Goal: Task Accomplishment & Management: Manage account settings

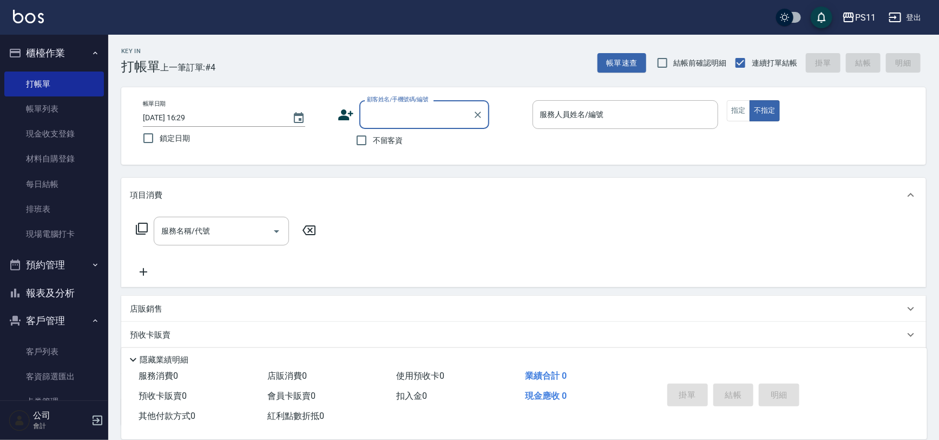
click at [395, 121] on input "顧客姓名/手機號碼/編號" at bounding box center [416, 114] width 104 height 19
drag, startPoint x: 452, startPoint y: 137, endPoint x: 571, endPoint y: 133, distance: 119.7
click at [452, 136] on li "[PERSON_NAME]/0939565488/2586" at bounding box center [425, 142] width 130 height 18
type input "[PERSON_NAME]/0939565488/2586"
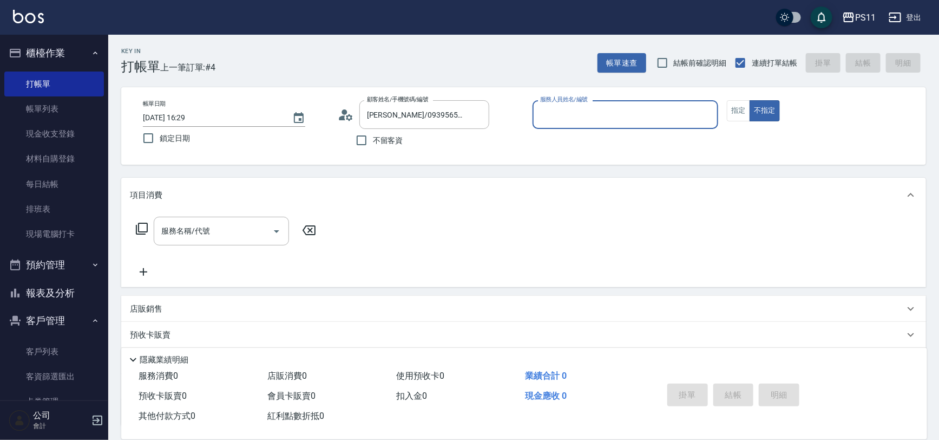
click at [589, 115] on input "服務人員姓名/編號" at bounding box center [626, 114] width 177 height 19
type input "郭于玲-8"
type button "false"
click at [739, 103] on button "指定" at bounding box center [738, 110] width 23 height 21
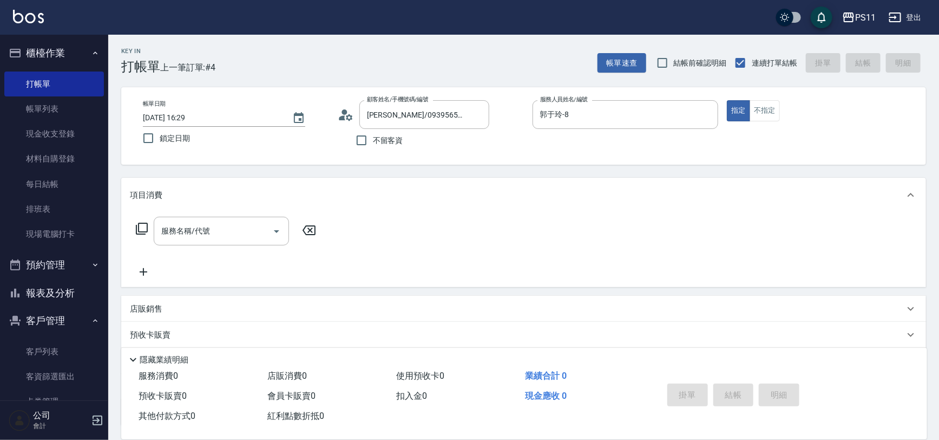
click at [143, 231] on icon at bounding box center [142, 229] width 12 height 12
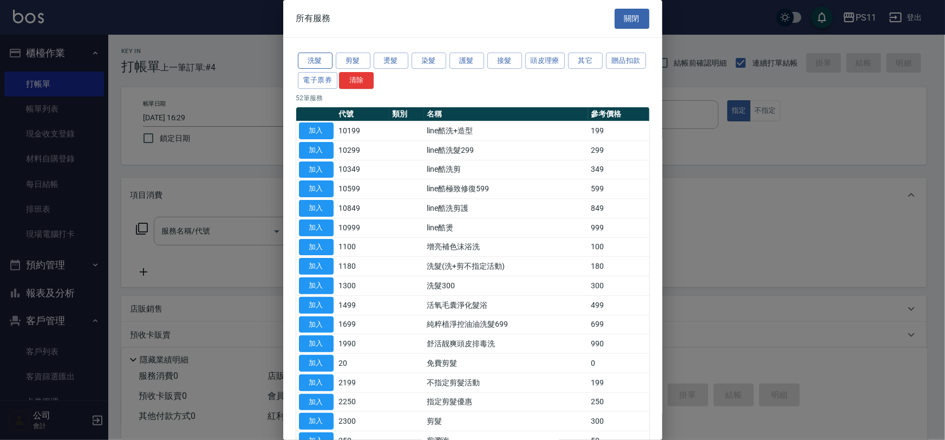
click at [310, 62] on button "洗髮" at bounding box center [315, 61] width 35 height 17
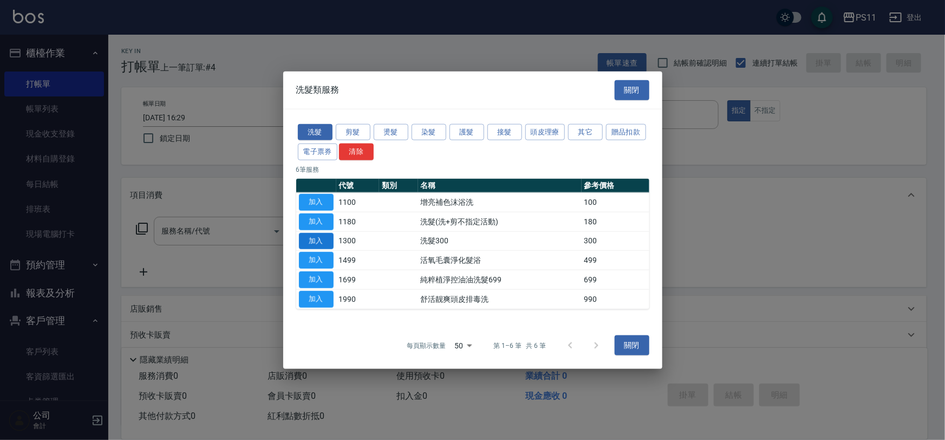
click at [309, 238] on button "加入" at bounding box center [316, 240] width 35 height 17
type input "洗髮300(1300)"
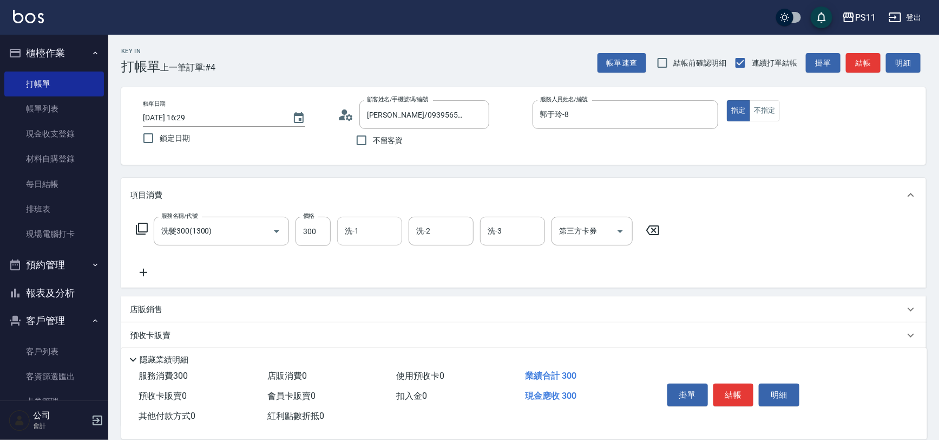
click at [368, 227] on input "洗-1" at bounding box center [369, 230] width 55 height 19
type input "陳昱如-7"
click at [154, 273] on icon at bounding box center [143, 272] width 27 height 13
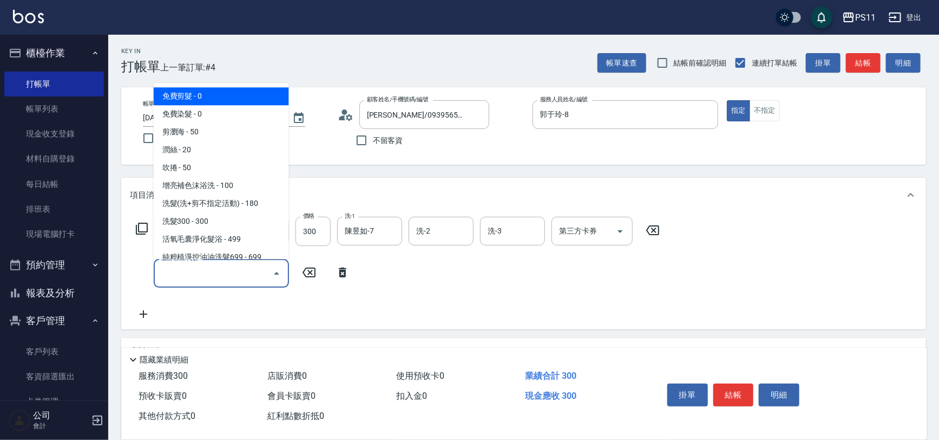
click at [174, 270] on input "服務名稱/代號" at bounding box center [213, 273] width 109 height 19
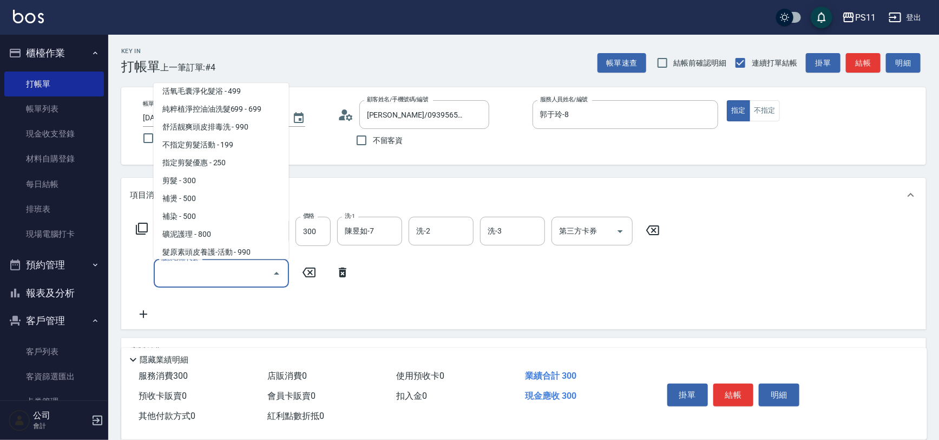
scroll to position [147, 0]
click at [217, 181] on span "剪髮 - 300" at bounding box center [221, 182] width 135 height 18
type input "剪髮(2300)"
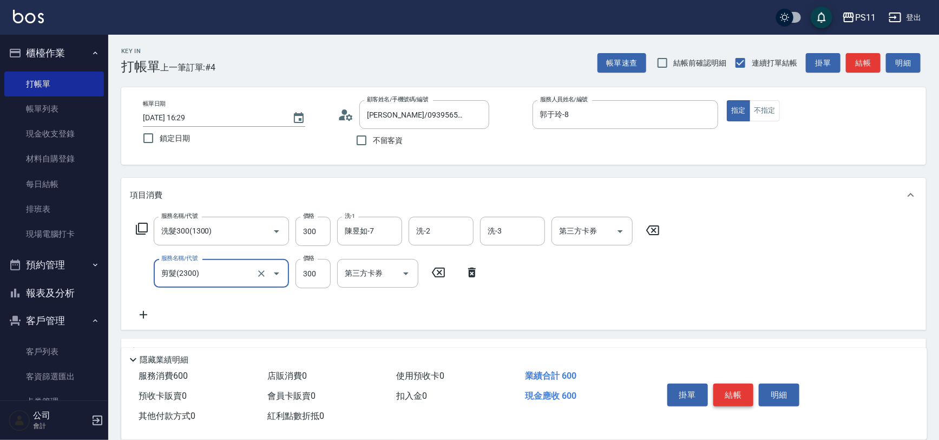
click at [745, 393] on button "結帳" at bounding box center [734, 394] width 41 height 23
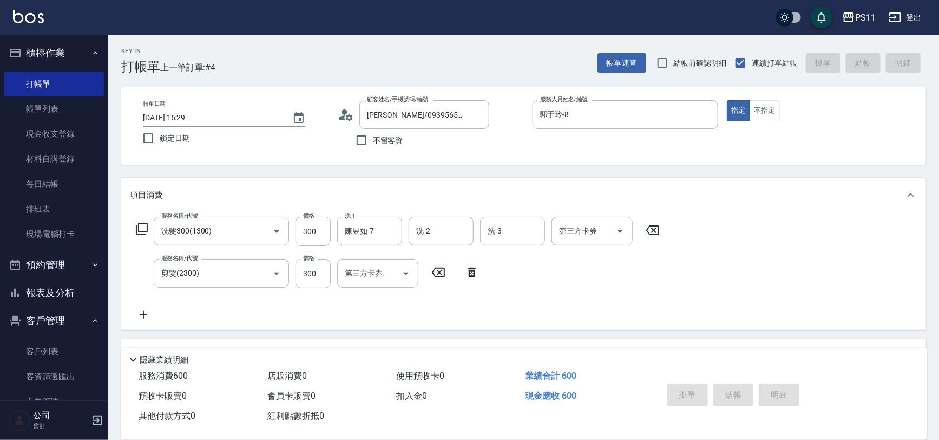
type input "2025/09/08 18:34"
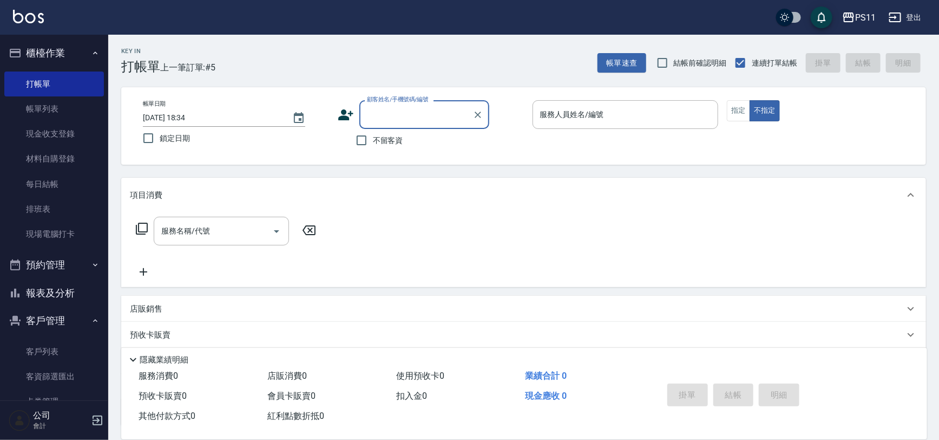
click at [460, 122] on input "顧客姓名/手機號碼/編號" at bounding box center [416, 114] width 104 height 19
click at [472, 150] on li "吳菁萍/0958379493/0157" at bounding box center [425, 142] width 130 height 18
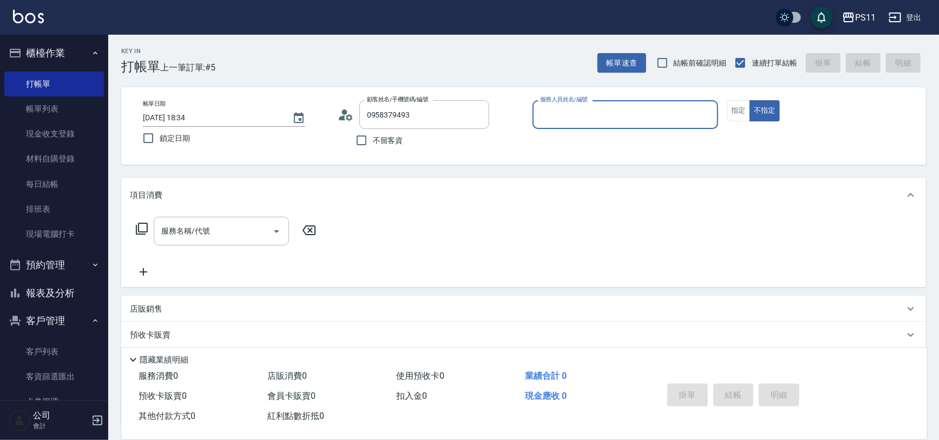
type input "吳菁萍/0958379493/0157"
click at [585, 112] on input "服務人員姓名/編號" at bounding box center [626, 114] width 177 height 19
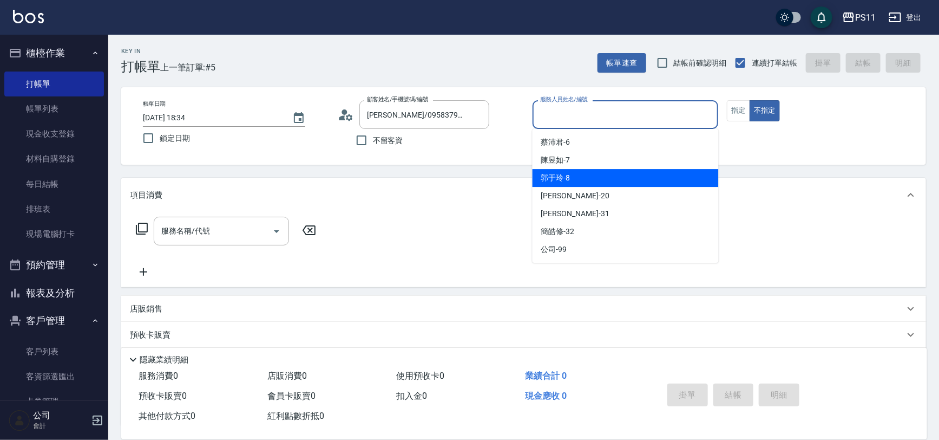
click at [577, 185] on div "郭于玲 -8" at bounding box center [626, 178] width 186 height 18
type input "郭于玲-8"
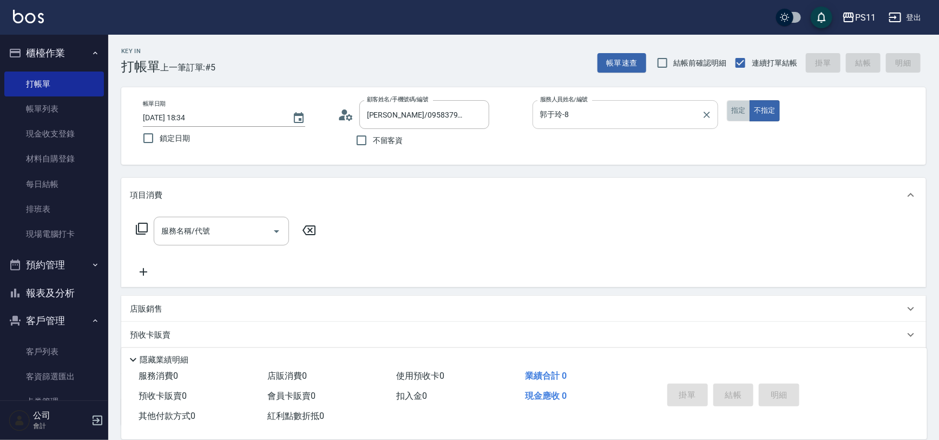
drag, startPoint x: 740, startPoint y: 115, endPoint x: 708, endPoint y: 119, distance: 32.1
click at [740, 115] on button "指定" at bounding box center [738, 110] width 23 height 21
click at [220, 229] on input "服務名稱/代號" at bounding box center [213, 230] width 109 height 19
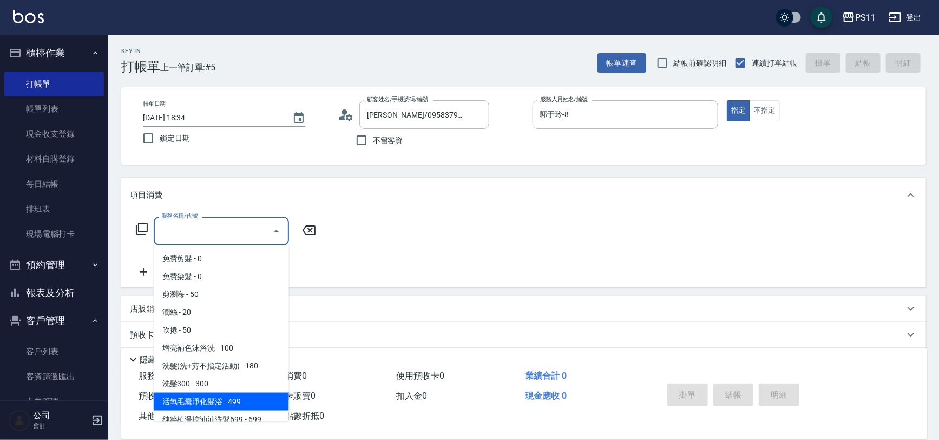
scroll to position [49, 0]
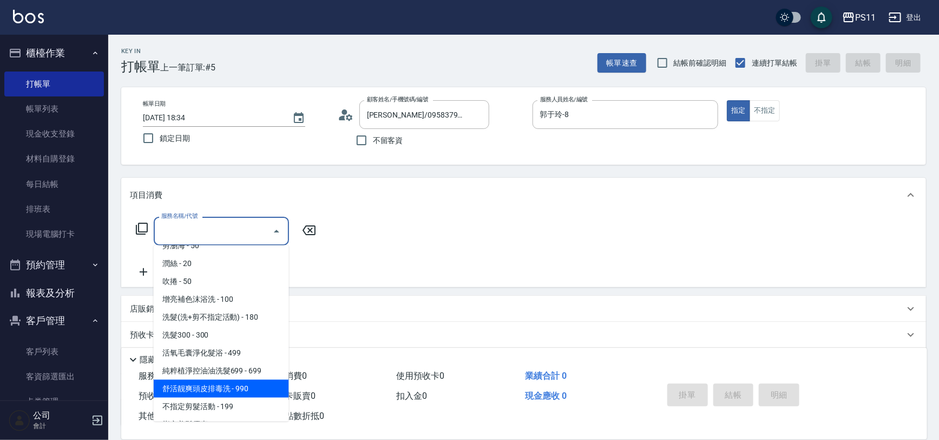
click at [249, 395] on span "舒活靓爽頭皮排毒洗 - 990" at bounding box center [221, 389] width 135 height 18
type input "舒活靓爽頭皮排毒洗(1990)"
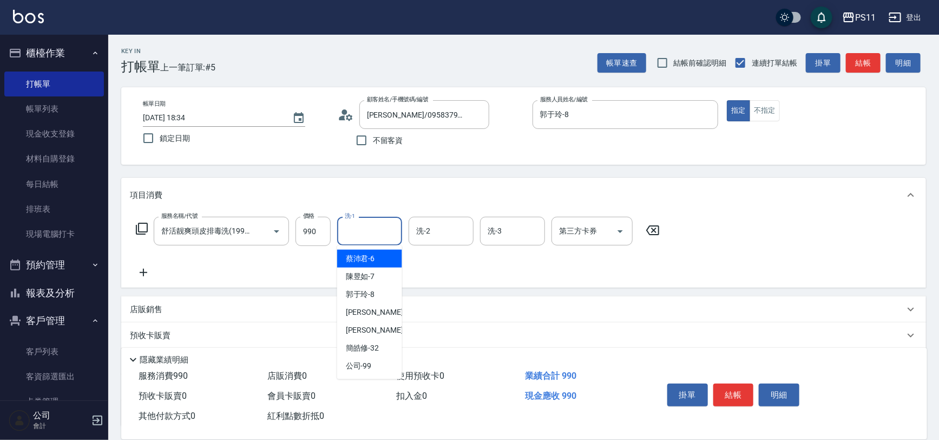
click at [364, 238] on input "洗-1" at bounding box center [369, 230] width 55 height 19
click at [359, 331] on span "彭亦晴 -31" at bounding box center [380, 329] width 68 height 11
type input "[PERSON_NAME]-31"
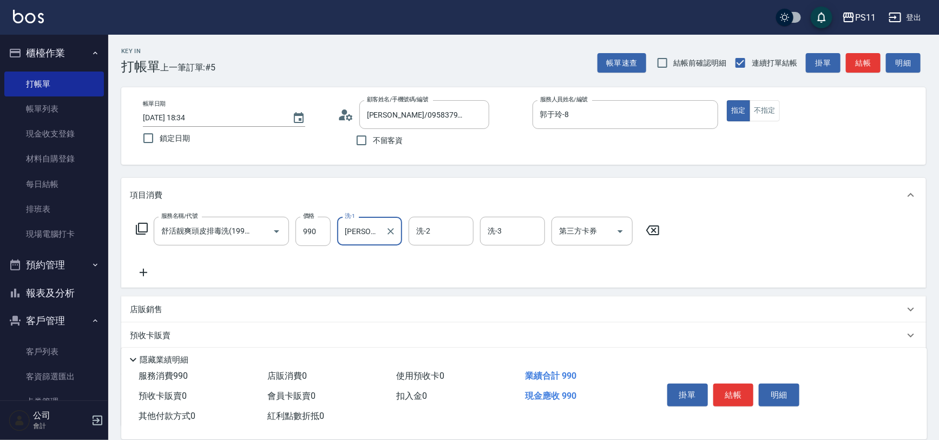
click at [152, 276] on icon at bounding box center [143, 272] width 27 height 13
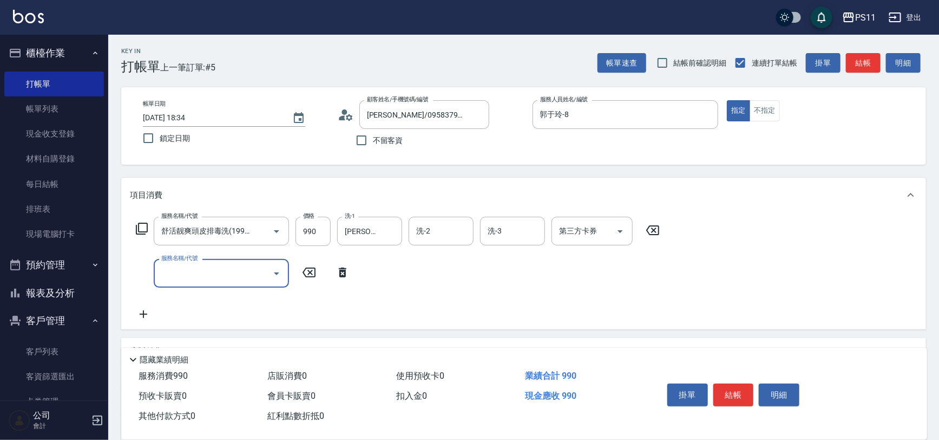
click at [206, 283] on div "服務名稱/代號" at bounding box center [221, 273] width 135 height 29
click at [213, 271] on input "服務名稱/代號" at bounding box center [213, 273] width 109 height 19
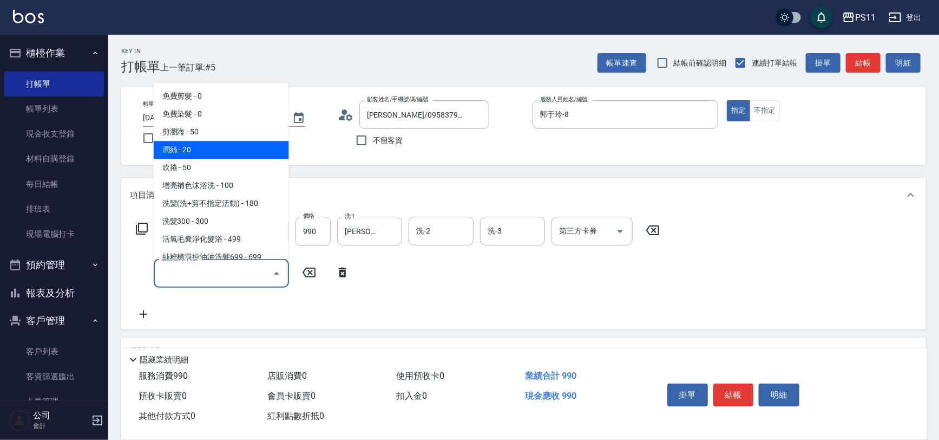
drag, startPoint x: 233, startPoint y: 156, endPoint x: 271, endPoint y: 179, distance: 44.5
click at [232, 156] on span "潤絲 - 20" at bounding box center [221, 150] width 135 height 18
type input "潤絲(820)"
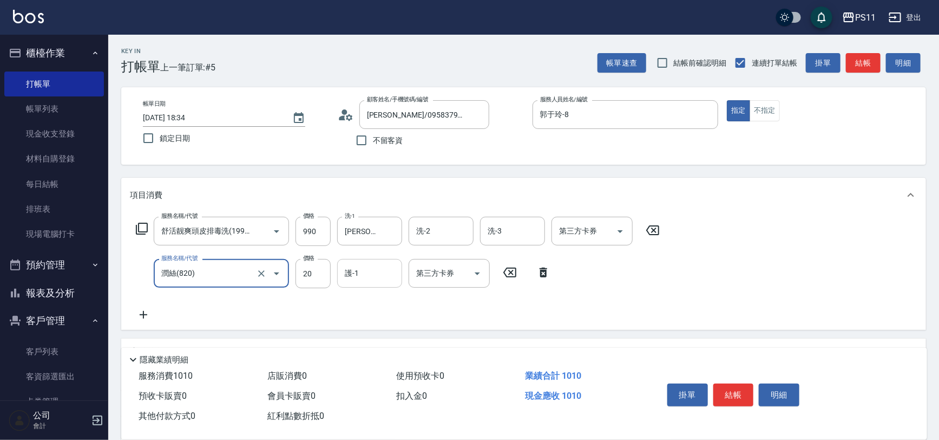
click at [358, 276] on input "護-1" at bounding box center [369, 273] width 55 height 19
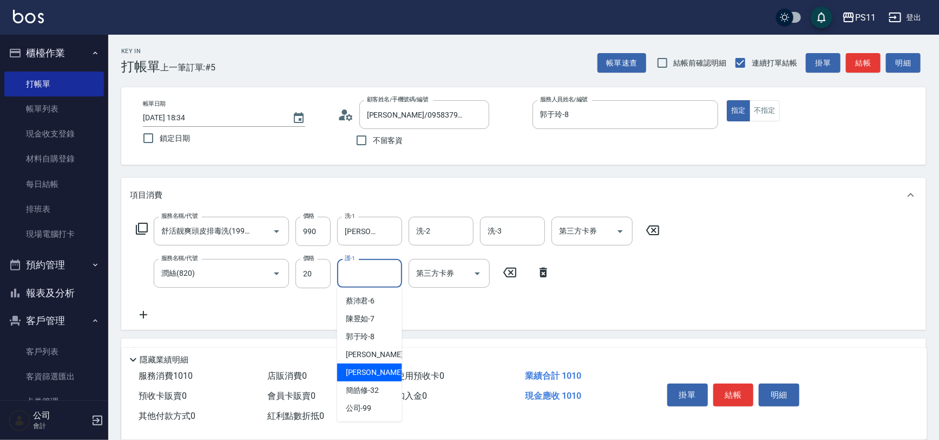
click at [370, 368] on span "彭亦晴 -31" at bounding box center [380, 372] width 68 height 11
type input "[PERSON_NAME]-31"
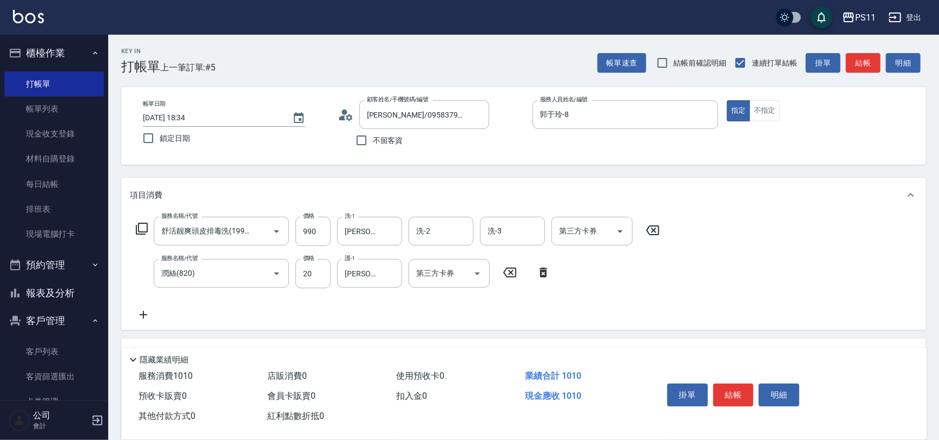
click at [703, 296] on div "服務名稱/代號 舒活靓爽頭皮排毒洗(1990) 服務名稱/代號 價格 990 價格 洗-1 彭亦晴-31 洗-1 洗-2 洗-2 洗-3 洗-3 第三方卡券 …" at bounding box center [523, 270] width 805 height 117
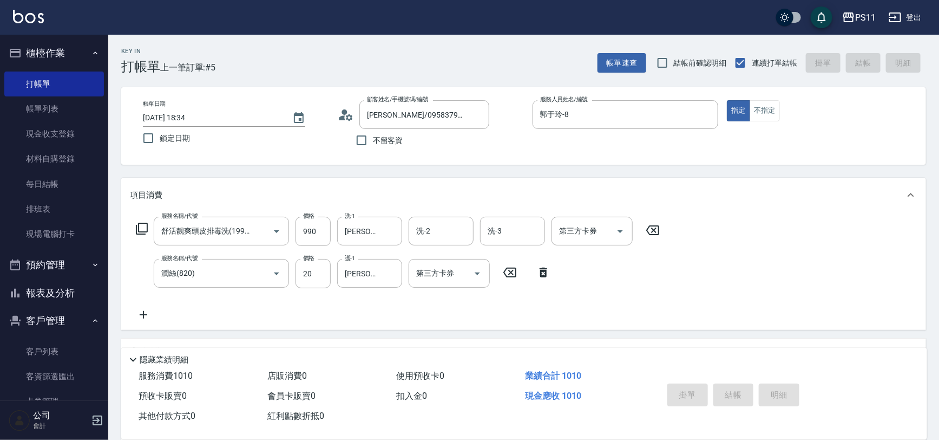
type input "2025/09/08 18:46"
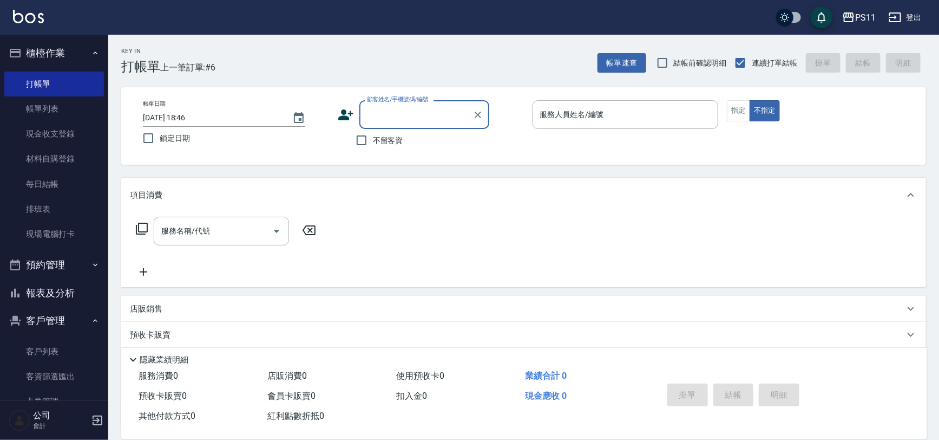
click at [75, 282] on button "報表及分析" at bounding box center [54, 293] width 100 height 28
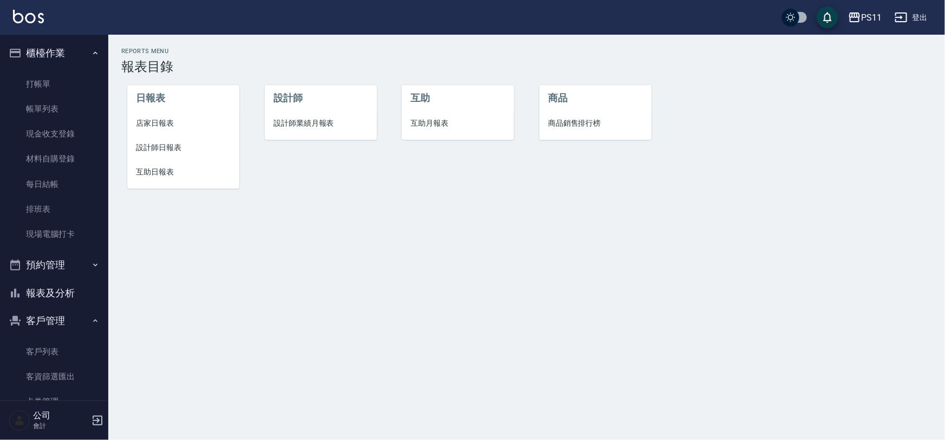
click at [173, 176] on span "互助日報表" at bounding box center [183, 171] width 95 height 11
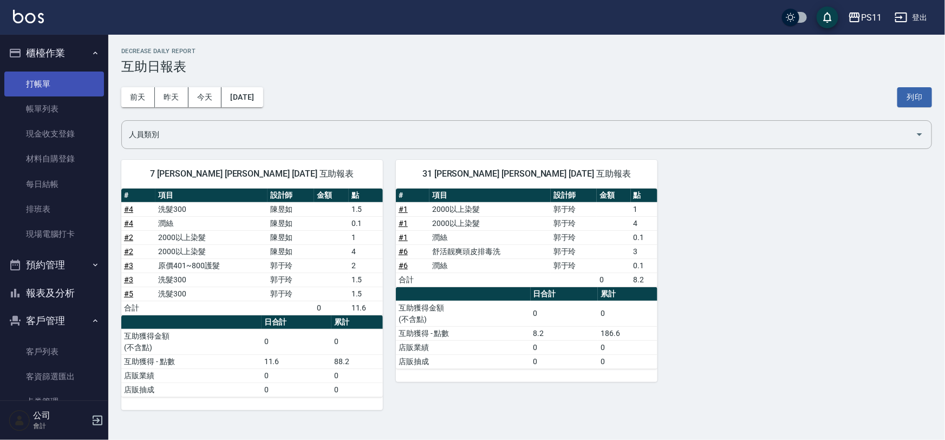
drag, startPoint x: 84, startPoint y: 88, endPoint x: 80, endPoint y: 63, distance: 24.8
click at [84, 87] on link "打帳單" at bounding box center [54, 83] width 100 height 25
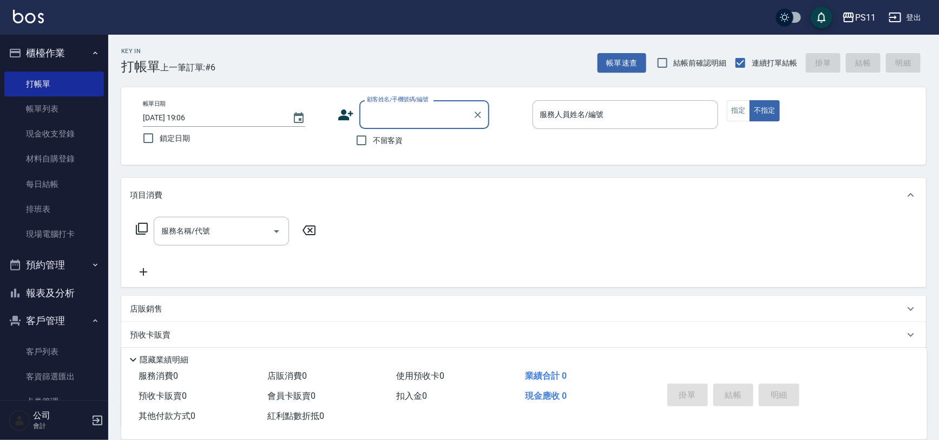
click at [66, 299] on button "報表及分析" at bounding box center [54, 293] width 100 height 28
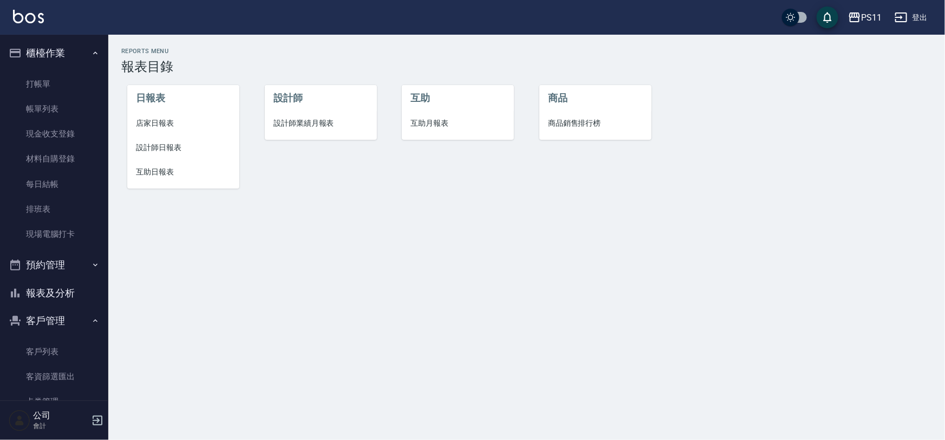
click at [180, 149] on span "設計師日報表" at bounding box center [183, 147] width 95 height 11
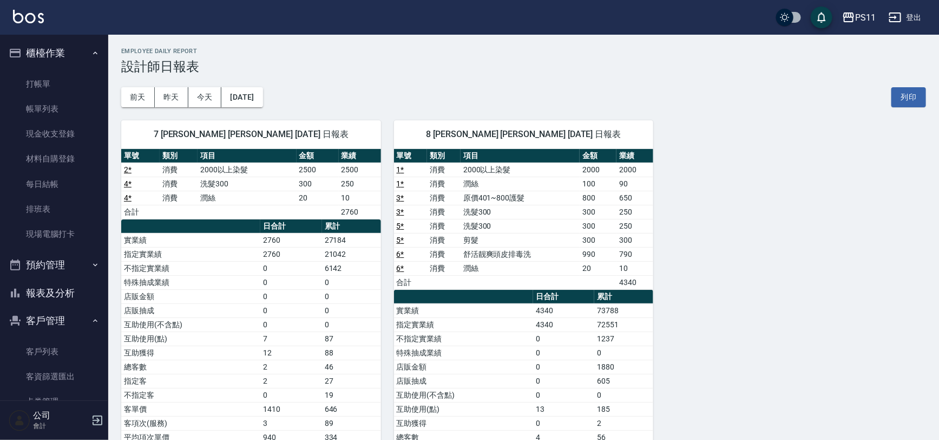
click at [368, 287] on td "0" at bounding box center [351, 282] width 59 height 14
click at [53, 295] on button "報表及分析" at bounding box center [54, 293] width 100 height 28
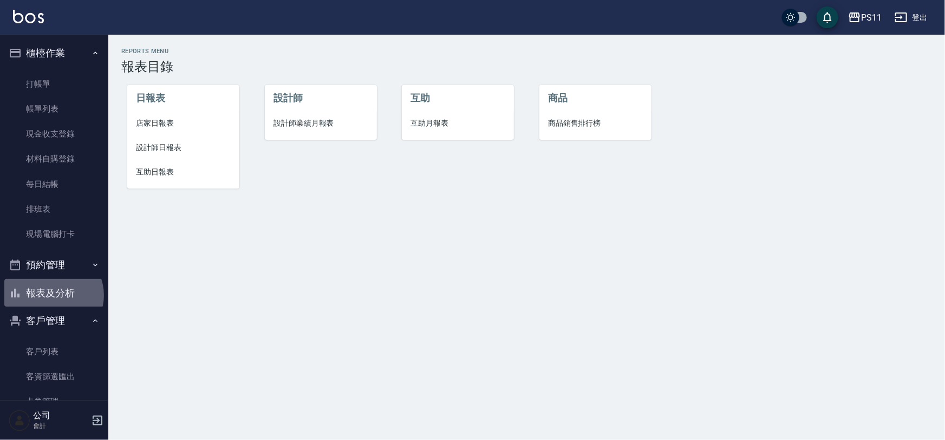
click at [53, 295] on button "報表及分析" at bounding box center [54, 293] width 100 height 28
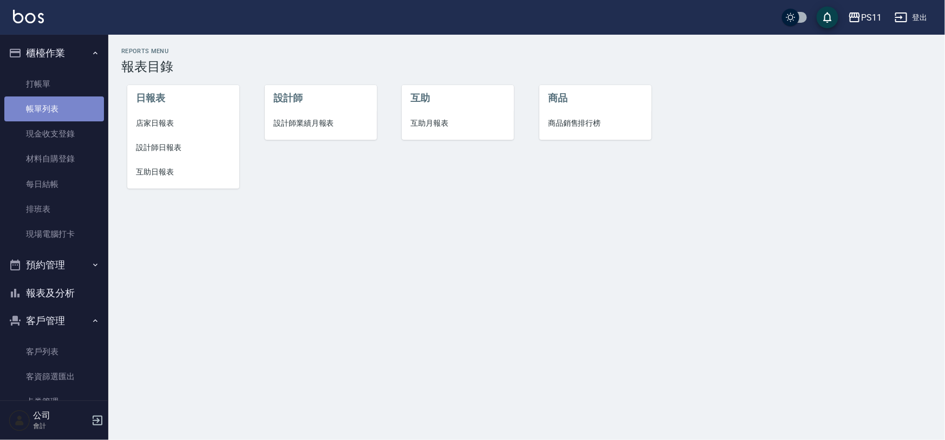
click at [71, 105] on link "帳單列表" at bounding box center [54, 108] width 100 height 25
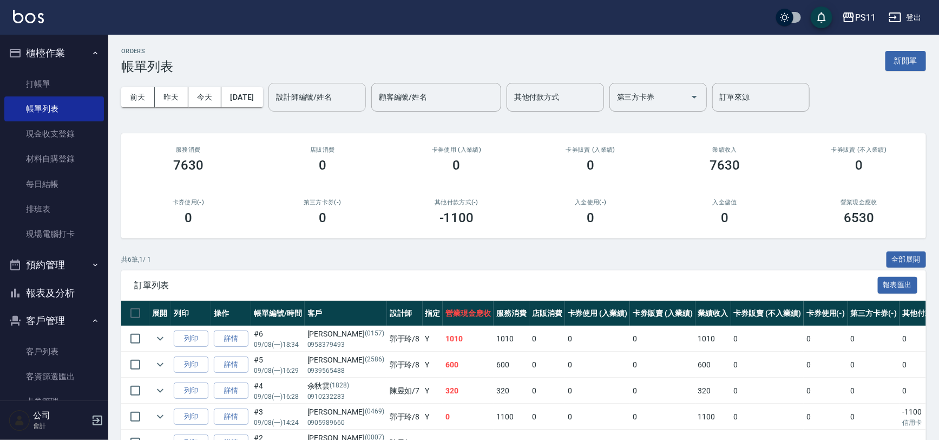
click at [361, 88] on input "設計師編號/姓名" at bounding box center [317, 97] width 88 height 19
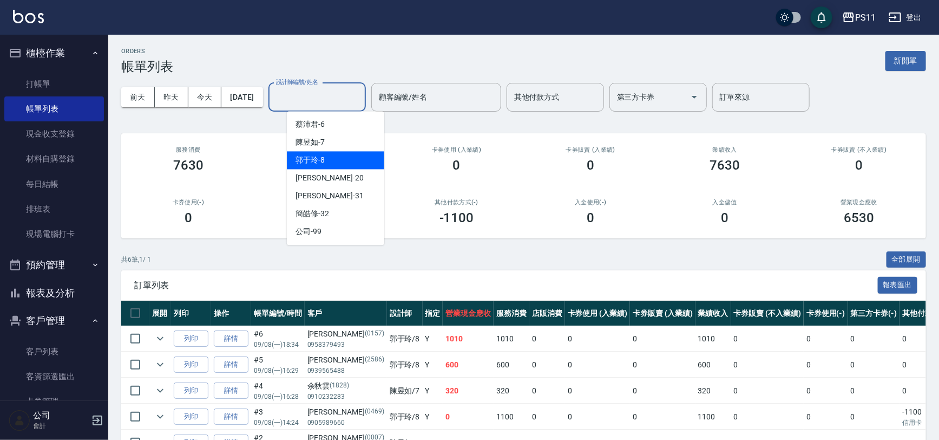
click at [356, 162] on div "郭于玲 -8" at bounding box center [335, 160] width 97 height 18
type input "郭于玲-8"
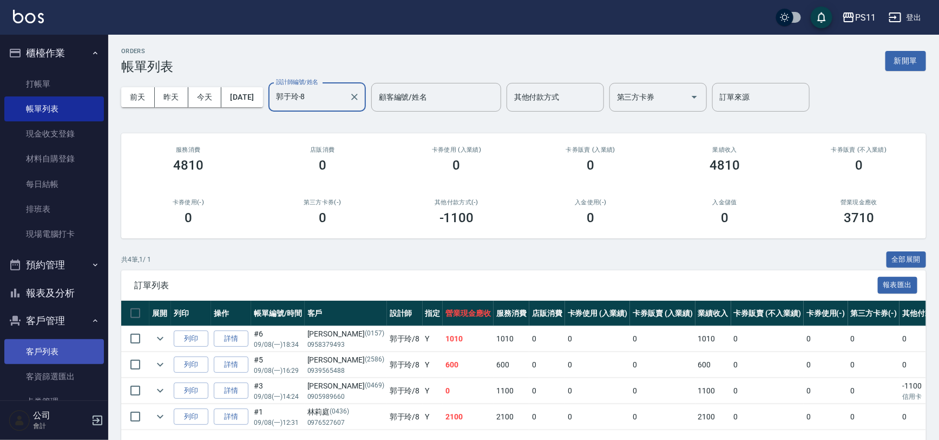
click at [64, 355] on link "客戶列表" at bounding box center [54, 351] width 100 height 25
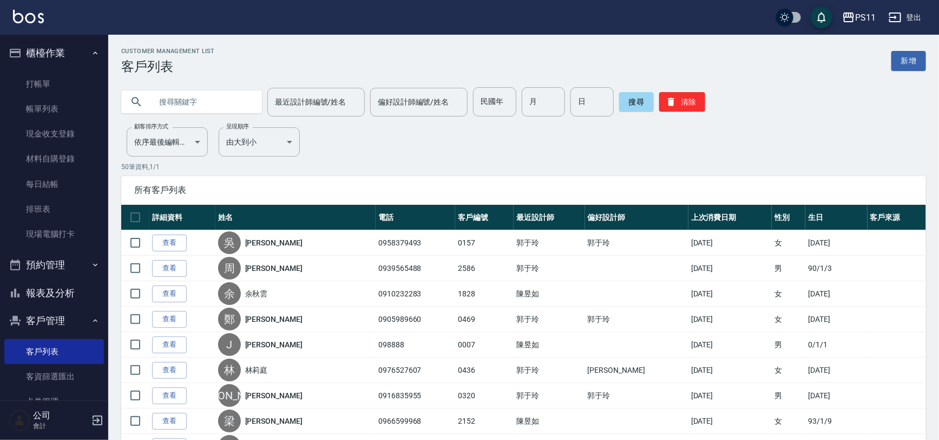
click at [913, 56] on link "新增" at bounding box center [909, 61] width 35 height 20
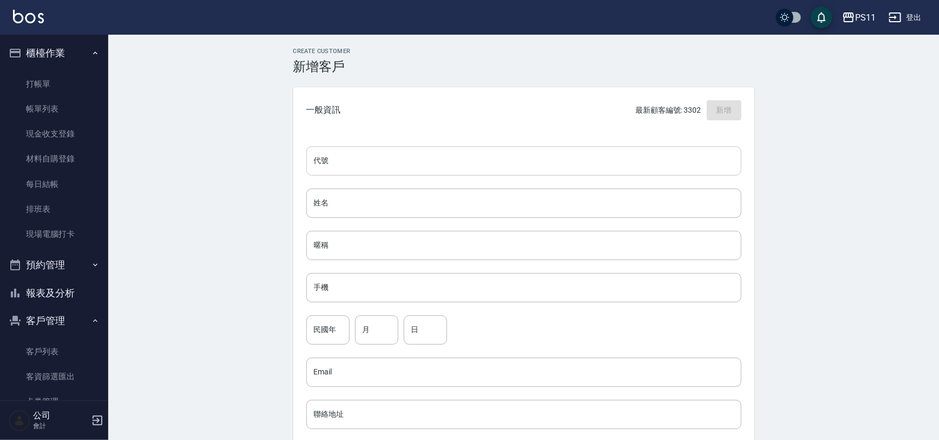
click at [458, 152] on input "代號" at bounding box center [523, 160] width 435 height 29
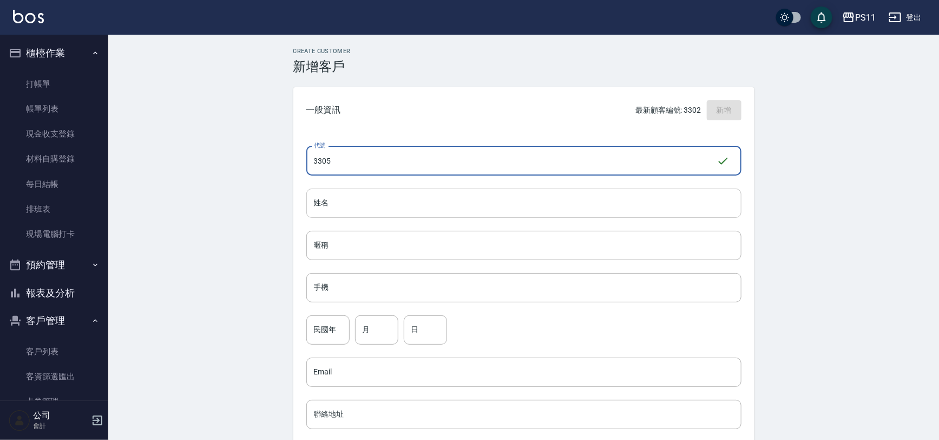
type input "3305"
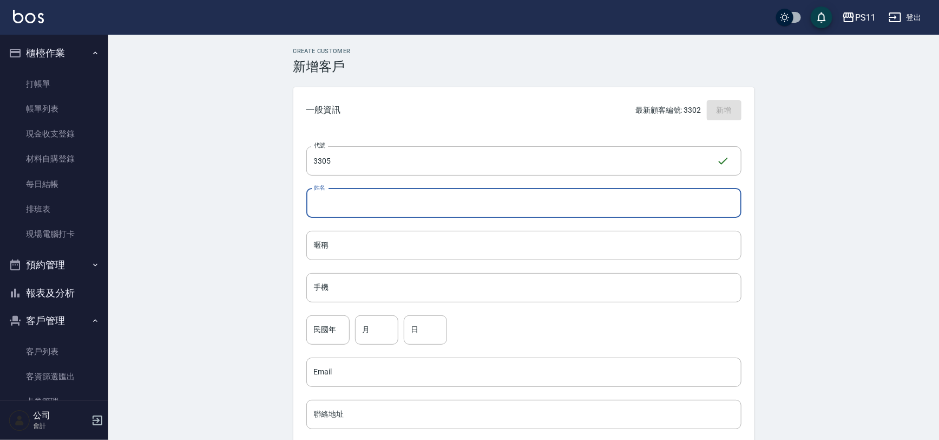
click at [459, 198] on input "姓名" at bounding box center [523, 202] width 435 height 29
type input "[PERSON_NAME]"
drag, startPoint x: 404, startPoint y: 293, endPoint x: 459, endPoint y: 293, distance: 54.7
click at [404, 293] on input "手機" at bounding box center [523, 287] width 435 height 29
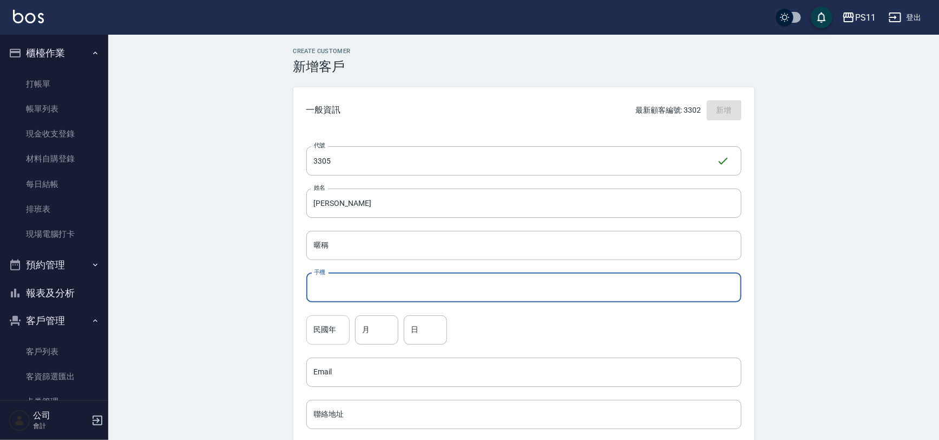
click at [327, 335] on input "民國年" at bounding box center [327, 329] width 43 height 29
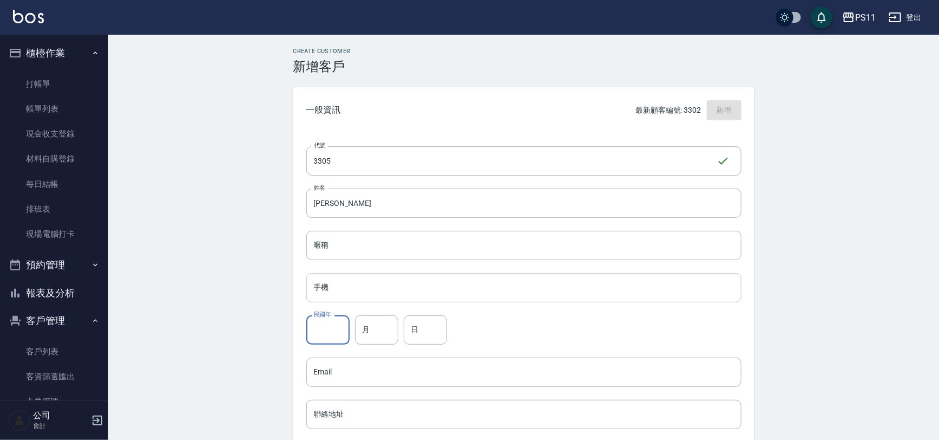
click at [497, 289] on input "手機" at bounding box center [523, 287] width 435 height 29
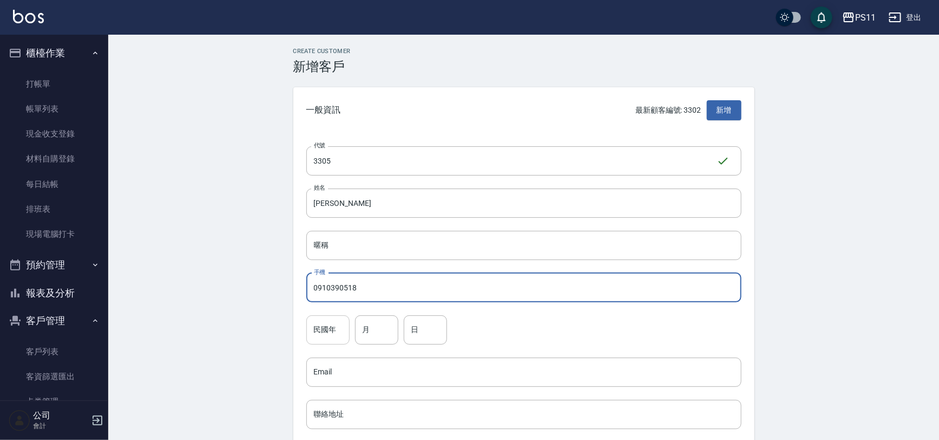
type input "0910390518"
click at [326, 336] on input "民國年" at bounding box center [327, 329] width 43 height 29
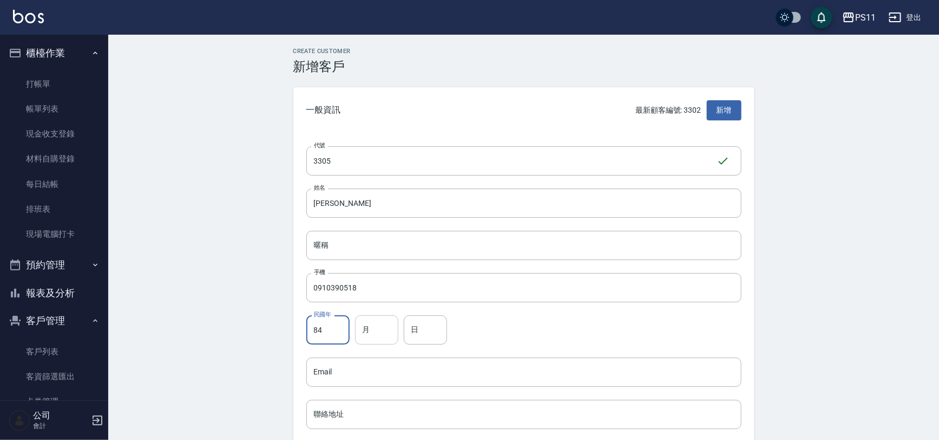
type input "84"
click at [380, 328] on input "月" at bounding box center [376, 329] width 43 height 29
type input "12"
click at [429, 330] on input "日" at bounding box center [425, 329] width 43 height 29
type input "5"
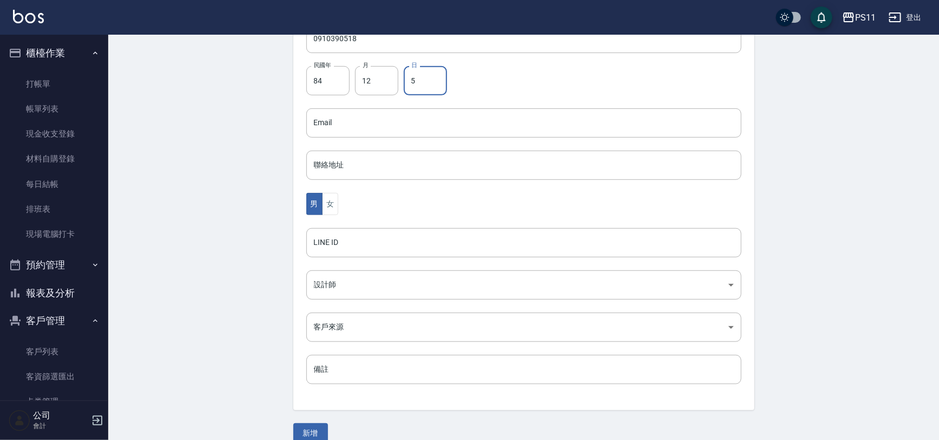
scroll to position [265, 0]
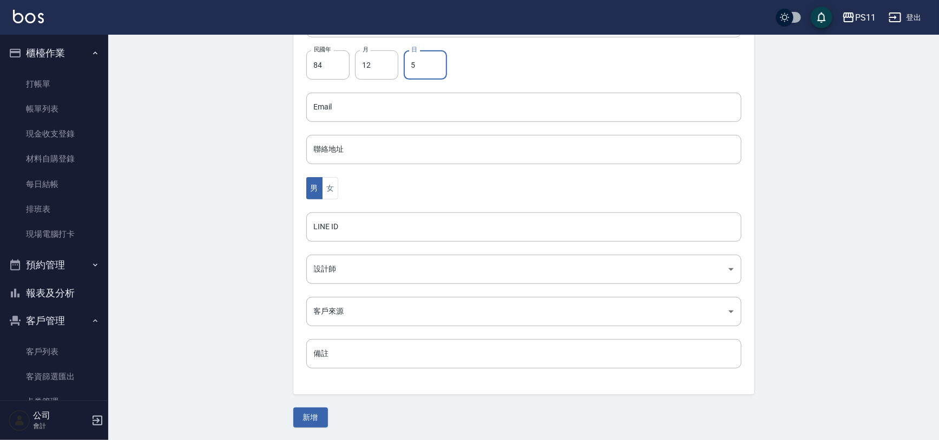
click at [320, 408] on button "新增" at bounding box center [310, 417] width 35 height 20
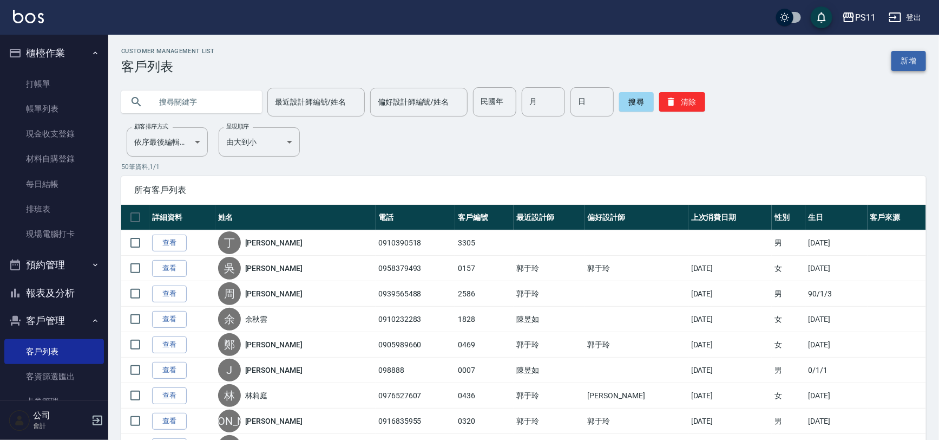
click at [890, 54] on div "Customer Management List 客戶列表 新增" at bounding box center [523, 61] width 805 height 27
click at [899, 55] on link "新增" at bounding box center [909, 61] width 35 height 20
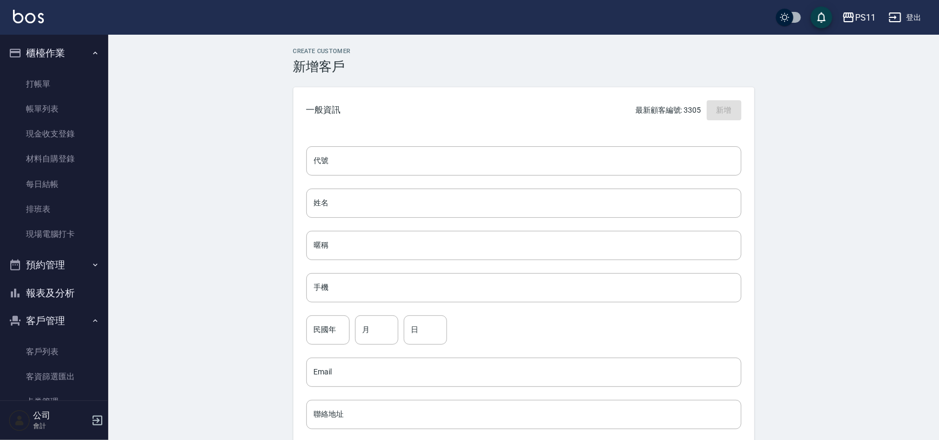
click at [624, 141] on div "代號 代號 姓名 姓名 暱稱 暱稱 手機 手機 民國年 民國年 月 月 日 日 Email Email 聯絡地址 聯絡地址 男 女 LINE ID LINE …" at bounding box center [523, 396] width 461 height 526
click at [626, 168] on input "代號" at bounding box center [523, 160] width 435 height 29
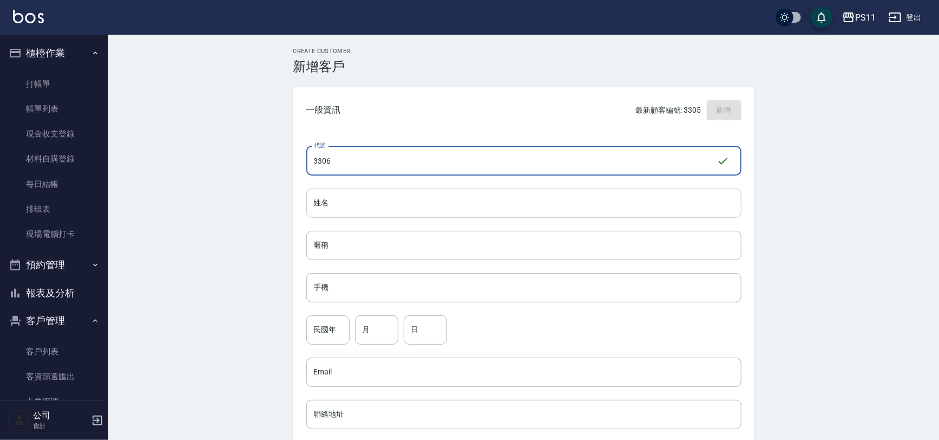
type input "3306"
click at [484, 198] on input "姓名" at bounding box center [523, 202] width 435 height 29
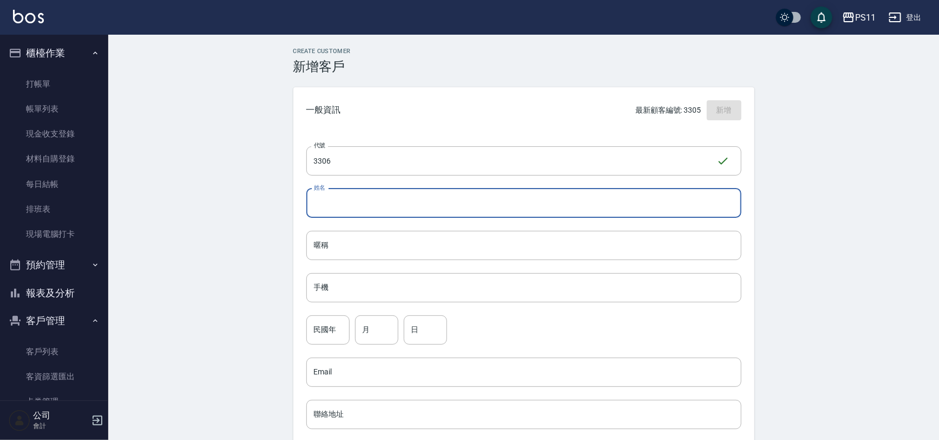
type input "0"
type input "[PERSON_NAME]"
click at [464, 292] on input "手機" at bounding box center [523, 287] width 435 height 29
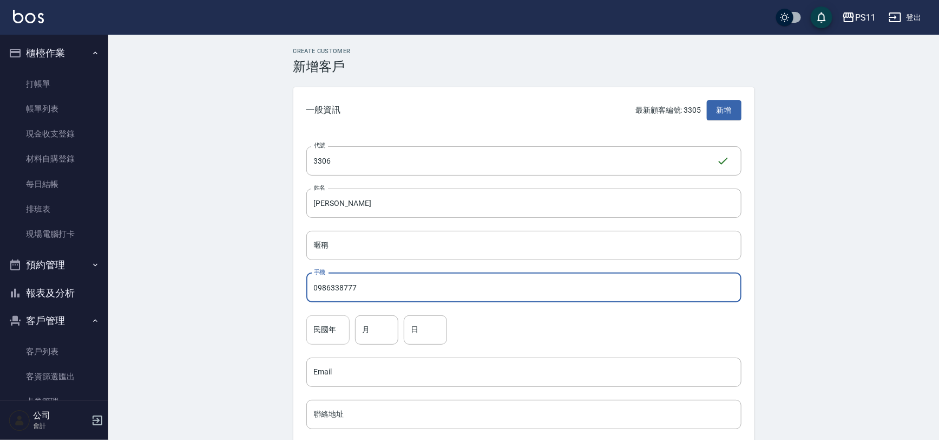
type input "0986338777"
click at [328, 326] on div "民國年 民國年" at bounding box center [327, 329] width 43 height 29
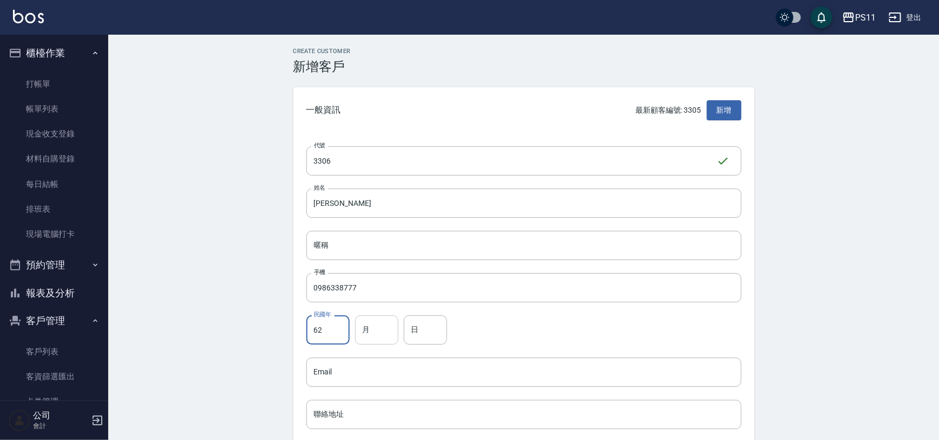
type input "62"
click at [377, 339] on input "月" at bounding box center [376, 329] width 43 height 29
type input "7"
click at [423, 335] on input "日" at bounding box center [425, 329] width 43 height 29
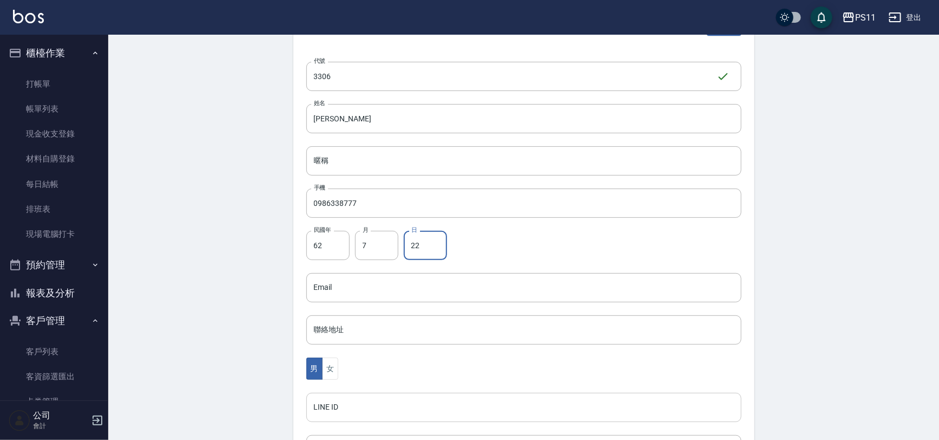
scroll to position [147, 0]
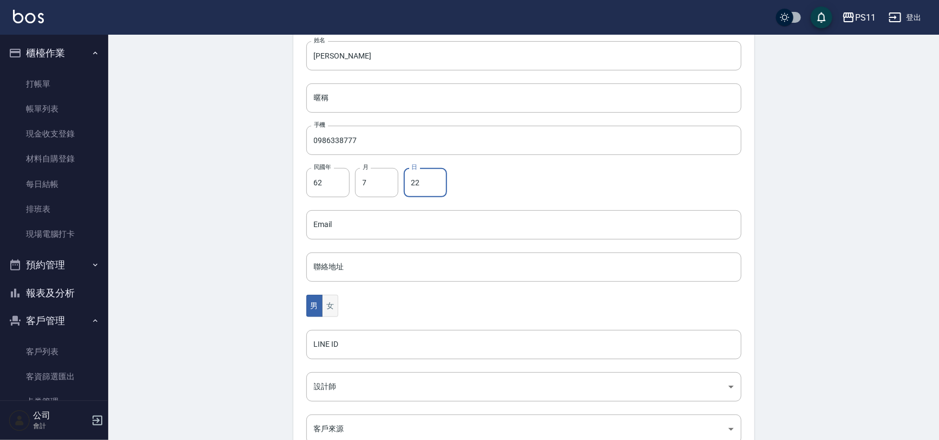
type input "22"
click at [330, 310] on button "女" at bounding box center [330, 306] width 16 height 22
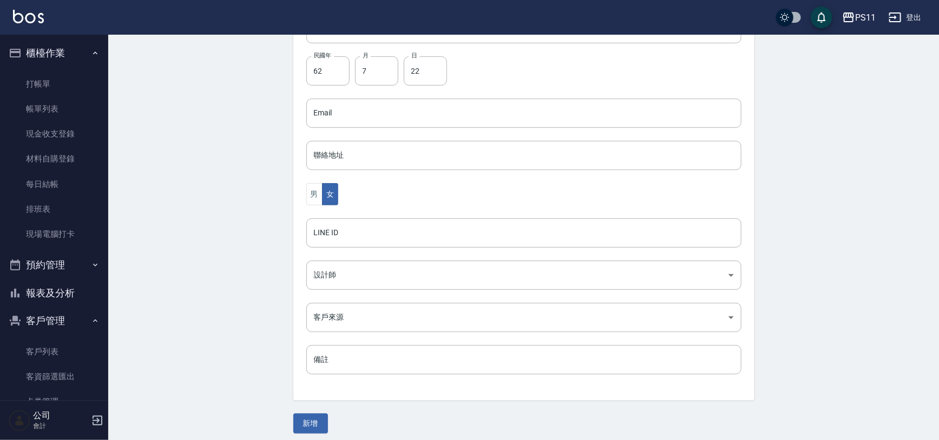
scroll to position [265, 0]
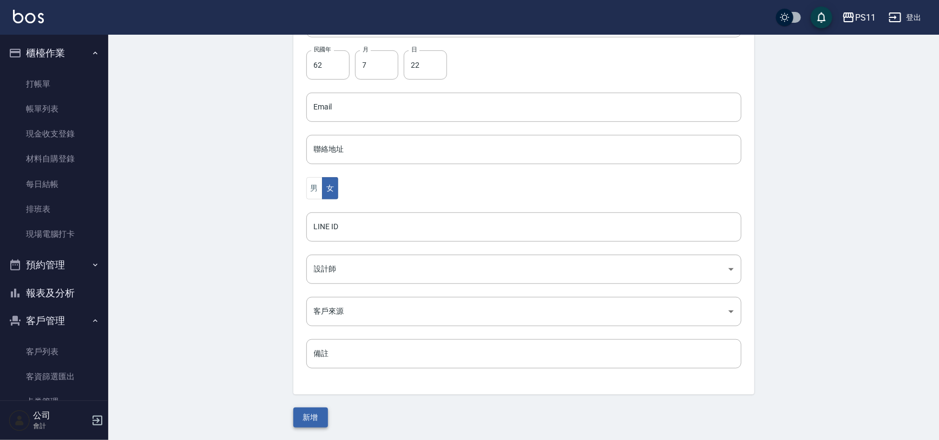
click at [324, 420] on button "新增" at bounding box center [310, 417] width 35 height 20
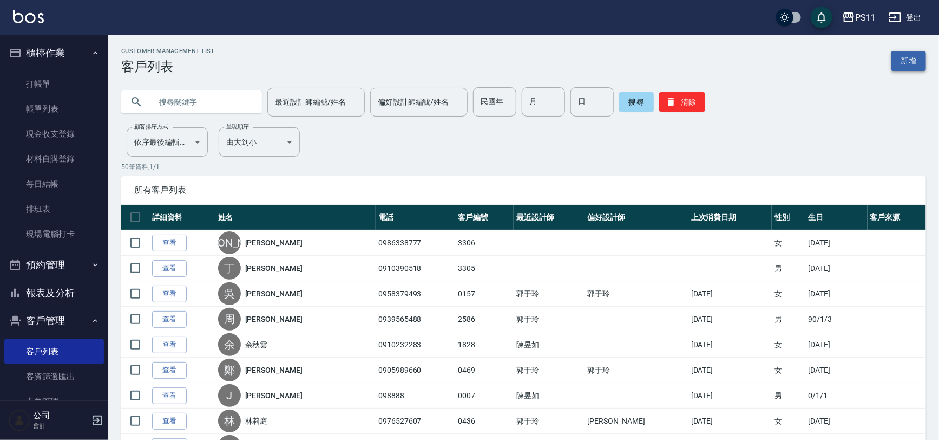
click at [922, 61] on link "新增" at bounding box center [909, 61] width 35 height 20
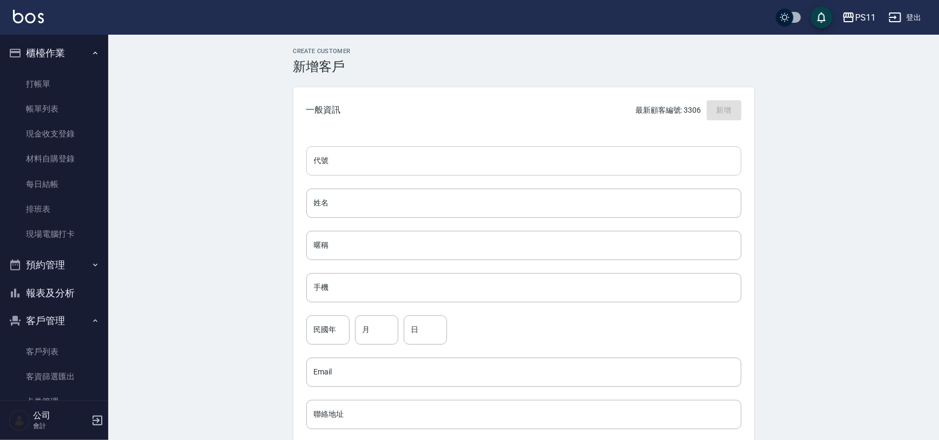
click at [386, 160] on input "代號" at bounding box center [523, 160] width 435 height 29
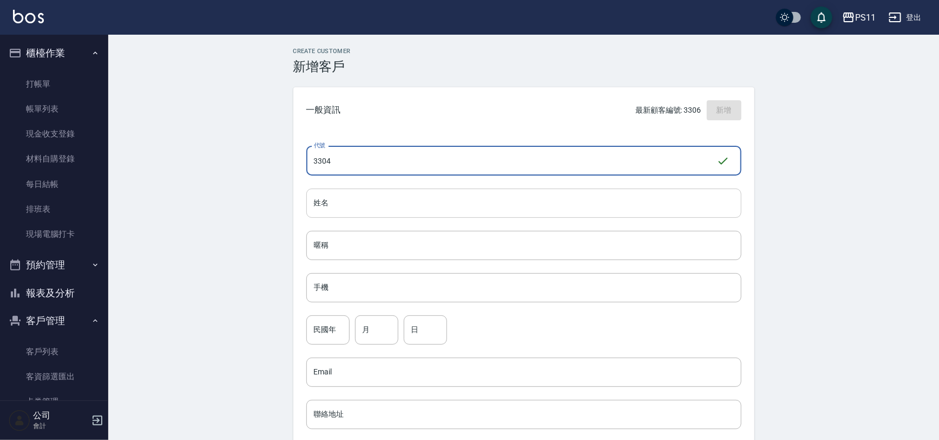
type input "3304"
click at [382, 208] on input "姓名" at bounding box center [523, 202] width 435 height 29
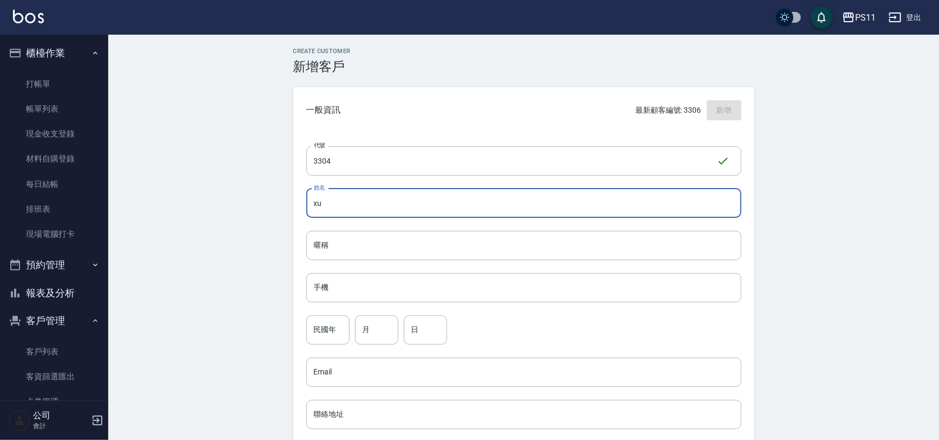
type input "x"
type input "[PERSON_NAME]"
drag, startPoint x: 422, startPoint y: 297, endPoint x: 428, endPoint y: 297, distance: 6.0
click at [424, 297] on input "手機" at bounding box center [523, 287] width 435 height 29
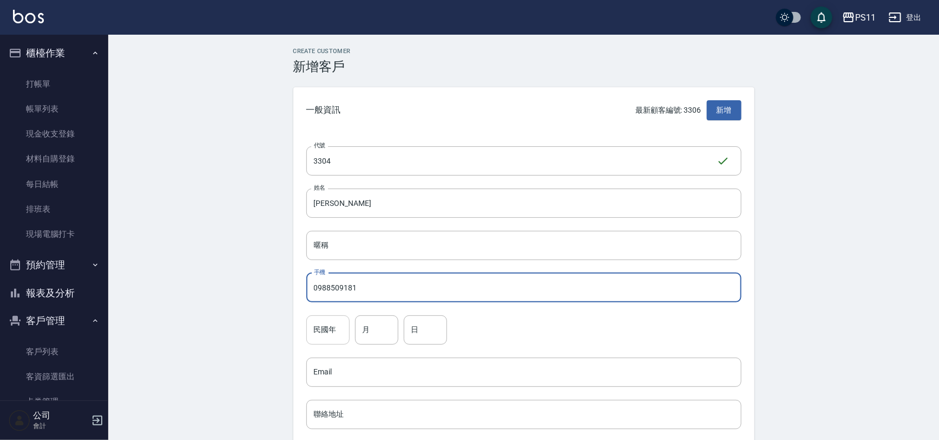
type input "0988509181"
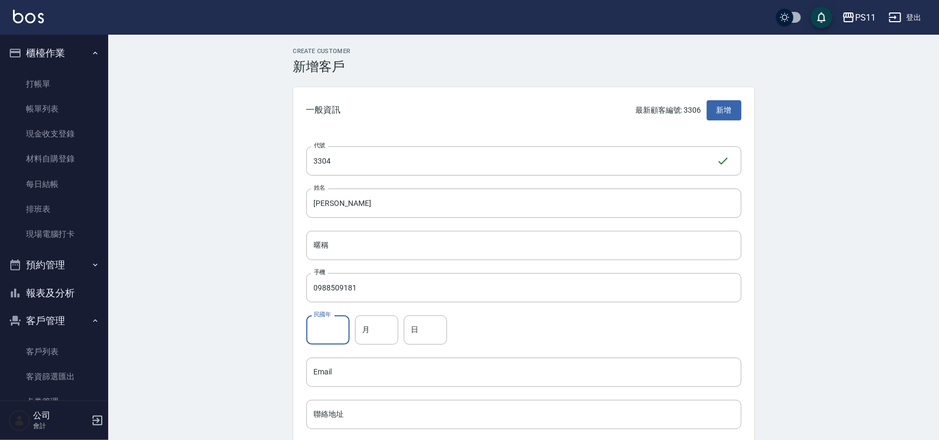
click at [337, 335] on input "民國年" at bounding box center [327, 329] width 43 height 29
type input "75"
click at [394, 336] on input "月" at bounding box center [376, 329] width 43 height 29
type input "11"
click at [424, 315] on input "日" at bounding box center [425, 329] width 43 height 29
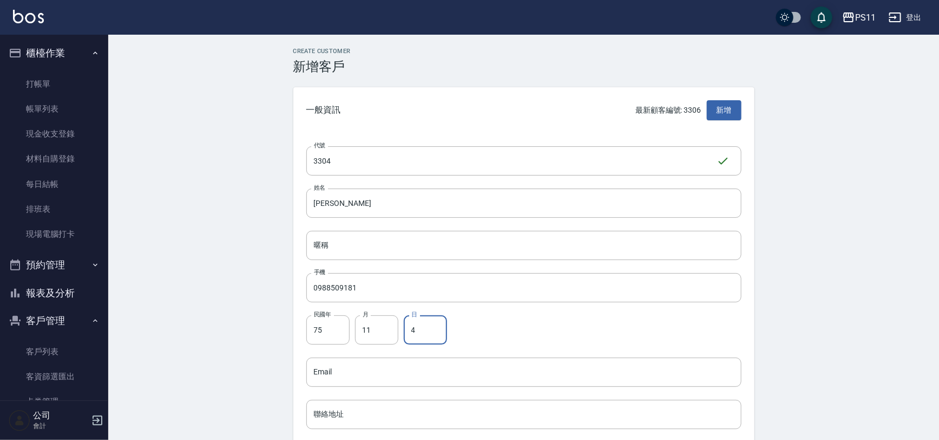
type input "4"
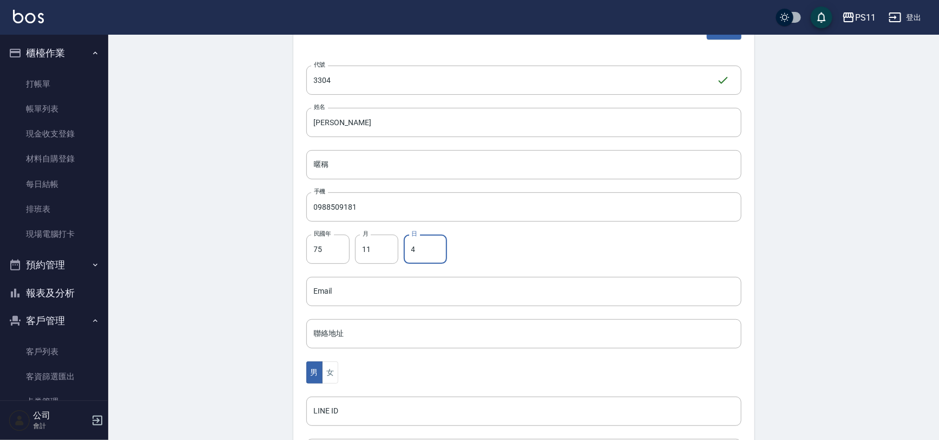
scroll to position [197, 0]
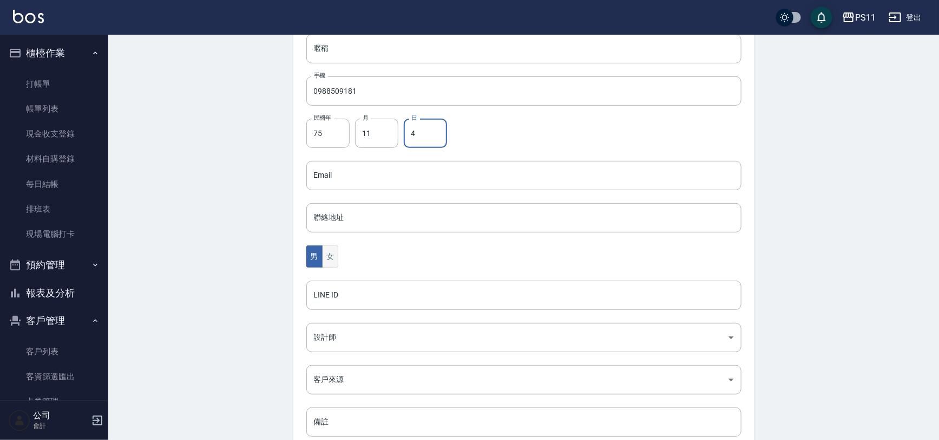
click at [326, 254] on button "女" at bounding box center [330, 256] width 16 height 22
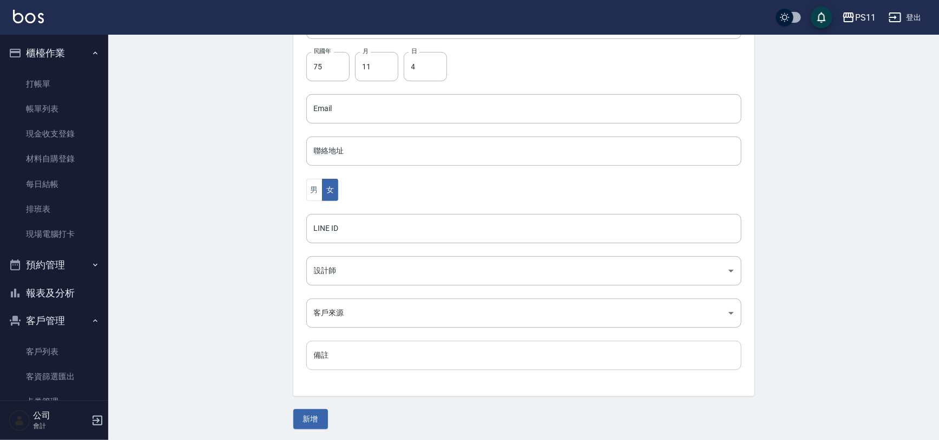
scroll to position [265, 0]
click at [319, 423] on button "新增" at bounding box center [310, 417] width 35 height 20
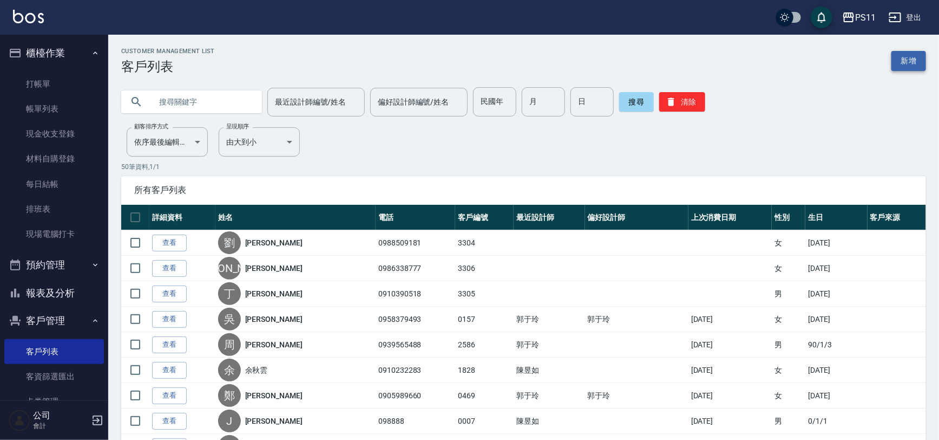
click at [903, 63] on link "新增" at bounding box center [909, 61] width 35 height 20
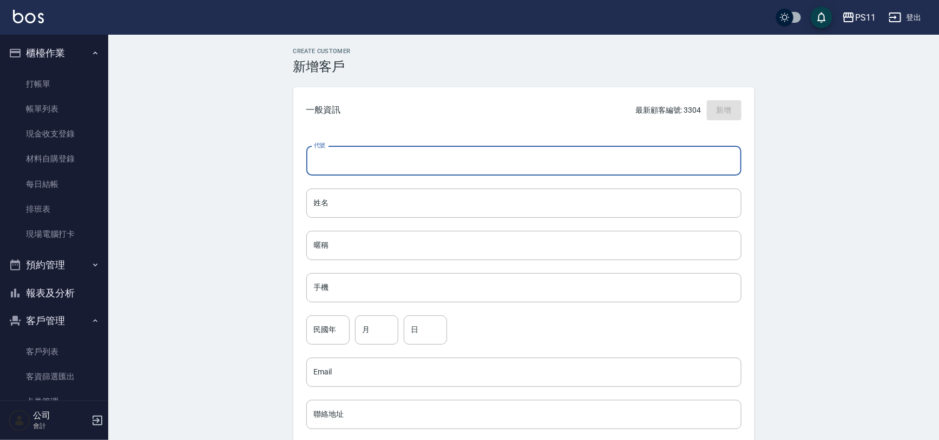
click at [518, 155] on input "代號" at bounding box center [523, 160] width 435 height 29
type input "3307"
click at [435, 193] on input "姓名" at bounding box center [523, 202] width 435 height 29
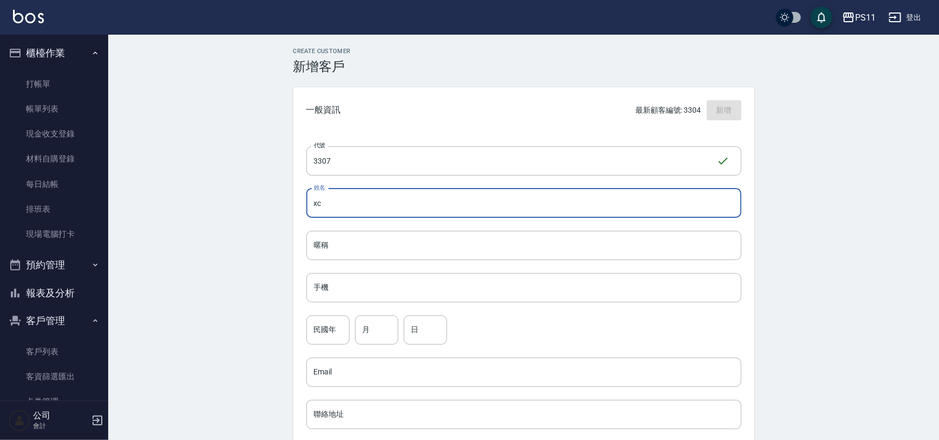
type input "x"
type input "[PERSON_NAME]"
click at [472, 287] on input "手機" at bounding box center [523, 287] width 435 height 29
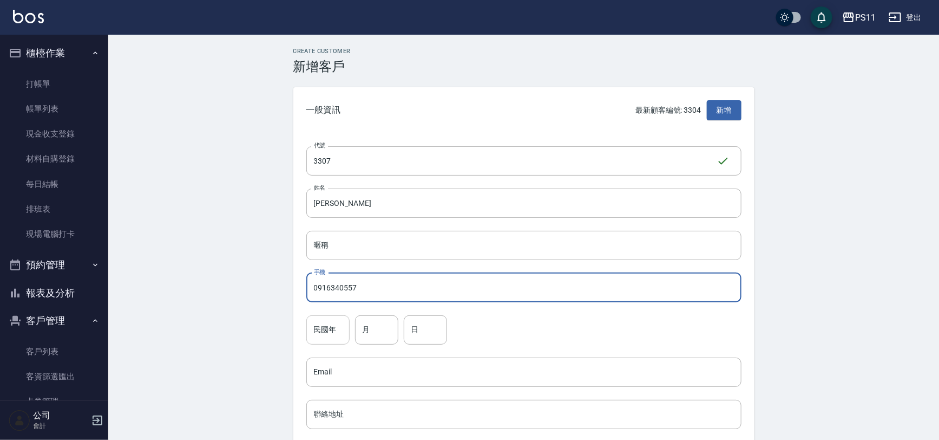
type input "0916340557"
click at [341, 341] on input "民國年" at bounding box center [327, 329] width 43 height 29
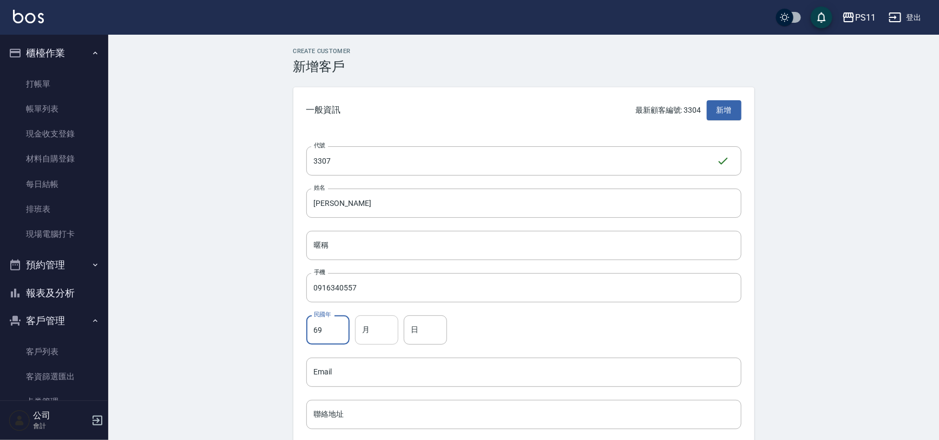
type input "69"
click at [368, 325] on div "月 月" at bounding box center [376, 329] width 43 height 29
type input "6"
click at [449, 344] on div "民國年 69 民國年 月 6 月 日 日" at bounding box center [523, 329] width 435 height 29
click at [437, 341] on input "日" at bounding box center [425, 329] width 43 height 29
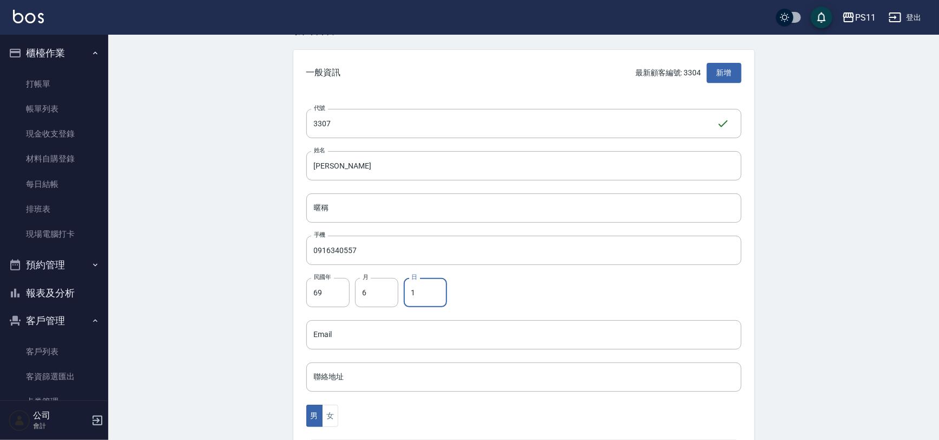
scroll to position [246, 0]
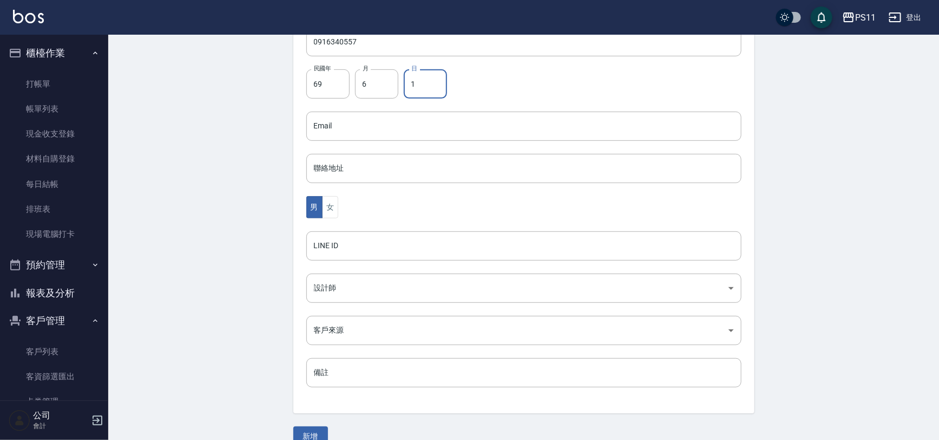
type input "1"
click at [338, 214] on div "男 女" at bounding box center [523, 207] width 435 height 22
click at [336, 214] on button "女" at bounding box center [330, 207] width 16 height 22
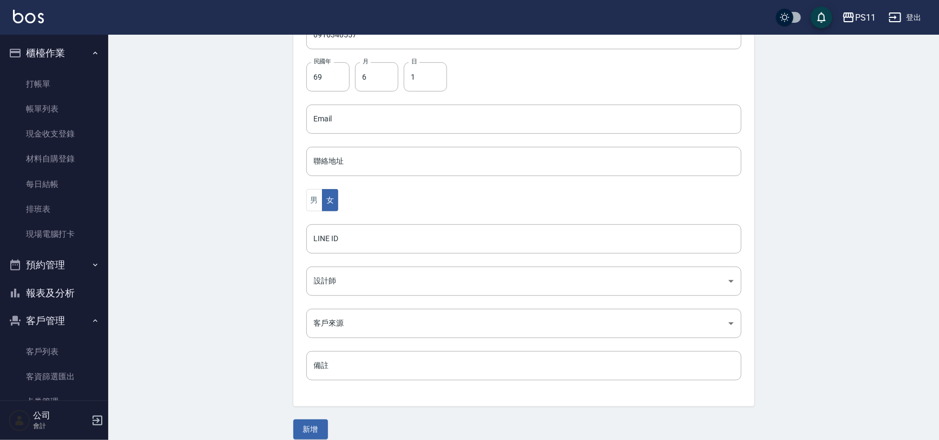
scroll to position [265, 0]
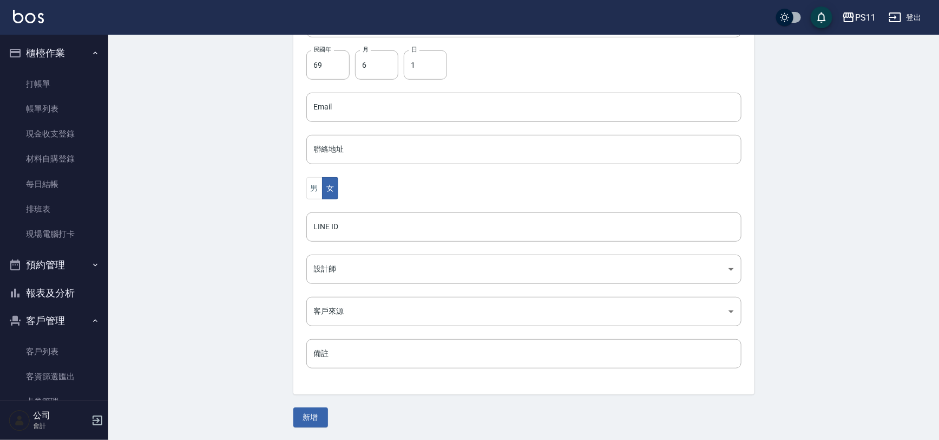
click at [329, 423] on div "新增" at bounding box center [523, 417] width 461 height 20
click at [319, 421] on button "新增" at bounding box center [310, 417] width 35 height 20
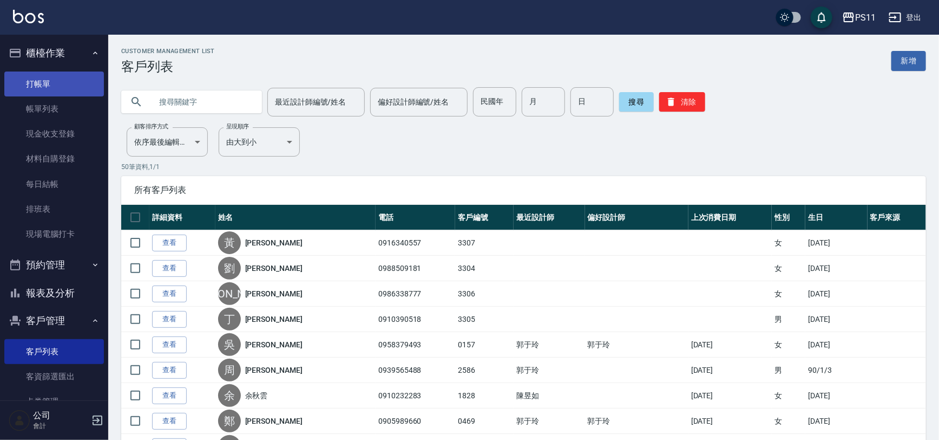
click at [78, 81] on link "打帳單" at bounding box center [54, 83] width 100 height 25
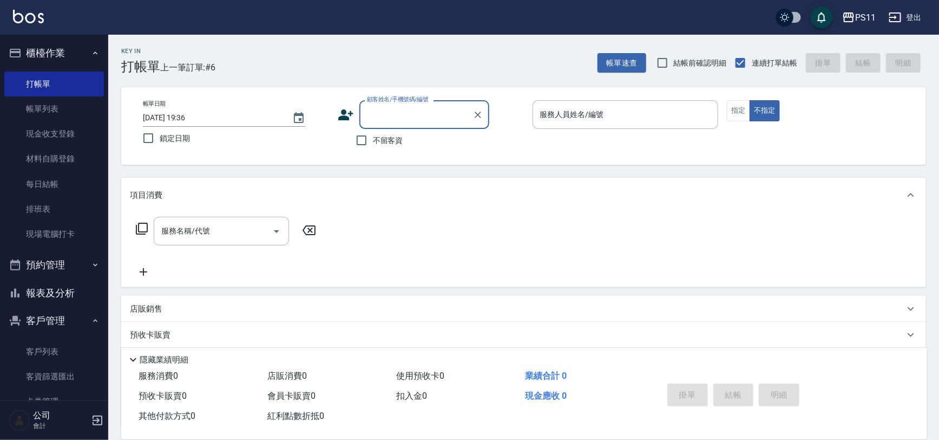
click at [387, 126] on div "顧客姓名/手機號碼/編號" at bounding box center [425, 114] width 130 height 29
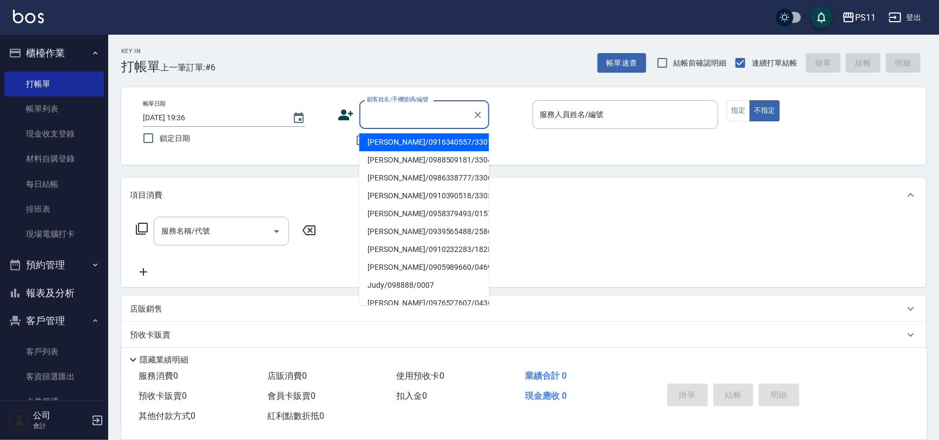
click at [405, 143] on li "黃彥/0916340557/3307" at bounding box center [425, 142] width 130 height 18
type input "黃彥/0916340557/3307"
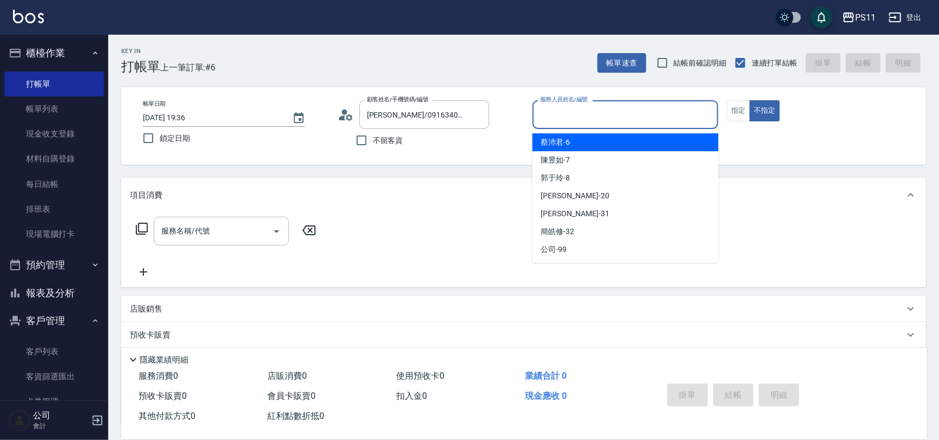
drag, startPoint x: 649, startPoint y: 115, endPoint x: 636, endPoint y: 129, distance: 19.6
click at [649, 115] on input "服務人員姓名/編號" at bounding box center [626, 114] width 177 height 19
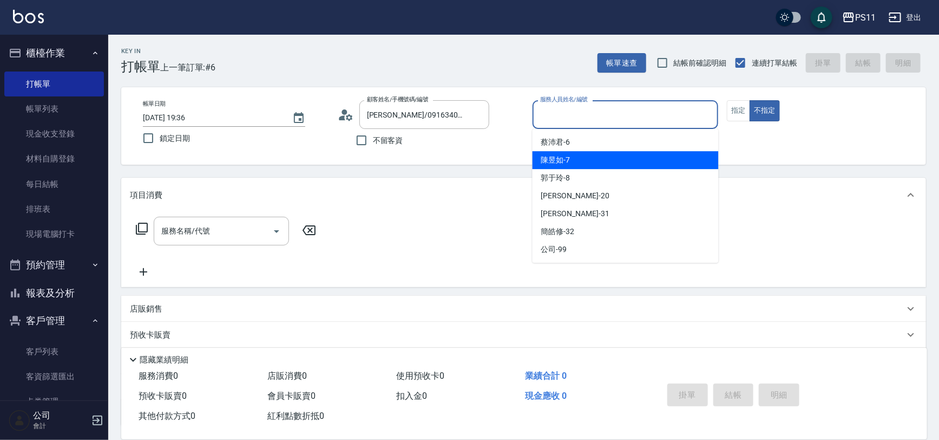
click at [628, 157] on div "陳昱如 -7" at bounding box center [626, 160] width 186 height 18
type input "陳昱如-7"
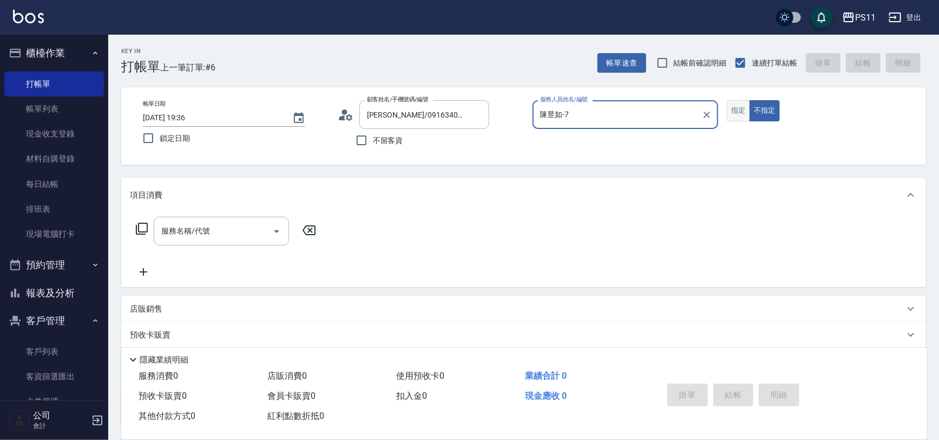
click at [743, 110] on button "指定" at bounding box center [738, 110] width 23 height 21
click at [188, 234] on input "服務名稱/代號" at bounding box center [213, 230] width 109 height 19
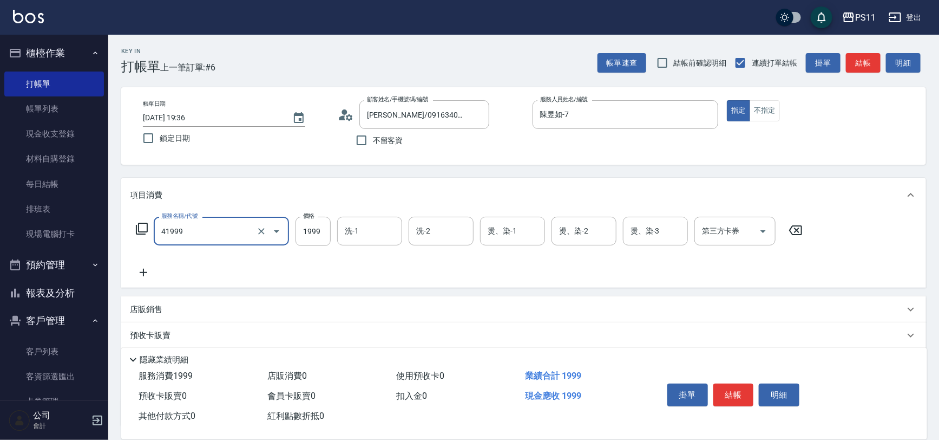
type input "1999以下染髮(41999)"
click at [324, 239] on input "1999" at bounding box center [313, 231] width 35 height 29
type input "1000"
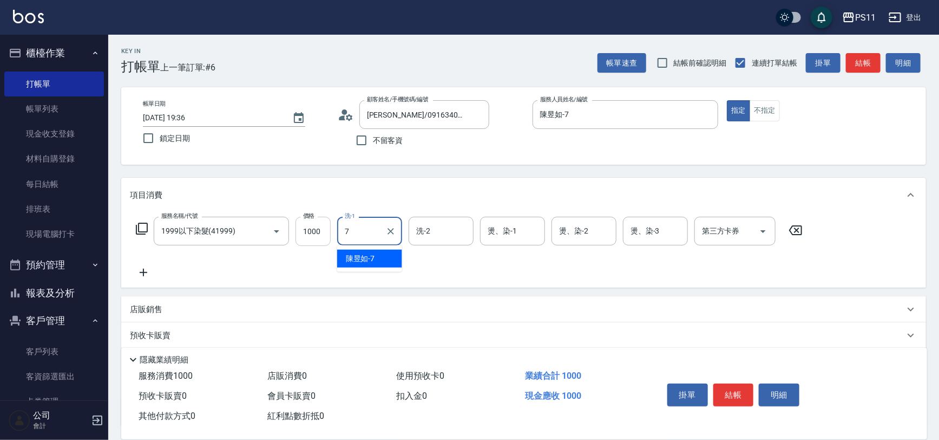
type input "陳昱如-7"
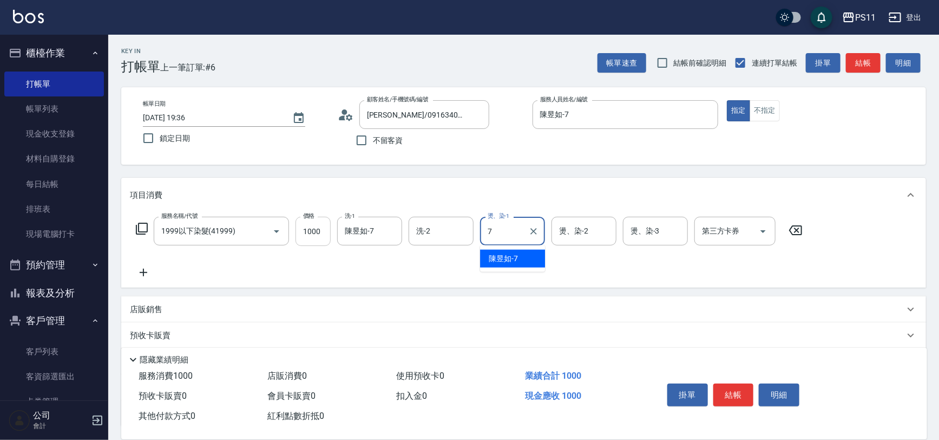
type input "陳昱如-7"
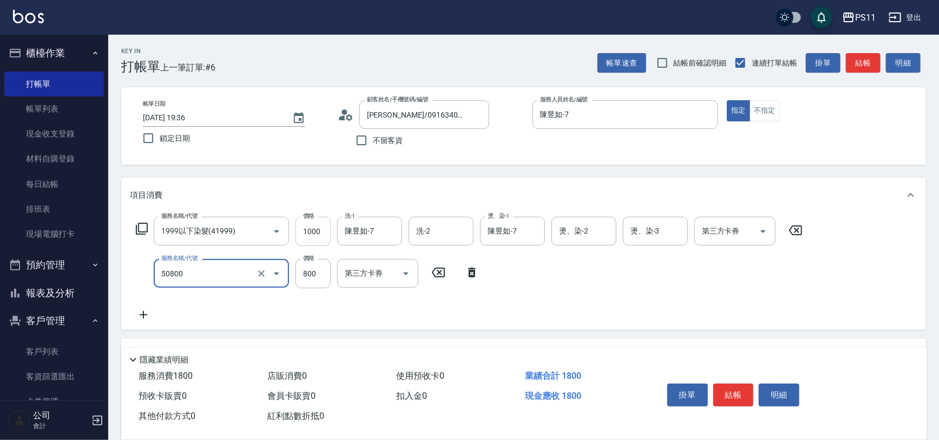
type input "原價401~800護髮(50800)"
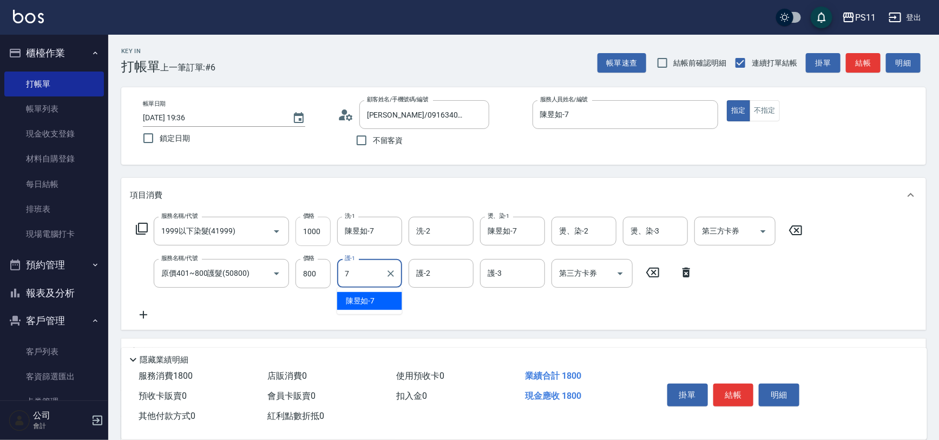
type input "陳昱如-7"
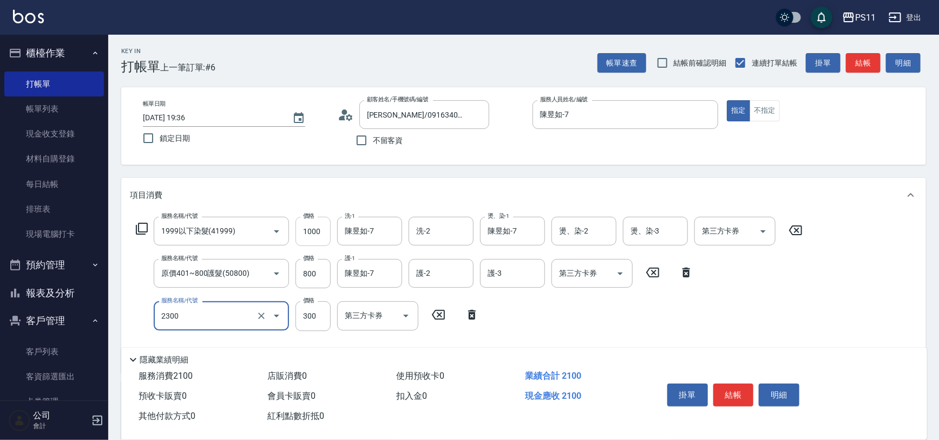
type input "剪髮(2300)"
type input "199"
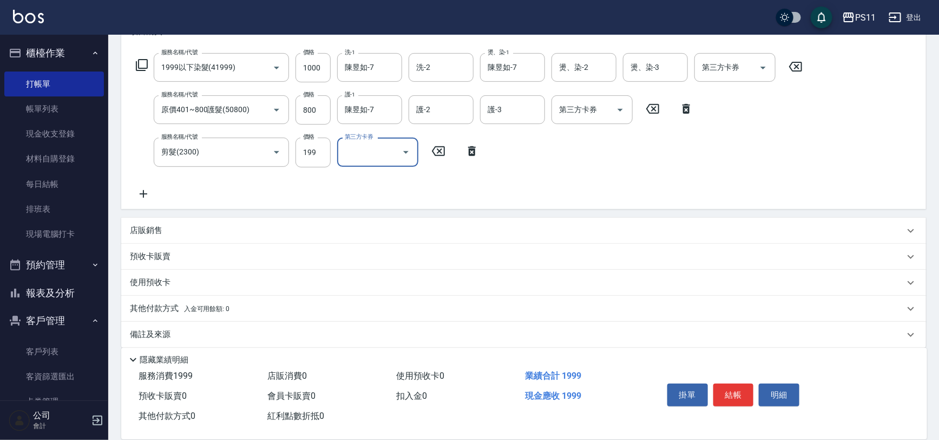
scroll to position [173, 0]
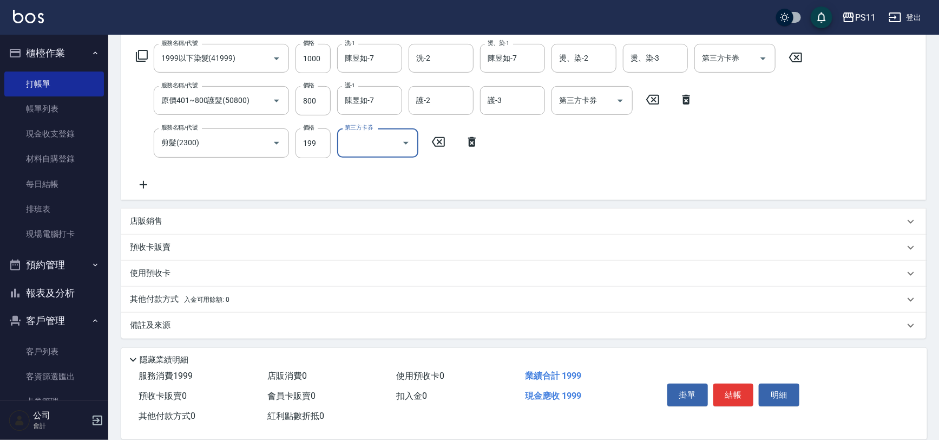
click at [216, 296] on span "入金可用餘額: 0" at bounding box center [207, 300] width 46 height 8
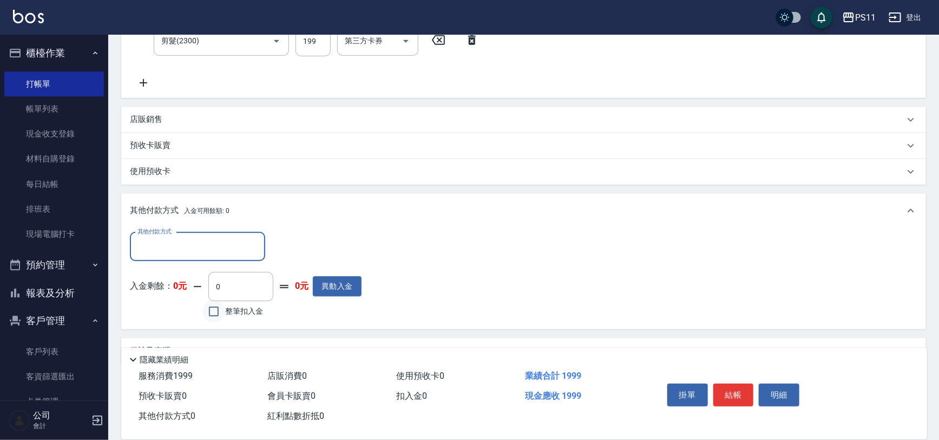
scroll to position [299, 0]
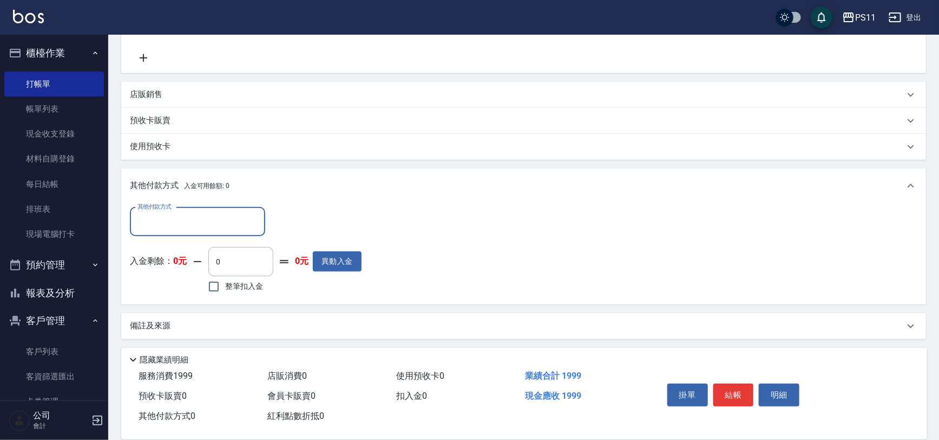
click at [210, 217] on input "其他付款方式" at bounding box center [198, 221] width 126 height 19
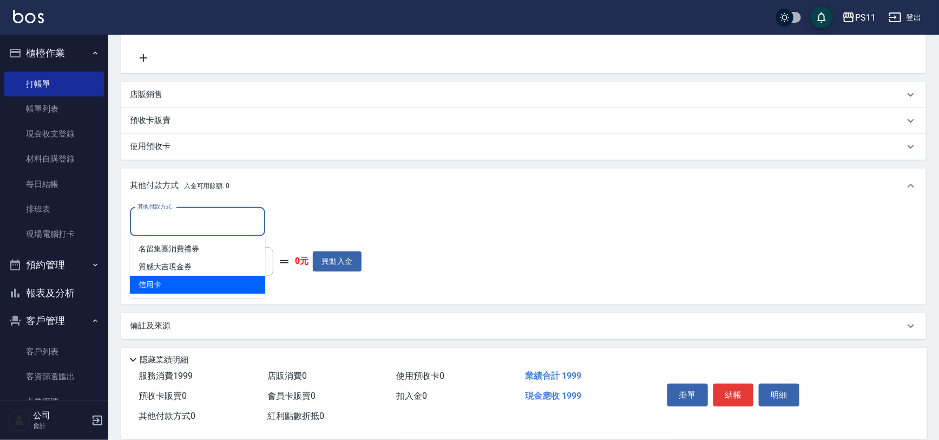
click at [221, 279] on span "信用卡" at bounding box center [197, 285] width 135 height 18
type input "信用卡"
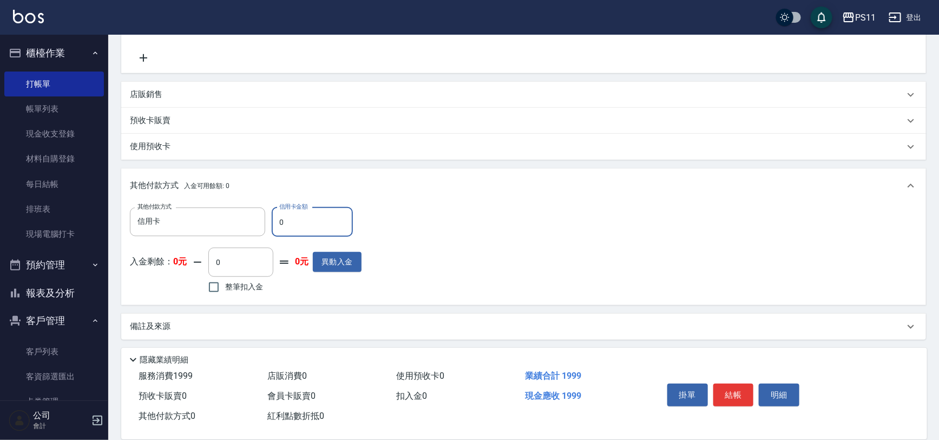
drag, startPoint x: 297, startPoint y: 222, endPoint x: 278, endPoint y: 226, distance: 19.4
click at [278, 226] on input "0" at bounding box center [312, 221] width 81 height 29
type input "1999"
type input "2025/09/08 19:37"
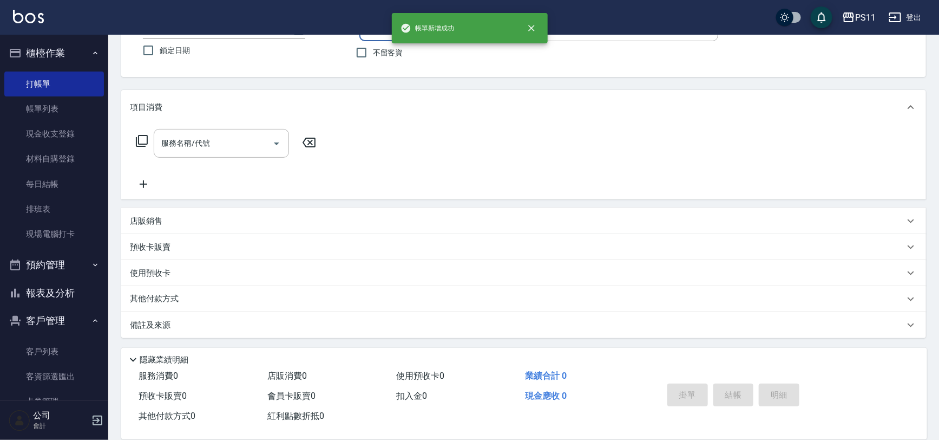
scroll to position [0, 0]
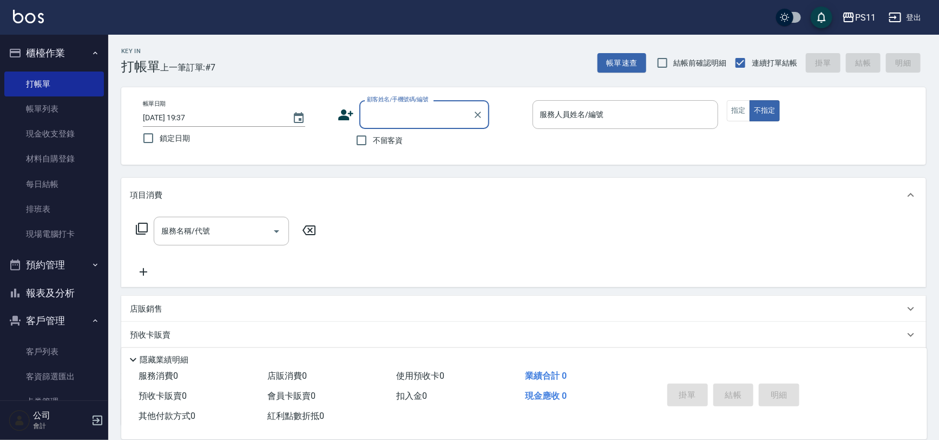
click at [429, 125] on div "顧客姓名/手機號碼/編號" at bounding box center [425, 114] width 130 height 29
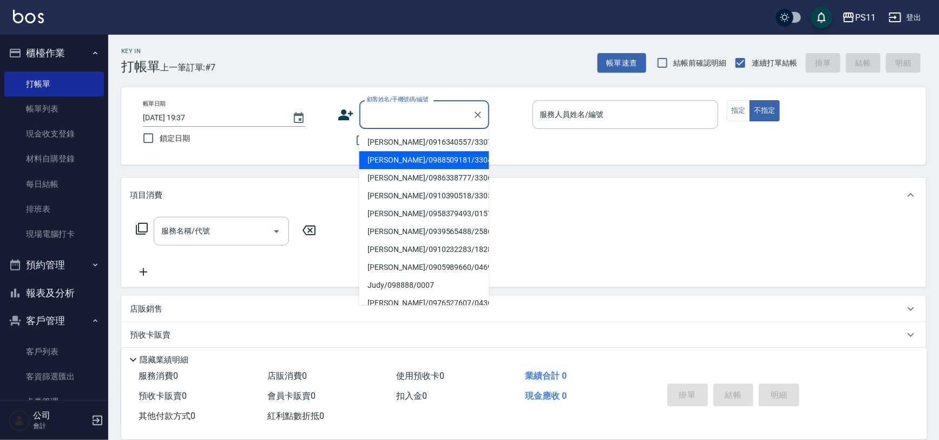
click at [455, 164] on li "劉小姐/0988509181/3304" at bounding box center [425, 160] width 130 height 18
type input "劉小姐/0988509181/3304"
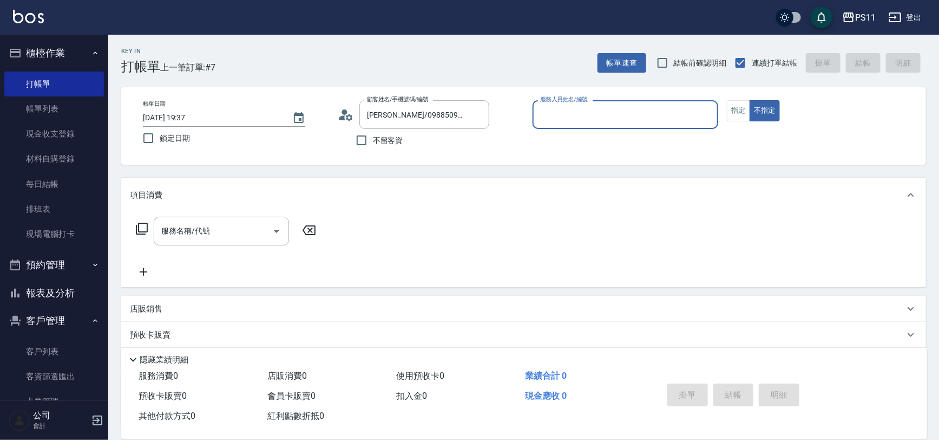
click at [604, 125] on div "服務人員姓名/編號" at bounding box center [626, 114] width 186 height 29
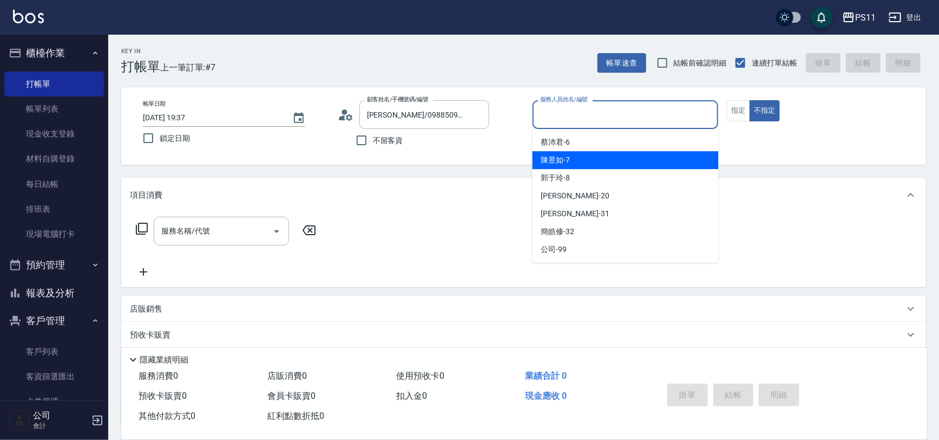
click at [596, 162] on div "陳昱如 -7" at bounding box center [626, 160] width 186 height 18
type input "陳昱如-7"
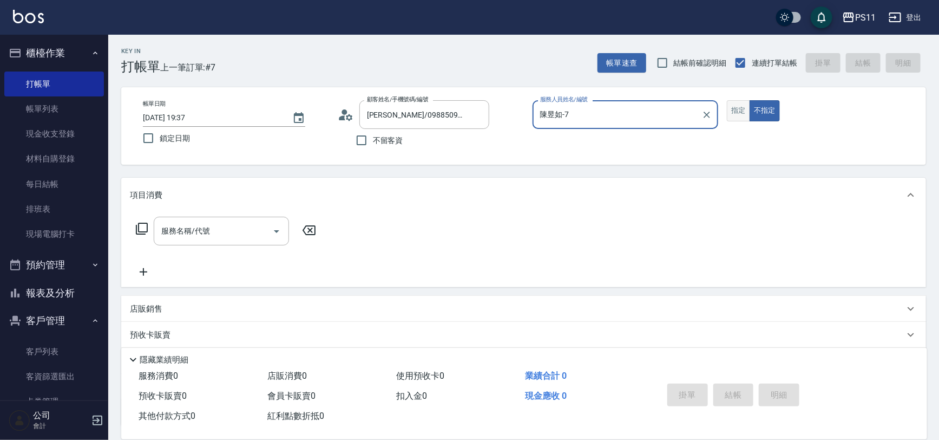
click at [737, 114] on button "指定" at bounding box center [738, 110] width 23 height 21
click at [226, 228] on input "服務名稱/代號" at bounding box center [213, 230] width 109 height 19
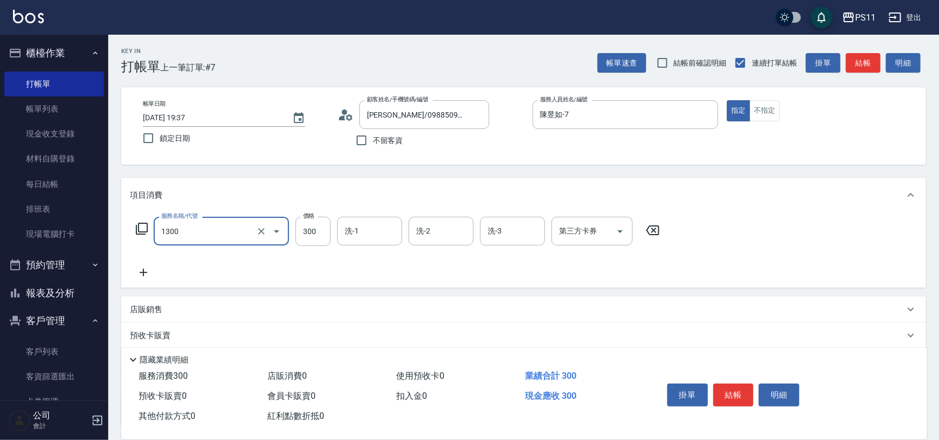
type input "洗髮300(1300)"
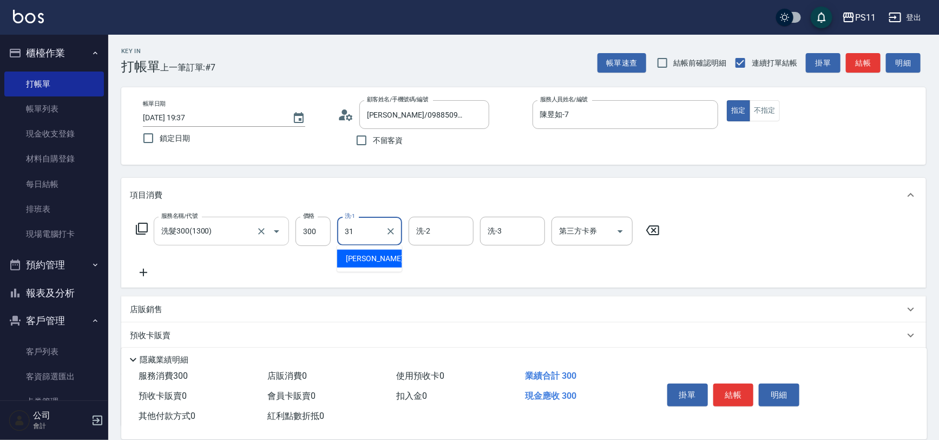
type input "[PERSON_NAME]-31"
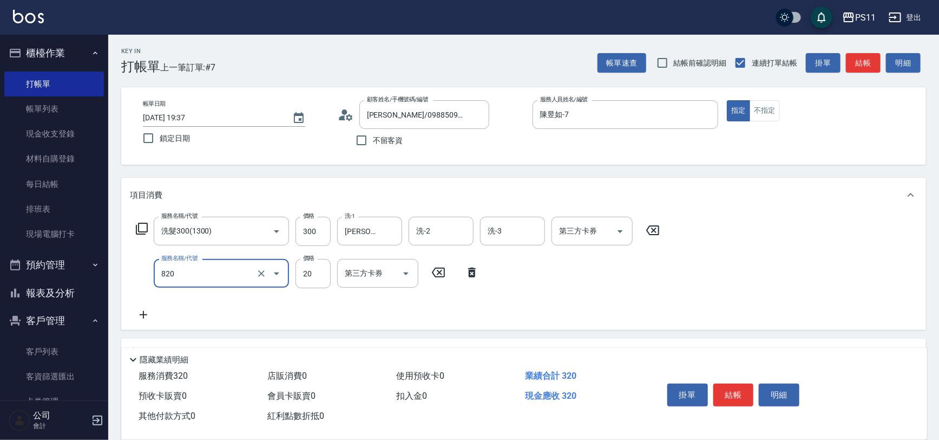
type input "潤絲(820)"
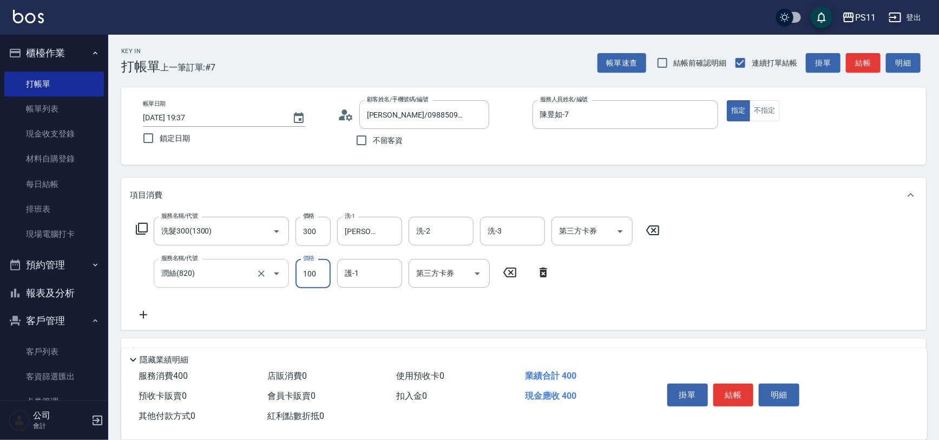
type input "100"
click at [273, 276] on icon "Open" at bounding box center [276, 273] width 13 height 13
type input "31"
click at [259, 276] on icon "Clear" at bounding box center [261, 273] width 11 height 11
click at [268, 273] on button "Open" at bounding box center [276, 273] width 17 height 17
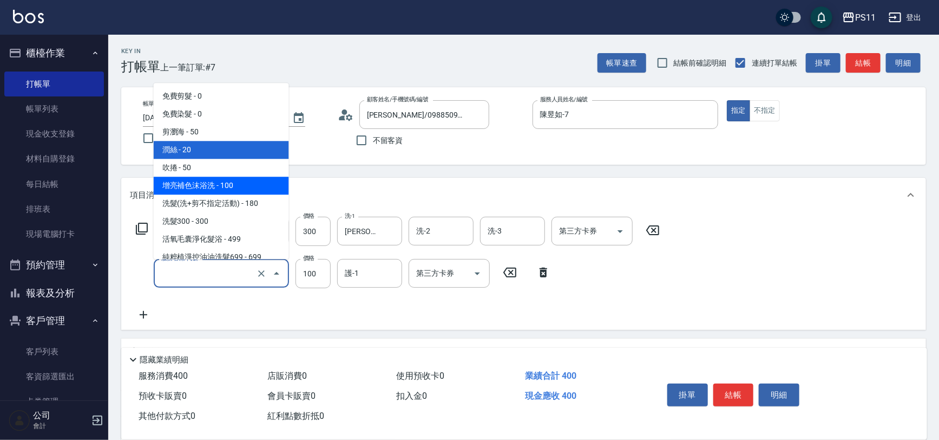
click at [247, 188] on span "增亮補色沫浴洗 - 100" at bounding box center [221, 186] width 135 height 18
type input "增亮補色沫浴洗(1100)"
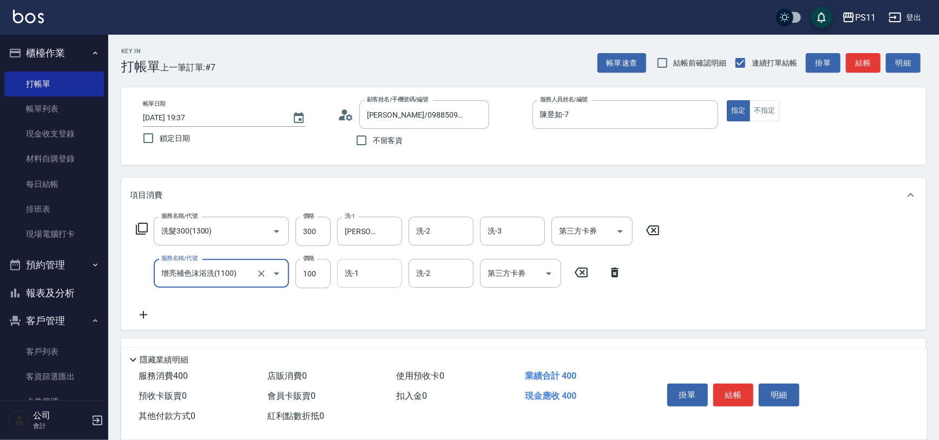
click at [376, 276] on input "洗-1" at bounding box center [369, 273] width 55 height 19
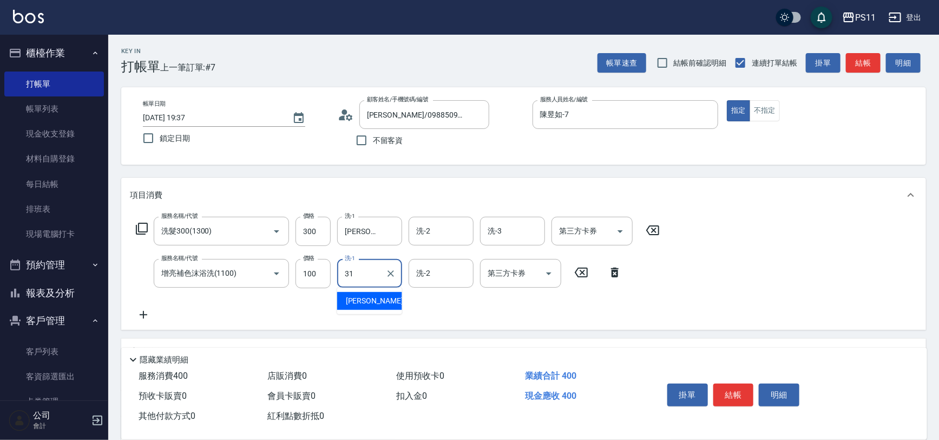
type input "[PERSON_NAME]-31"
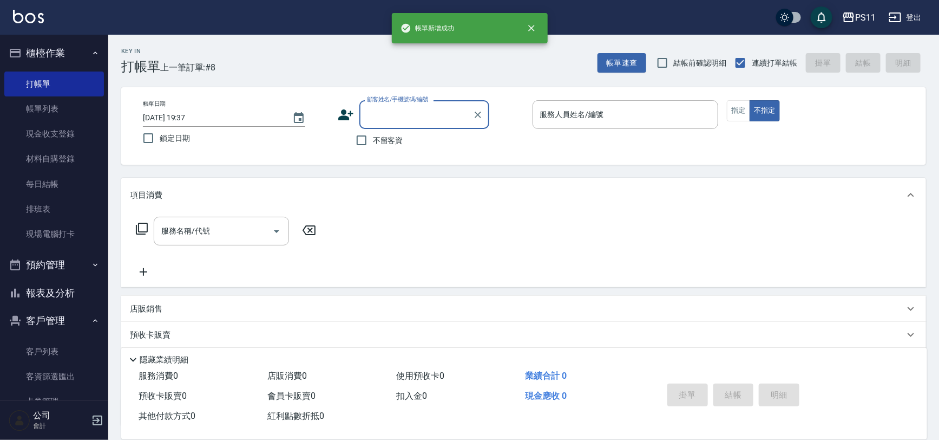
click at [412, 124] on div "顧客姓名/手機號碼/編號" at bounding box center [425, 114] width 130 height 29
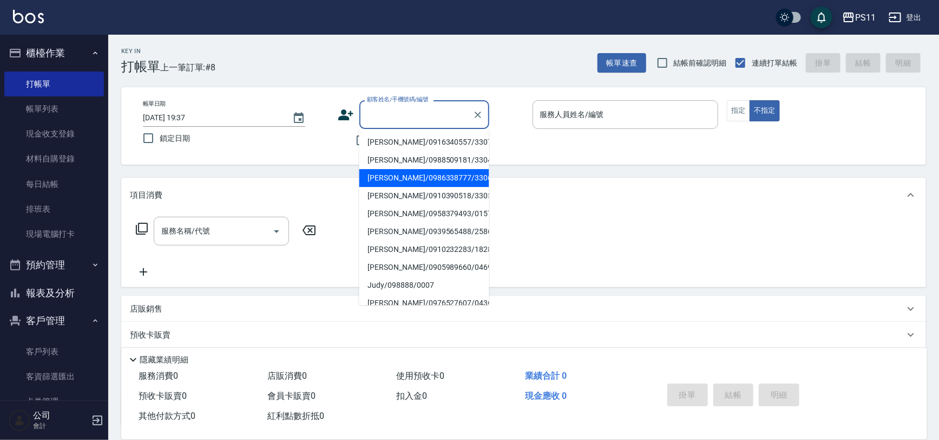
click at [424, 173] on li "李晨婕/0986338777/3306" at bounding box center [425, 178] width 130 height 18
type input "李晨婕/0986338777/3306"
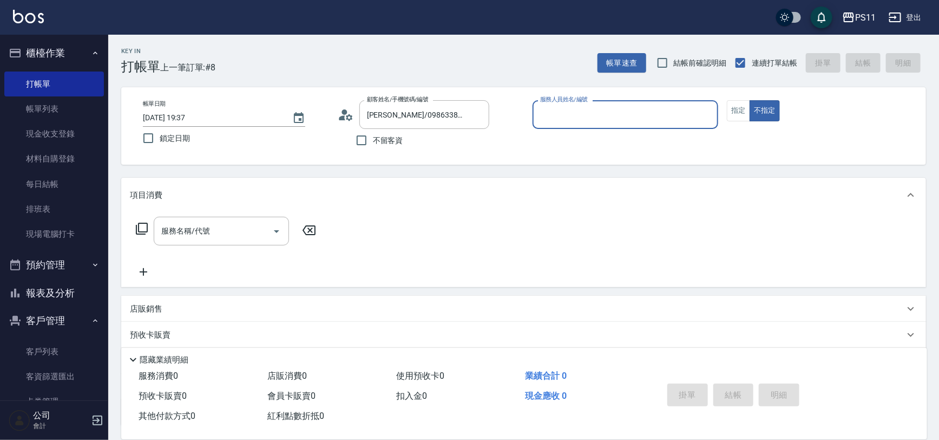
click at [583, 127] on div "服務人員姓名/編號" at bounding box center [626, 114] width 186 height 29
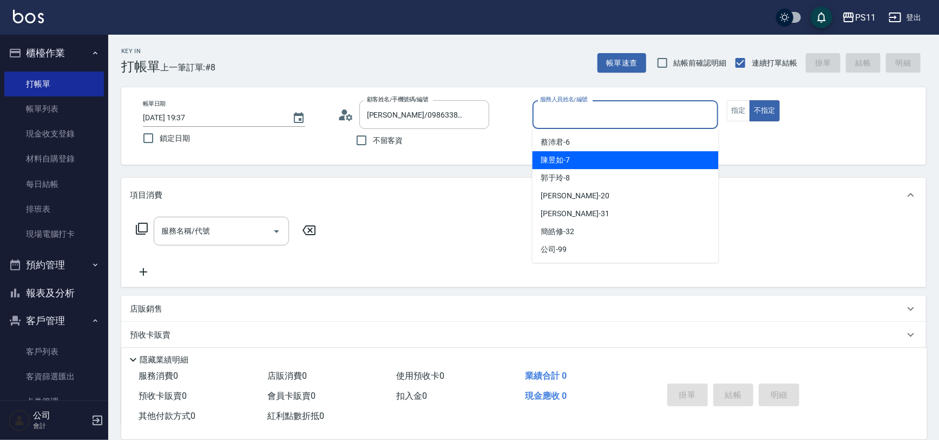
click at [585, 156] on div "陳昱如 -7" at bounding box center [626, 160] width 186 height 18
type input "陳昱如-7"
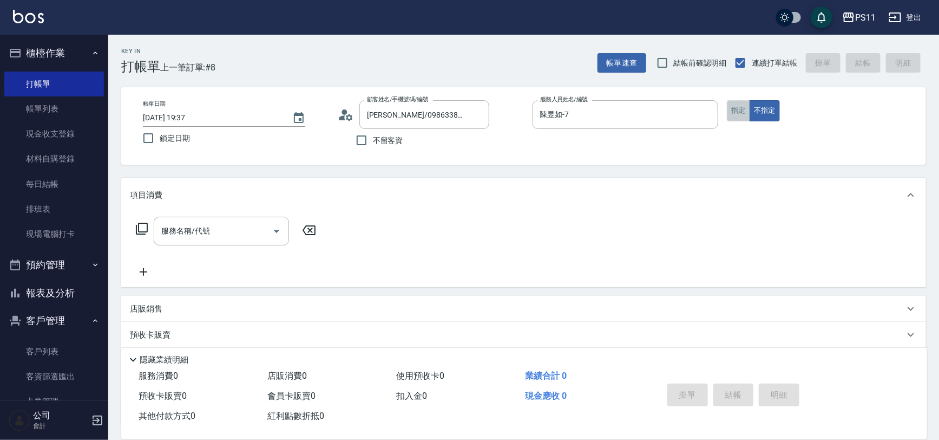
click at [728, 114] on button "指定" at bounding box center [738, 110] width 23 height 21
click at [248, 239] on input "服務名稱/代號" at bounding box center [213, 230] width 109 height 19
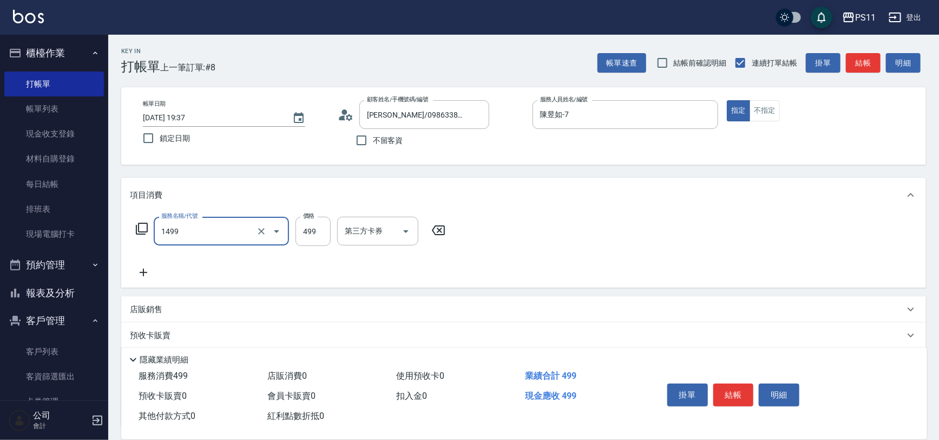
type input "活氧毛囊淨化髮浴(1499)"
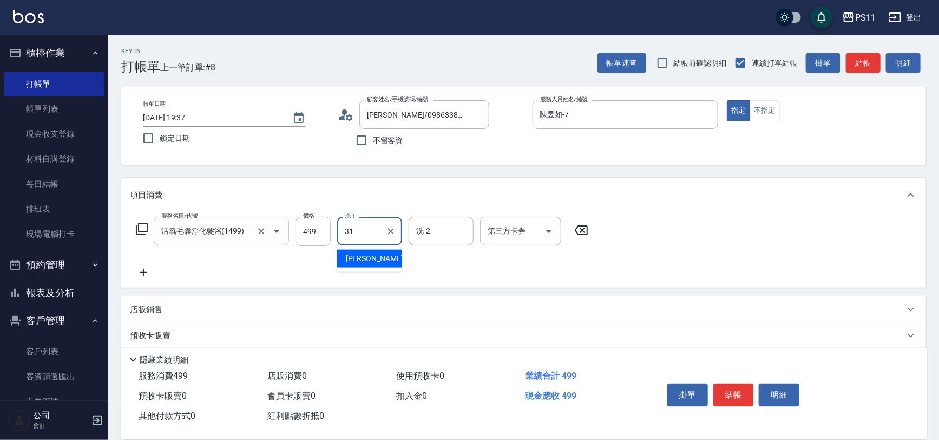
type input "[PERSON_NAME]-31"
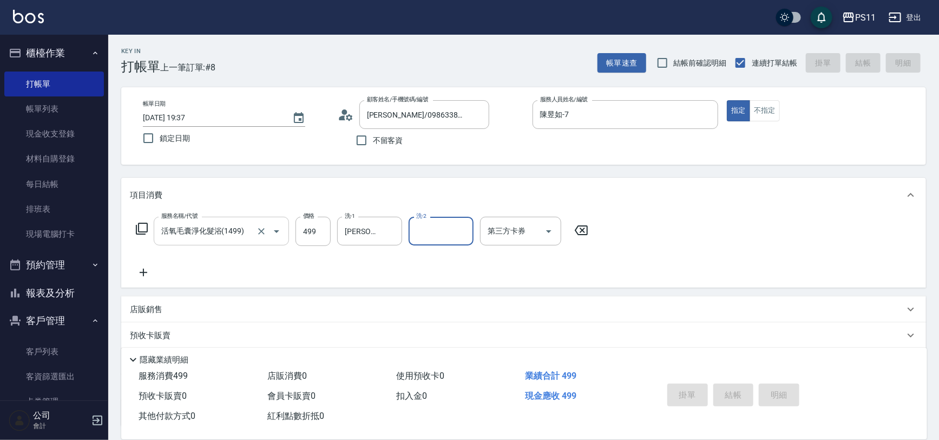
type input "[DATE] 19:38"
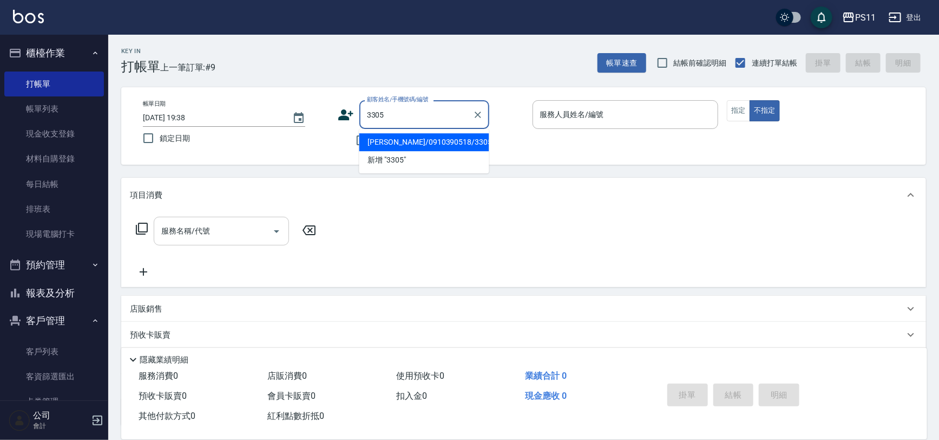
type input "[PERSON_NAME]/0910390518/3305"
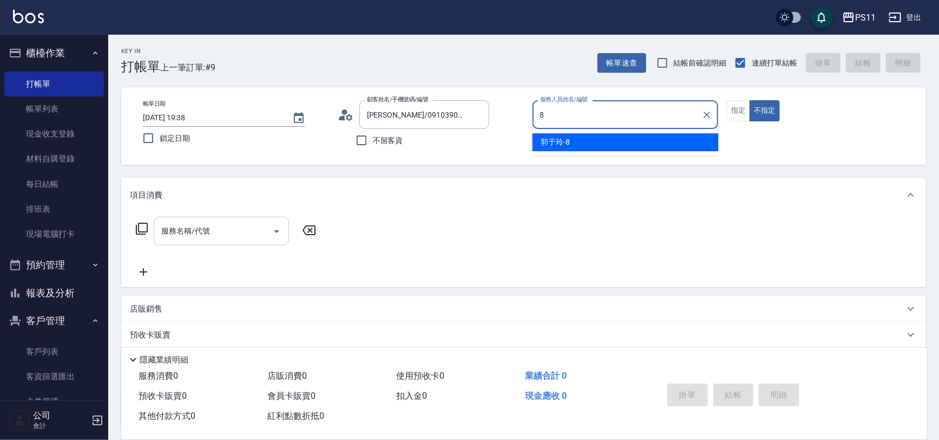
type input "郭于玲-8"
type button "false"
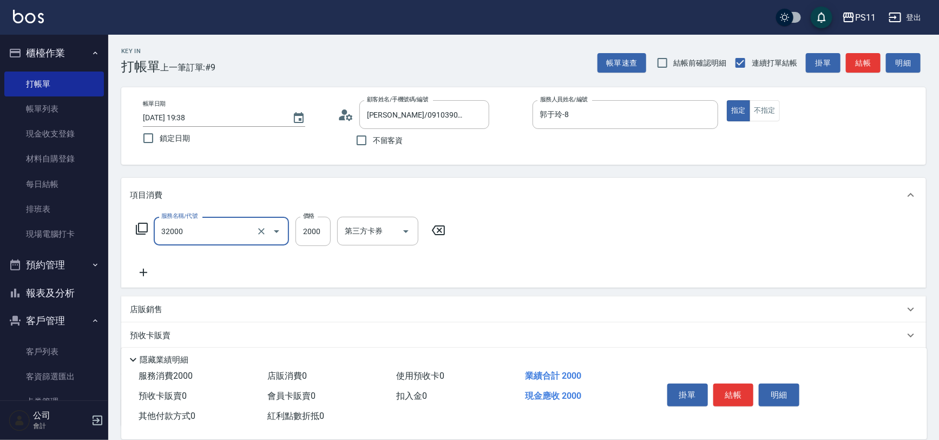
type input "2000以上燙髮(32000)"
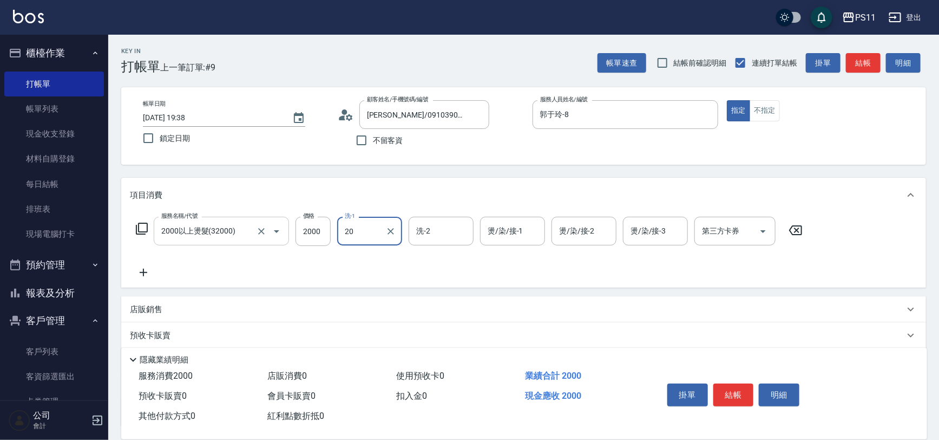
type input "[PERSON_NAME]-20"
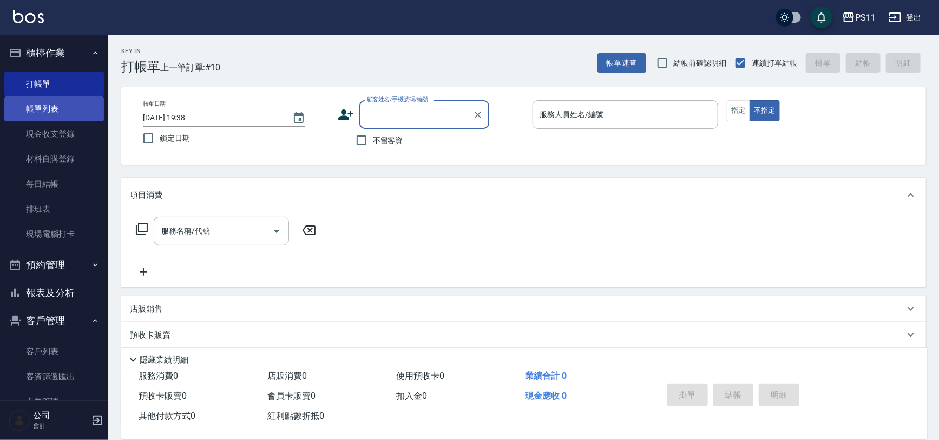
drag, startPoint x: 83, startPoint y: 123, endPoint x: 83, endPoint y: 117, distance: 6.0
click at [83, 122] on link "現金收支登錄" at bounding box center [54, 133] width 100 height 25
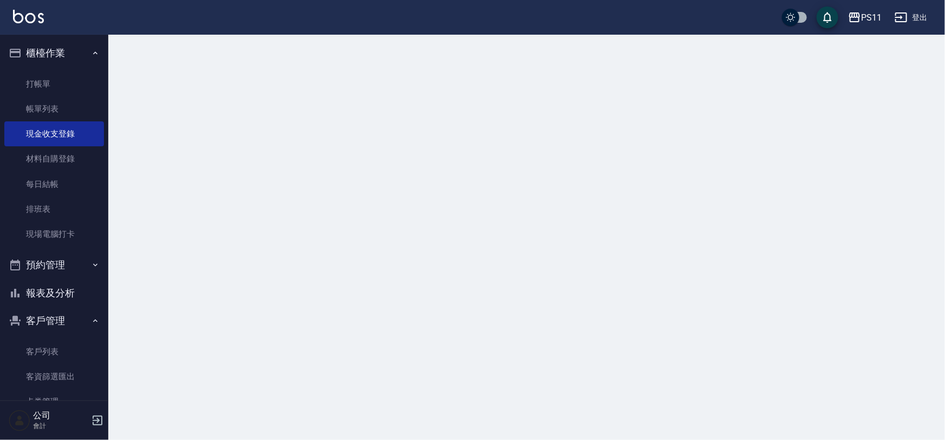
click at [81, 108] on link "帳單列表" at bounding box center [54, 108] width 100 height 25
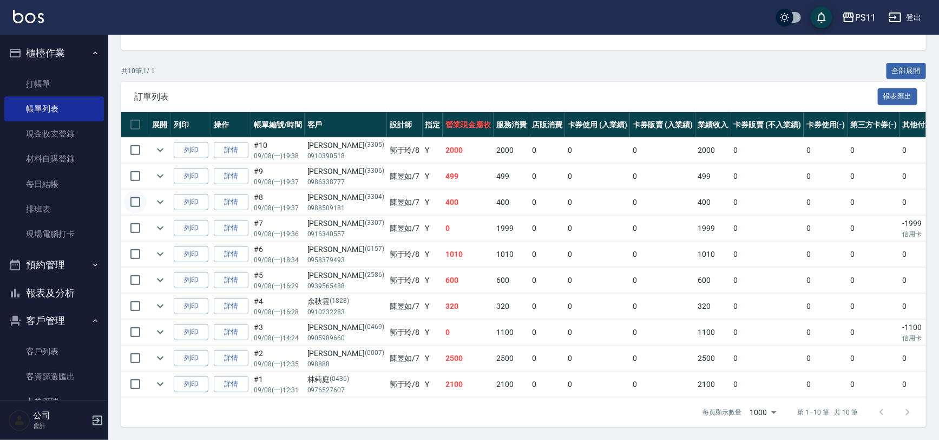
scroll to position [194, 0]
click at [72, 293] on button "報表及分析" at bounding box center [54, 293] width 100 height 28
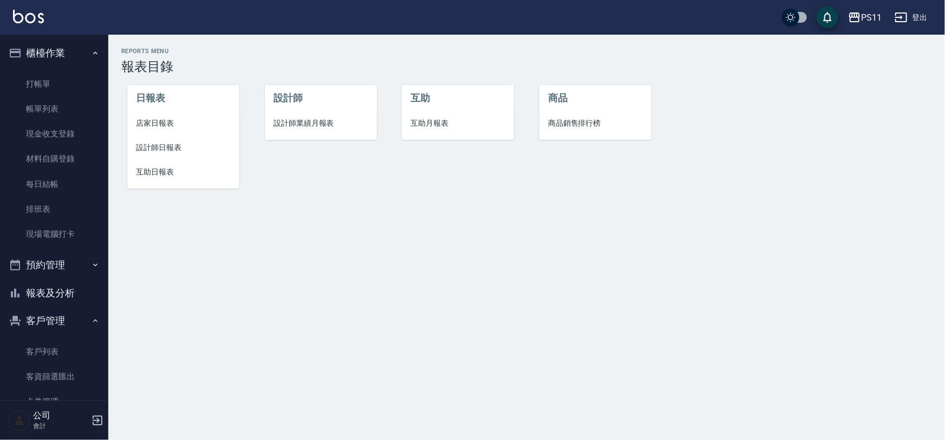
click at [154, 145] on span "設計師日報表" at bounding box center [183, 147] width 95 height 11
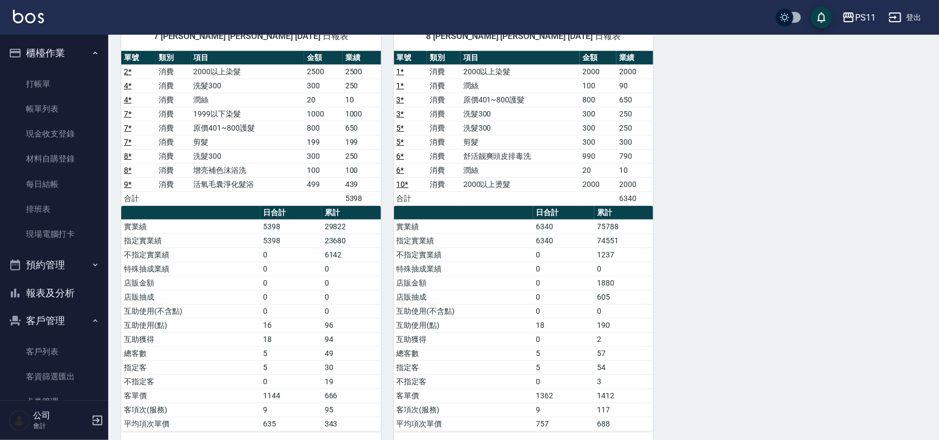
scroll to position [113, 0]
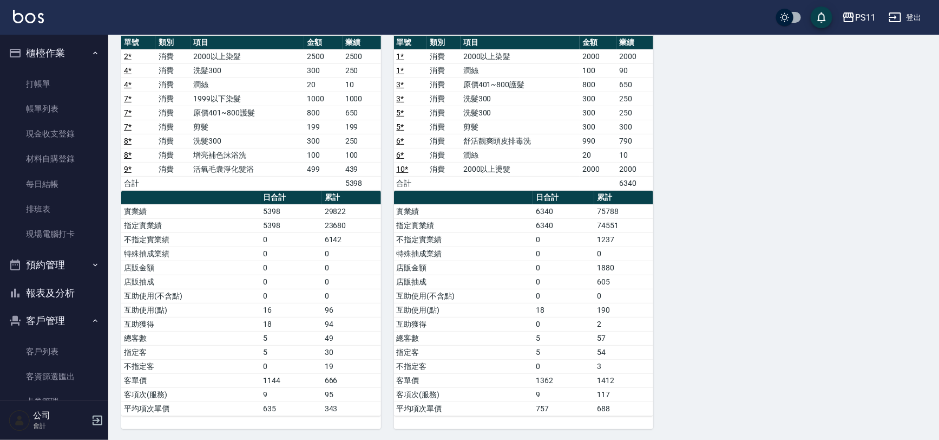
click at [56, 299] on button "報表及分析" at bounding box center [54, 293] width 100 height 28
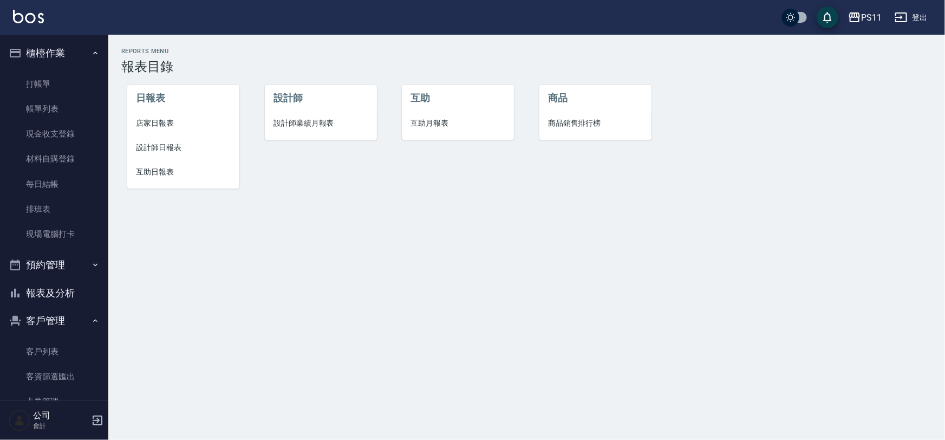
click at [432, 129] on li "互助月報表" at bounding box center [458, 123] width 112 height 24
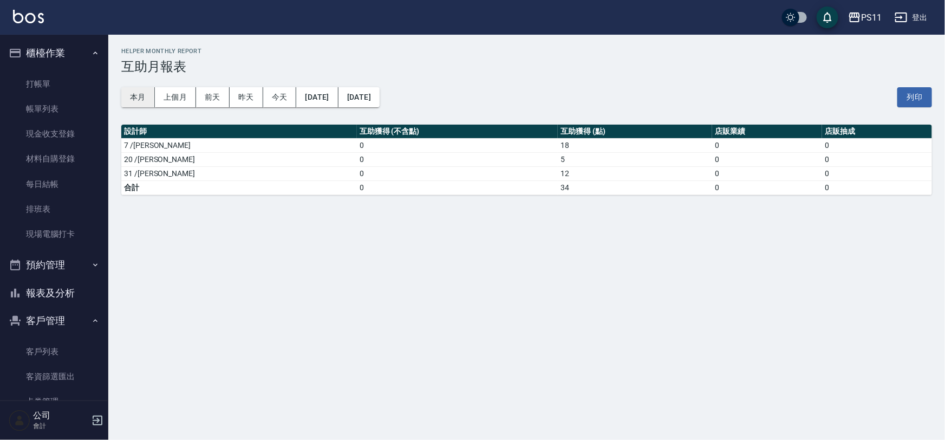
click at [133, 100] on button "本月" at bounding box center [138, 97] width 34 height 20
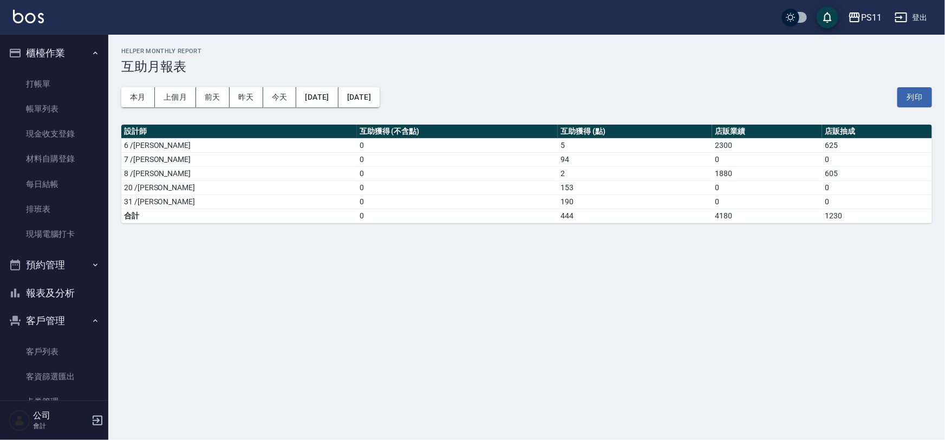
click at [70, 295] on button "報表及分析" at bounding box center [54, 293] width 100 height 28
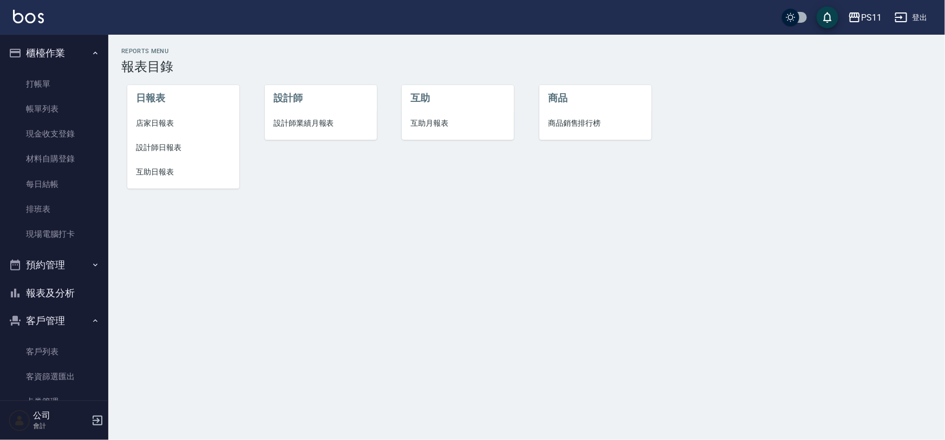
click at [162, 140] on li "設計師日報表" at bounding box center [183, 147] width 112 height 24
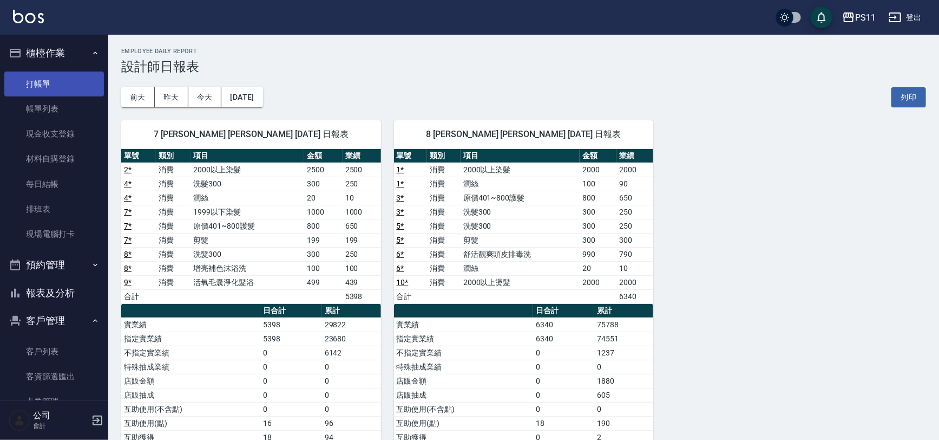
click at [57, 86] on link "打帳單" at bounding box center [54, 83] width 100 height 25
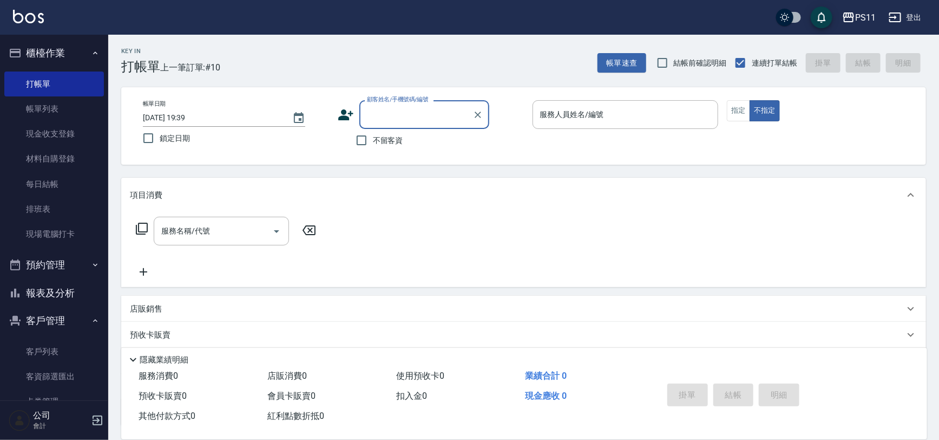
click at [62, 300] on button "報表及分析" at bounding box center [54, 293] width 100 height 28
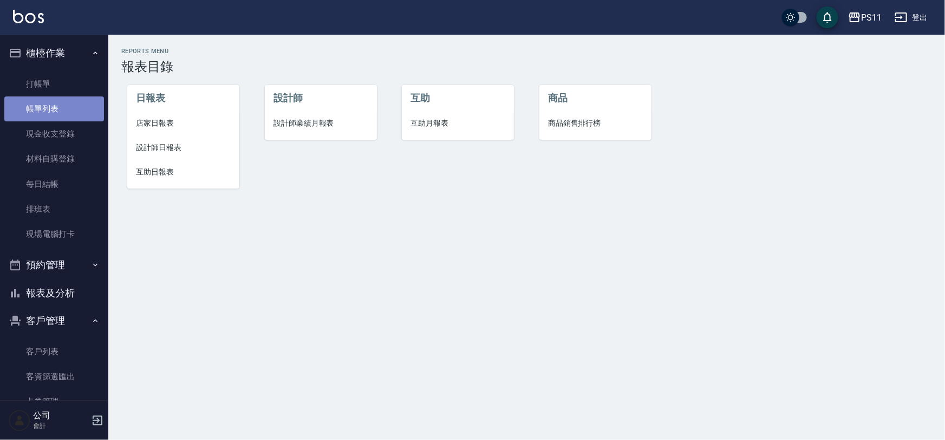
click at [61, 119] on link "帳單列表" at bounding box center [54, 108] width 100 height 25
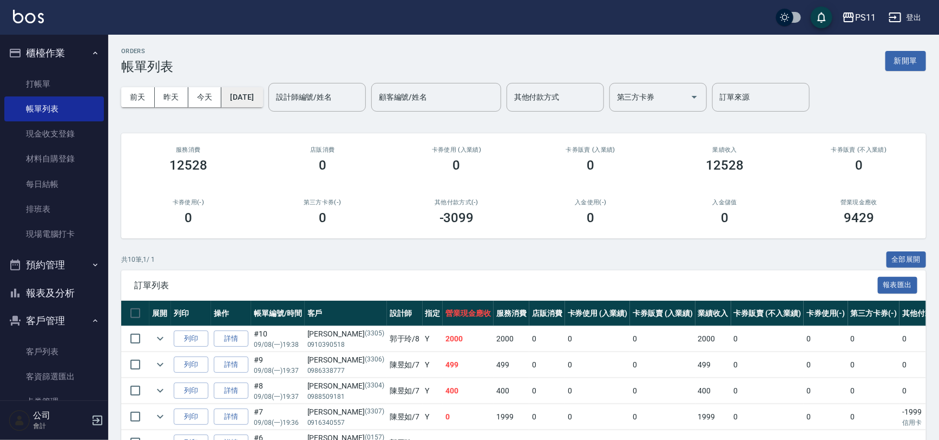
click at [228, 96] on button "[DATE]" at bounding box center [241, 97] width 41 height 20
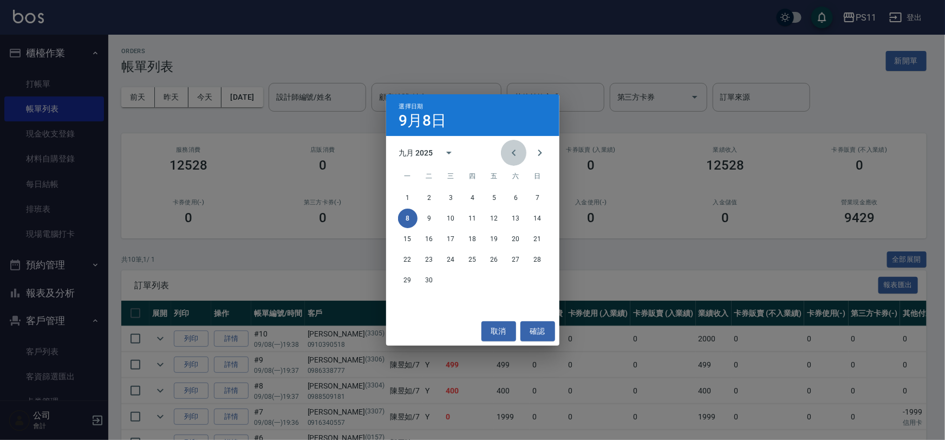
click at [518, 153] on icon "Previous month" at bounding box center [513, 152] width 13 height 13
click at [533, 287] on button "31" at bounding box center [537, 279] width 19 height 19
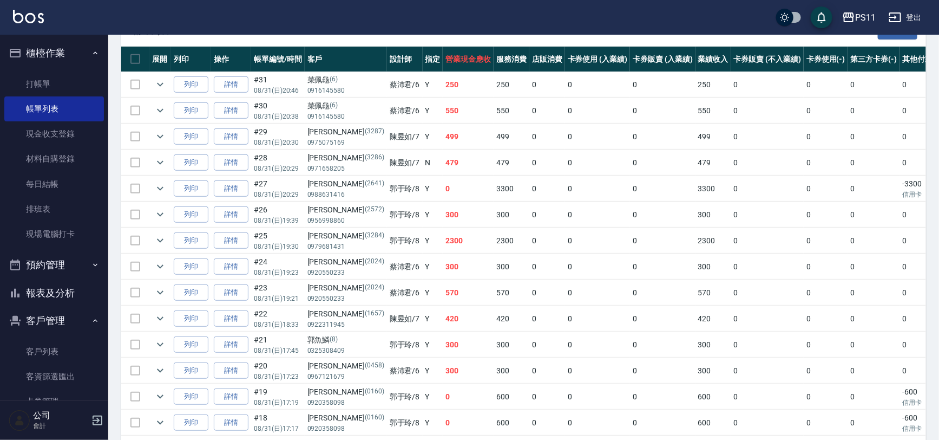
scroll to position [344, 0]
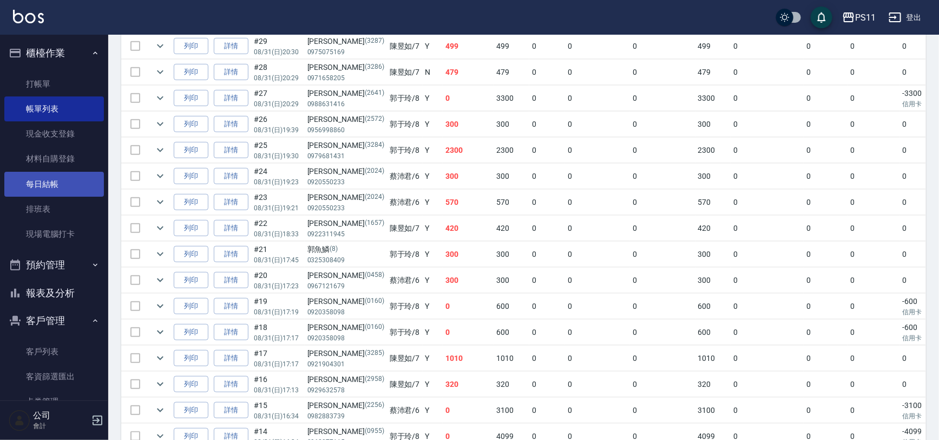
click at [76, 182] on link "每日結帳" at bounding box center [54, 184] width 100 height 25
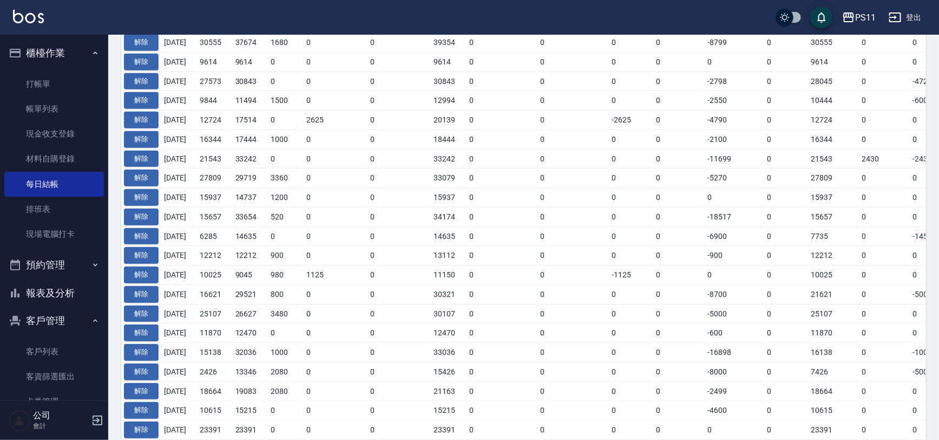
scroll to position [394, 0]
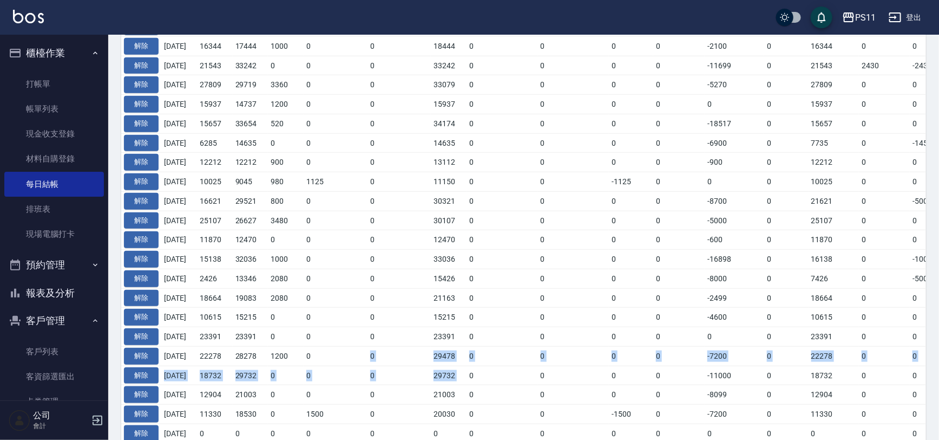
drag, startPoint x: 476, startPoint y: 368, endPoint x: 360, endPoint y: 360, distance: 116.2
click at [360, 360] on tbody "解除 2025/09/07 22627 36326 0 1125 0 37451 0 0 -1125 0 -13699 0 22627 0 0 0 2025/…" at bounding box center [610, 227] width 978 height 614
click at [664, 199] on td "0" at bounding box center [680, 200] width 52 height 19
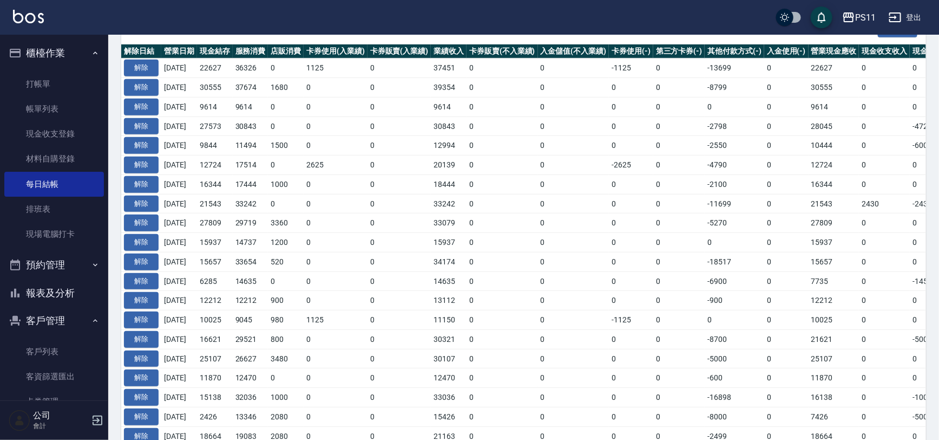
scroll to position [246, 0]
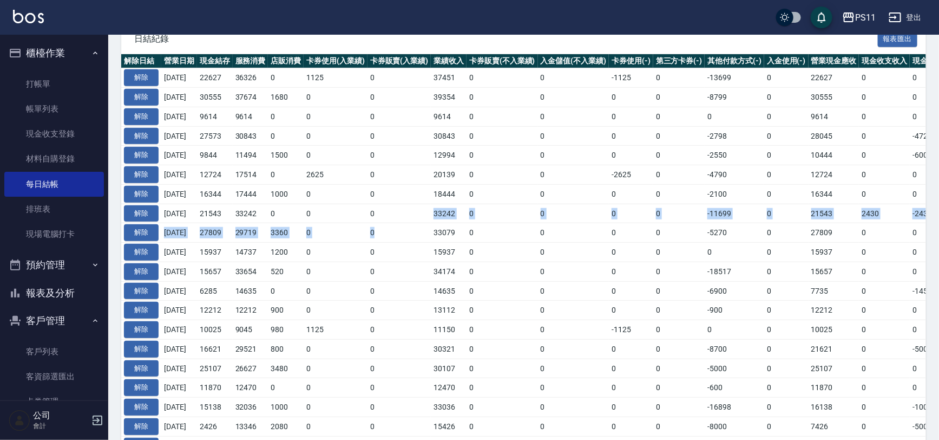
drag, startPoint x: 413, startPoint y: 220, endPoint x: 384, endPoint y: 220, distance: 28.7
click at [384, 220] on tbody "解除 2025/09/07 22627 36326 0 1125 0 37451 0 0 -1125 0 -13699 0 22627 0 0 0 2025/…" at bounding box center [610, 375] width 978 height 614
click at [389, 220] on td "0" at bounding box center [400, 213] width 64 height 19
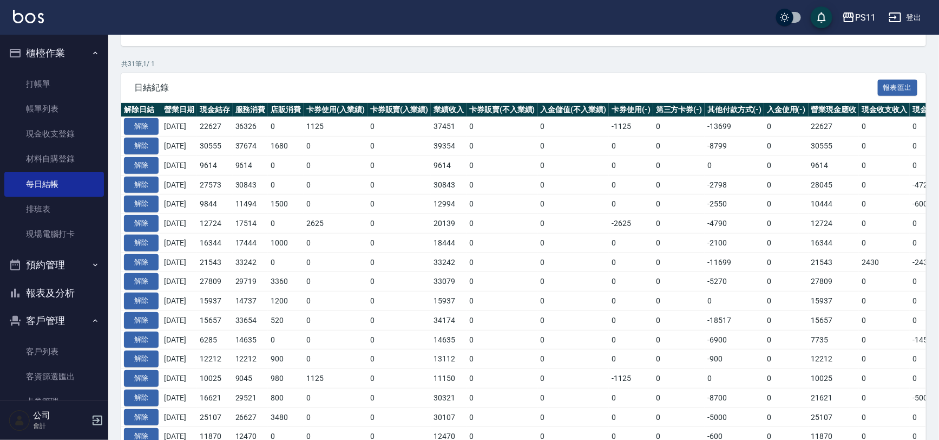
scroll to position [197, 0]
click at [219, 262] on td "21543" at bounding box center [215, 262] width 36 height 19
click at [219, 261] on td "21543" at bounding box center [215, 262] width 36 height 19
click at [63, 297] on button "報表及分析" at bounding box center [54, 293] width 100 height 28
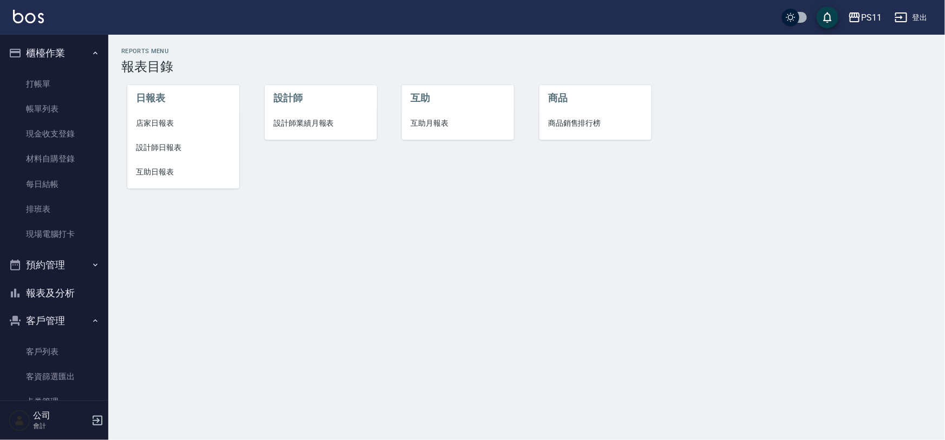
click at [173, 147] on span "設計師日報表" at bounding box center [183, 147] width 95 height 11
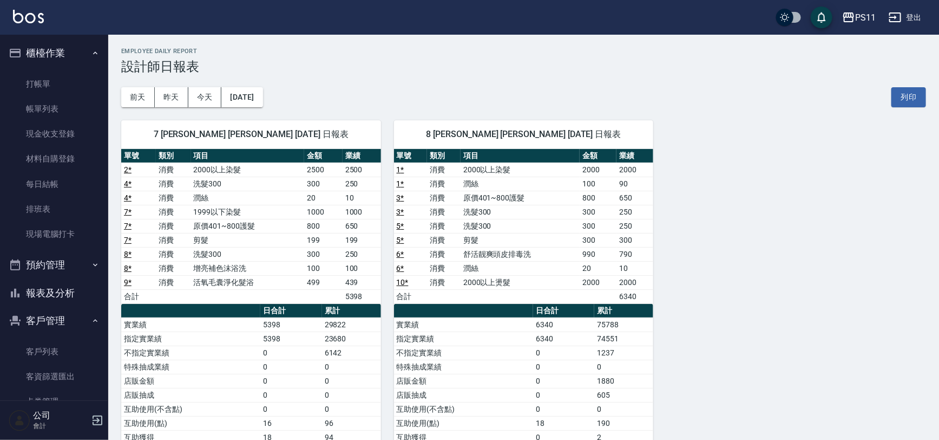
click at [251, 109] on div "7 陳昱如 陳昱如 09/08/2025 日報表 單號 類別 項目 金額 業績 2 * 消費 2000以上染髮 2500 2500 4 * 消費 洗髮300 …" at bounding box center [244, 324] width 273 height 435
click at [257, 103] on button "[DATE]" at bounding box center [241, 97] width 41 height 20
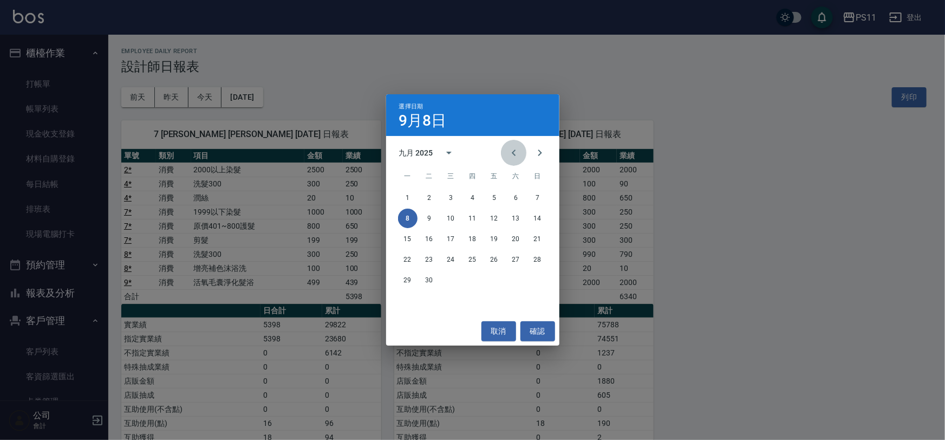
click at [511, 155] on icon "Previous month" at bounding box center [513, 152] width 13 height 13
click at [541, 284] on button "31" at bounding box center [537, 279] width 19 height 19
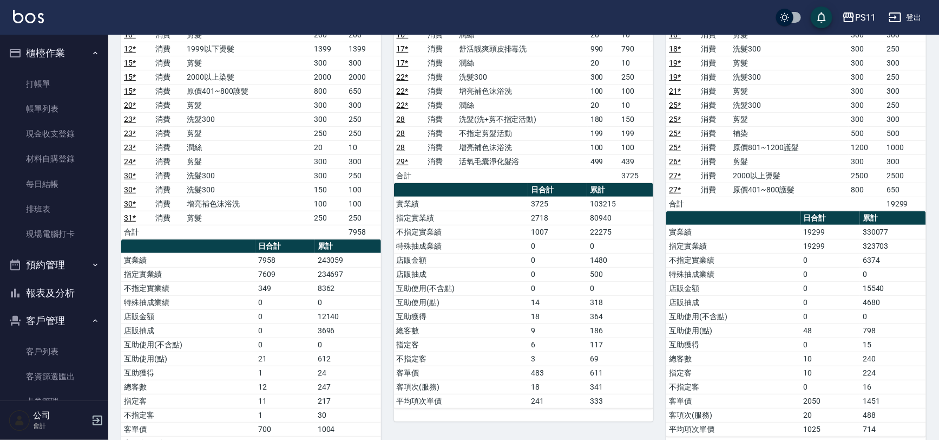
scroll to position [295, 0]
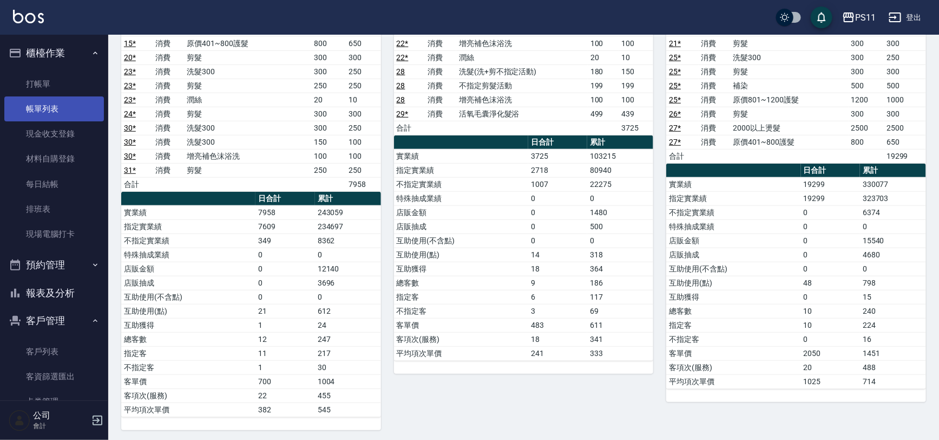
click at [51, 100] on link "帳單列表" at bounding box center [54, 108] width 100 height 25
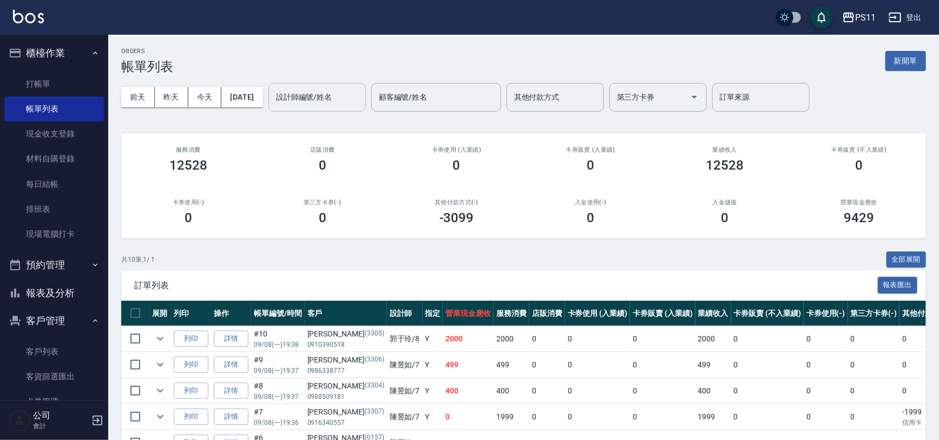
click at [346, 108] on div "設計師編號/姓名" at bounding box center [317, 97] width 97 height 29
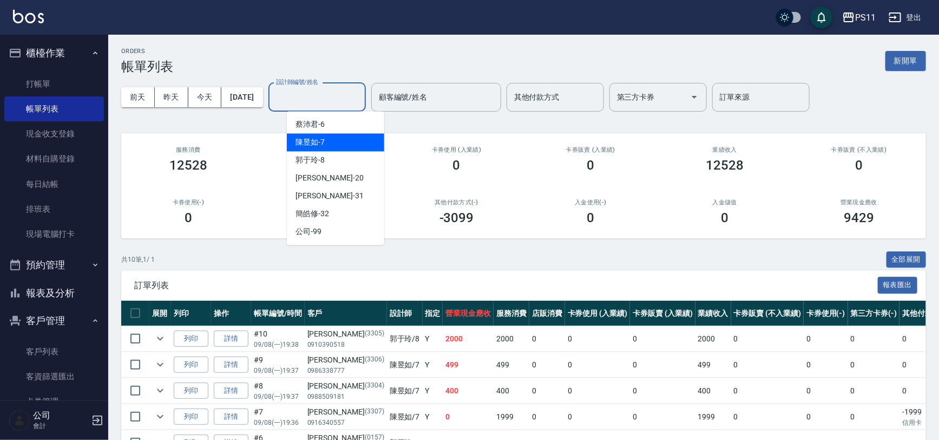
click at [339, 143] on div "陳昱如 -7" at bounding box center [335, 142] width 97 height 18
type input "陳昱如-7"
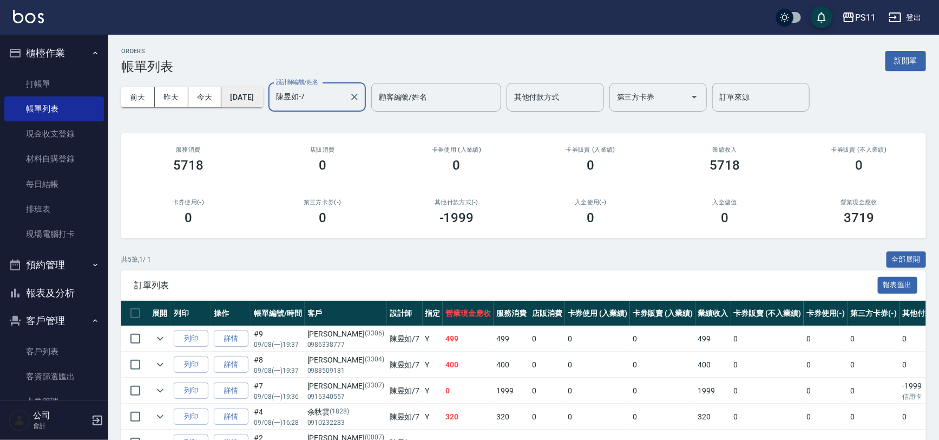
click at [263, 102] on button "[DATE]" at bounding box center [241, 97] width 41 height 20
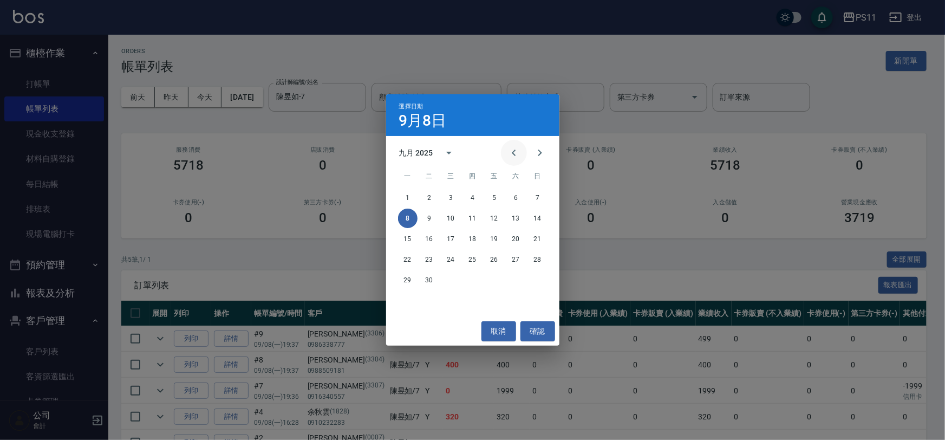
click at [511, 149] on icon "Previous month" at bounding box center [513, 152] width 13 height 13
click at [533, 282] on button "31" at bounding box center [537, 279] width 19 height 19
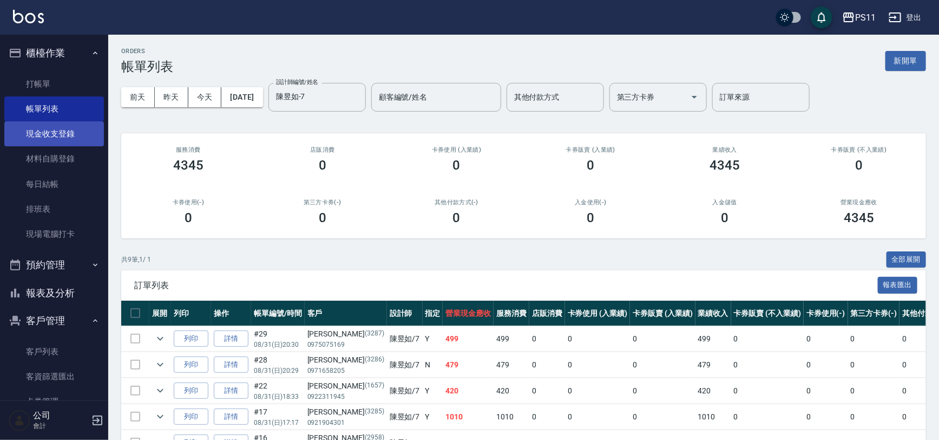
click at [75, 126] on link "現金收支登錄" at bounding box center [54, 133] width 100 height 25
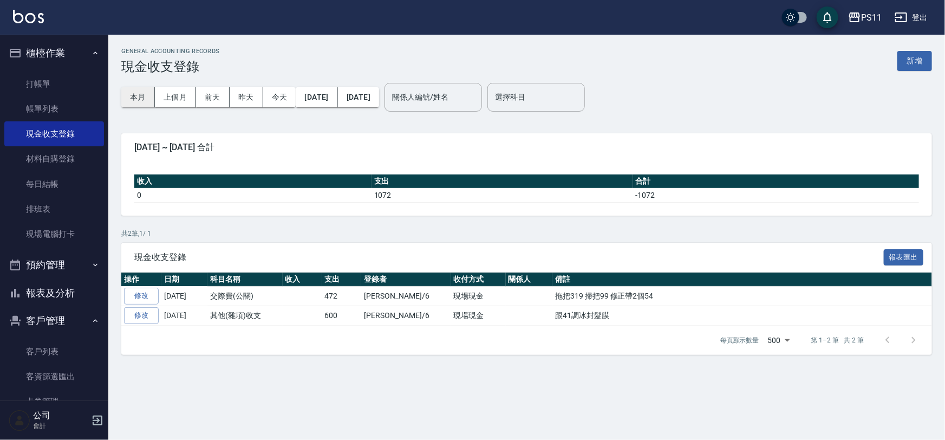
click at [135, 95] on button "本月" at bounding box center [138, 97] width 34 height 20
click at [173, 100] on button "上個月" at bounding box center [175, 97] width 41 height 20
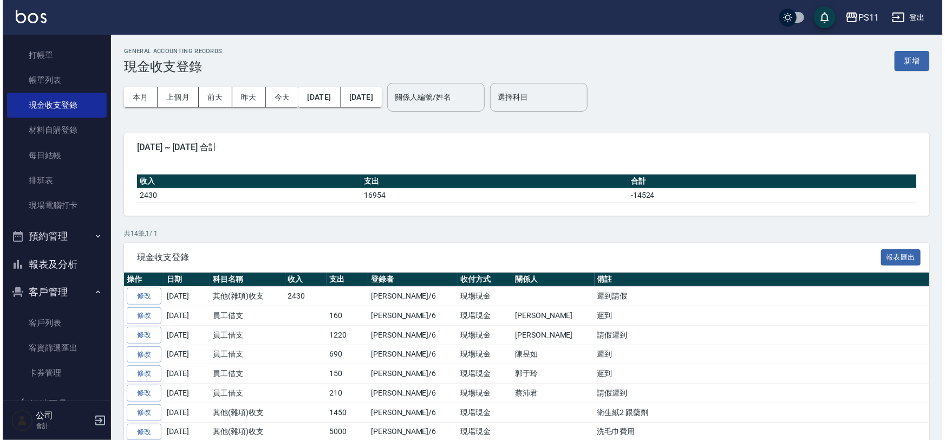
scroll to position [59, 0]
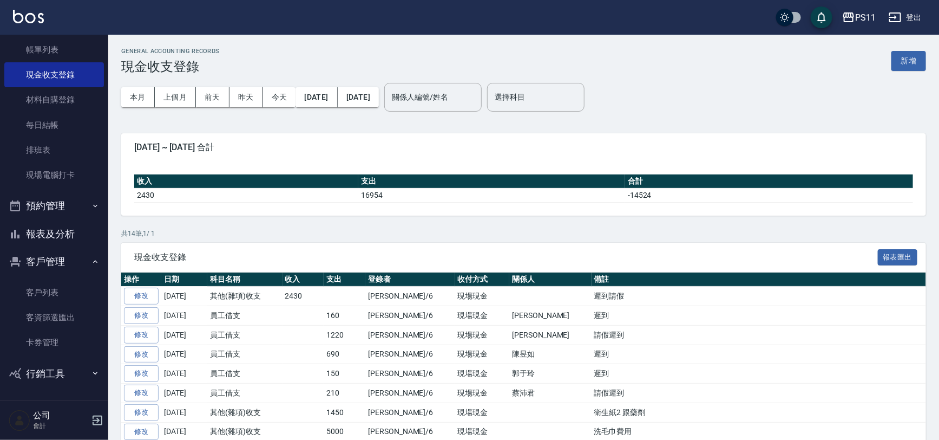
click at [68, 237] on button "報表及分析" at bounding box center [54, 234] width 100 height 28
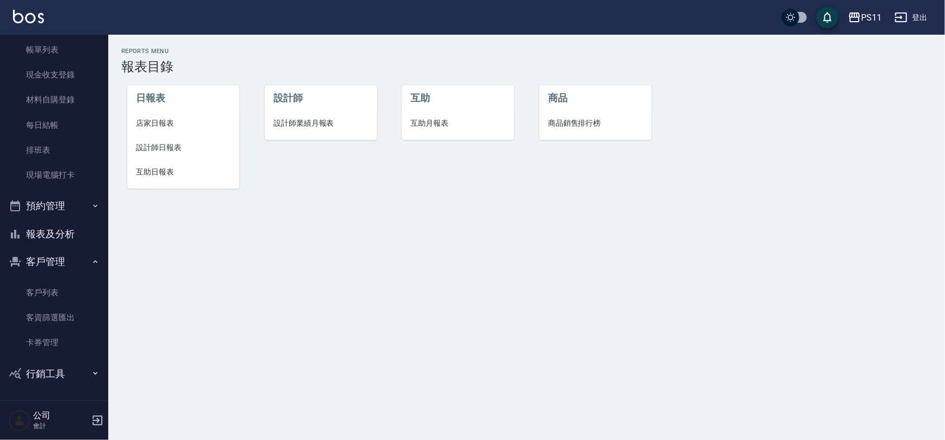
click at [78, 259] on button "客戶管理" at bounding box center [54, 261] width 100 height 28
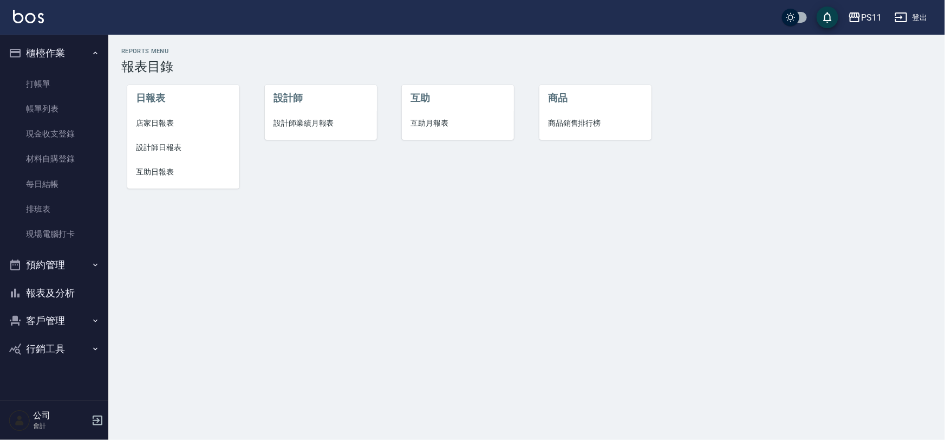
click at [63, 268] on button "預約管理" at bounding box center [54, 265] width 100 height 28
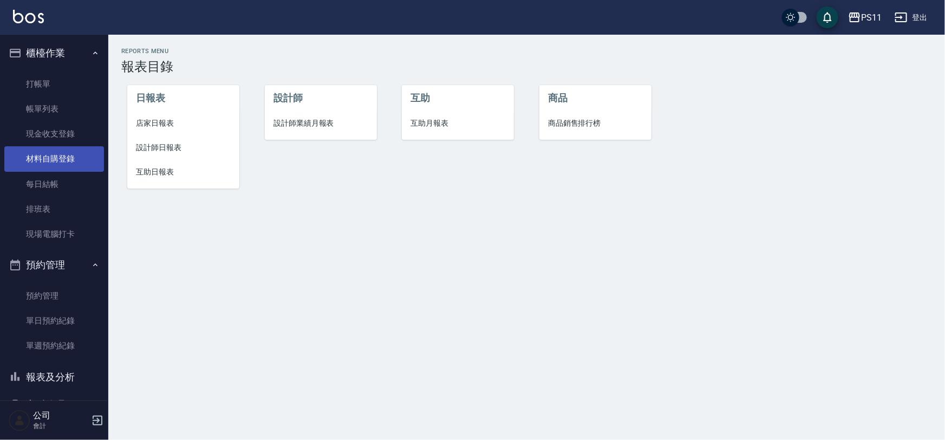
click at [70, 162] on link "材料自購登錄" at bounding box center [54, 158] width 100 height 25
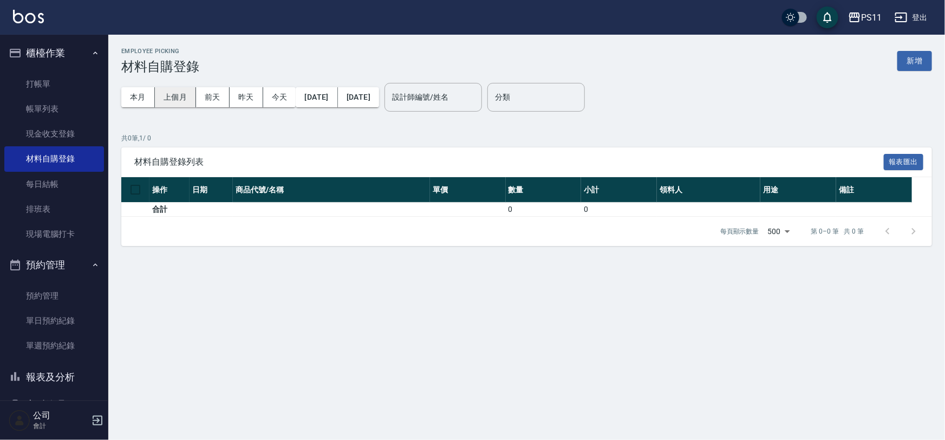
click at [167, 94] on button "上個月" at bounding box center [175, 97] width 41 height 20
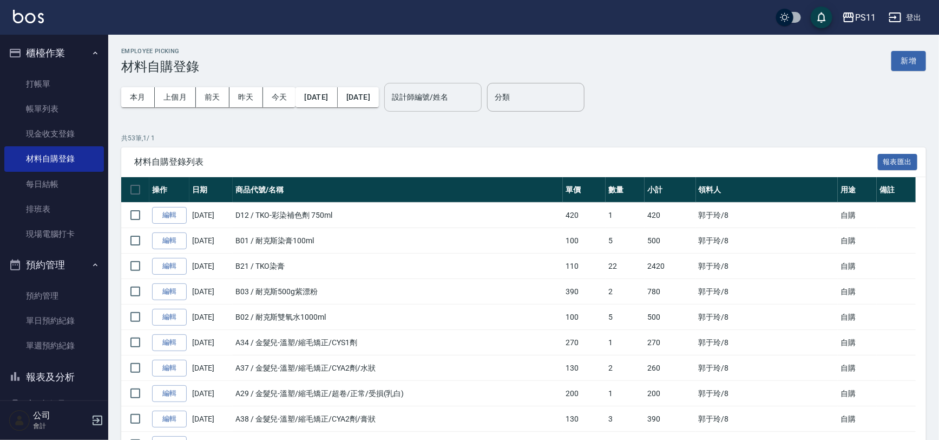
click at [459, 102] on input "設計師編號/姓名" at bounding box center [433, 97] width 88 height 19
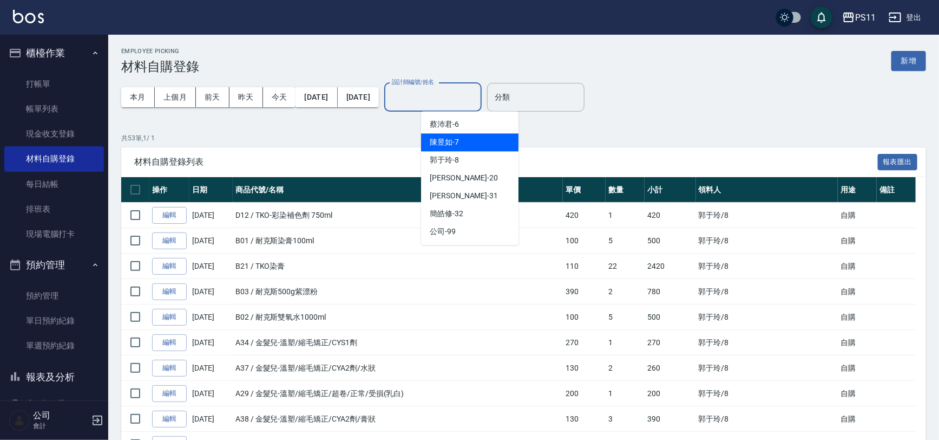
click at [481, 143] on div "陳昱如 -7" at bounding box center [469, 142] width 97 height 18
type input "陳昱如-7"
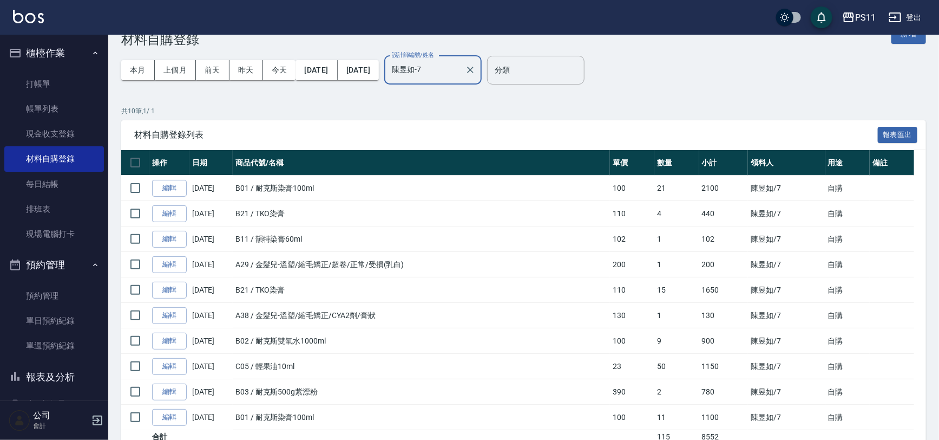
scroll to position [73, 0]
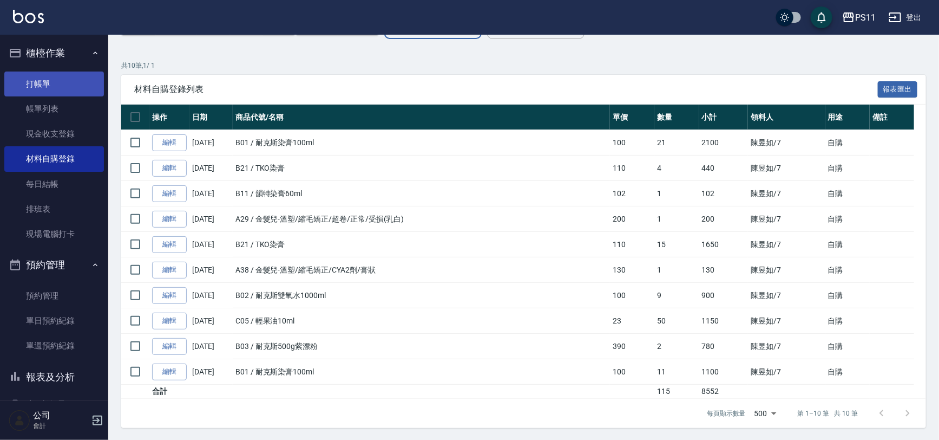
click at [34, 85] on link "打帳單" at bounding box center [54, 83] width 100 height 25
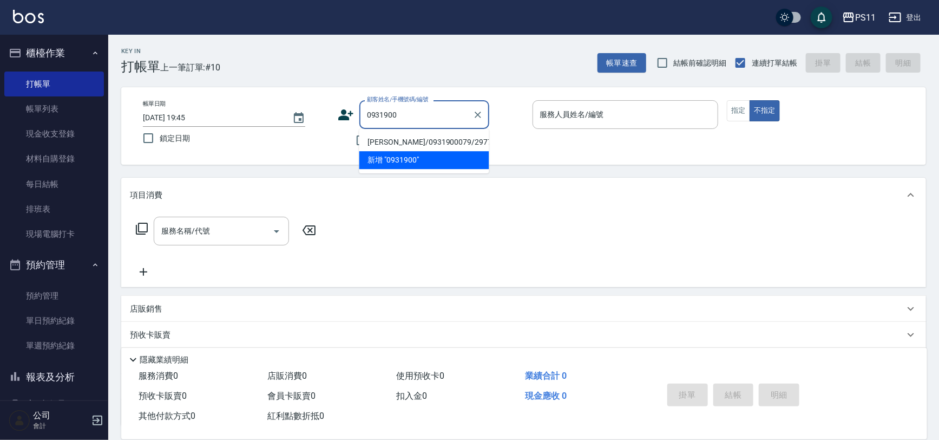
click at [459, 141] on li "林蕙嫻/0931900079/2977" at bounding box center [425, 142] width 130 height 18
type input "林蕙嫻/0931900079/2977"
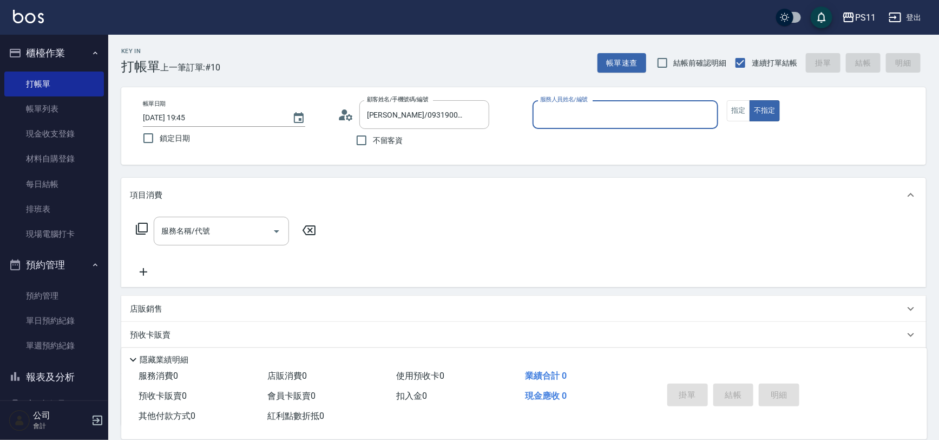
click at [622, 121] on input "服務人員姓名/編號" at bounding box center [626, 114] width 177 height 19
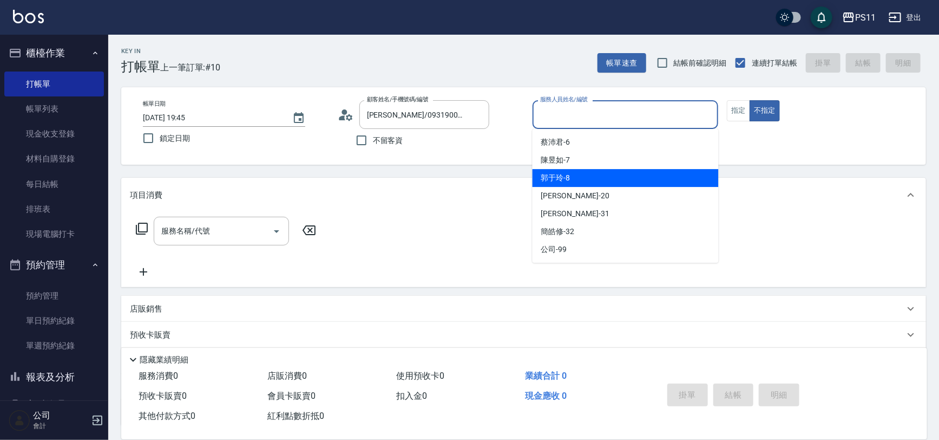
drag, startPoint x: 619, startPoint y: 177, endPoint x: 625, endPoint y: 174, distance: 6.8
click at [621, 177] on div "郭于玲 -8" at bounding box center [626, 178] width 186 height 18
type input "郭于玲-8"
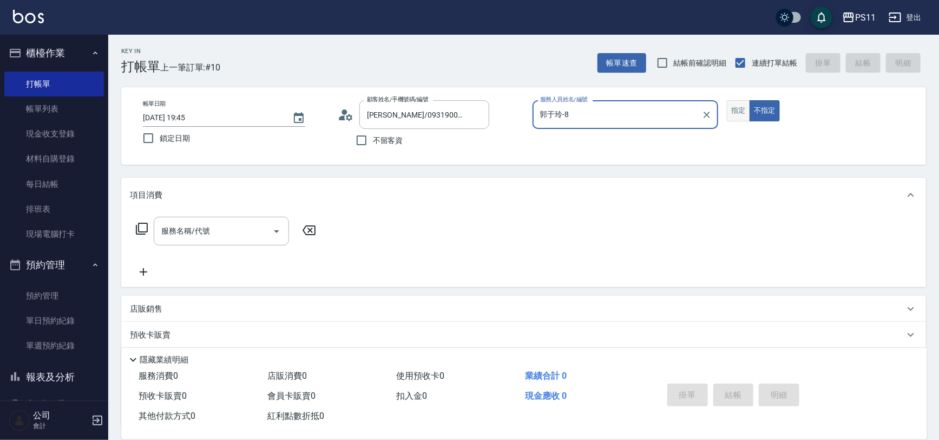
click at [740, 109] on button "指定" at bounding box center [738, 110] width 23 height 21
click at [238, 241] on div "服務名稱/代號" at bounding box center [221, 231] width 135 height 29
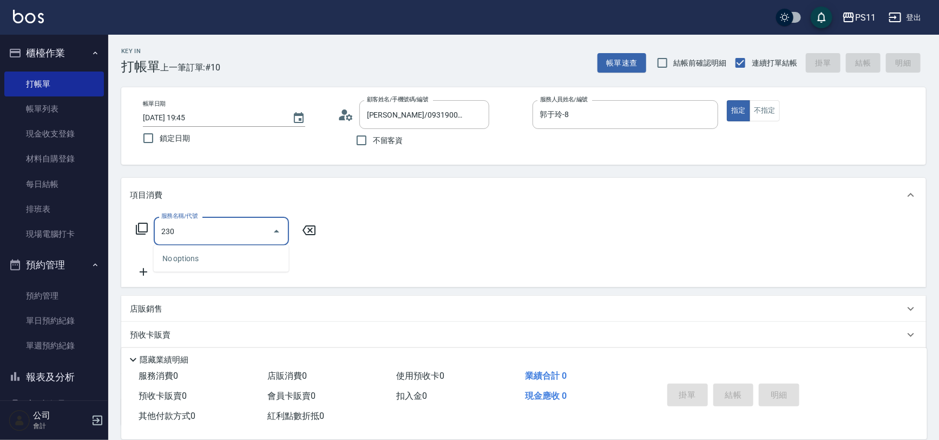
type input "2300"
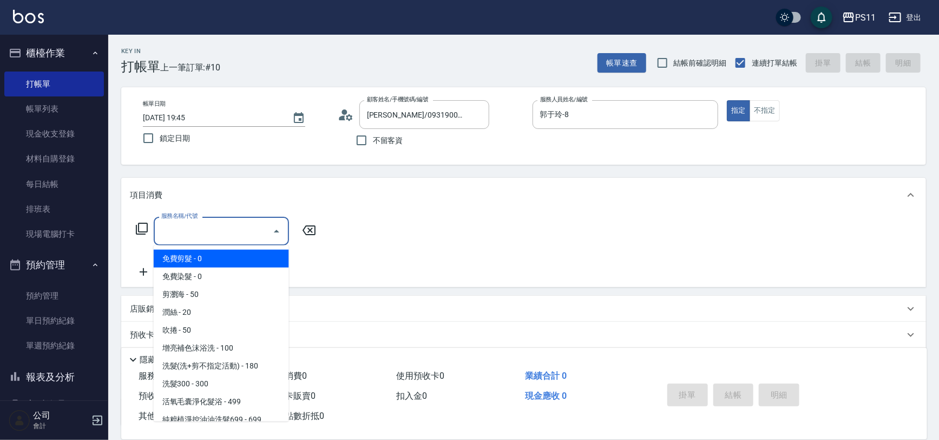
type input "免費剪髮(20)"
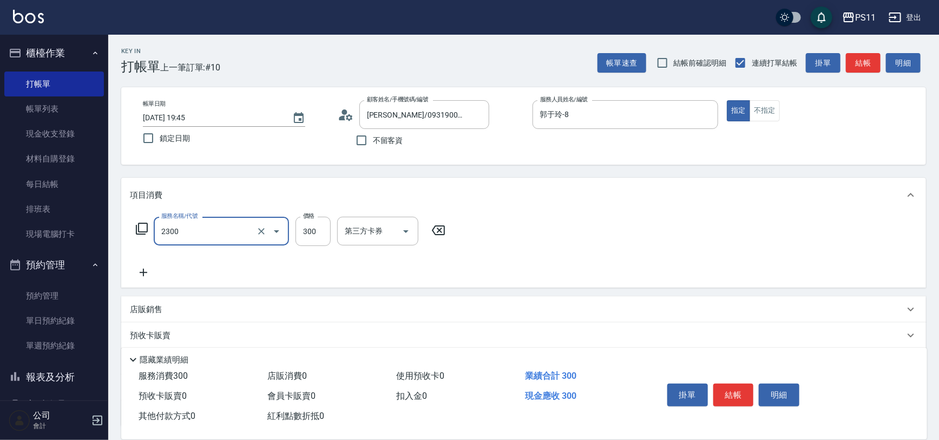
type input "剪髮(2300)"
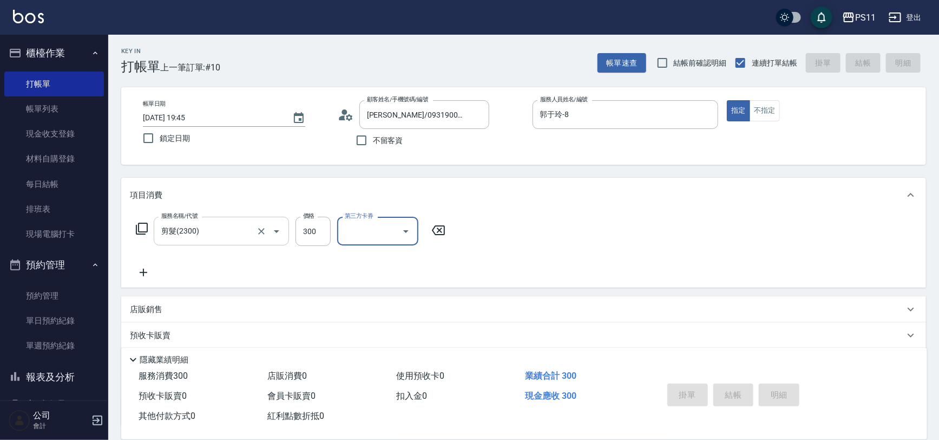
type input "2025/09/08 19:46"
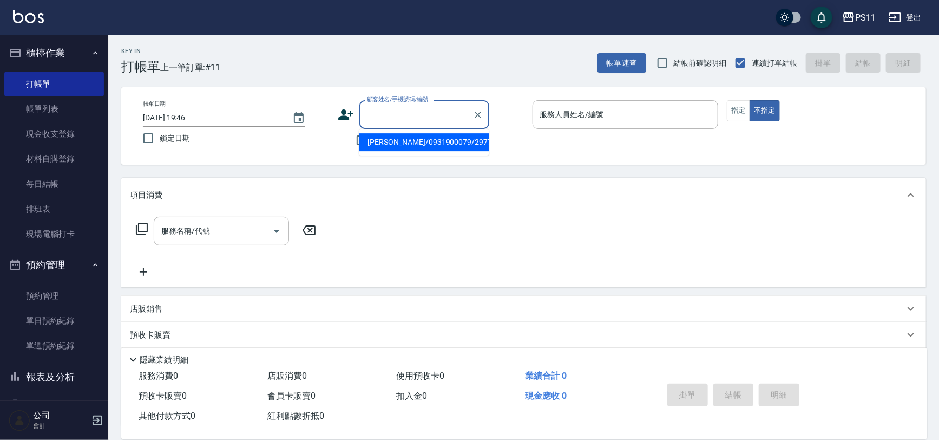
click at [436, 120] on input "顧客姓名/手機號碼/編號" at bounding box center [416, 114] width 104 height 19
click at [428, 115] on input "顧客姓名/手機號碼/編號" at bounding box center [416, 114] width 104 height 19
click at [428, 107] on input "顧客姓名/手機號碼/編號" at bounding box center [416, 114] width 104 height 19
type input "g"
type input "f"
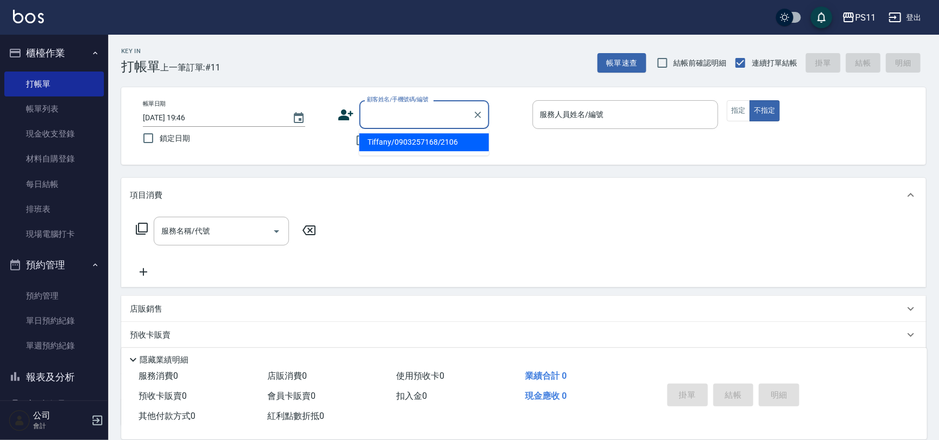
type input "f"
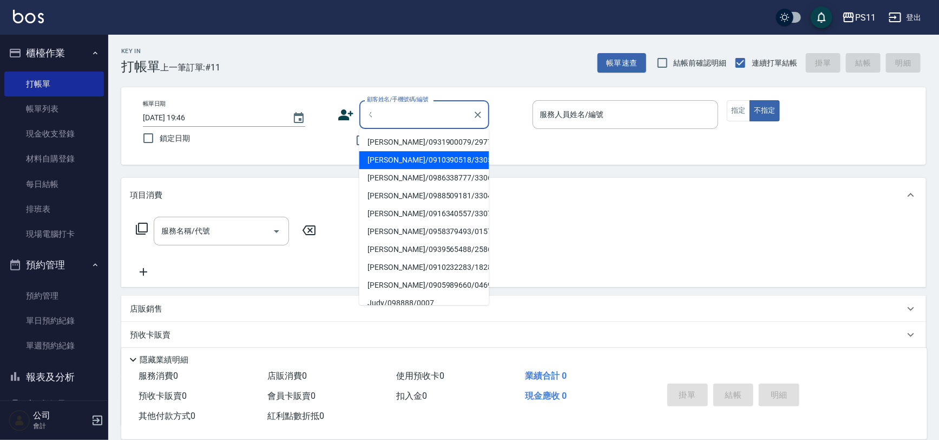
type input "ㄎ"
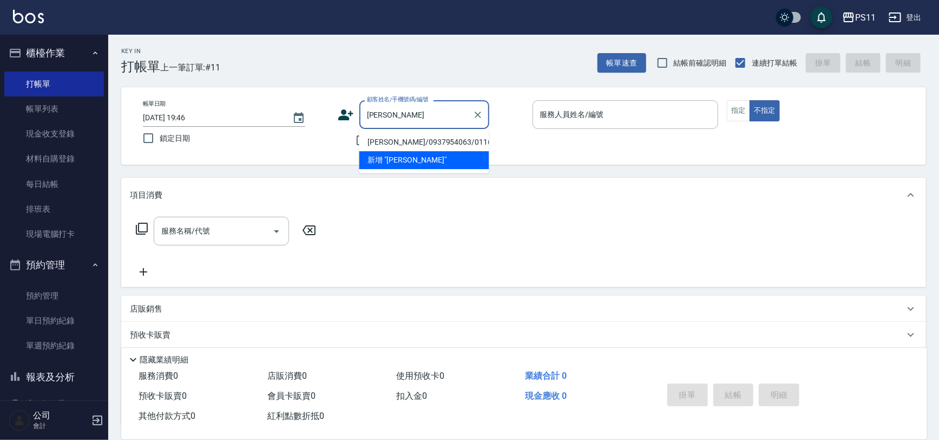
click at [439, 142] on li "林素卿/0937954063/0116" at bounding box center [425, 142] width 130 height 18
type input "林素卿/0937954063/0116"
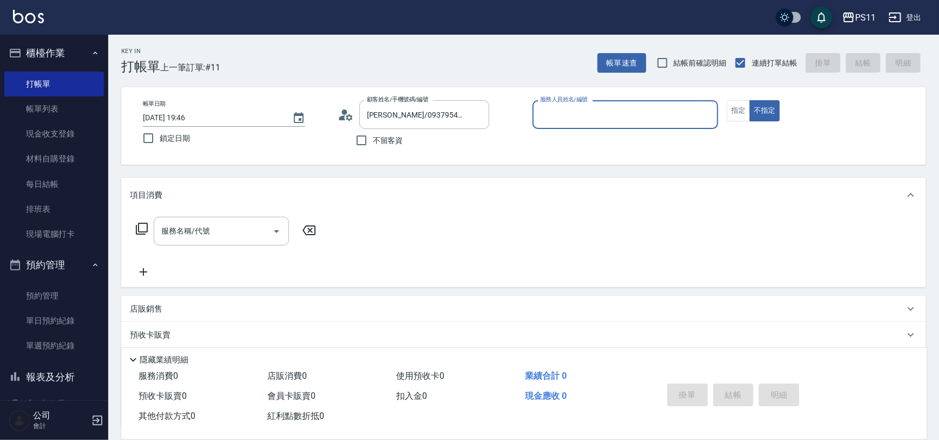
click at [597, 103] on div "服務人員姓名/編號" at bounding box center [626, 114] width 186 height 29
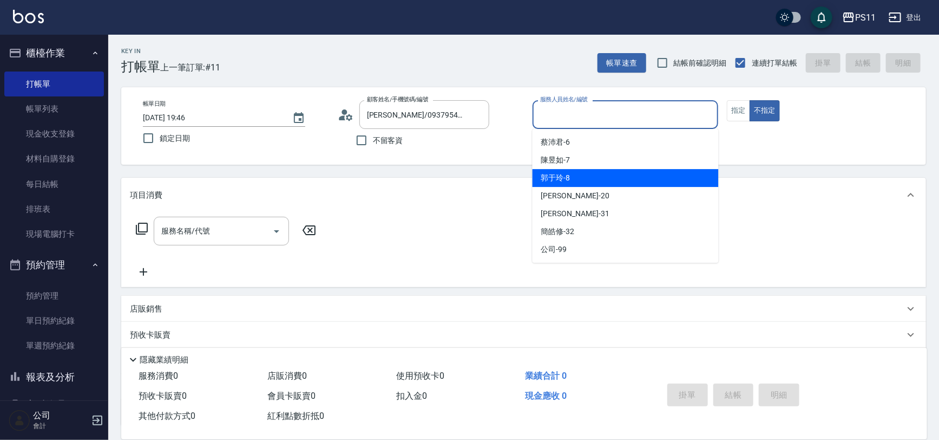
drag, startPoint x: 593, startPoint y: 180, endPoint x: 752, endPoint y: 113, distance: 172.3
click at [597, 179] on div "郭于玲 -8" at bounding box center [626, 178] width 186 height 18
type input "郭于玲-8"
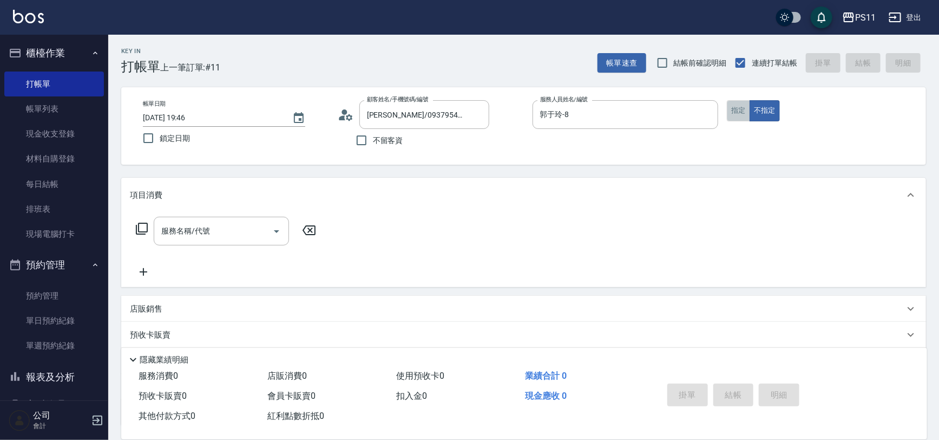
click at [744, 105] on button "指定" at bounding box center [738, 110] width 23 height 21
click at [145, 224] on icon at bounding box center [141, 228] width 13 height 13
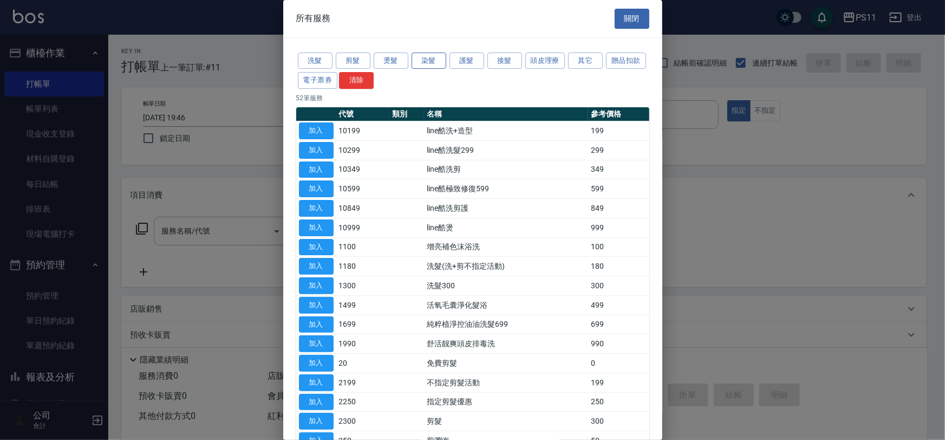
click at [434, 60] on button "染髮" at bounding box center [429, 61] width 35 height 17
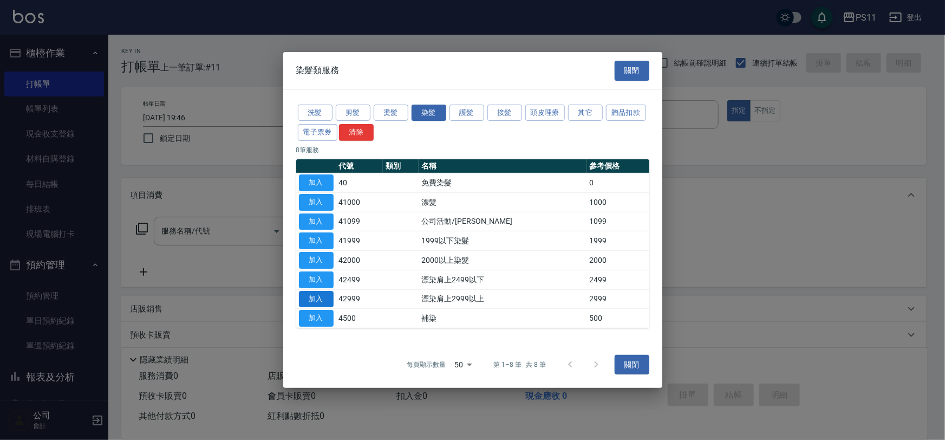
click at [322, 293] on button "加入" at bounding box center [316, 298] width 35 height 17
type input "漂染肩上2999以上(42999)"
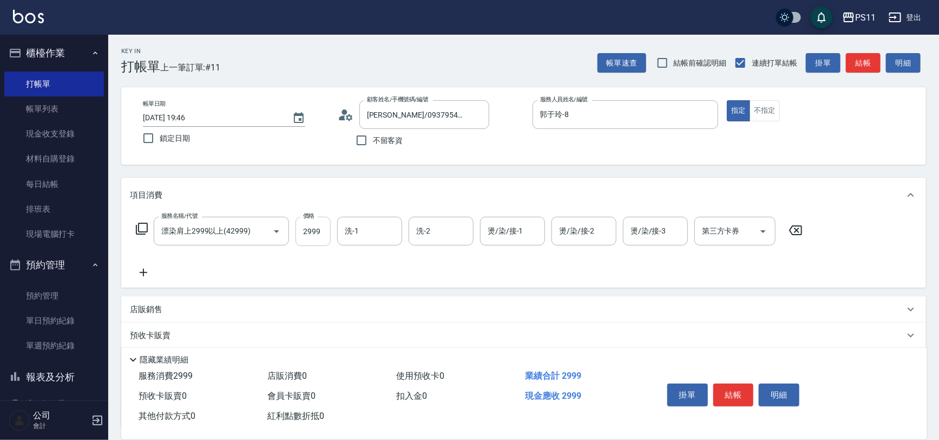
click at [318, 231] on input "2999" at bounding box center [313, 231] width 35 height 29
type input "3799"
type input "[PERSON_NAME]-20"
type input "20."
click at [524, 235] on input "燙/染/接-1" at bounding box center [512, 230] width 55 height 19
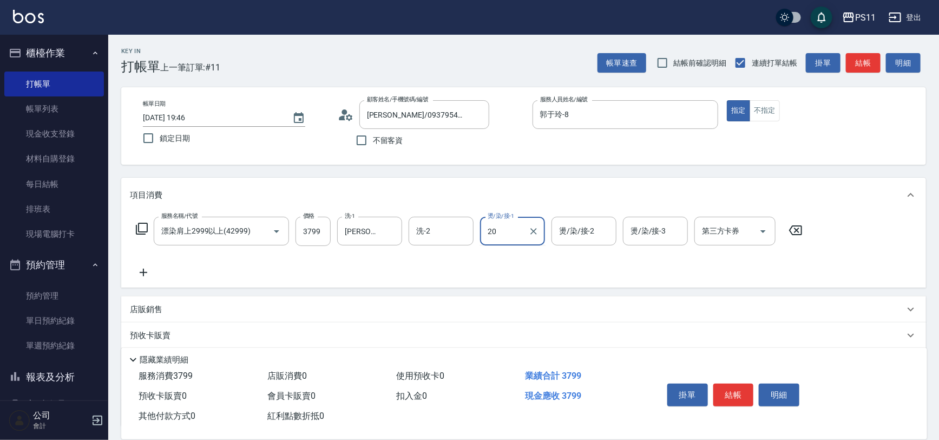
type input "[PERSON_NAME]-20"
click at [140, 276] on icon at bounding box center [143, 272] width 27 height 13
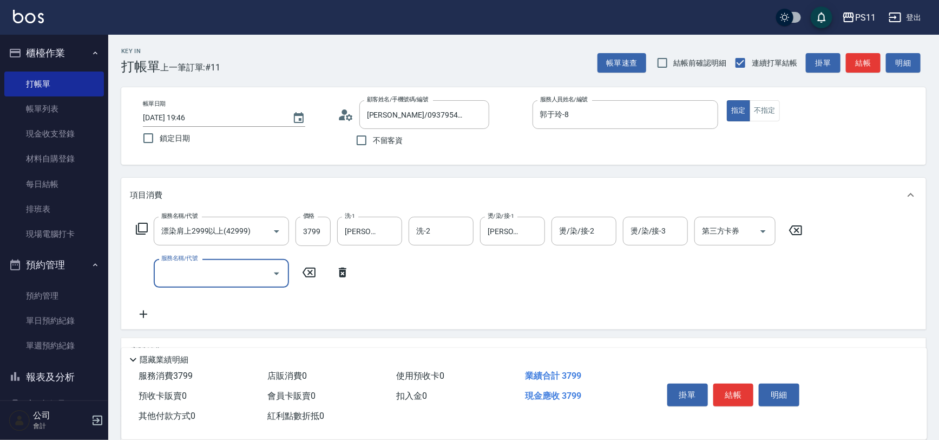
click at [194, 273] on input "服務名稱/代號" at bounding box center [213, 273] width 109 height 19
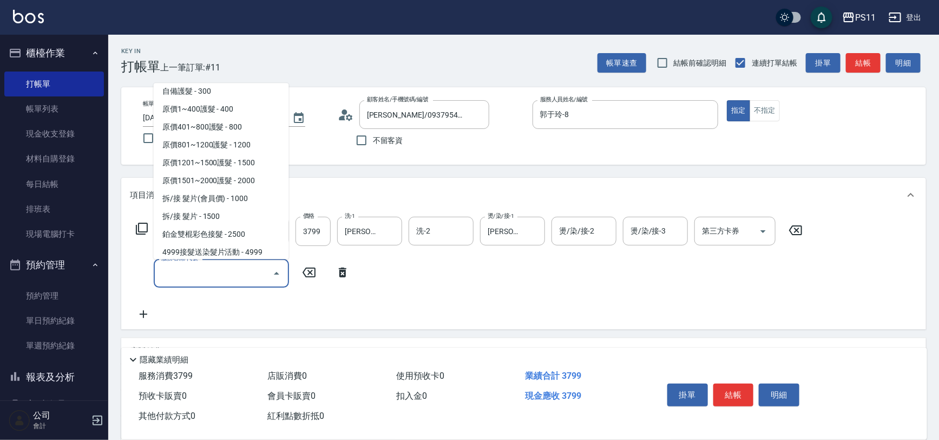
scroll to position [663, 0]
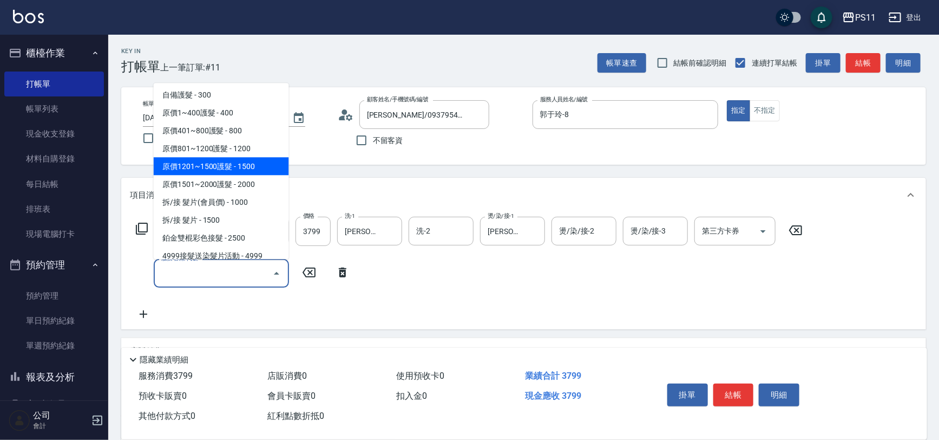
click at [271, 161] on span "原價1201~1500護髮 - 1500" at bounding box center [221, 167] width 135 height 18
type input "原價1201~1500護髮(51500)"
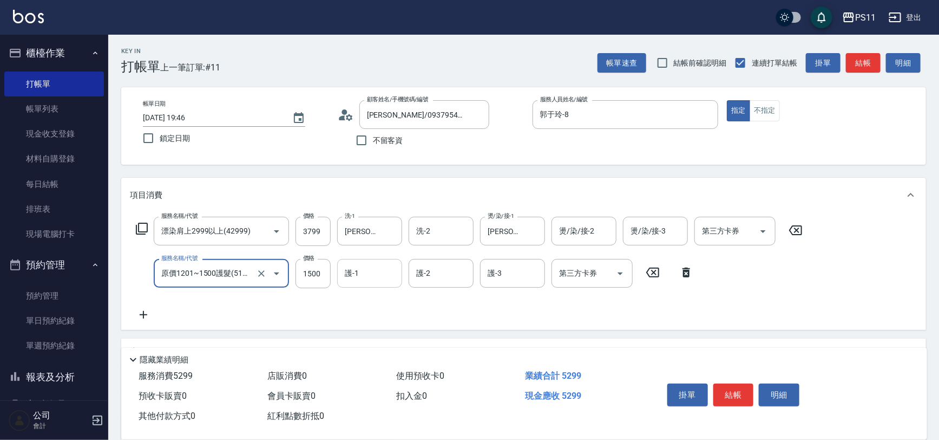
click at [383, 280] on input "護-1" at bounding box center [369, 273] width 55 height 19
type input "[PERSON_NAME]-20"
click at [731, 389] on button "結帳" at bounding box center [734, 394] width 41 height 23
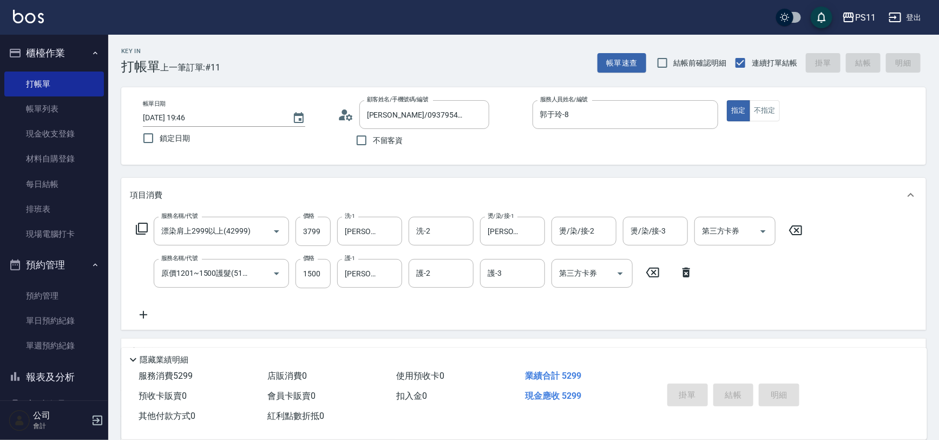
type input "2025/09/08 20:02"
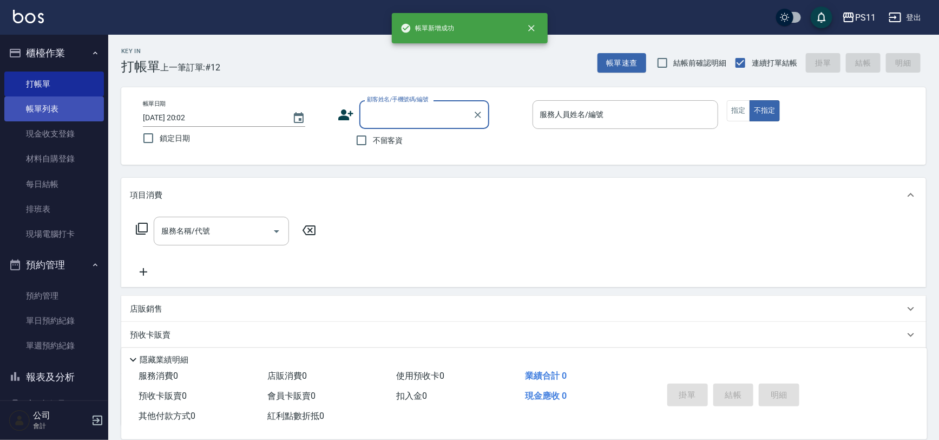
click at [49, 103] on link "帳單列表" at bounding box center [54, 108] width 100 height 25
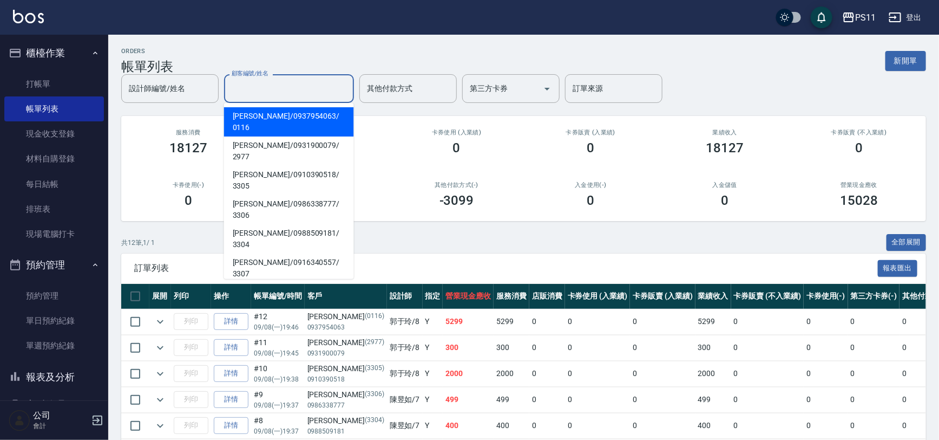
click at [264, 89] on input "顧客編號/姓名" at bounding box center [289, 88] width 120 height 19
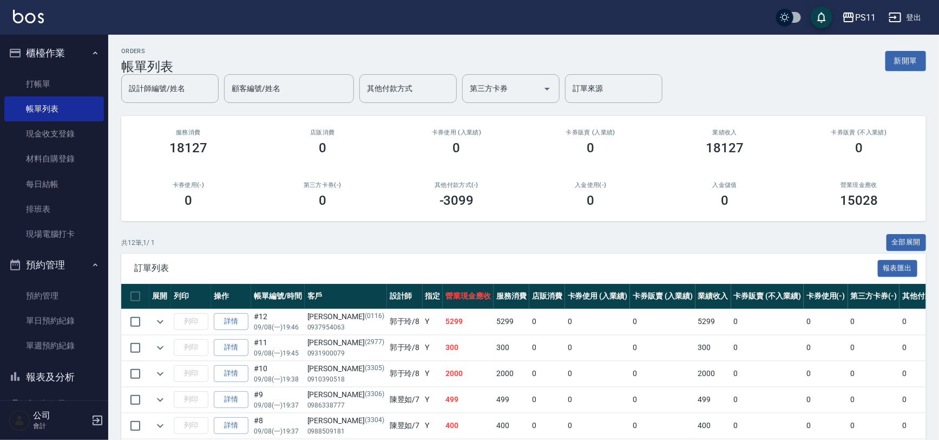
click at [175, 108] on div "ORDERS 帳單列表 新開單 設計師編號/姓名 設計師編號/姓名 顧客編號/姓名 顧客編號/姓名 其他付款方式 其他付款方式 第三方卡券 第三方卡券 訂單來…" at bounding box center [523, 349] width 831 height 629
click at [179, 82] on input "設計師編號/姓名" at bounding box center [170, 88] width 88 height 19
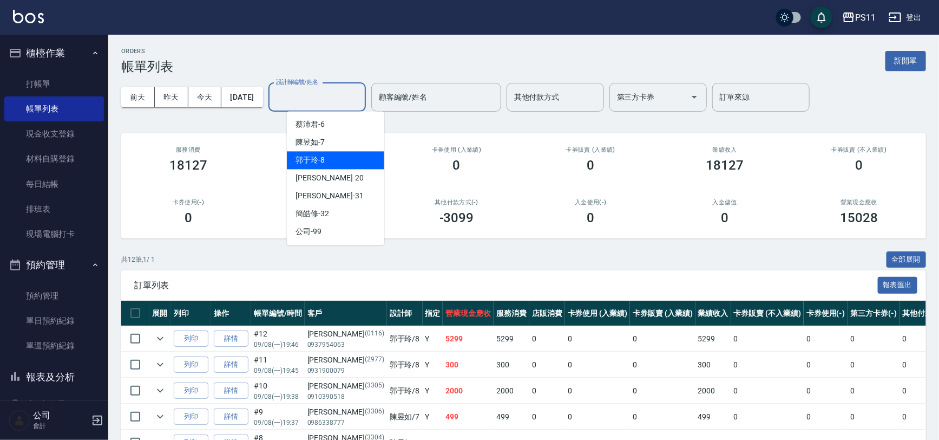
click at [184, 152] on h3 "服務消費" at bounding box center [188, 149] width 108 height 7
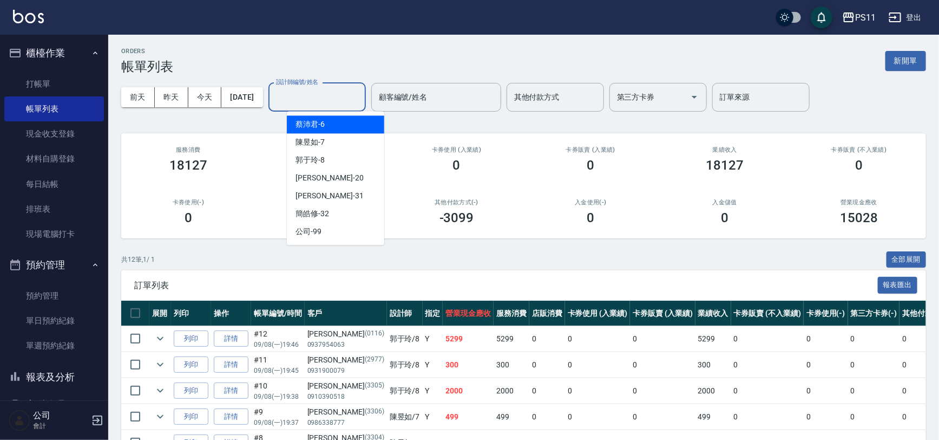
click at [304, 92] on div "設計師編號/姓名 設計師編號/姓名" at bounding box center [317, 97] width 97 height 29
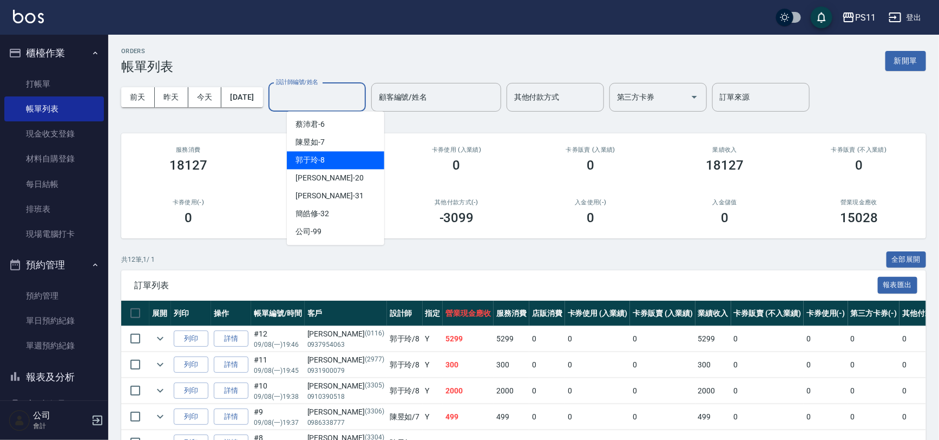
click at [328, 160] on div "郭于玲 -8" at bounding box center [335, 160] width 97 height 18
type input "郭于玲-8"
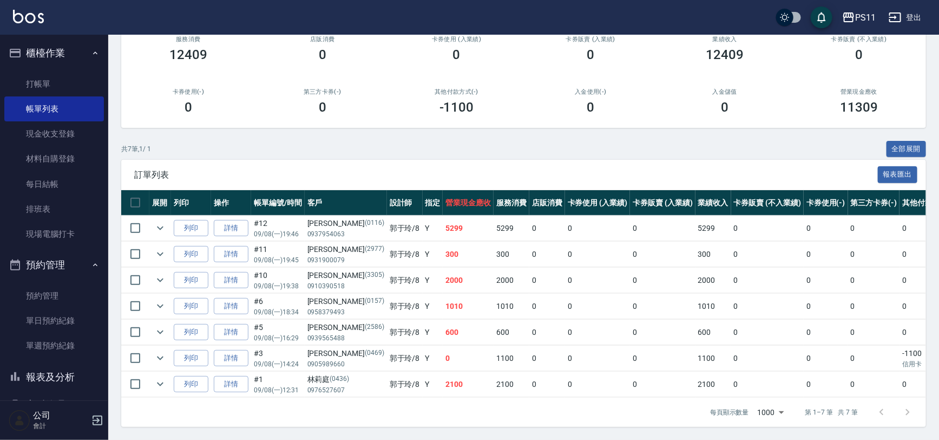
scroll to position [117, 0]
click at [308, 113] on div "第三方卡券(-) 0" at bounding box center [323, 101] width 134 height 53
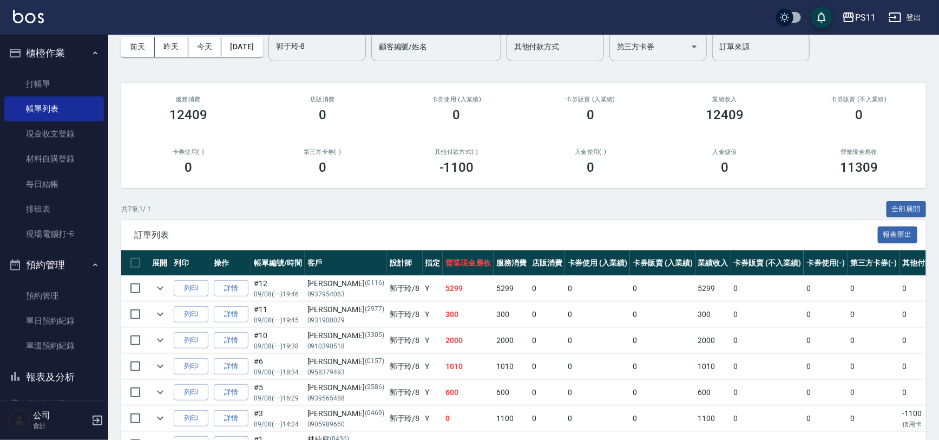
scroll to position [0, 0]
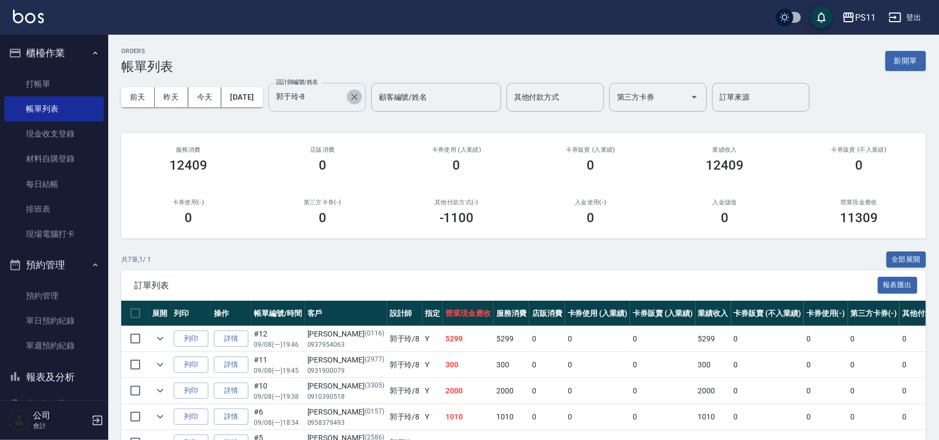
click at [360, 95] on icon "Clear" at bounding box center [354, 97] width 11 height 11
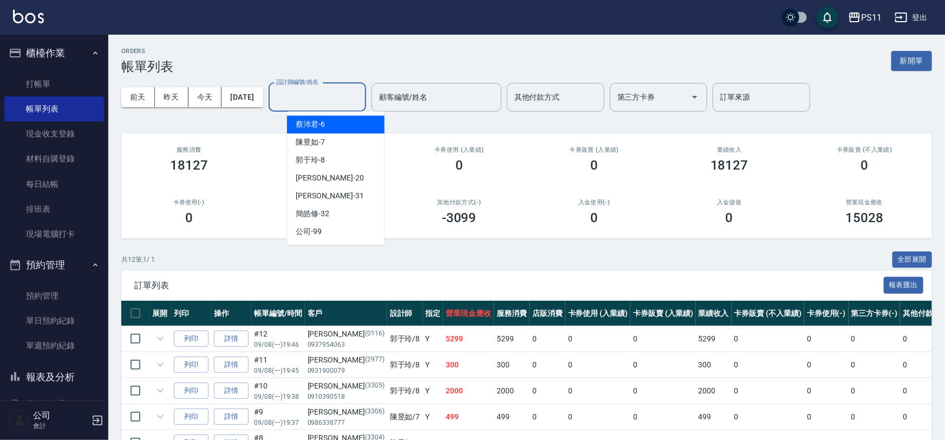
click at [352, 101] on input "設計師編號/姓名" at bounding box center [317, 97] width 88 height 19
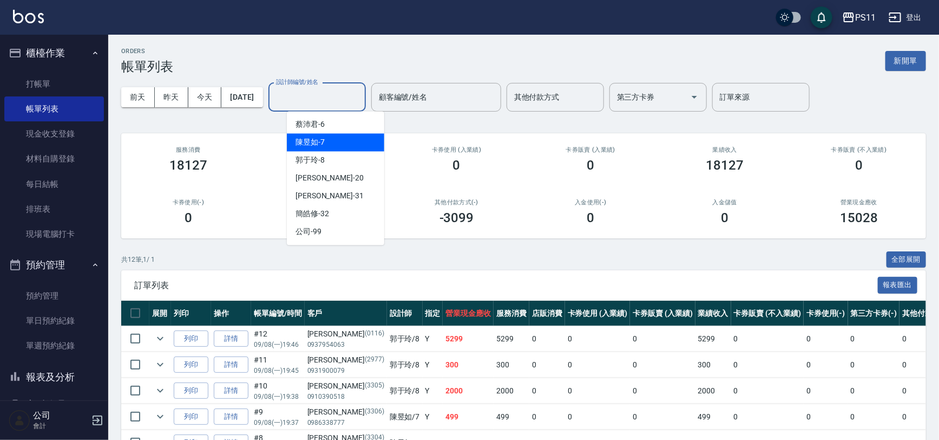
click at [343, 142] on div "陳昱如 -7" at bounding box center [335, 142] width 97 height 18
type input "陳昱如-7"
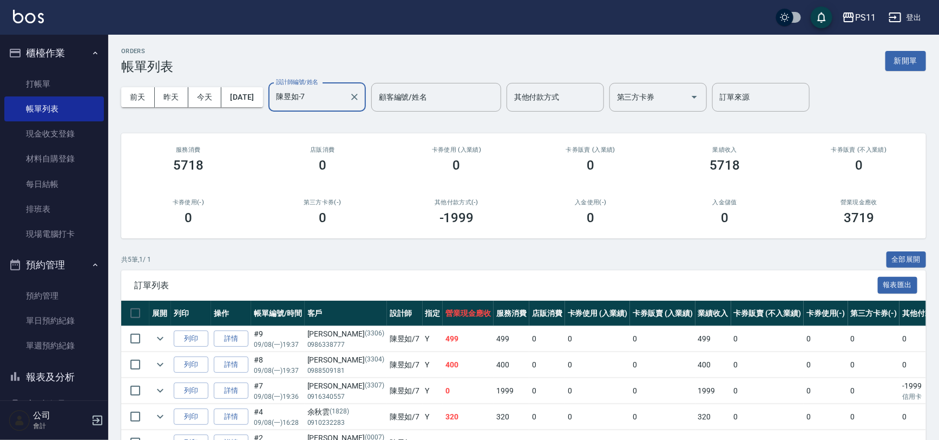
drag, startPoint x: 427, startPoint y: 261, endPoint x: 412, endPoint y: 227, distance: 37.1
click at [426, 259] on div "共 5 筆, 1 / 1 全部展開" at bounding box center [523, 259] width 805 height 17
click at [362, 91] on button "Clear" at bounding box center [354, 96] width 15 height 15
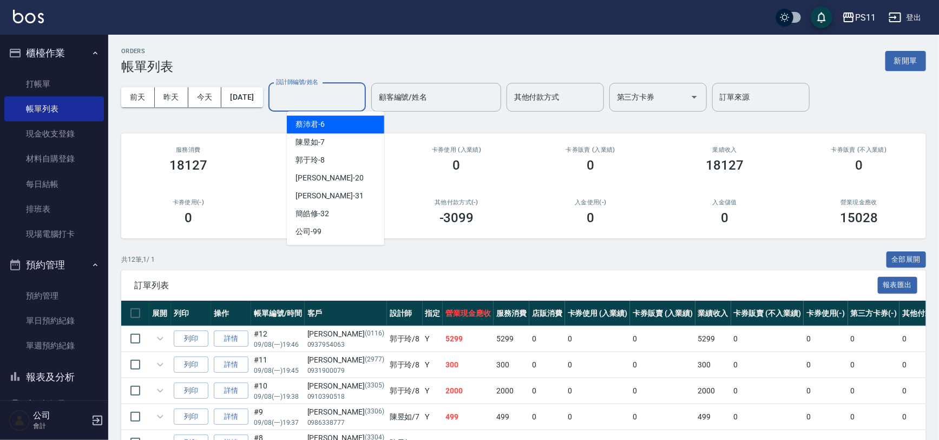
click at [348, 94] on input "設計師編號/姓名" at bounding box center [317, 97] width 88 height 19
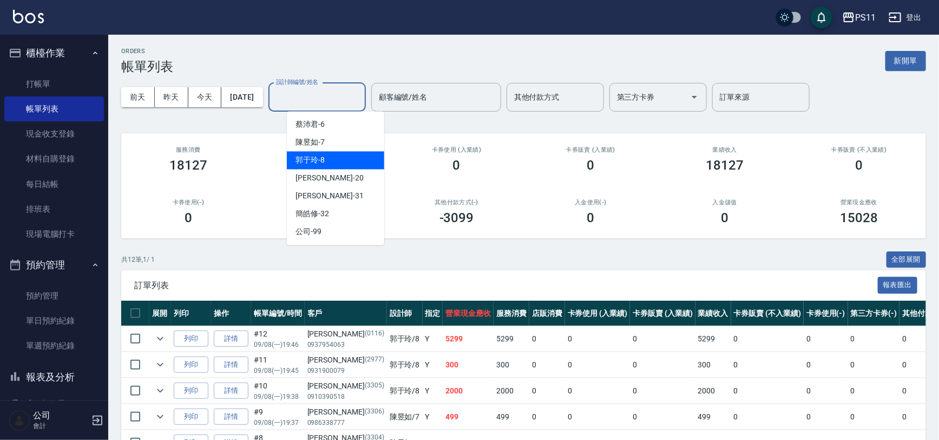
click at [329, 158] on div "郭于玲 -8" at bounding box center [335, 160] width 97 height 18
type input "郭于玲-8"
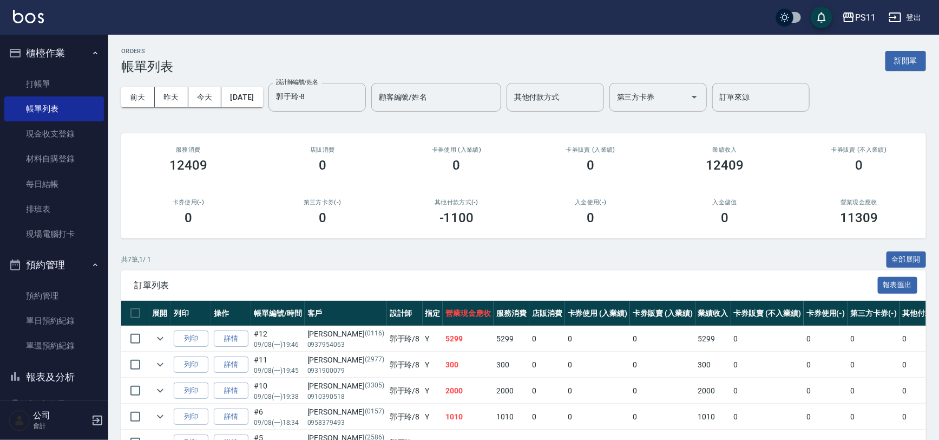
click at [368, 233] on div "第三方卡券(-) 0" at bounding box center [323, 212] width 134 height 53
drag, startPoint x: 394, startPoint y: 407, endPoint x: 343, endPoint y: 160, distance: 252.7
click at [66, 88] on link "打帳單" at bounding box center [54, 83] width 100 height 25
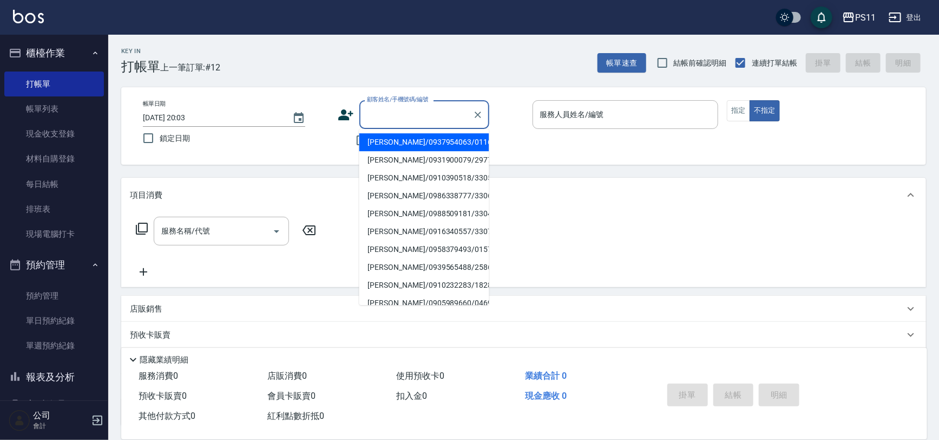
click at [432, 112] on input "顧客姓名/手機號碼/編號" at bounding box center [416, 114] width 104 height 19
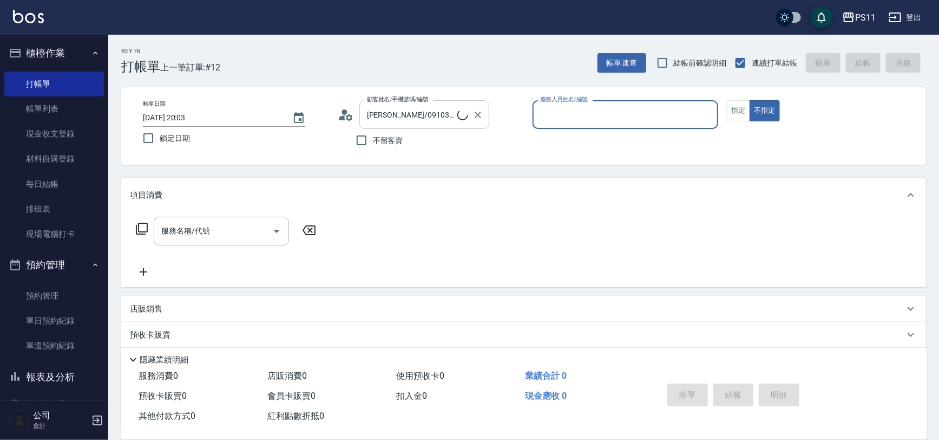
type input "[PERSON_NAME]/0325308409/8"
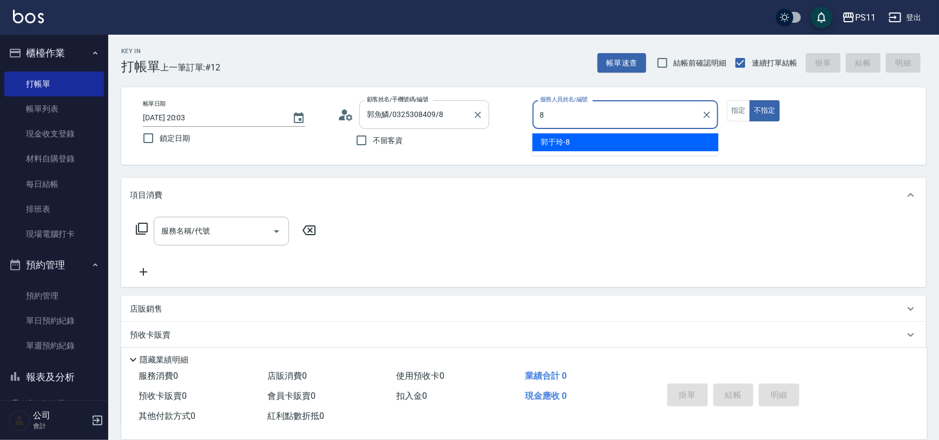
type input "郭于玲-8"
type button "false"
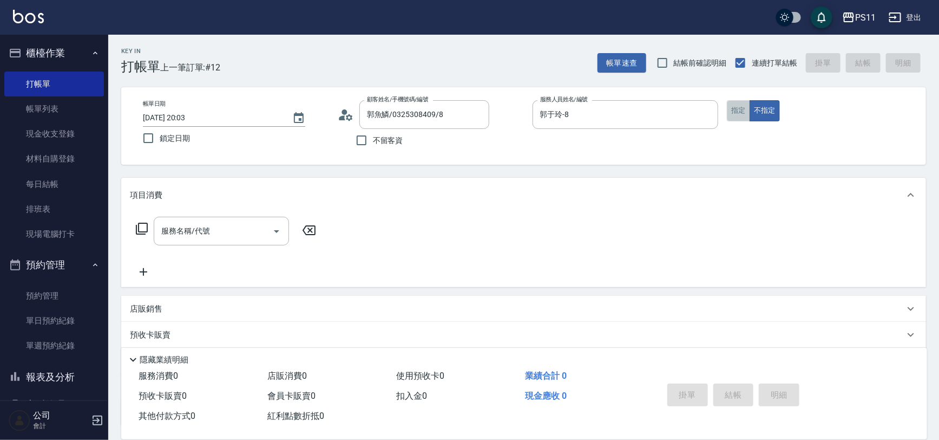
click at [746, 119] on button "指定" at bounding box center [738, 110] width 23 height 21
click at [142, 223] on icon at bounding box center [141, 228] width 13 height 13
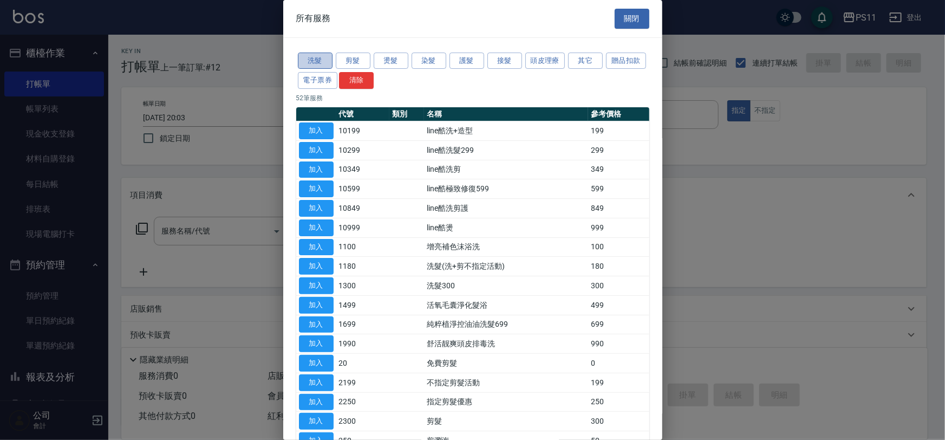
click at [309, 54] on button "洗髮" at bounding box center [315, 61] width 35 height 17
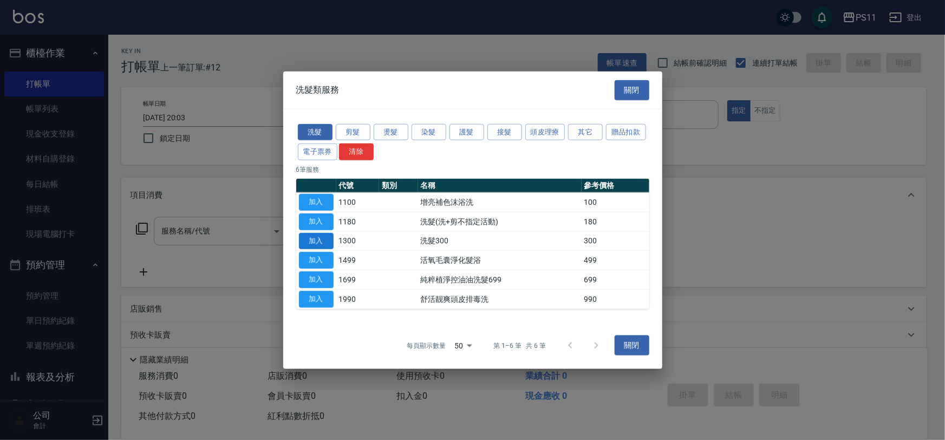
click at [326, 241] on button "加入" at bounding box center [316, 240] width 35 height 17
type input "洗髮300(1300)"
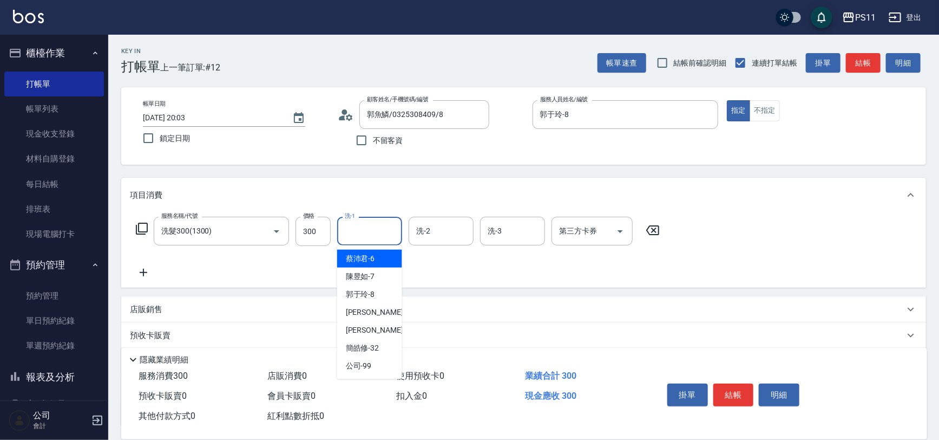
click at [373, 232] on input "洗-1" at bounding box center [369, 230] width 55 height 19
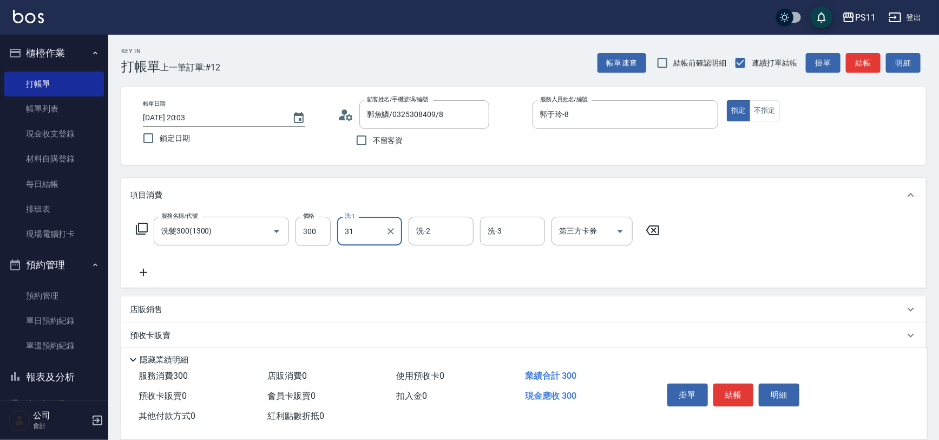
type input "[PERSON_NAME]-31"
click at [146, 271] on icon at bounding box center [143, 272] width 27 height 13
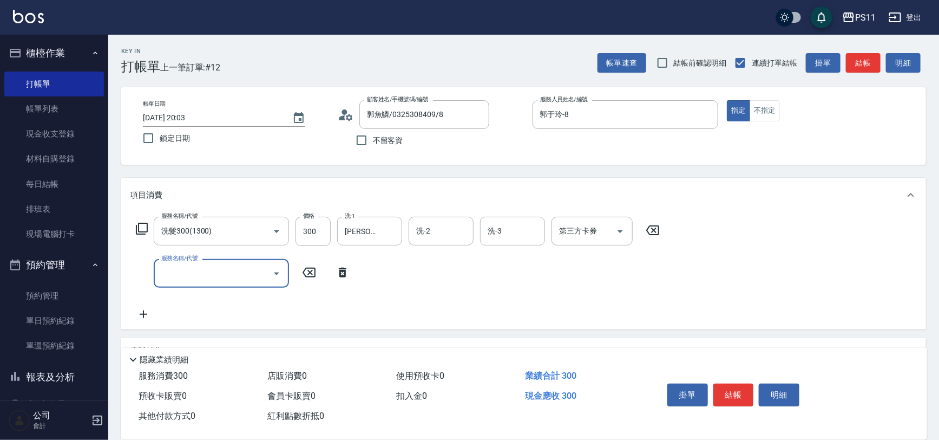
click at [197, 271] on input "服務名稱/代號" at bounding box center [213, 273] width 109 height 19
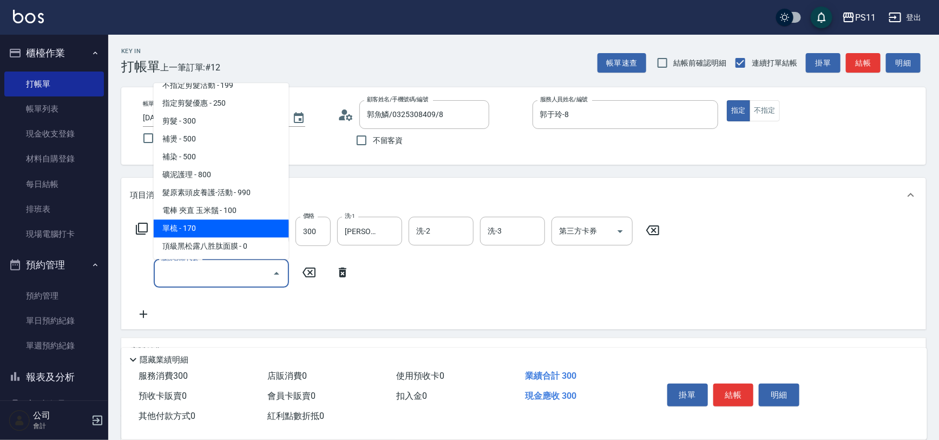
scroll to position [147, 0]
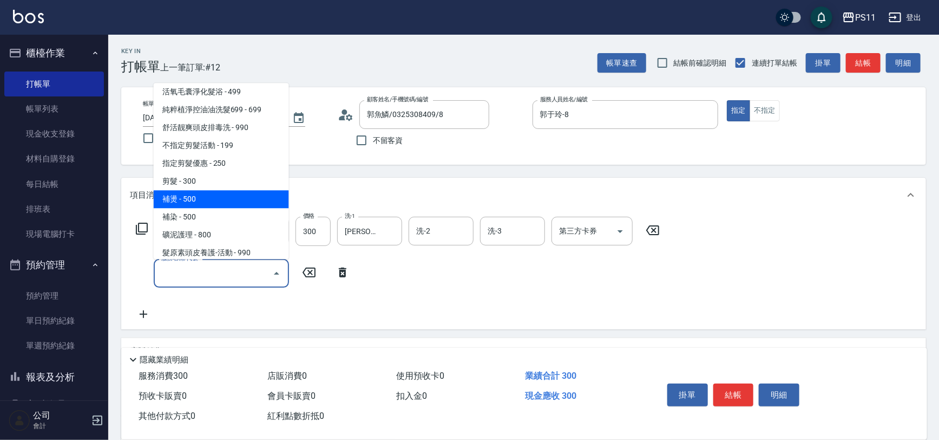
click at [222, 196] on span "補燙 - 500" at bounding box center [221, 200] width 135 height 18
type input "補燙(3500)"
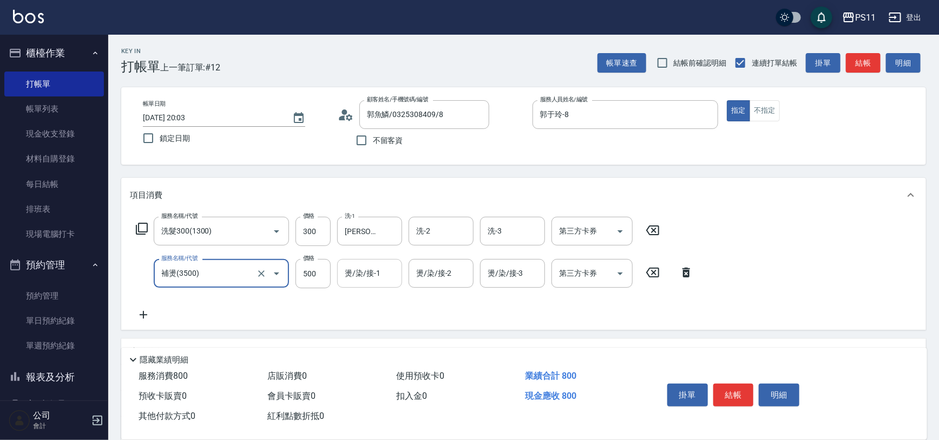
drag, startPoint x: 368, startPoint y: 262, endPoint x: 314, endPoint y: 261, distance: 54.2
click at [365, 262] on div "燙/染/接-1" at bounding box center [369, 273] width 65 height 29
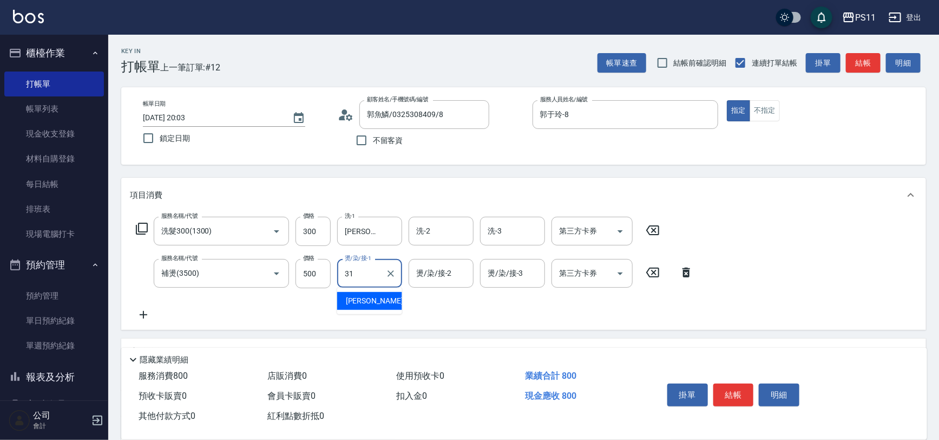
type input "[PERSON_NAME]-31"
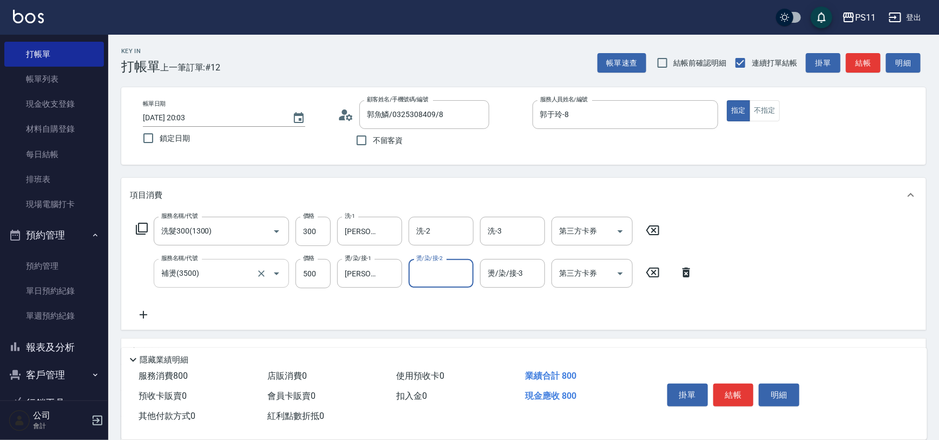
scroll to position [59, 0]
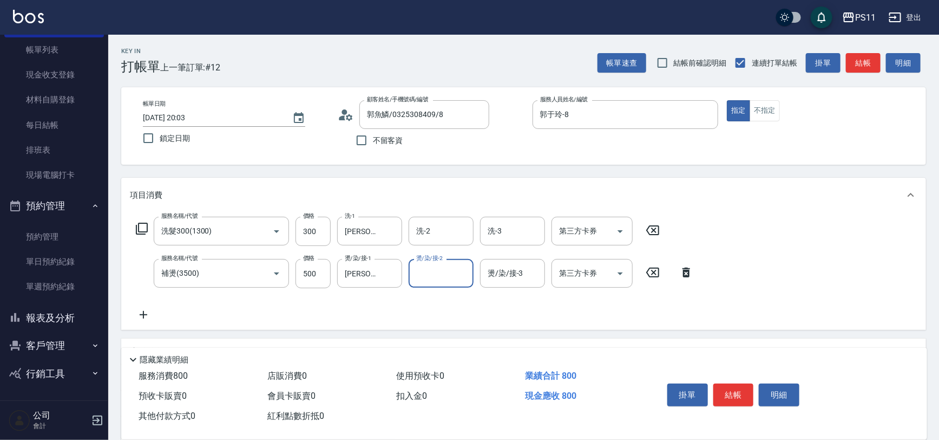
click at [143, 311] on icon at bounding box center [143, 314] width 27 height 13
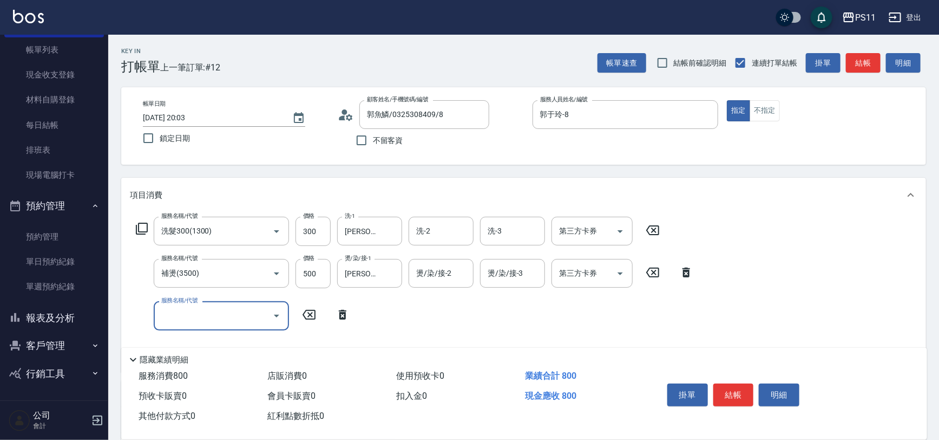
click at [190, 308] on input "服務名稱/代號" at bounding box center [213, 315] width 109 height 19
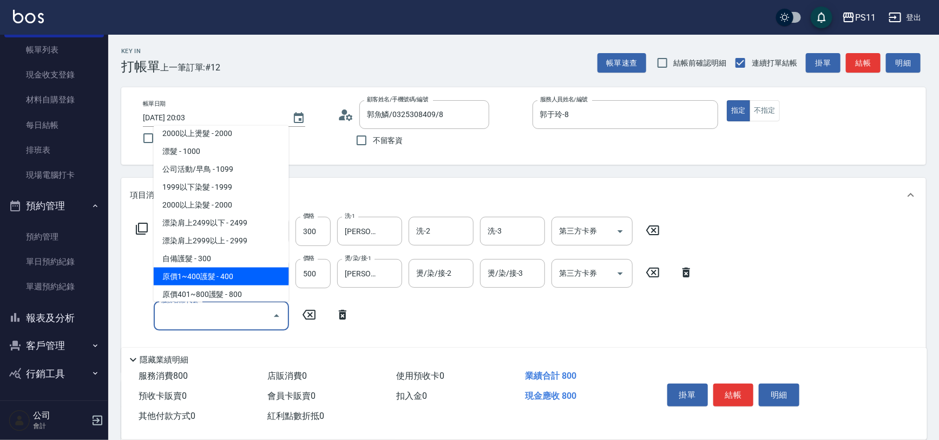
scroll to position [639, 0]
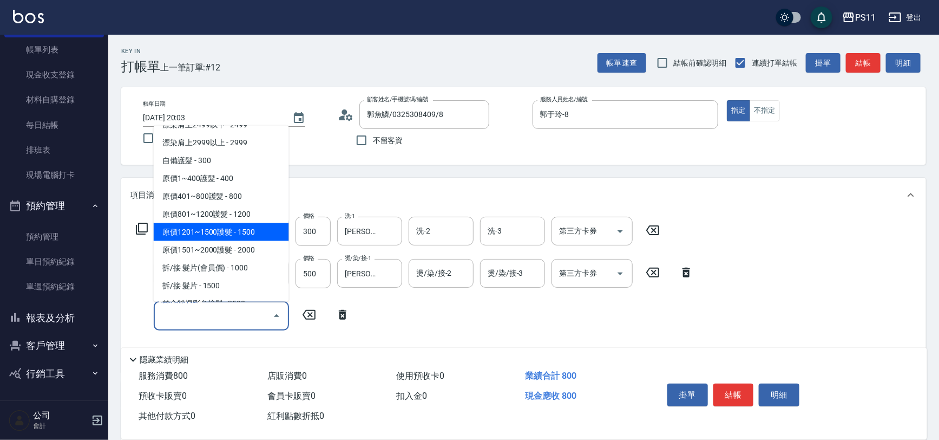
click at [268, 235] on span "原價1201~1500護髮 - 1500" at bounding box center [221, 232] width 135 height 18
type input "原價1201~1500護髮(51500)"
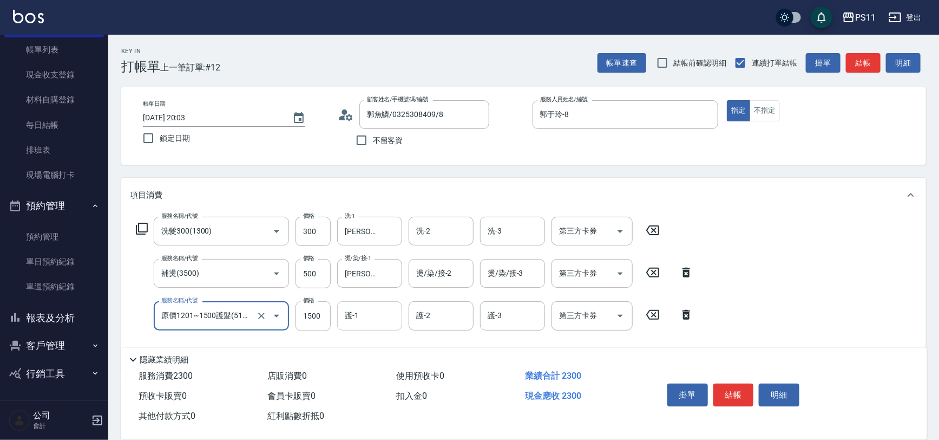
drag, startPoint x: 364, startPoint y: 316, endPoint x: 359, endPoint y: 317, distance: 5.4
click at [364, 316] on input "護-1" at bounding box center [369, 315] width 55 height 19
type input "[PERSON_NAME]-31"
click at [741, 393] on button "結帳" at bounding box center [734, 394] width 41 height 23
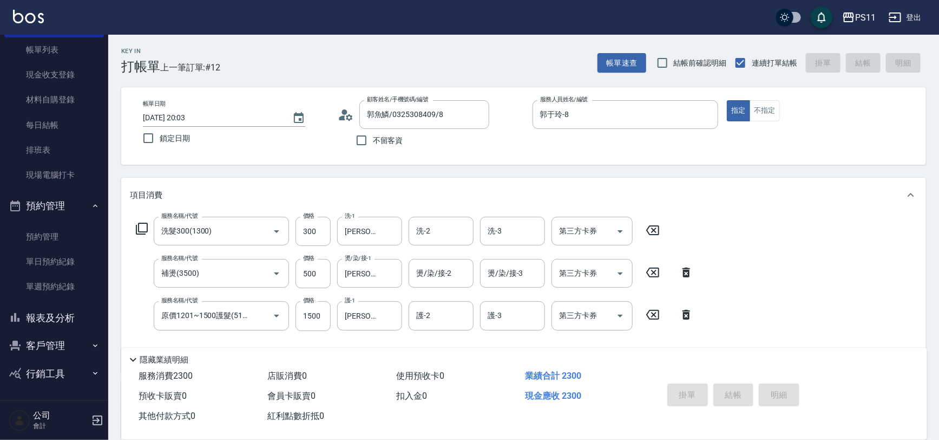
type input "2025/09/08 20:04"
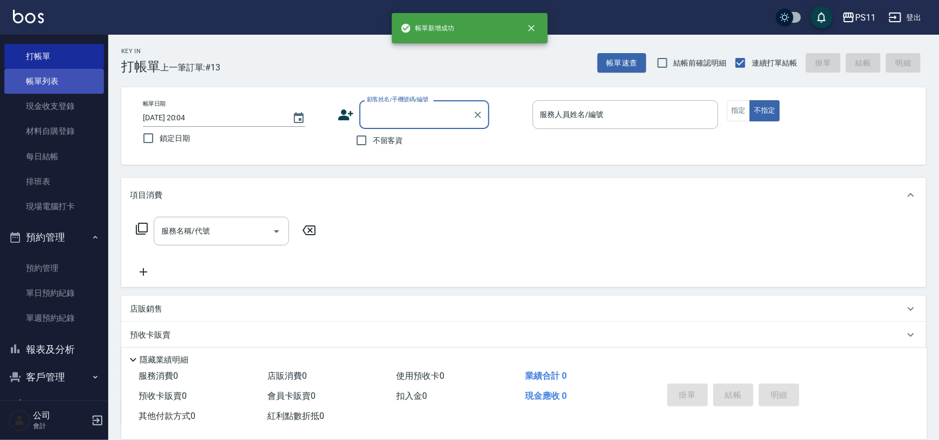
scroll to position [0, 0]
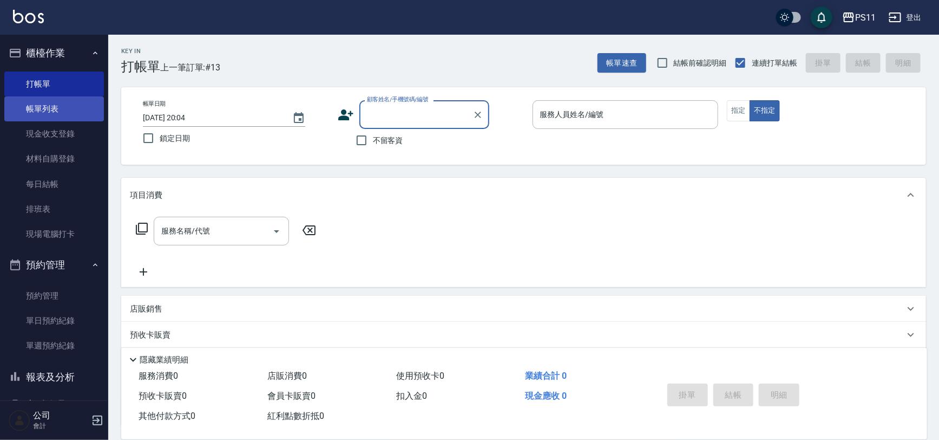
click at [69, 104] on link "帳單列表" at bounding box center [54, 108] width 100 height 25
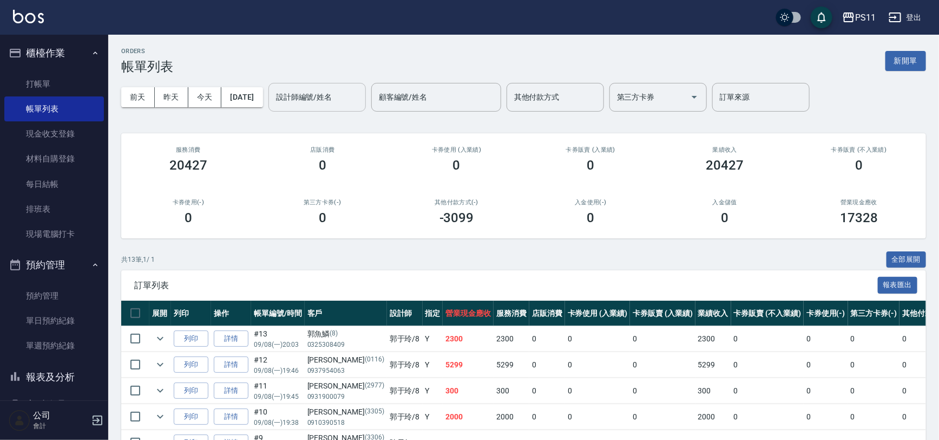
click at [332, 97] on input "設計師編號/姓名" at bounding box center [317, 97] width 88 height 19
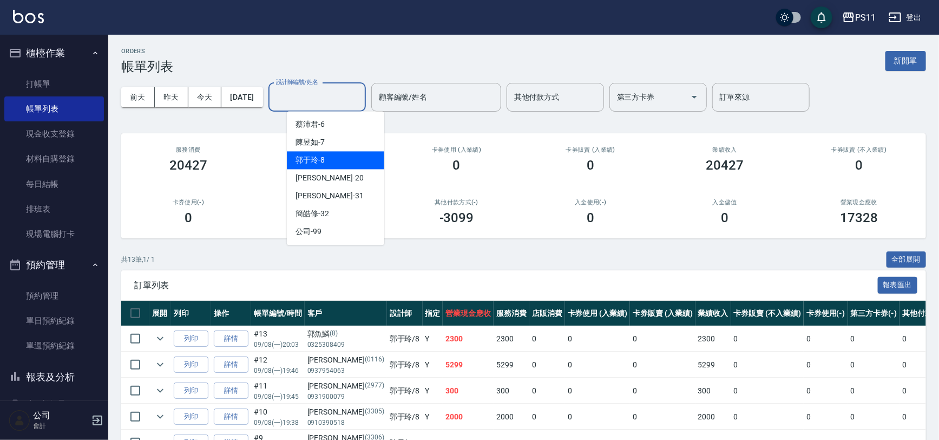
click at [336, 157] on div "郭于玲 -8" at bounding box center [335, 160] width 97 height 18
type input "郭于玲-8"
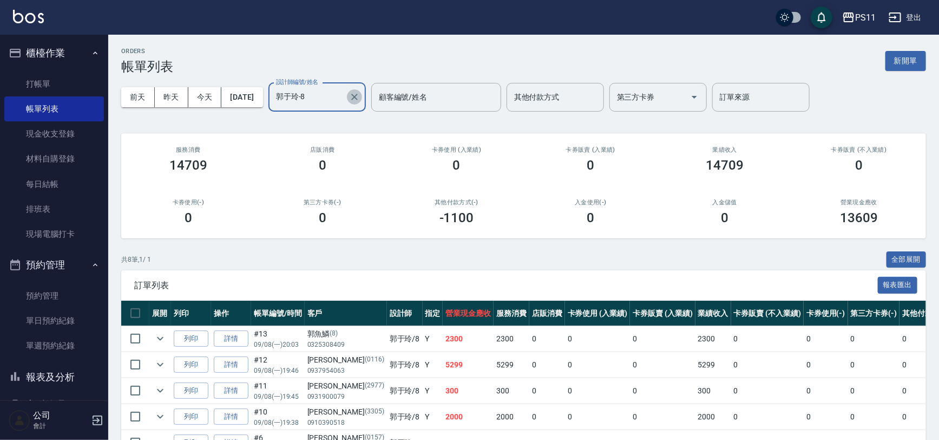
click at [360, 94] on icon "Clear" at bounding box center [354, 97] width 11 height 11
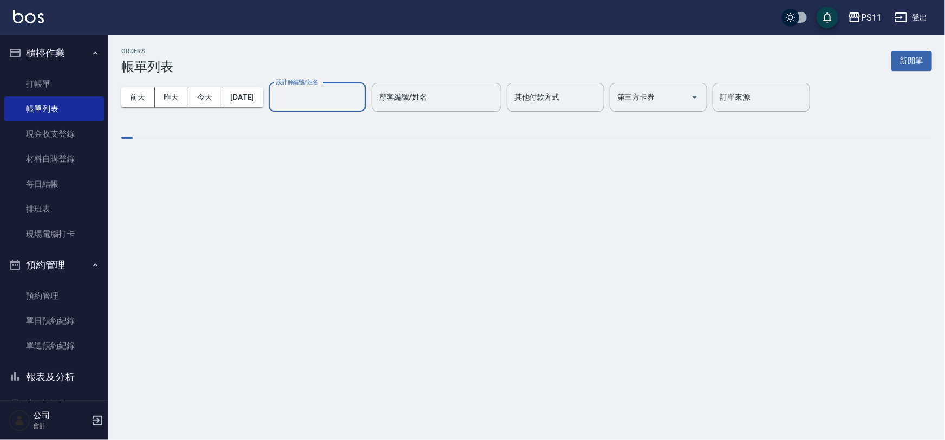
click at [342, 94] on input "設計師編號/姓名" at bounding box center [317, 97] width 88 height 19
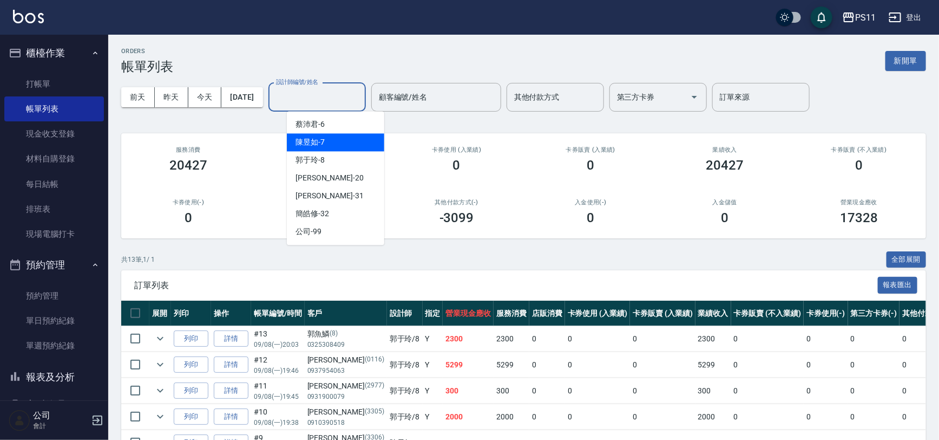
click at [324, 148] on div "陳昱如 -7" at bounding box center [335, 142] width 97 height 18
type input "陳昱如-7"
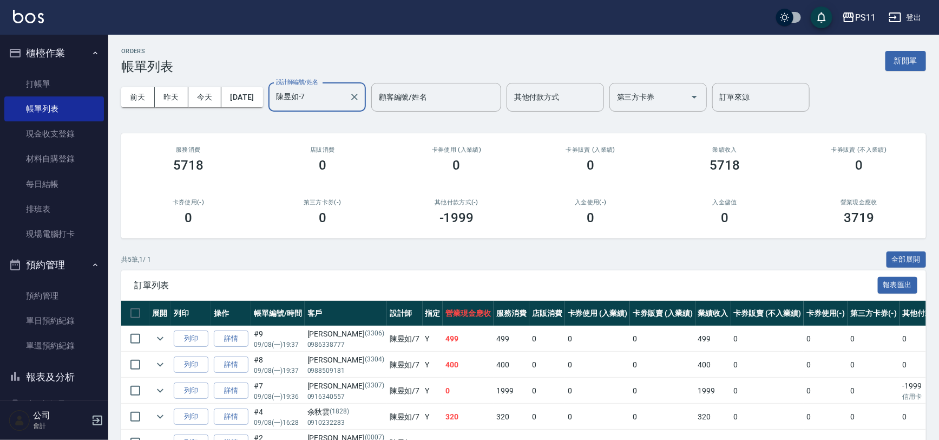
scroll to position [65, 0]
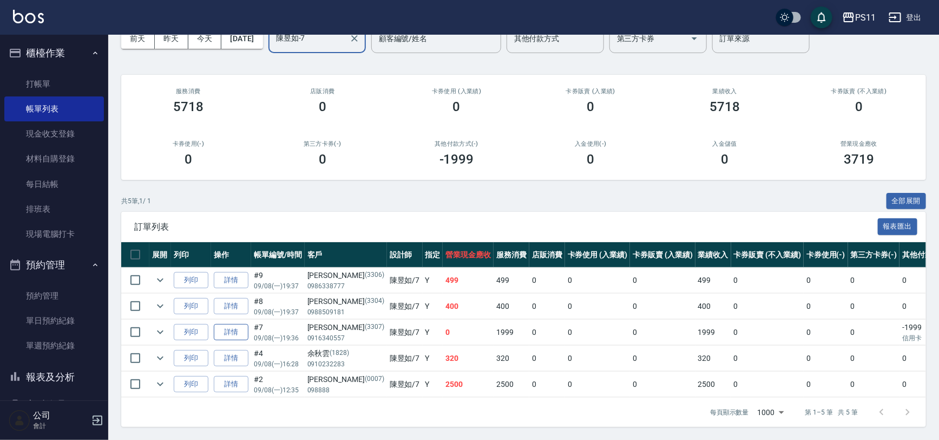
click at [230, 328] on link "詳情" at bounding box center [231, 332] width 35 height 17
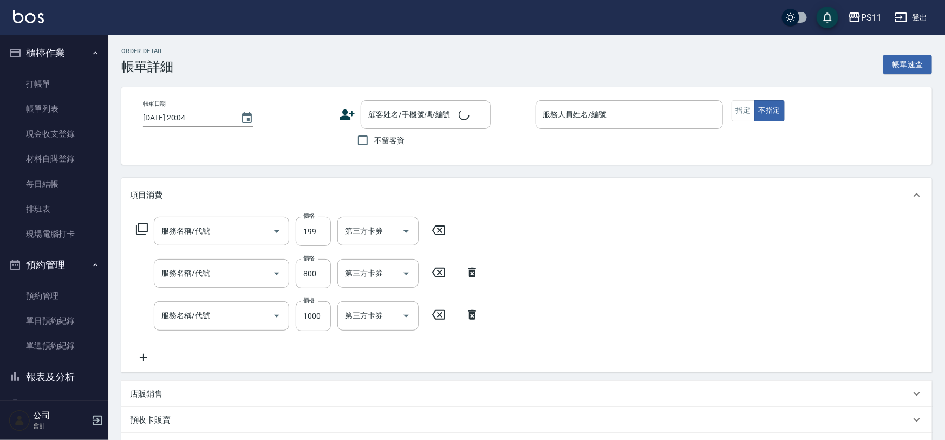
type input "2025/09/08 19:36"
type input "陳昱如-7"
type input "剪髮(2300)"
type input "原價401~800護髮(50800)"
type input "1999以下染髮(41999)"
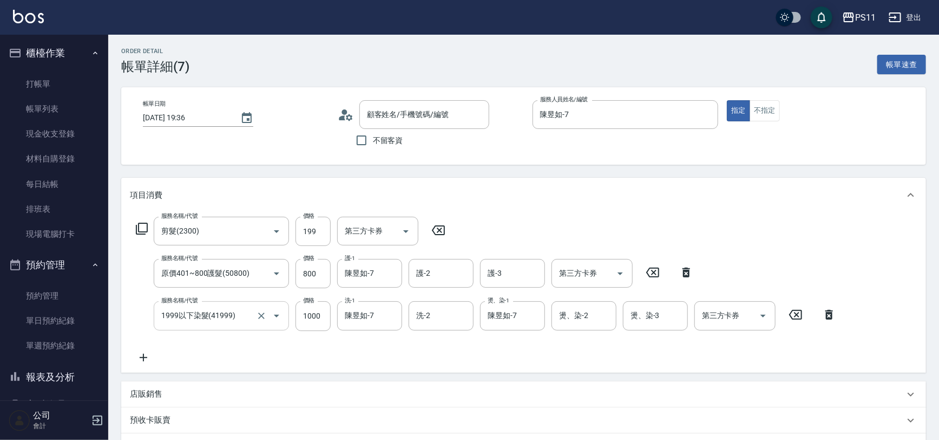
type input "黃彥/0916340557/3307"
click at [65, 108] on link "帳單列表" at bounding box center [54, 108] width 100 height 25
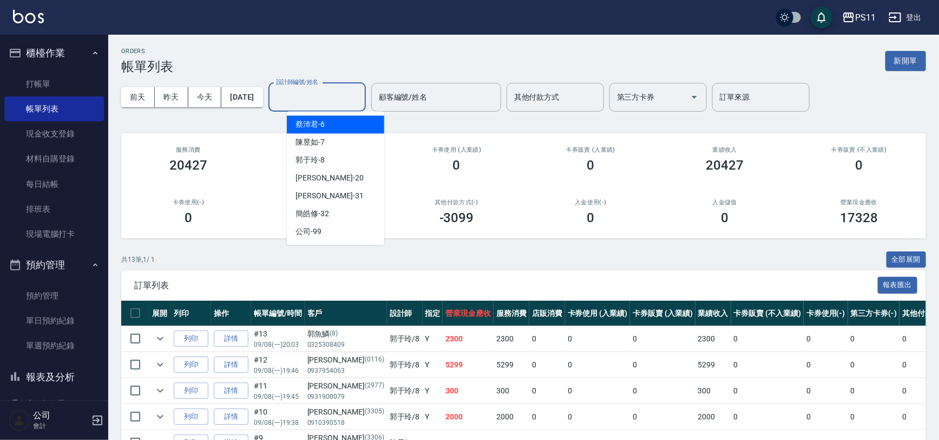
click at [344, 96] on input "設計師編號/姓名" at bounding box center [317, 97] width 88 height 19
click at [345, 148] on div "陳昱如 -7" at bounding box center [335, 142] width 97 height 18
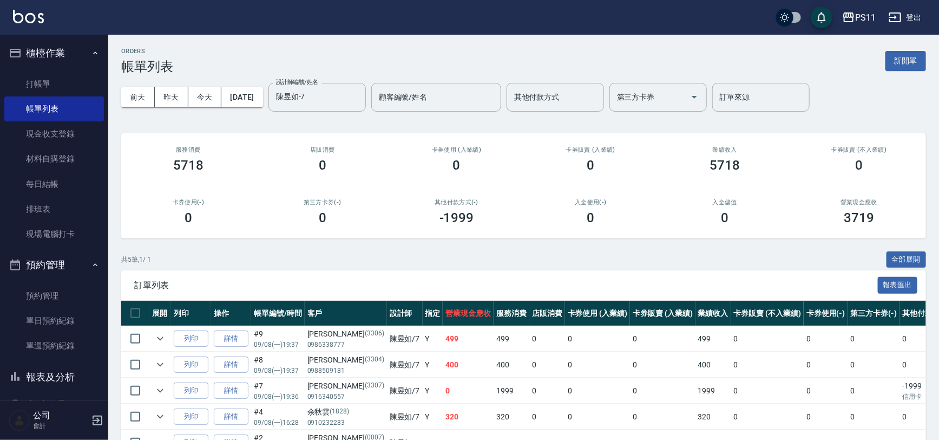
drag, startPoint x: 467, startPoint y: 410, endPoint x: 460, endPoint y: 317, distance: 92.9
click at [365, 121] on div "ORDERS 帳單列表 新開單 前天 昨天 今天 2025/09/08 設計師編號/姓名 陳昱如-7 設計師編號/姓名 顧客編號/姓名 顧客編號/姓名 其他付…" at bounding box center [523, 266] width 831 height 463
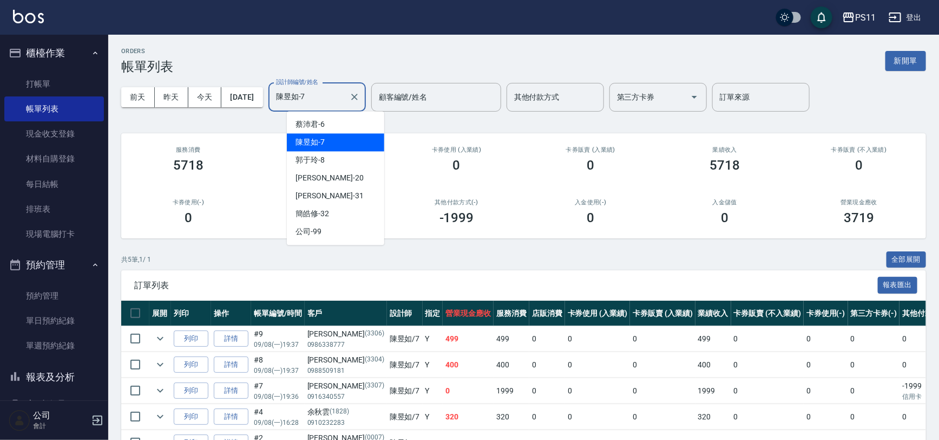
click at [345, 98] on input "陳昱如-7" at bounding box center [308, 97] width 71 height 19
click at [344, 158] on div "郭于玲 -8" at bounding box center [335, 160] width 97 height 18
type input "郭于玲-8"
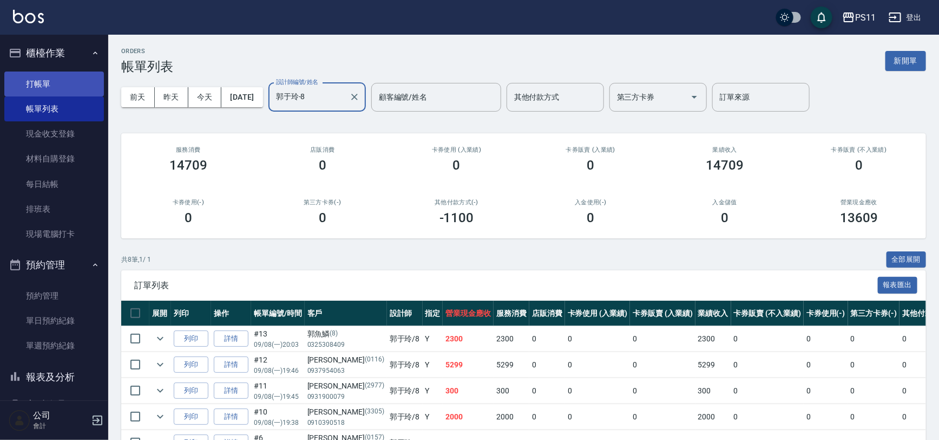
click at [54, 71] on link "打帳單" at bounding box center [54, 83] width 100 height 25
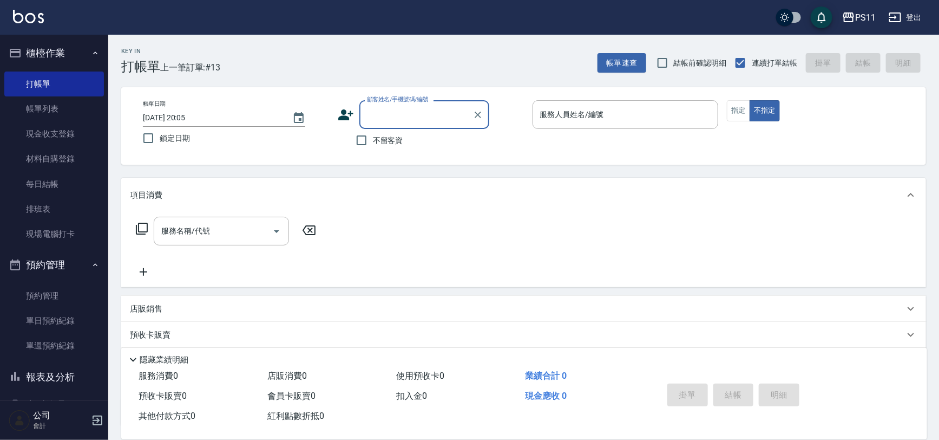
click at [428, 112] on input "顧客姓名/手機號碼/編號" at bounding box center [416, 114] width 104 height 19
type input "0876"
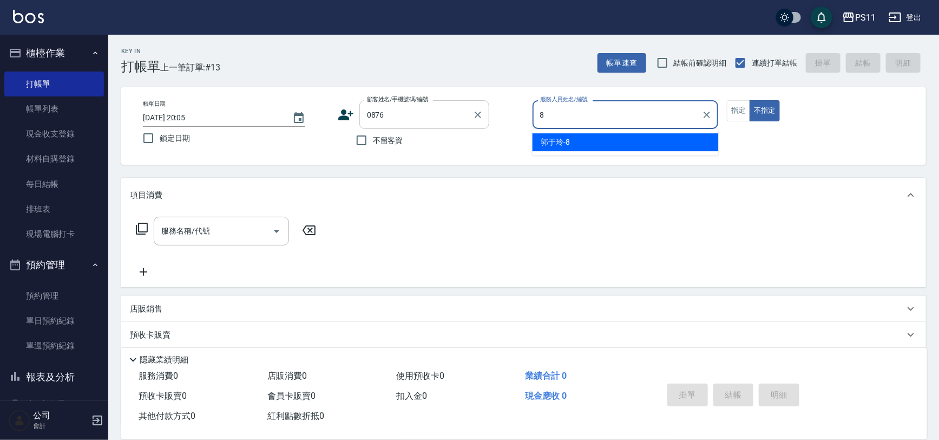
type input "郭于玲-8"
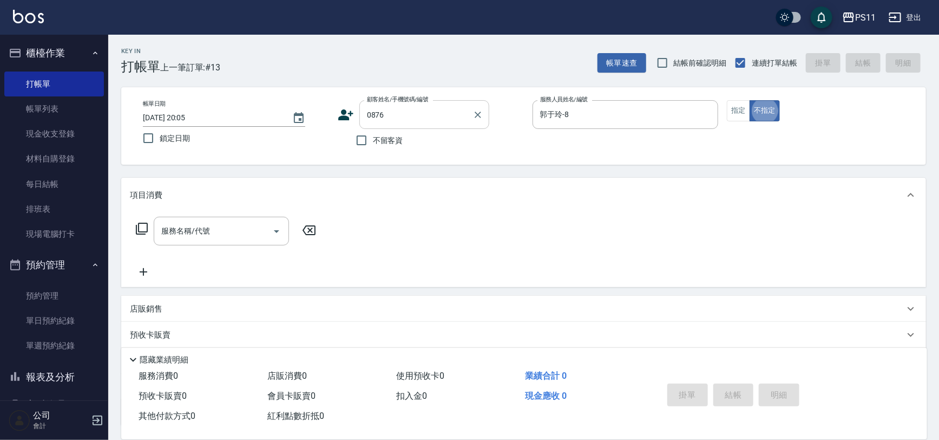
type button "false"
type input "崔玳華/0983372027/0876"
click at [741, 114] on button "指定" at bounding box center [738, 110] width 23 height 21
click at [135, 226] on icon at bounding box center [141, 228] width 13 height 13
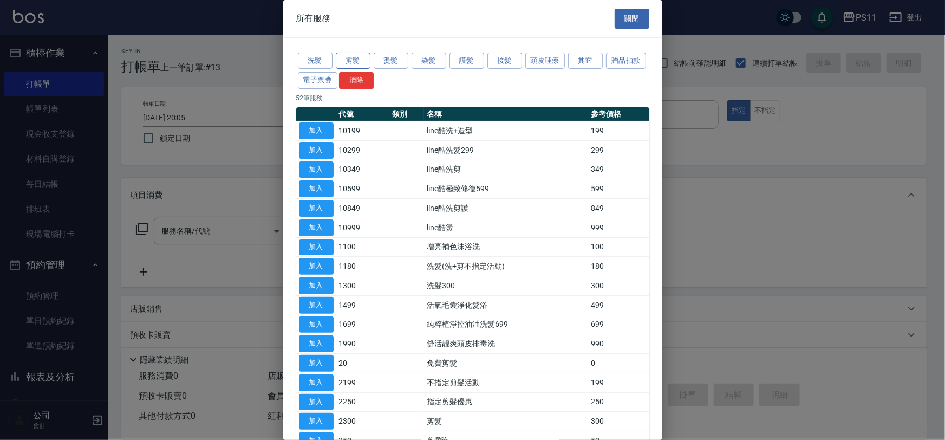
click at [367, 59] on button "剪髮" at bounding box center [353, 61] width 35 height 17
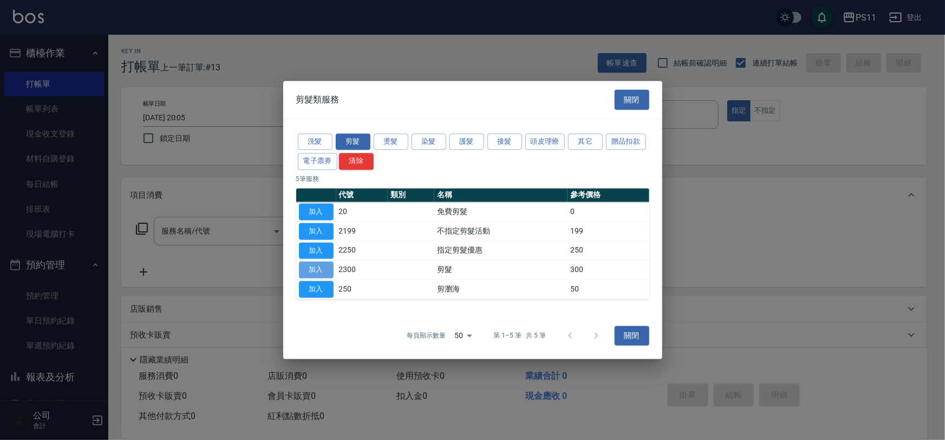
click at [317, 267] on button "加入" at bounding box center [316, 270] width 35 height 17
type input "剪髮(2300)"
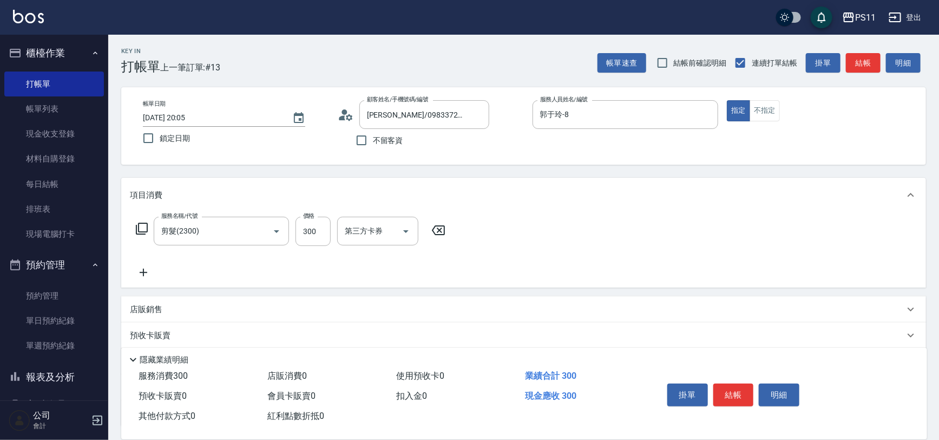
click at [153, 272] on icon at bounding box center [143, 272] width 27 height 13
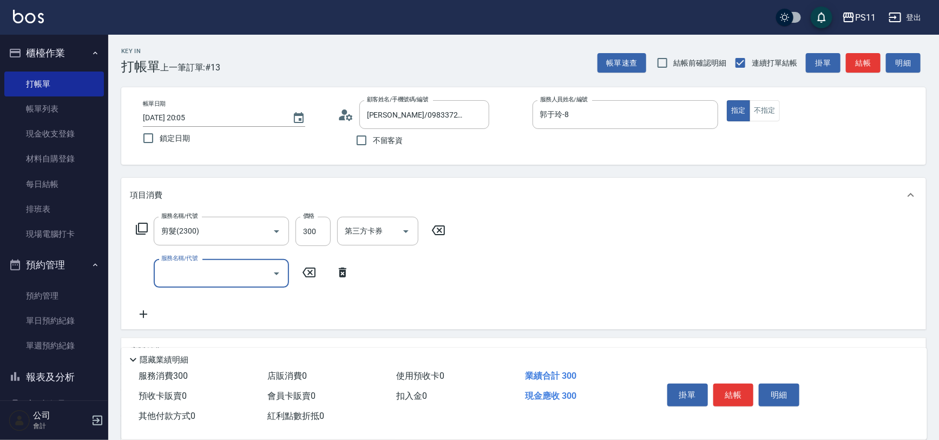
click at [208, 272] on input "服務名稱/代號" at bounding box center [213, 273] width 109 height 19
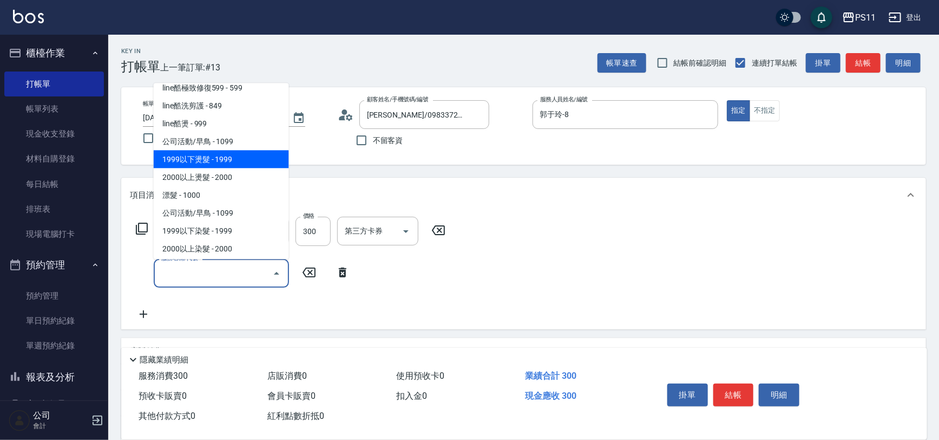
scroll to position [515, 0]
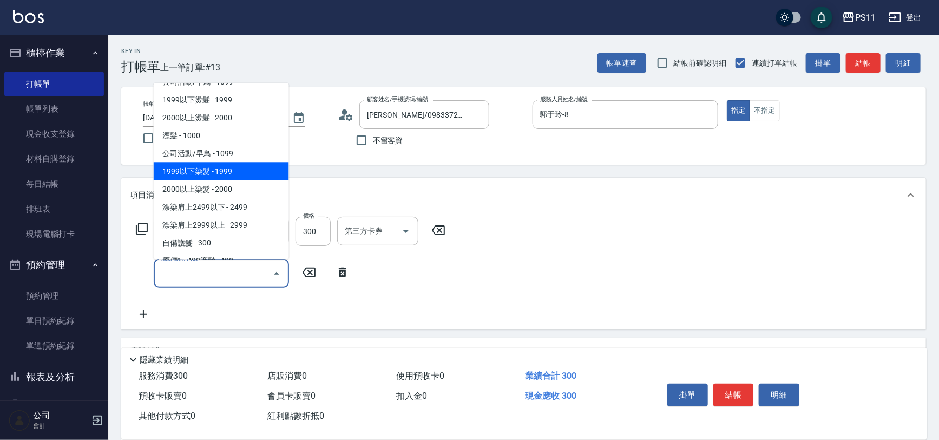
click at [256, 176] on span "1999以下染髮 - 1999" at bounding box center [221, 171] width 135 height 18
type input "1999以下染髮(41999)"
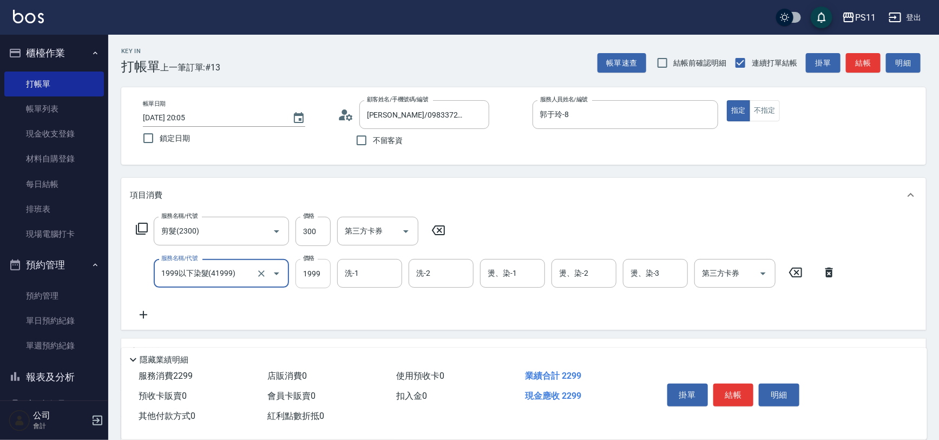
click at [320, 283] on input "1999" at bounding box center [313, 273] width 35 height 29
type input "2000"
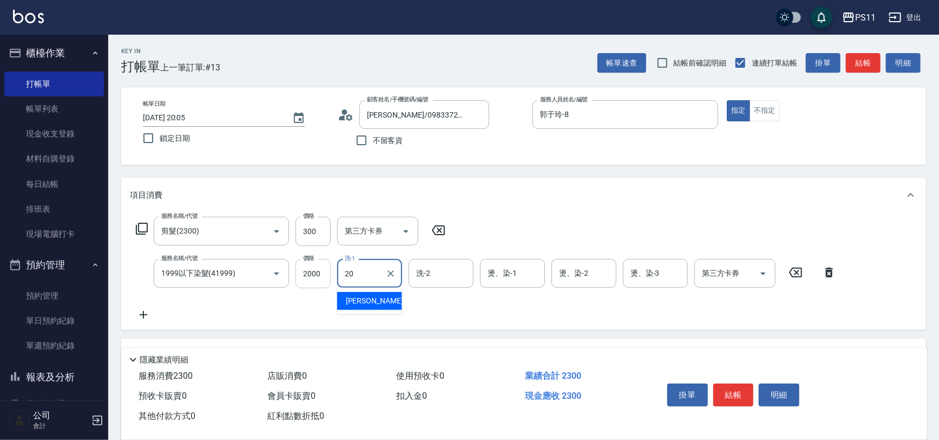
type input "[PERSON_NAME]-20"
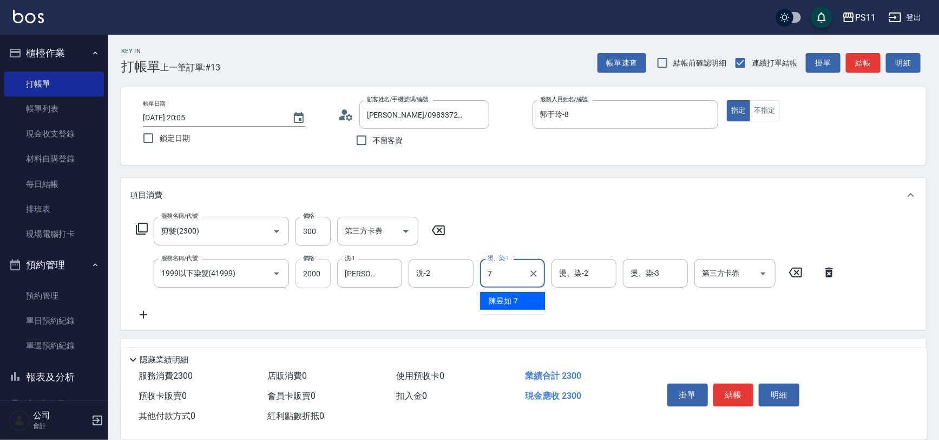
type input "陳昱如-7"
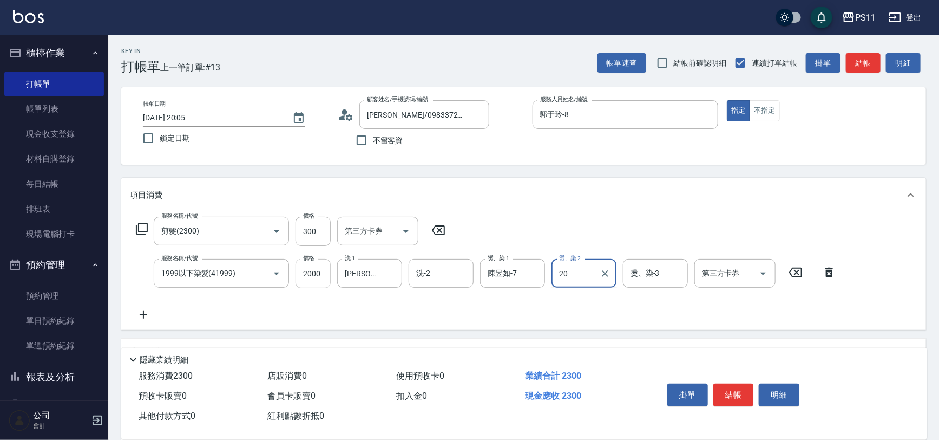
type input "[PERSON_NAME]-20"
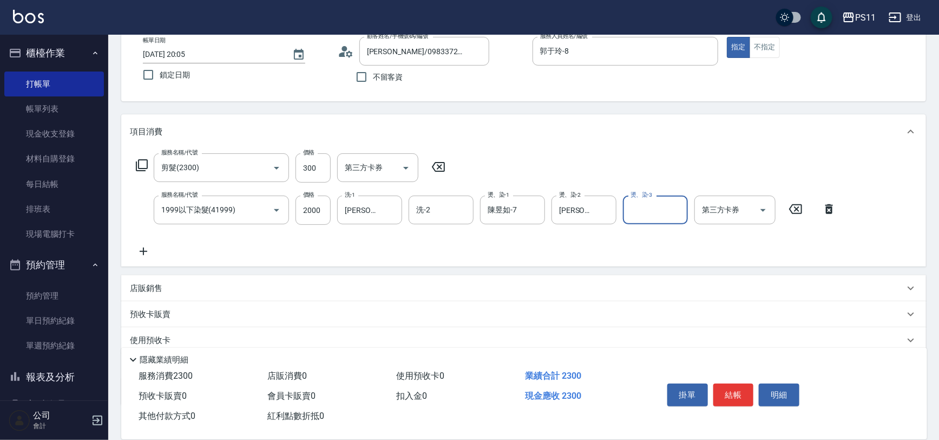
scroll to position [130, 0]
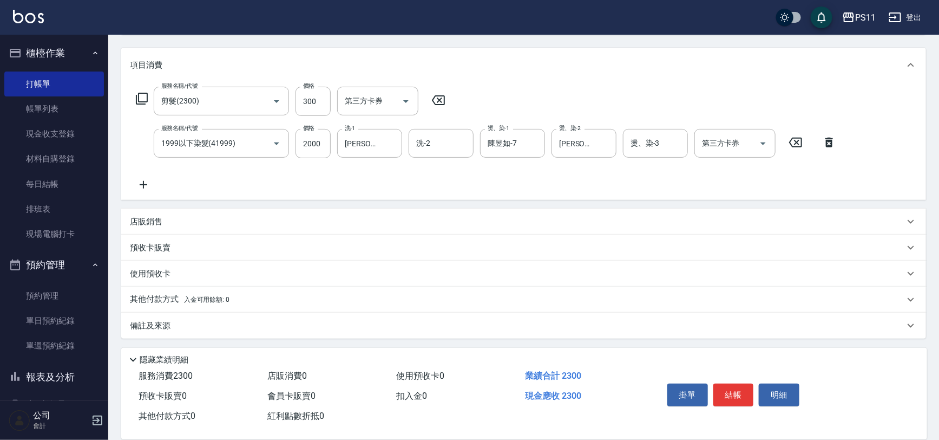
click at [139, 189] on icon at bounding box center [143, 184] width 27 height 13
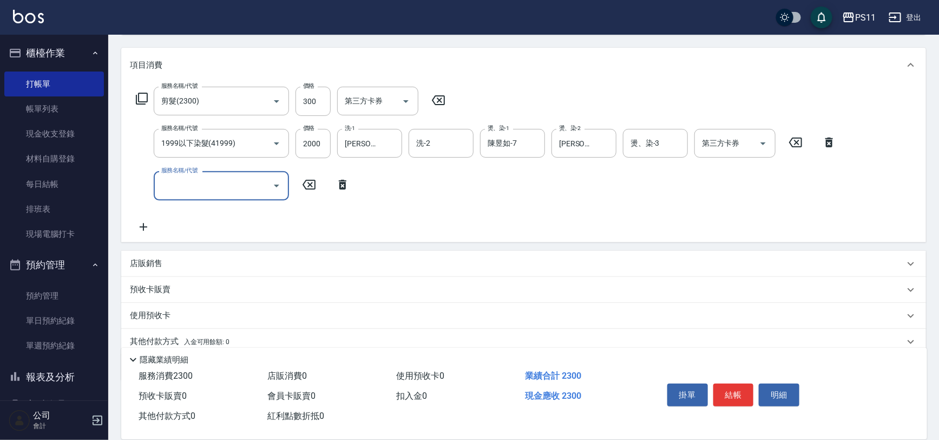
click at [197, 188] on input "服務名稱/代號" at bounding box center [213, 185] width 109 height 19
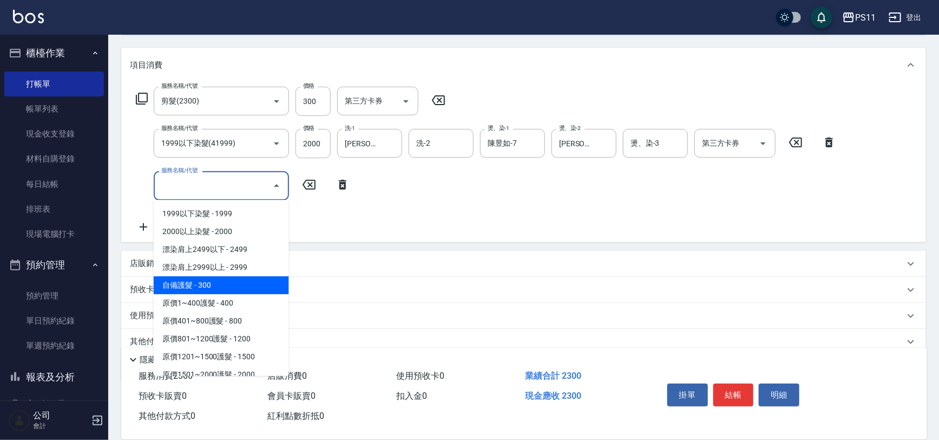
scroll to position [590, 0]
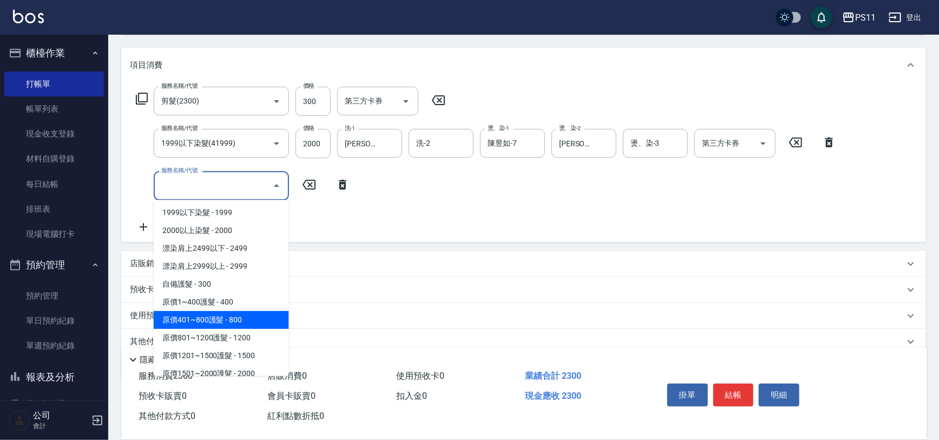
click at [265, 316] on span "原價401~800護髮 - 800" at bounding box center [221, 320] width 135 height 18
type input "原價401~800護髮(50800)"
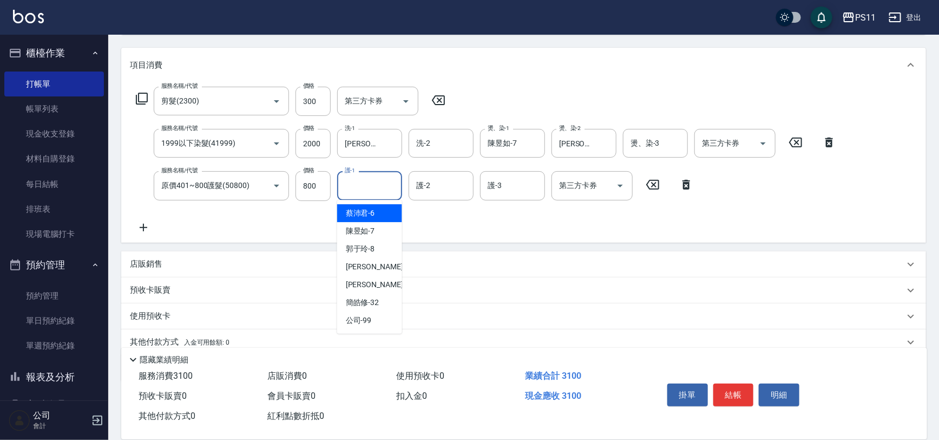
click at [360, 176] on input "護-1" at bounding box center [369, 185] width 55 height 19
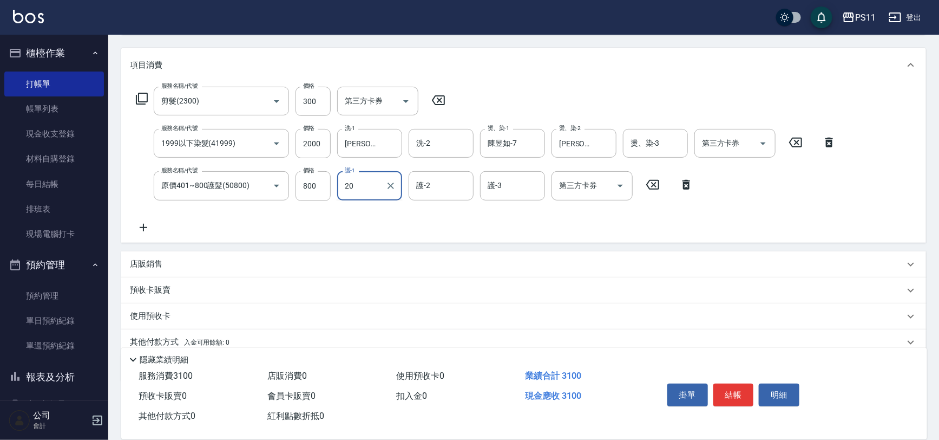
type input "[PERSON_NAME]-20"
click at [736, 400] on button "結帳" at bounding box center [734, 394] width 41 height 23
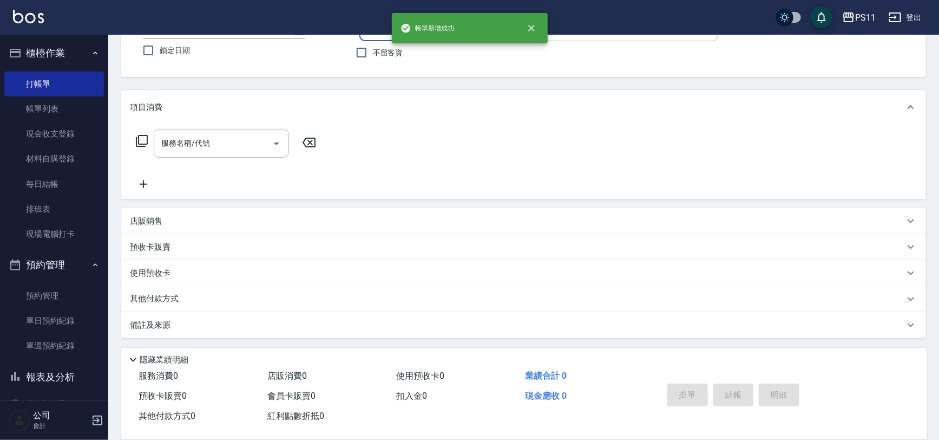
scroll to position [0, 0]
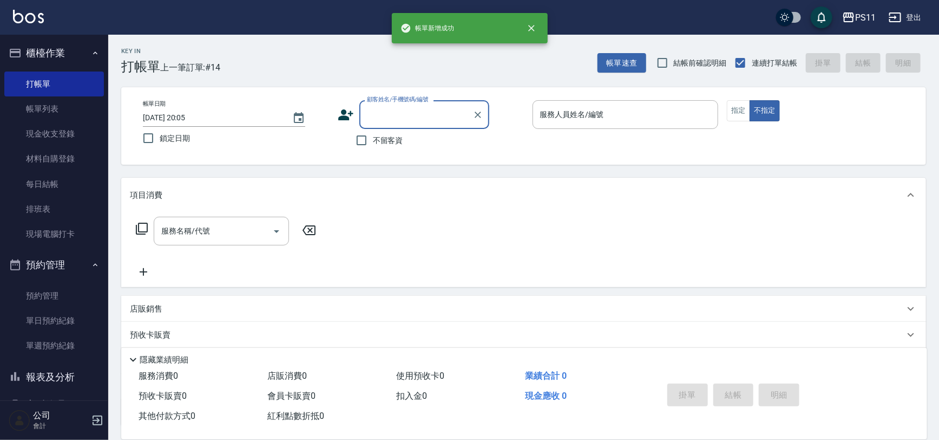
click at [436, 118] on input "顧客姓名/手機號碼/編號" at bounding box center [416, 114] width 104 height 19
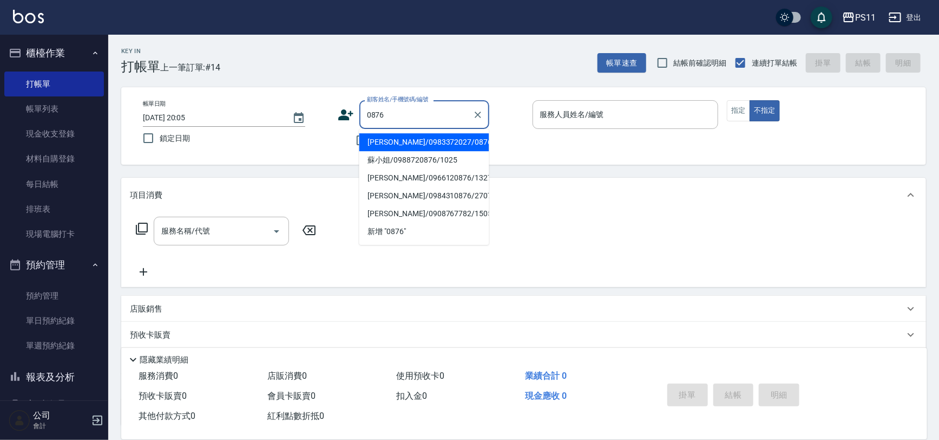
type input "崔玳華/0983372027/0876"
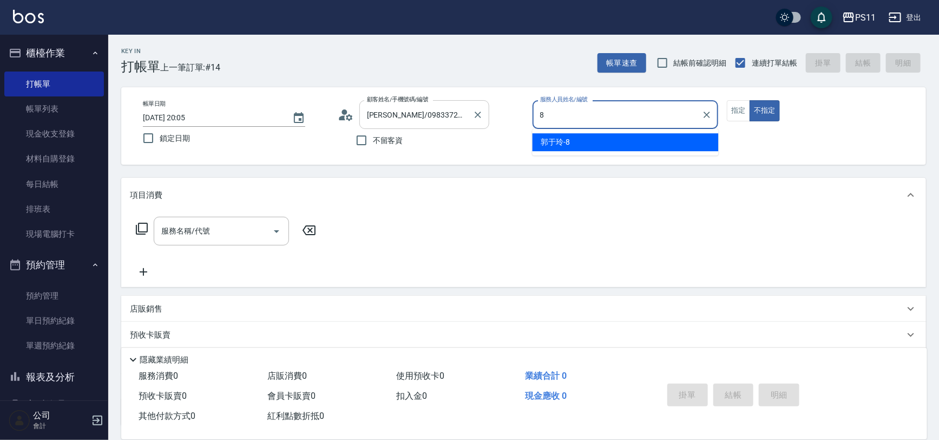
type input "郭于玲-8"
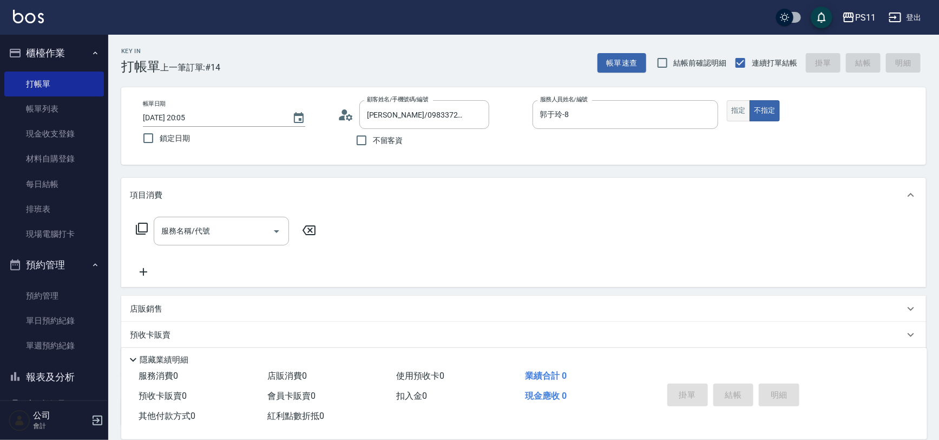
click at [737, 110] on button "指定" at bounding box center [738, 110] width 23 height 21
click at [142, 222] on icon at bounding box center [141, 228] width 13 height 13
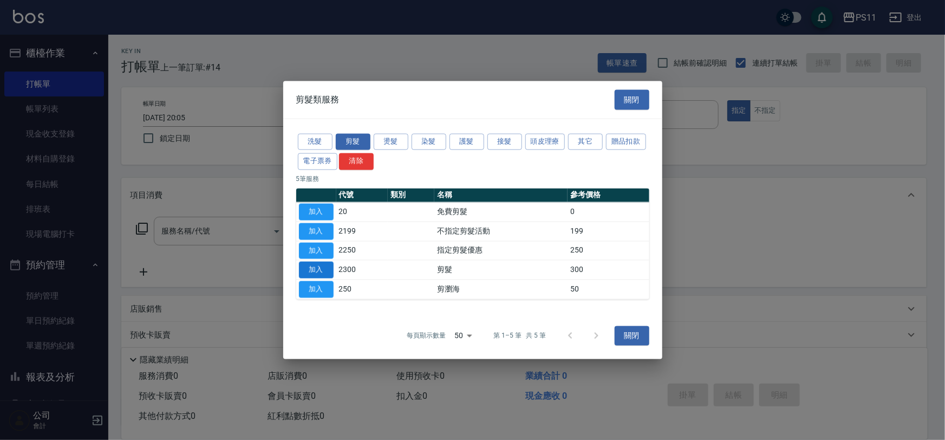
click at [321, 266] on button "加入" at bounding box center [316, 270] width 35 height 17
type input "剪髮(2300)"
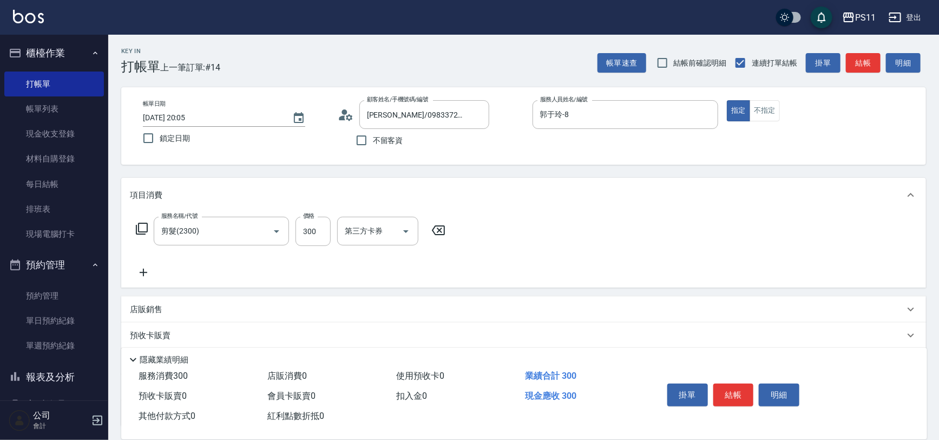
click at [142, 270] on icon at bounding box center [143, 272] width 27 height 13
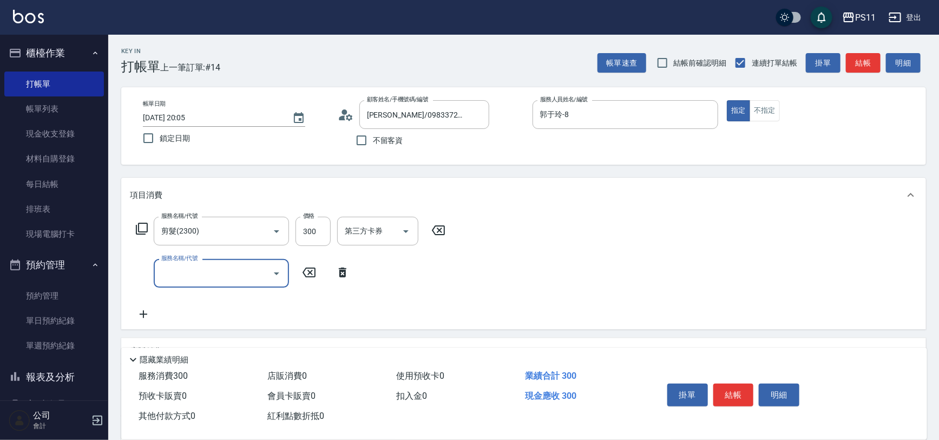
click at [237, 270] on input "服務名稱/代號" at bounding box center [213, 273] width 109 height 19
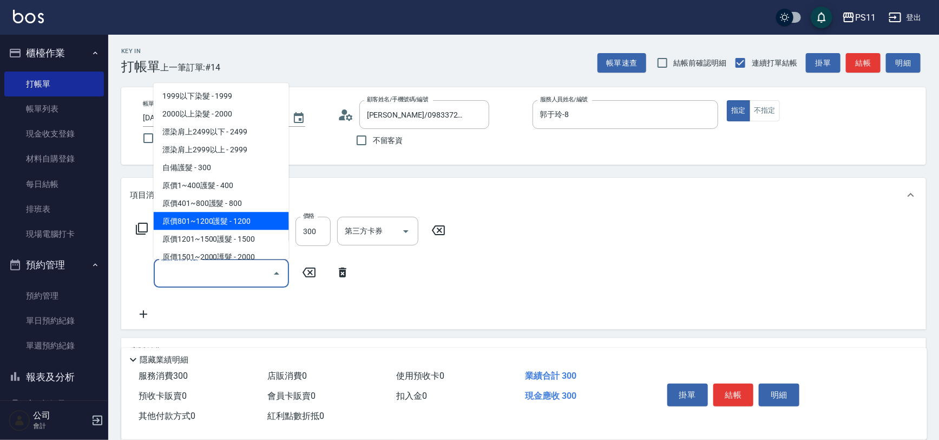
scroll to position [541, 0]
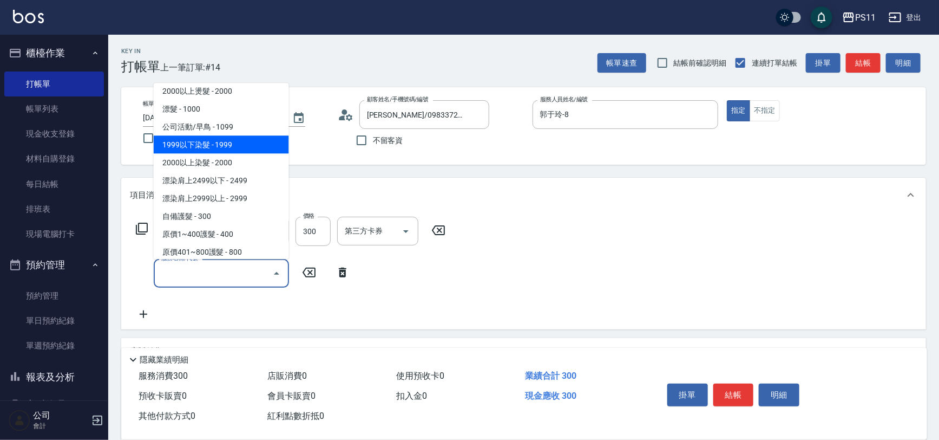
click at [238, 147] on span "1999以下染髮 - 1999" at bounding box center [221, 145] width 135 height 18
type input "1999以下染髮(41999)"
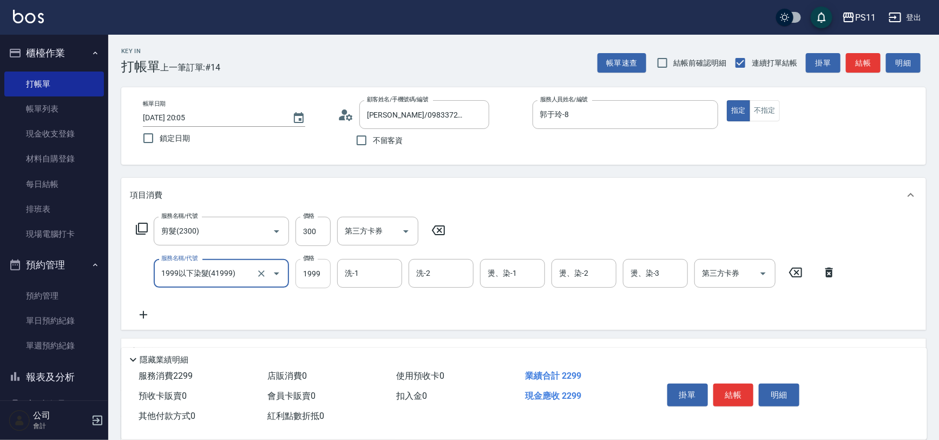
click at [330, 277] on input "1999" at bounding box center [313, 273] width 35 height 29
type input "2000"
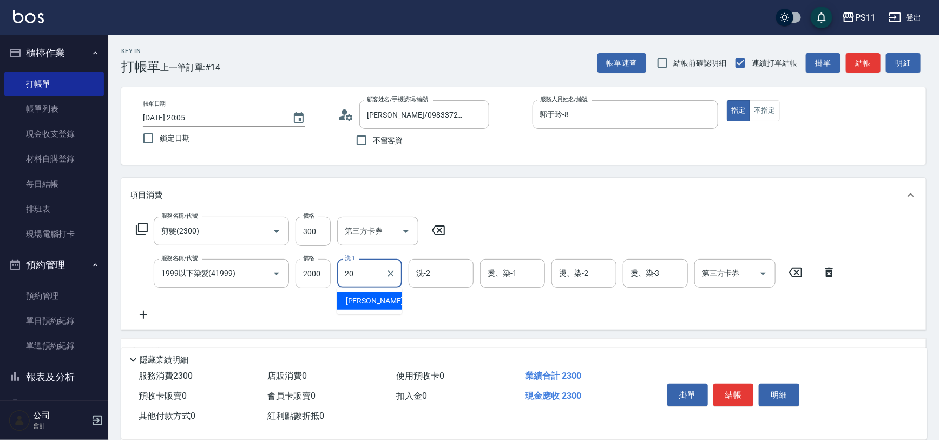
type input "[PERSON_NAME]-20"
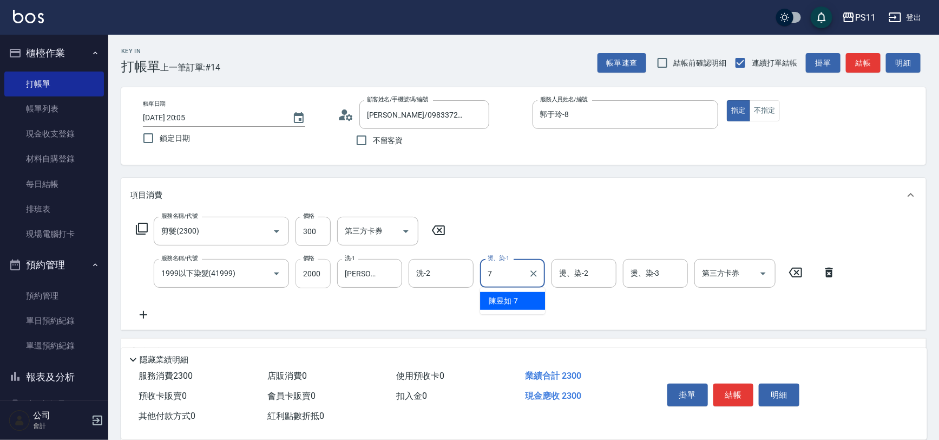
type input "陳昱如-7"
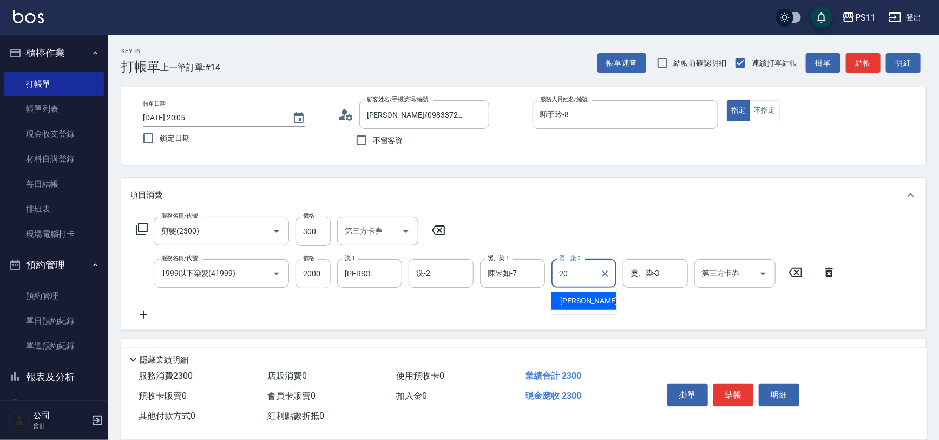
type input "[PERSON_NAME]-20"
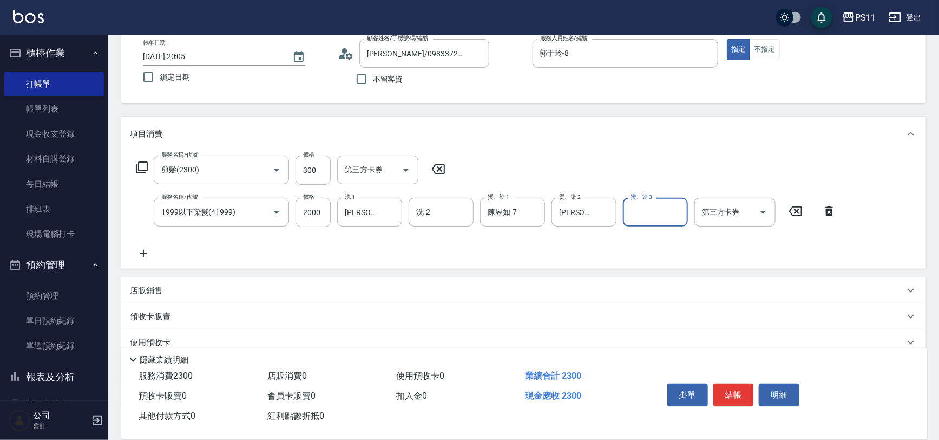
scroll to position [130, 0]
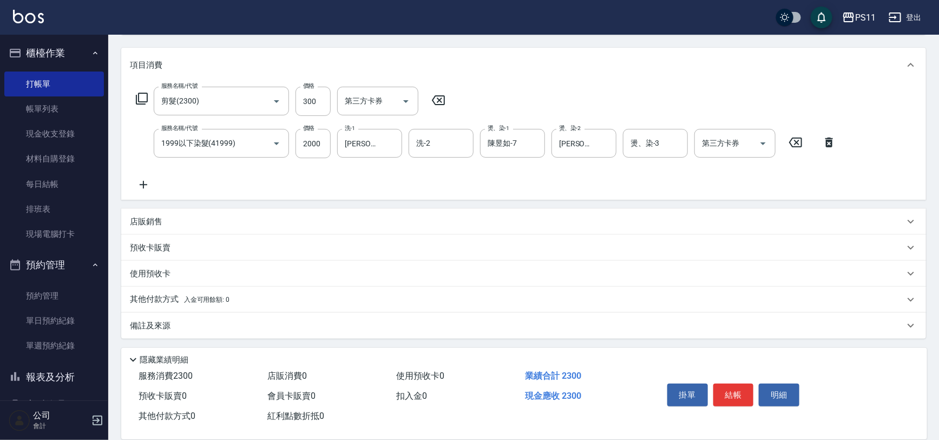
click at [152, 182] on icon at bounding box center [143, 184] width 27 height 13
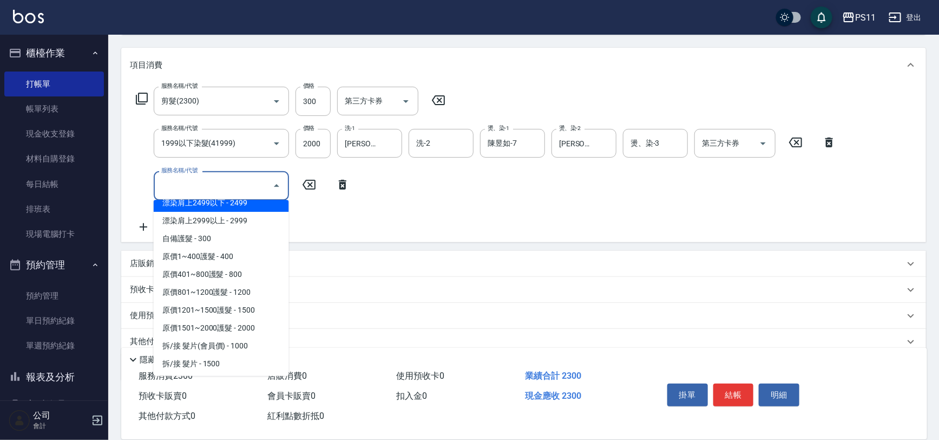
scroll to position [639, 0]
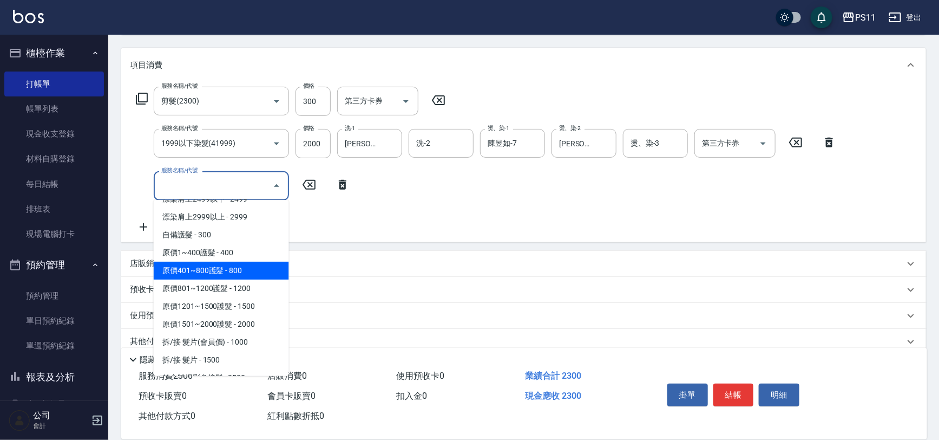
click at [259, 270] on span "原價401~800護髮 - 800" at bounding box center [221, 271] width 135 height 18
type input "原價401~800護髮(50800)"
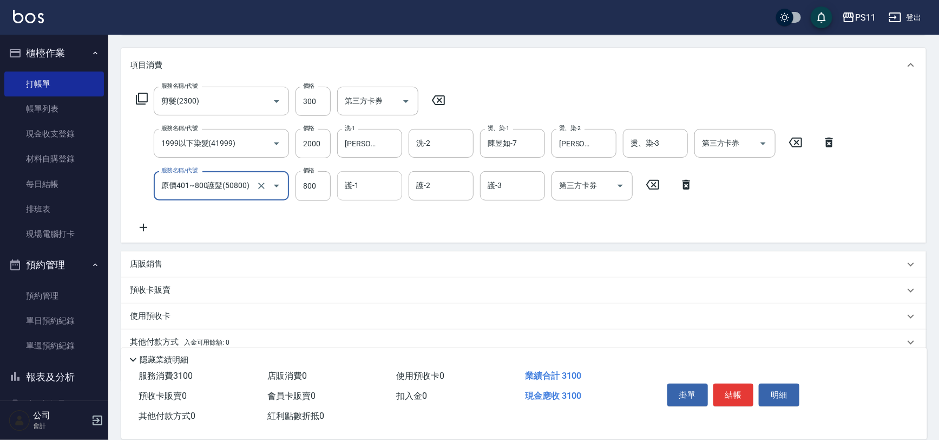
click at [362, 184] on input "護-1" at bounding box center [369, 185] width 55 height 19
type input "[PERSON_NAME]-20"
click at [731, 396] on button "結帳" at bounding box center [734, 394] width 41 height 23
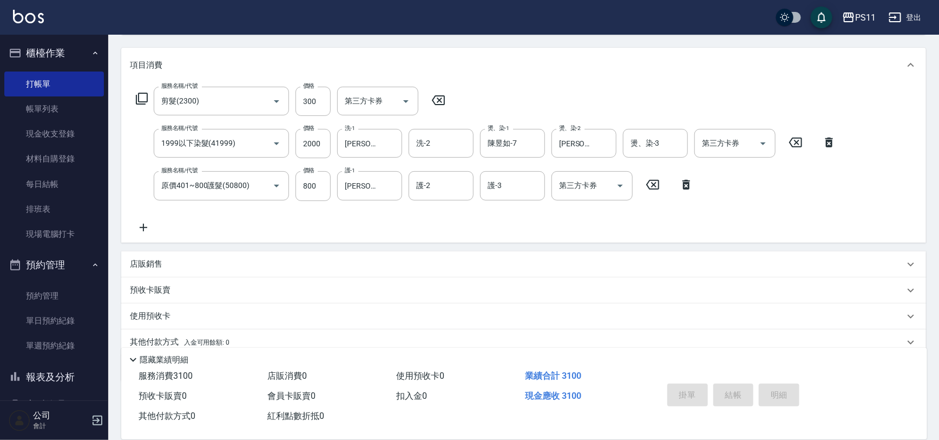
type input "2025/09/08 20:06"
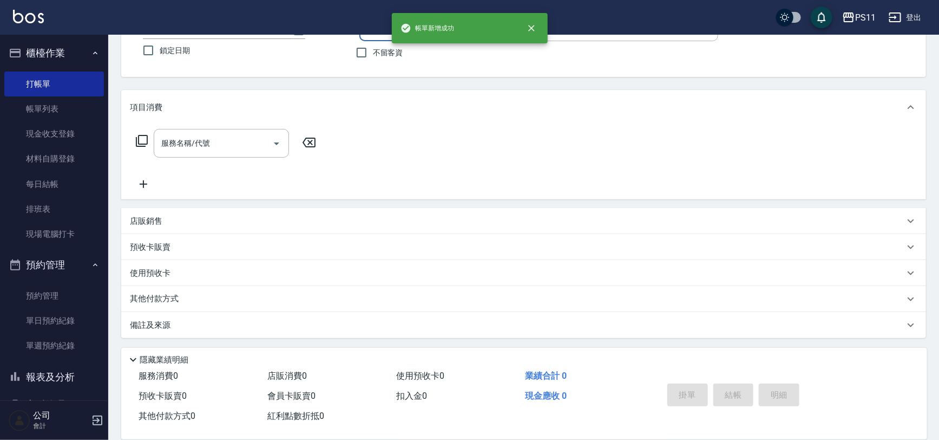
scroll to position [0, 0]
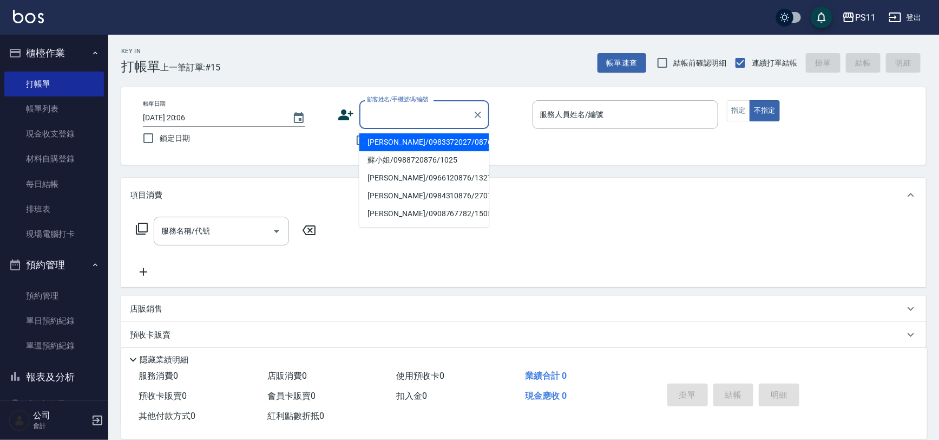
click at [391, 121] on input "顧客姓名/手機號碼/編號" at bounding box center [416, 114] width 104 height 19
click at [476, 119] on icon "Clear" at bounding box center [478, 114] width 11 height 11
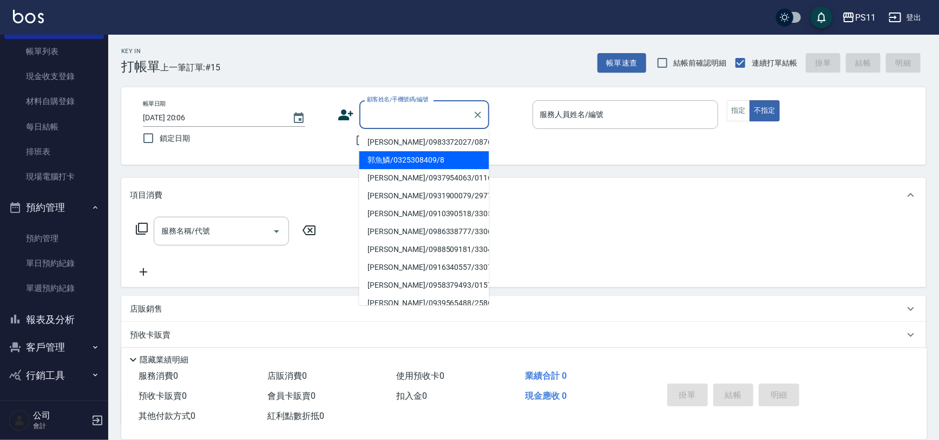
scroll to position [59, 0]
click at [67, 306] on button "報表及分析" at bounding box center [54, 318] width 100 height 28
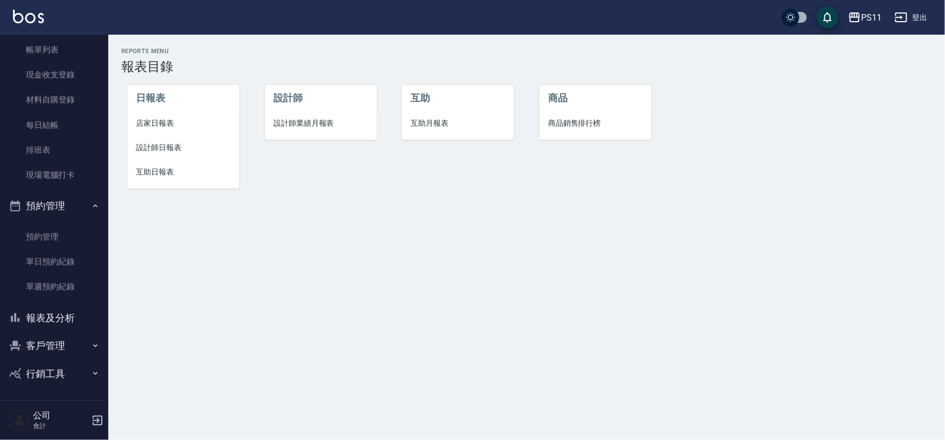
click at [165, 145] on span "設計師日報表" at bounding box center [183, 147] width 95 height 11
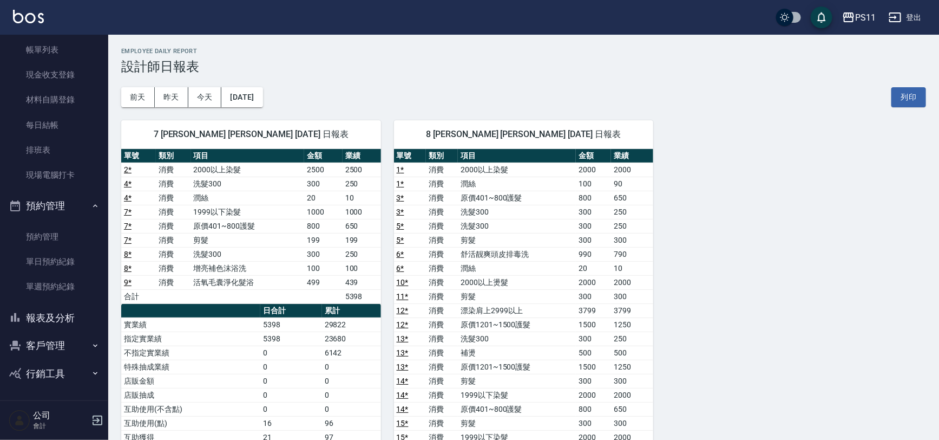
click at [675, 247] on div "7 陳昱如 陳昱如 09/08/2025 日報表 單號 類別 項目 金額 業績 2 * 消費 2000以上染髮 2500 2500 4 * 消費 洗髮300 …" at bounding box center [517, 409] width 818 height 604
drag, startPoint x: 748, startPoint y: 261, endPoint x: 422, endPoint y: 79, distance: 373.6
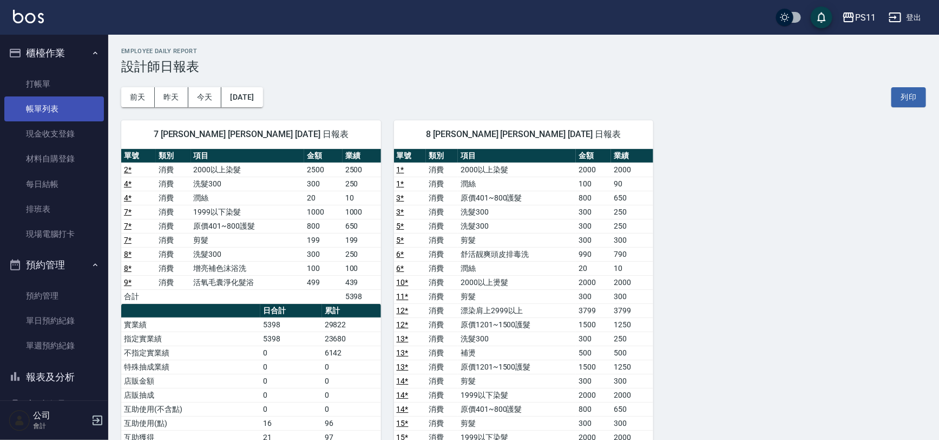
click at [48, 115] on link "帳單列表" at bounding box center [54, 108] width 100 height 25
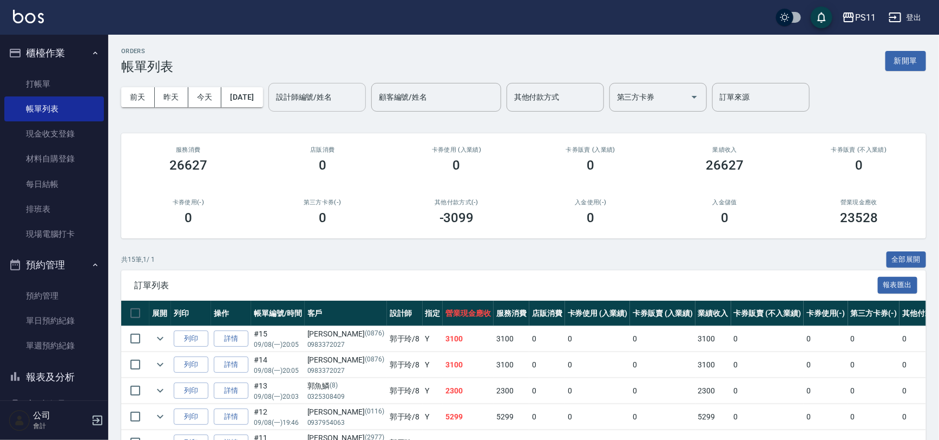
click at [338, 100] on input "設計師編號/姓名" at bounding box center [317, 97] width 88 height 19
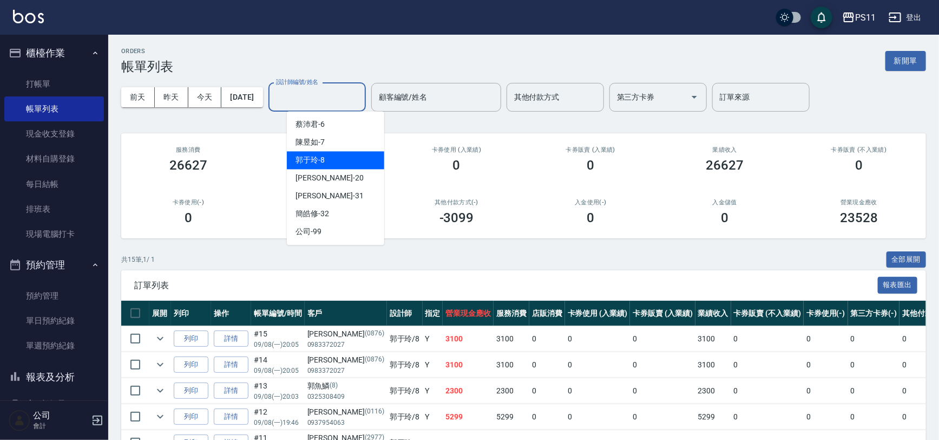
click at [320, 161] on span "郭于玲 -8" at bounding box center [310, 159] width 29 height 11
type input "郭于玲-8"
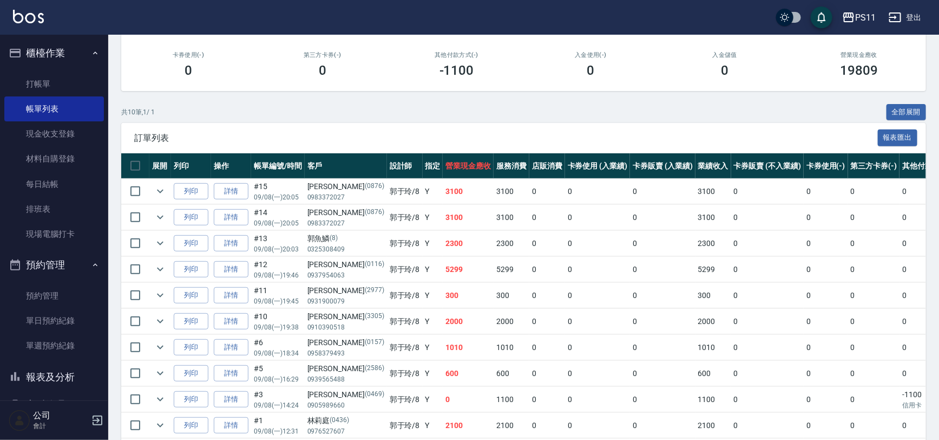
scroll to position [194, 0]
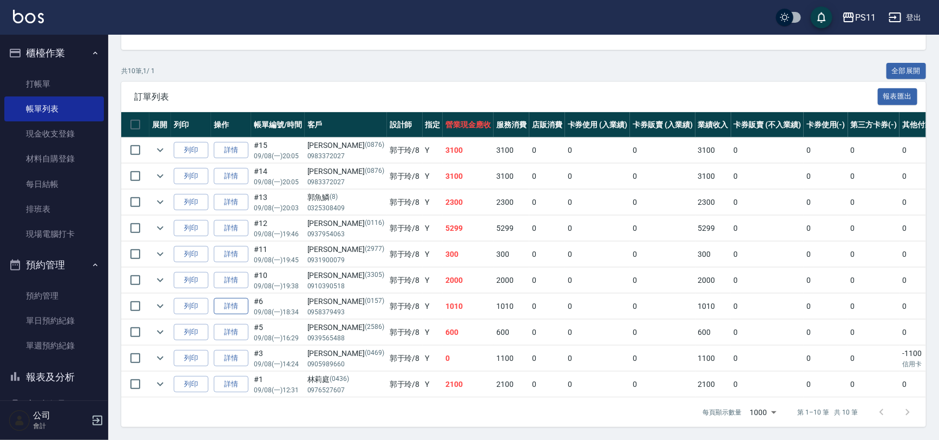
click at [237, 299] on link "詳情" at bounding box center [231, 306] width 35 height 17
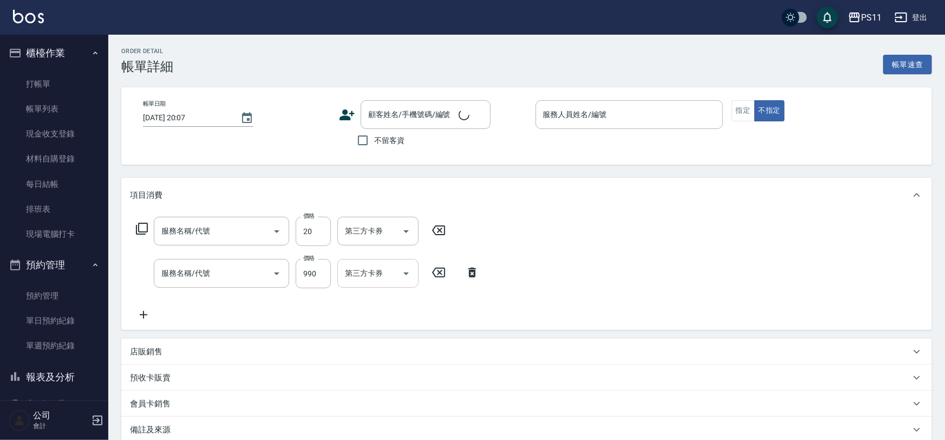
type input "2025/09/08 18:34"
type input "郭于玲-8"
type input "潤絲(820)"
type input "舒活靓爽頭皮排毒洗(1990)"
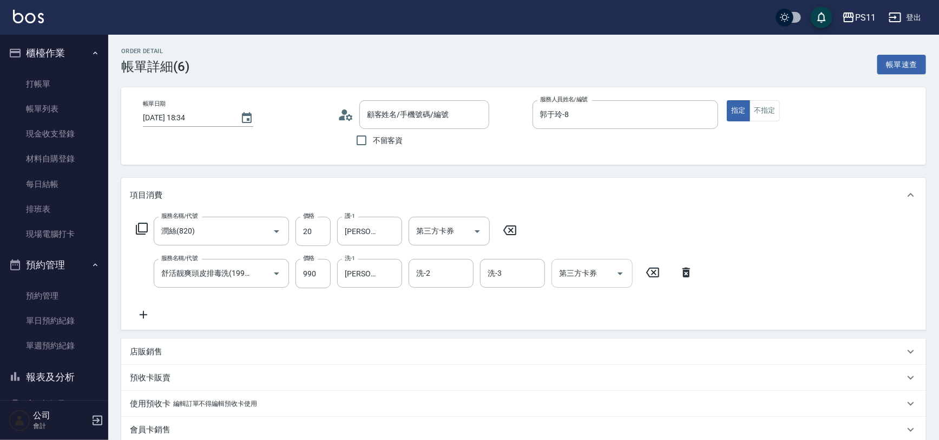
type input "吳菁萍/0958379493/0157"
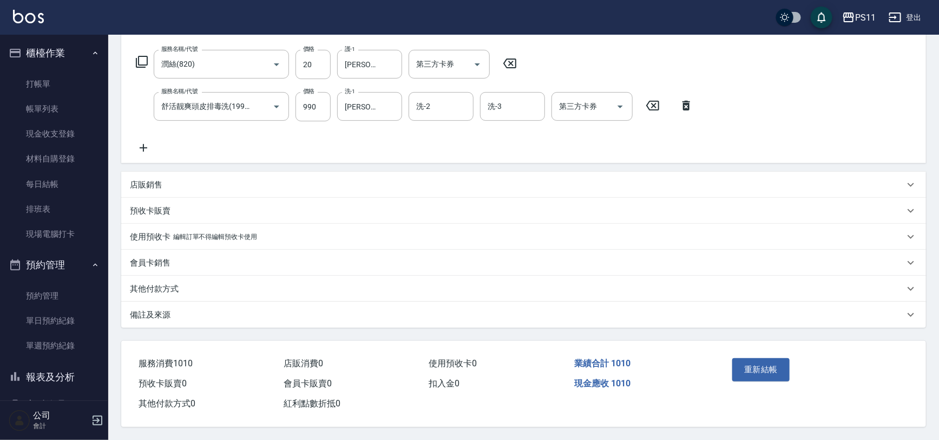
click at [190, 277] on div "其他付款方式" at bounding box center [523, 289] width 805 height 26
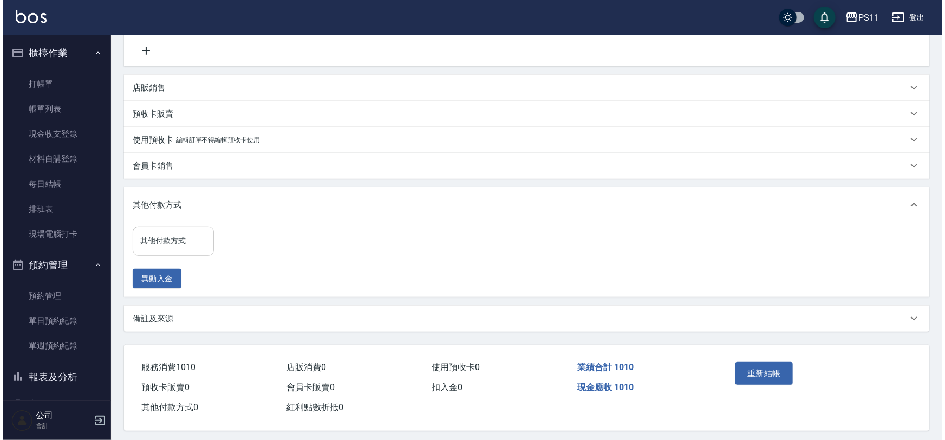
scroll to position [266, 0]
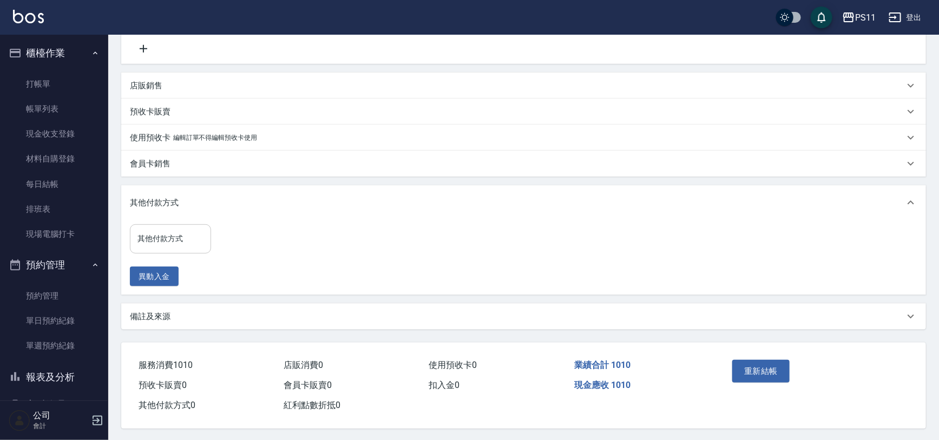
click at [198, 245] on input "其他付款方式" at bounding box center [170, 238] width 71 height 19
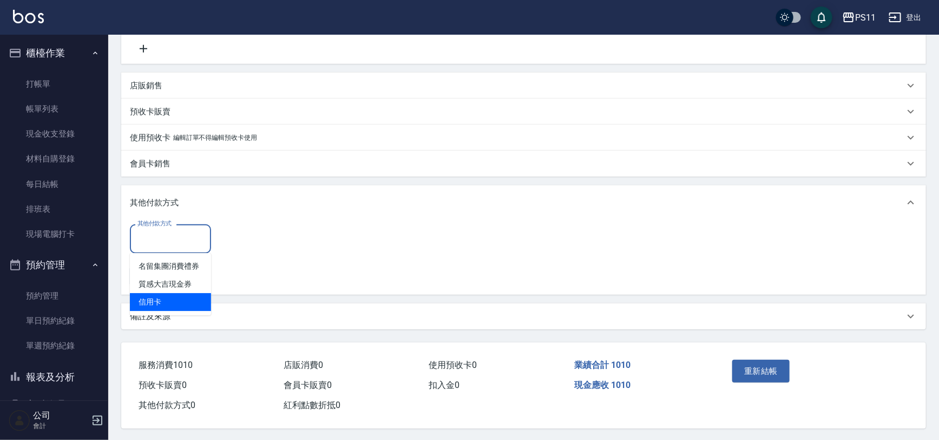
drag, startPoint x: 174, startPoint y: 296, endPoint x: 227, endPoint y: 281, distance: 55.2
click at [176, 296] on span "信用卡" at bounding box center [170, 302] width 81 height 18
type input "信用卡"
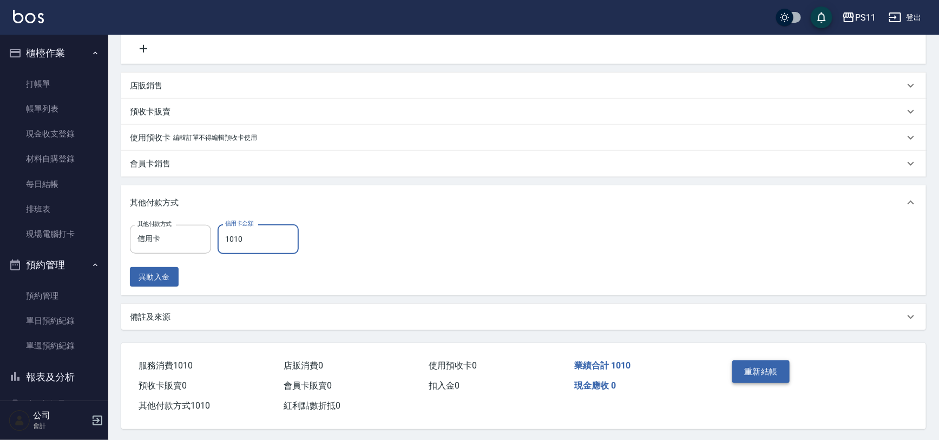
type input "1010"
click at [764, 367] on button "重新結帳" at bounding box center [761, 371] width 57 height 23
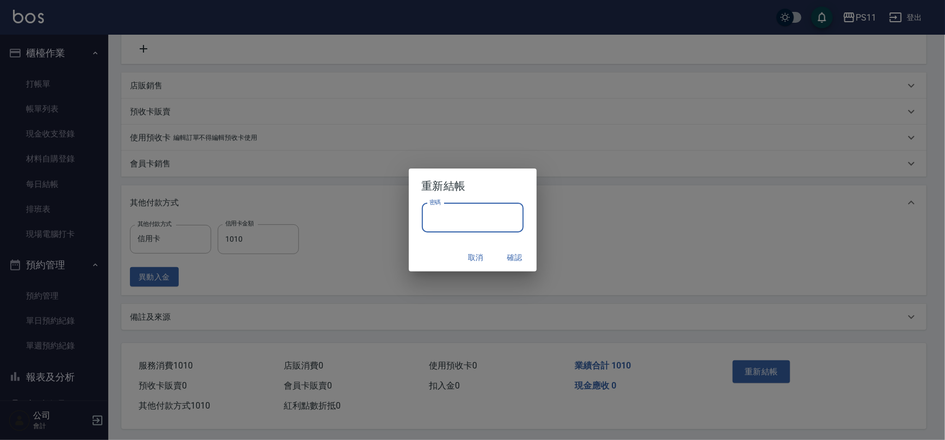
click at [473, 214] on input "密碼" at bounding box center [473, 217] width 102 height 29
drag, startPoint x: 440, startPoint y: 217, endPoint x: 345, endPoint y: 220, distance: 95.4
click at [345, 220] on div "重新結帳 密碼 ******** 密碼 取消 確認" at bounding box center [472, 220] width 945 height 440
click at [499, 218] on input "********" at bounding box center [473, 217] width 102 height 29
click at [442, 215] on input "********" at bounding box center [473, 217] width 102 height 29
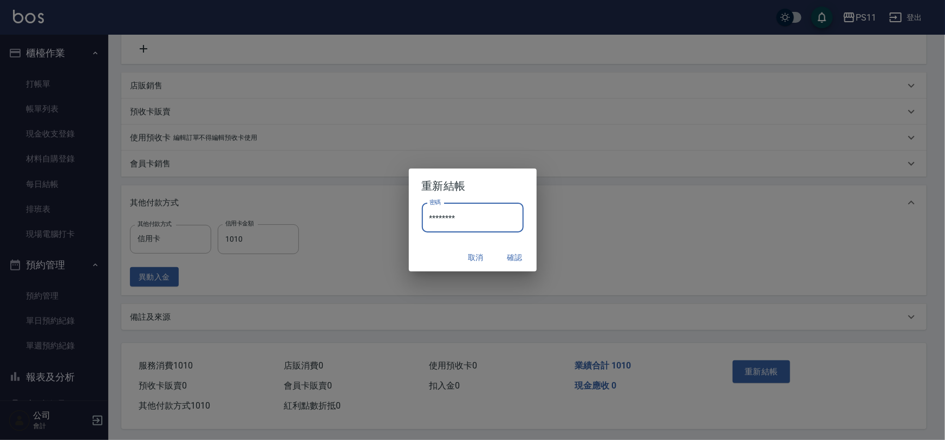
drag, startPoint x: 442, startPoint y: 215, endPoint x: 389, endPoint y: 214, distance: 52.5
click at [389, 214] on div "重新結帳 密碼 ******** 密碼 取消 確認" at bounding box center [472, 220] width 945 height 440
drag, startPoint x: 476, startPoint y: 212, endPoint x: 442, endPoint y: 221, distance: 35.3
click at [476, 212] on input "********" at bounding box center [473, 217] width 102 height 29
click at [440, 214] on input "********" at bounding box center [473, 217] width 102 height 29
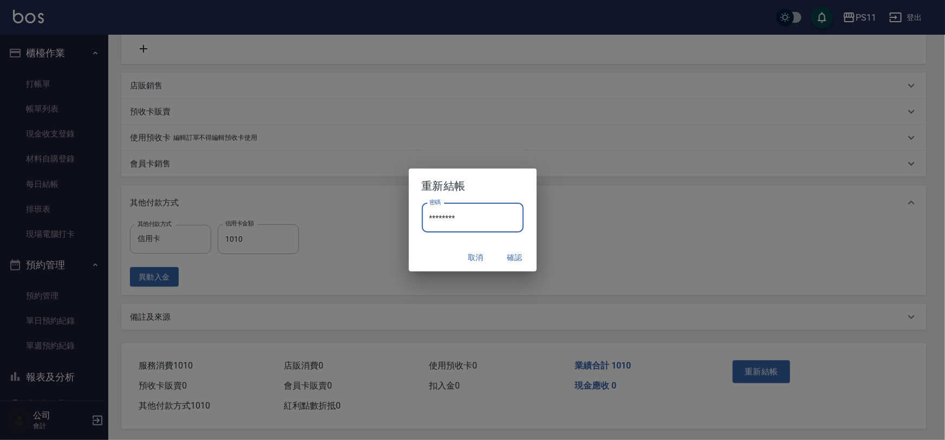
click at [442, 214] on input "********" at bounding box center [473, 217] width 102 height 29
drag, startPoint x: 442, startPoint y: 214, endPoint x: 422, endPoint y: 216, distance: 20.1
click at [422, 216] on input "********" at bounding box center [473, 217] width 102 height 29
click at [476, 219] on input "********" at bounding box center [473, 217] width 102 height 29
drag, startPoint x: 442, startPoint y: 215, endPoint x: 420, endPoint y: 215, distance: 22.2
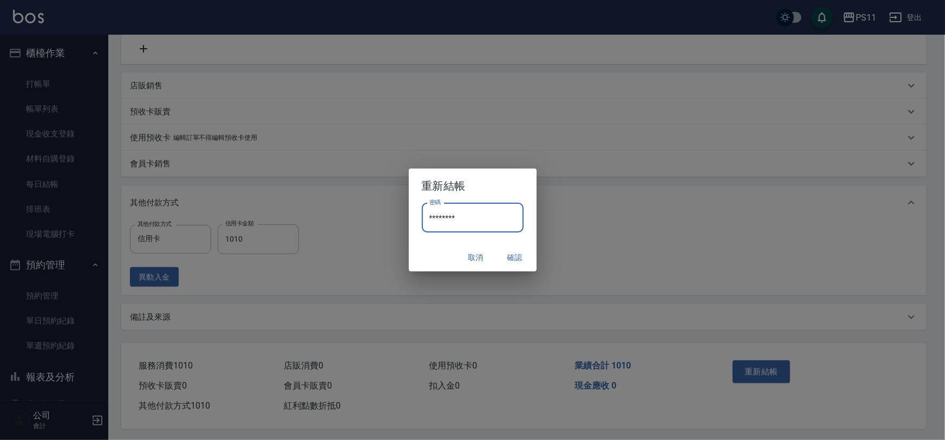
click at [420, 215] on div "密碼 ******** 密碼" at bounding box center [473, 223] width 128 height 40
type input "****"
click at [508, 254] on button "確認" at bounding box center [515, 257] width 35 height 20
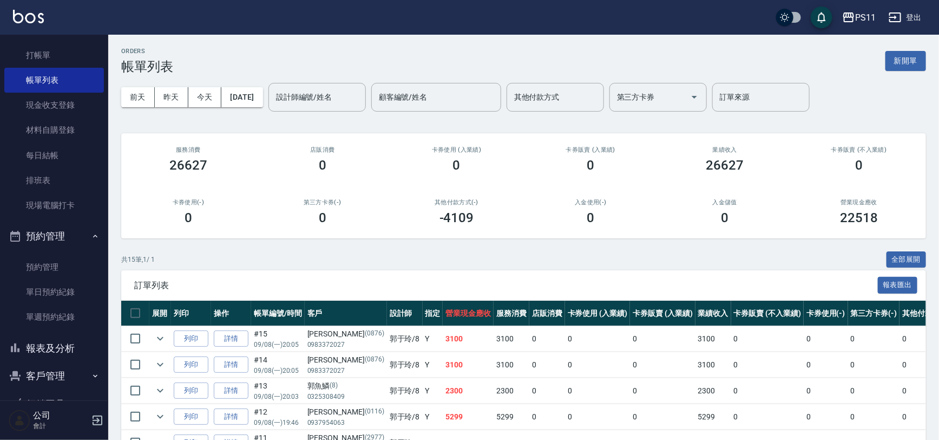
scroll to position [59, 0]
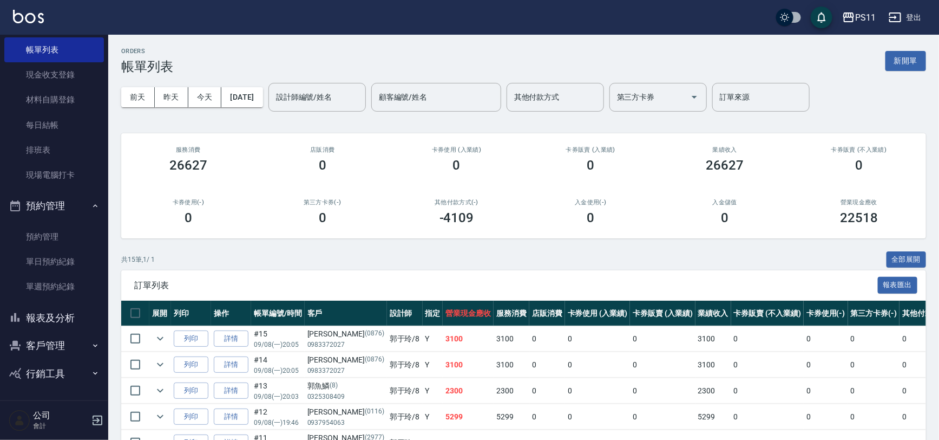
drag, startPoint x: 38, startPoint y: 325, endPoint x: 57, endPoint y: 321, distance: 18.8
click at [38, 325] on button "報表及分析" at bounding box center [54, 318] width 100 height 28
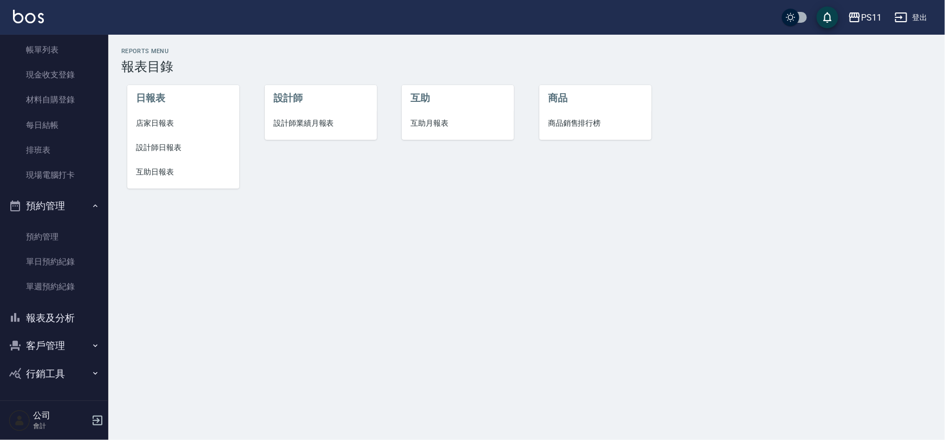
click at [149, 172] on span "互助日報表" at bounding box center [183, 171] width 95 height 11
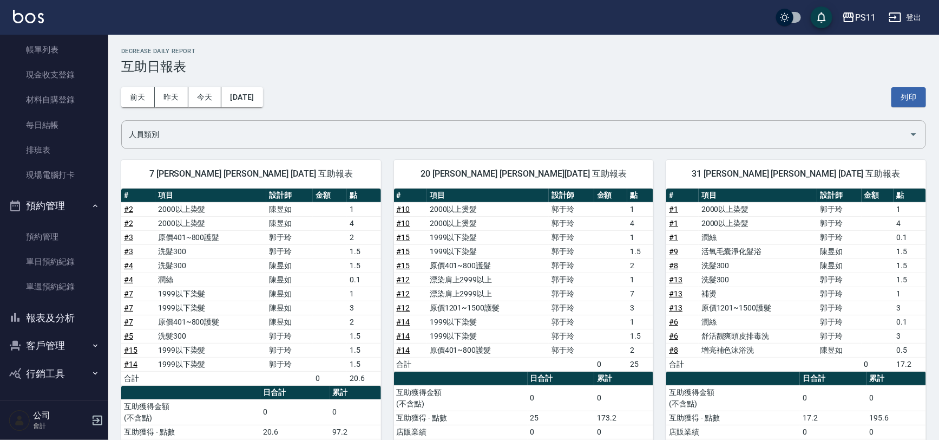
click at [632, 319] on td "1" at bounding box center [641, 322] width 26 height 14
click at [68, 312] on button "報表及分析" at bounding box center [54, 318] width 100 height 28
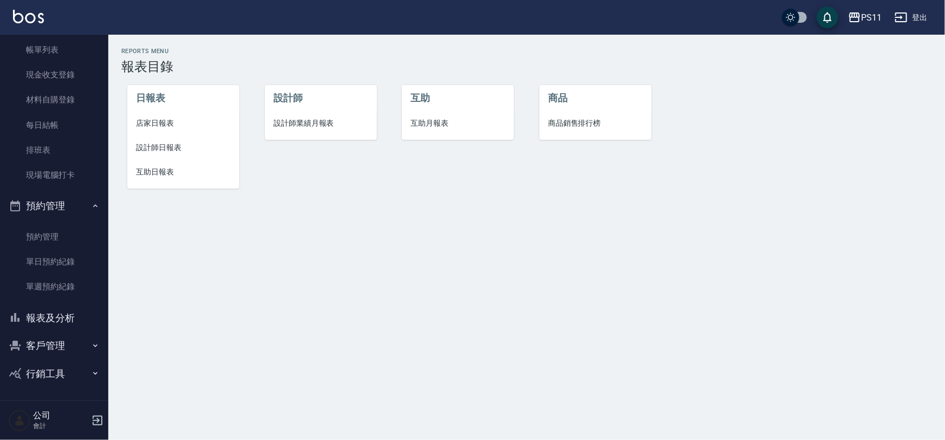
click at [174, 143] on span "設計師日報表" at bounding box center [183, 147] width 95 height 11
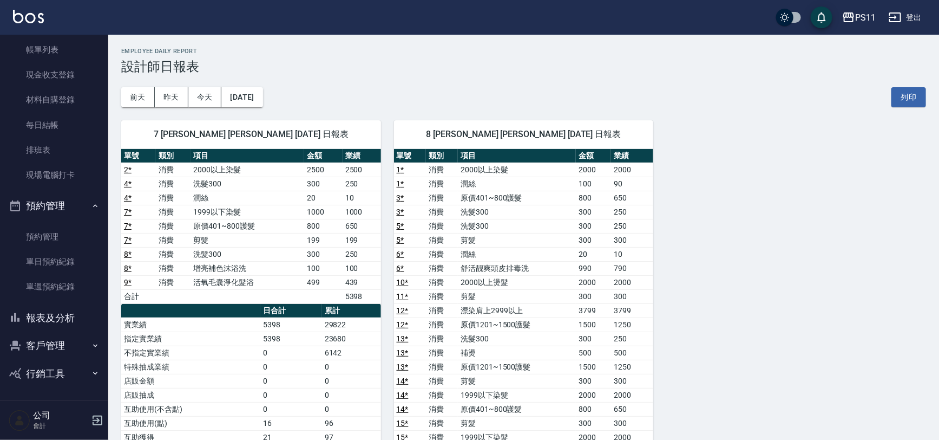
click at [449, 216] on td "消費" at bounding box center [442, 212] width 32 height 14
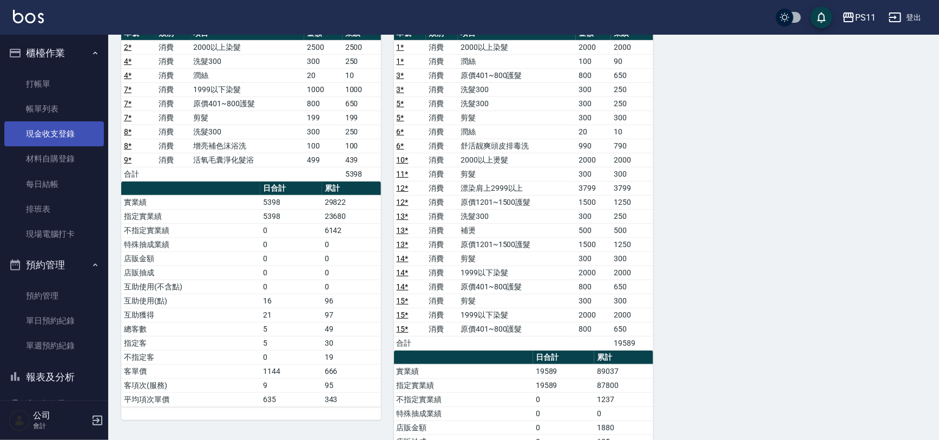
scroll to position [98, 0]
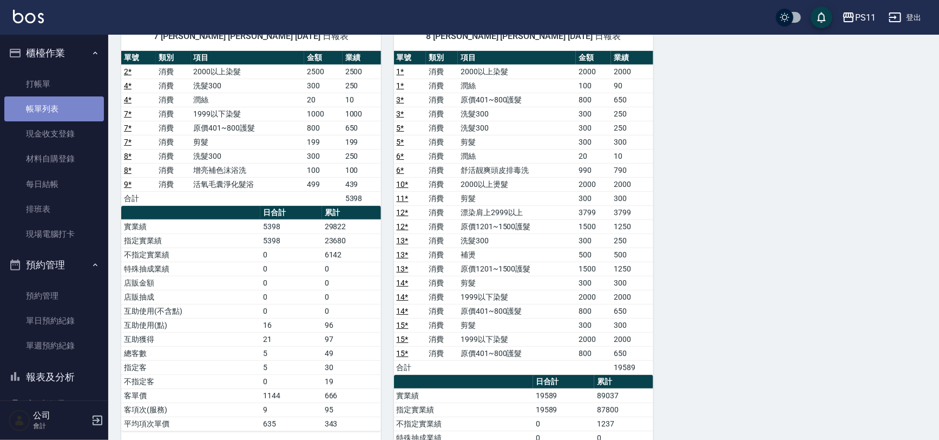
click at [69, 112] on link "帳單列表" at bounding box center [54, 108] width 100 height 25
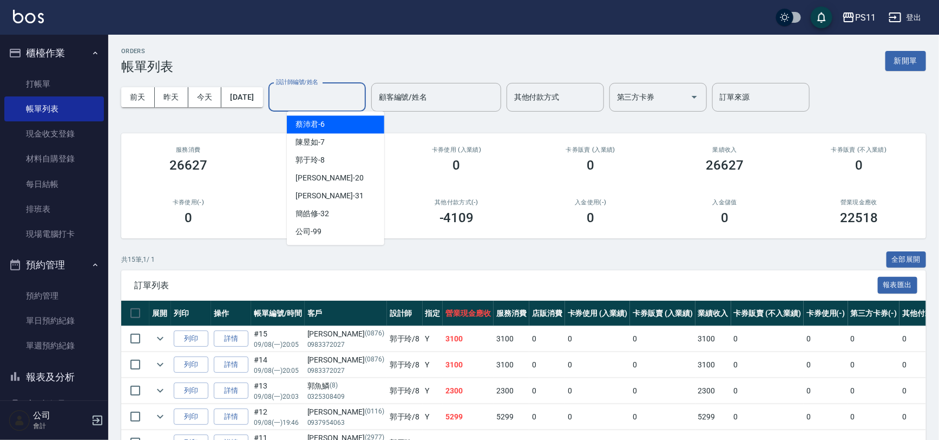
click at [343, 96] on input "設計師編號/姓名" at bounding box center [317, 97] width 88 height 19
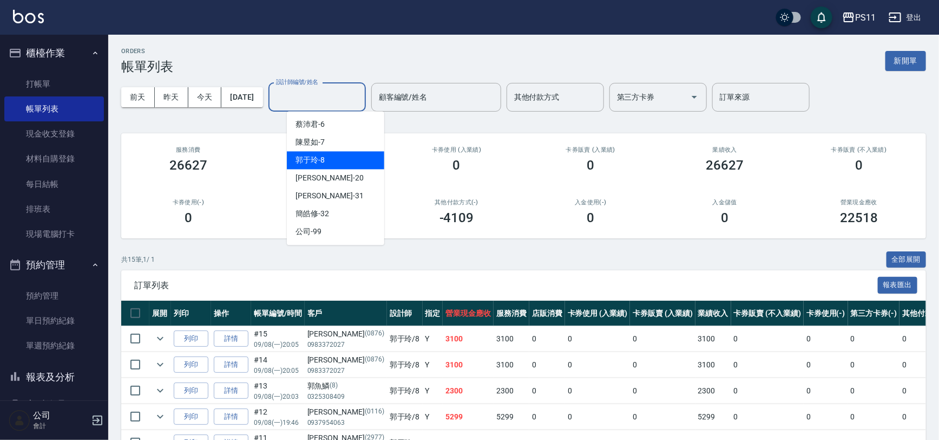
click at [330, 154] on div "郭于玲 -8" at bounding box center [335, 160] width 97 height 18
type input "郭于玲-8"
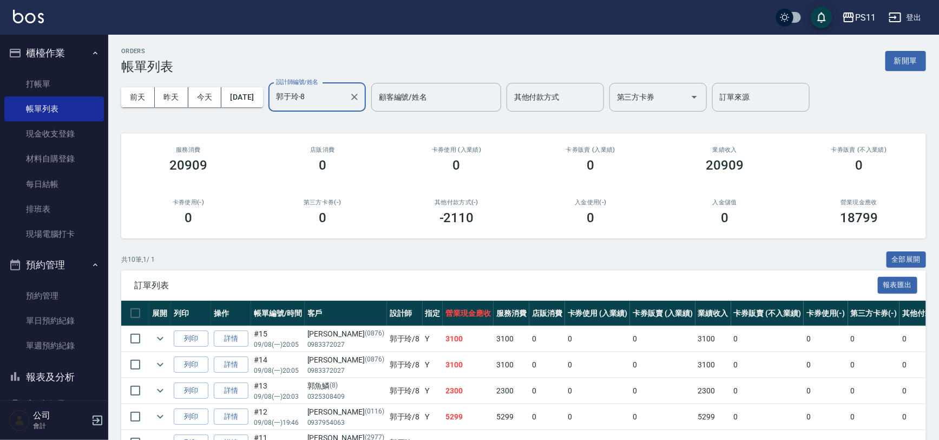
scroll to position [194, 0]
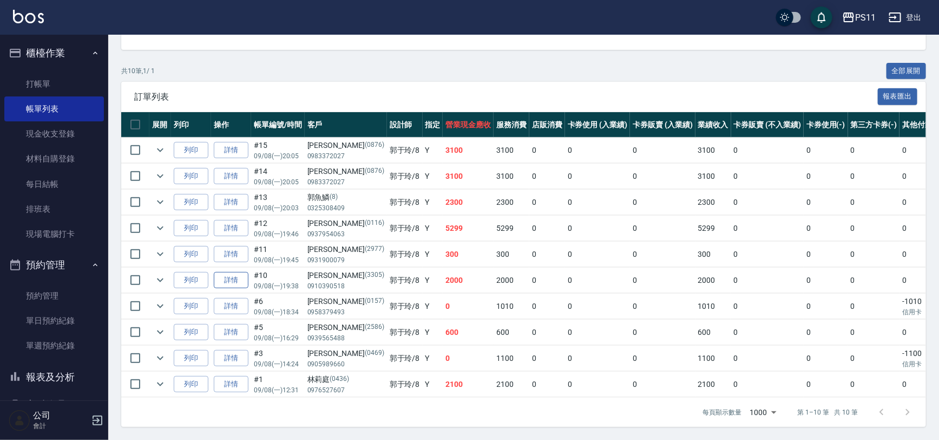
click at [232, 272] on link "詳情" at bounding box center [231, 280] width 35 height 17
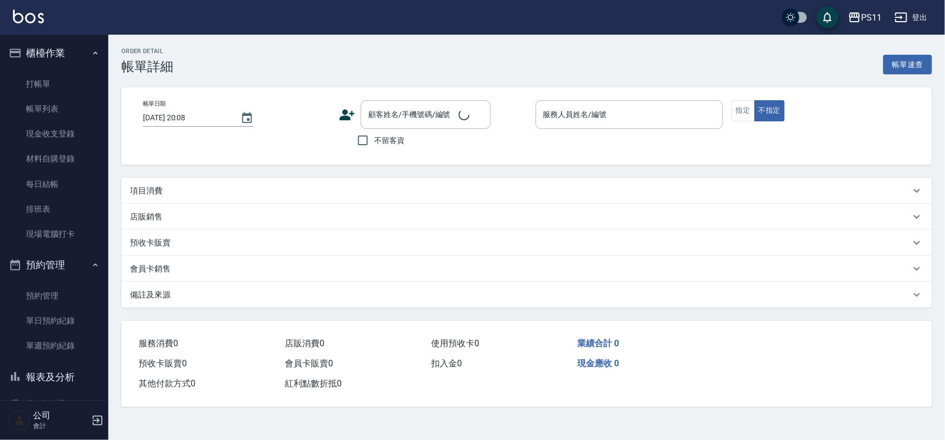
type input "[DATE] 19:38"
type input "郭于玲-8"
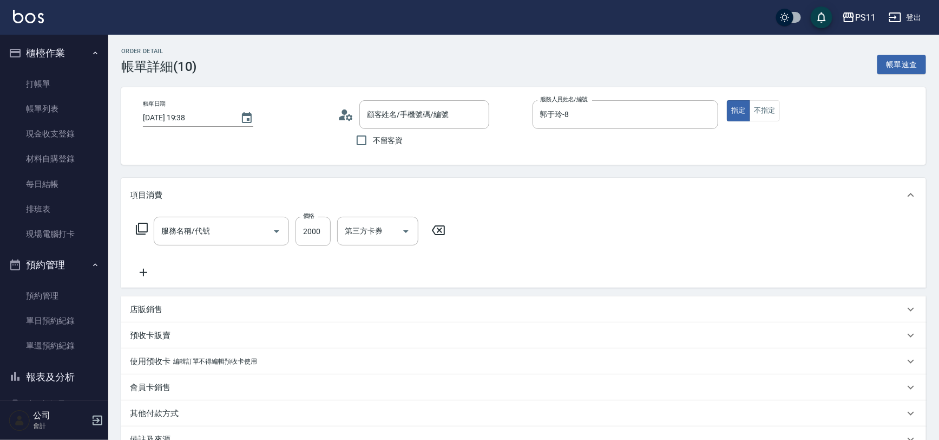
type input "[PERSON_NAME]/0910390518/3305"
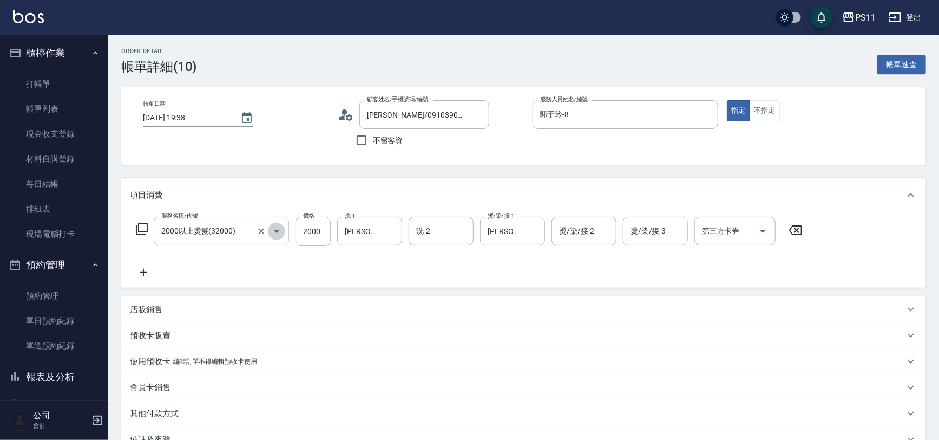
click at [276, 232] on icon "Open" at bounding box center [276, 231] width 13 height 13
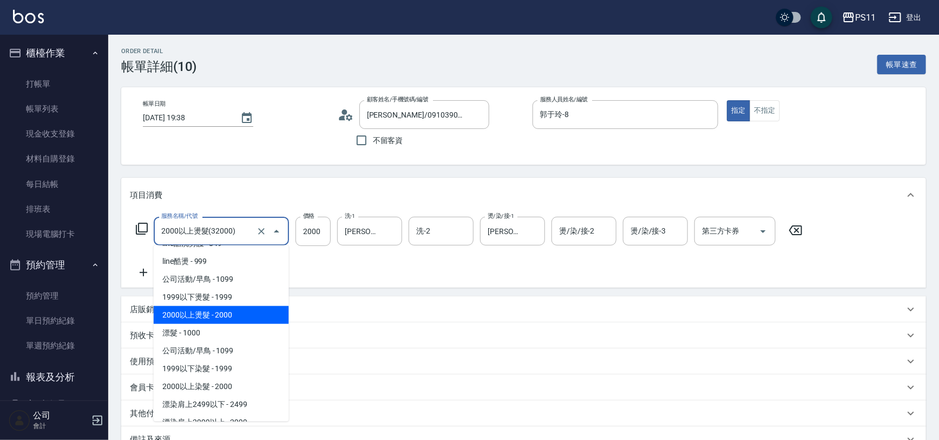
scroll to position [480, 0]
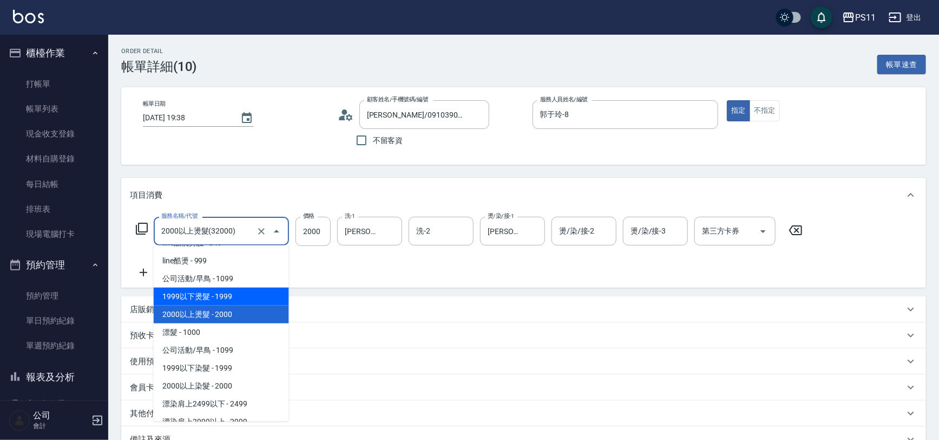
click at [245, 292] on span "1999以下燙髮 - 1999" at bounding box center [221, 297] width 135 height 18
type input "1999以下燙髮(31999)"
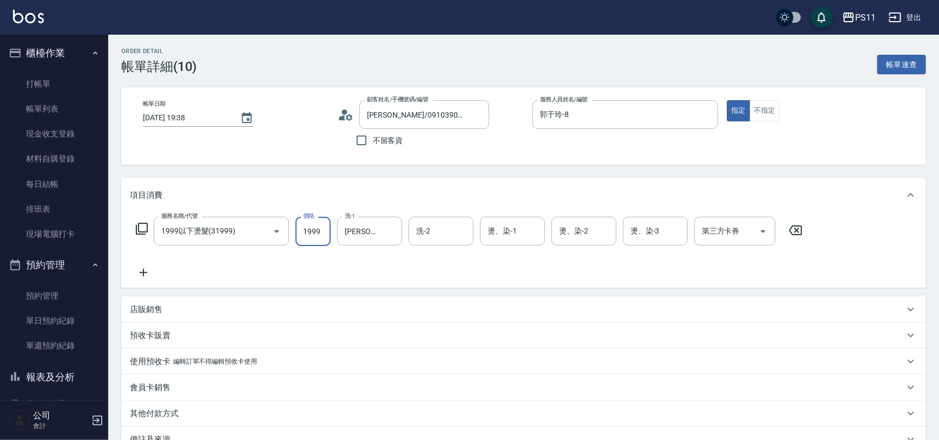
click at [317, 222] on input "1999" at bounding box center [313, 231] width 35 height 29
type input "2000"
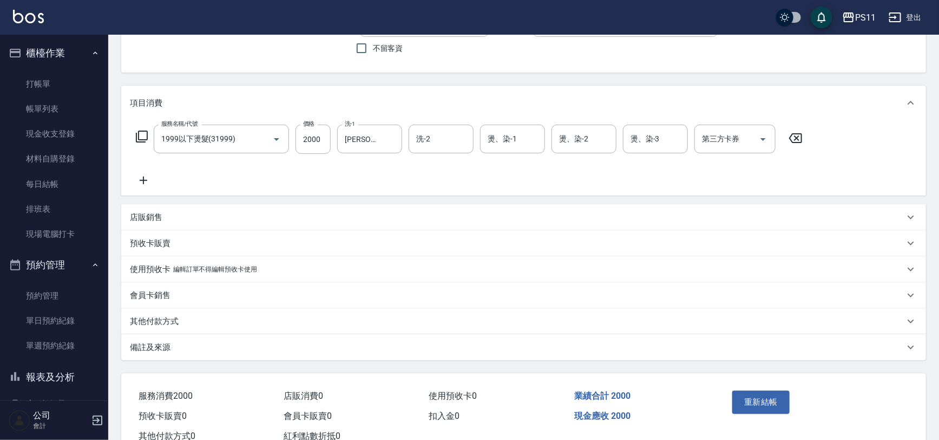
scroll to position [127, 0]
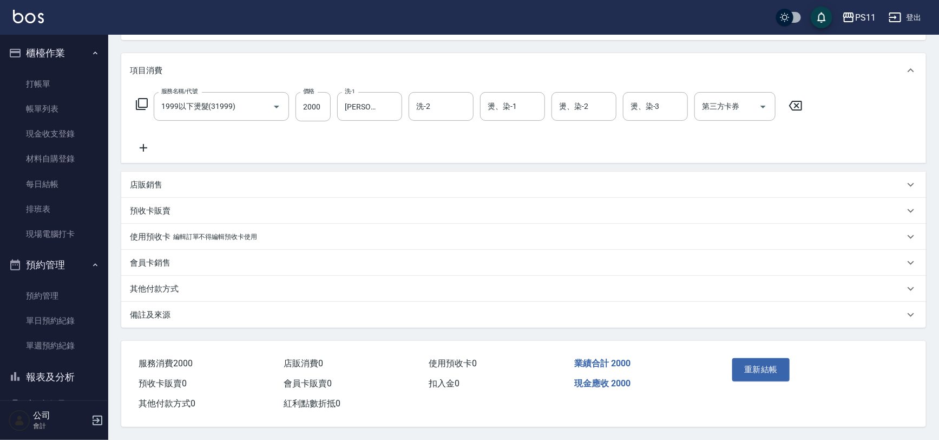
drag, startPoint x: 822, startPoint y: 165, endPoint x: 775, endPoint y: 412, distance: 251.4
click at [772, 370] on button "重新結帳" at bounding box center [761, 369] width 57 height 23
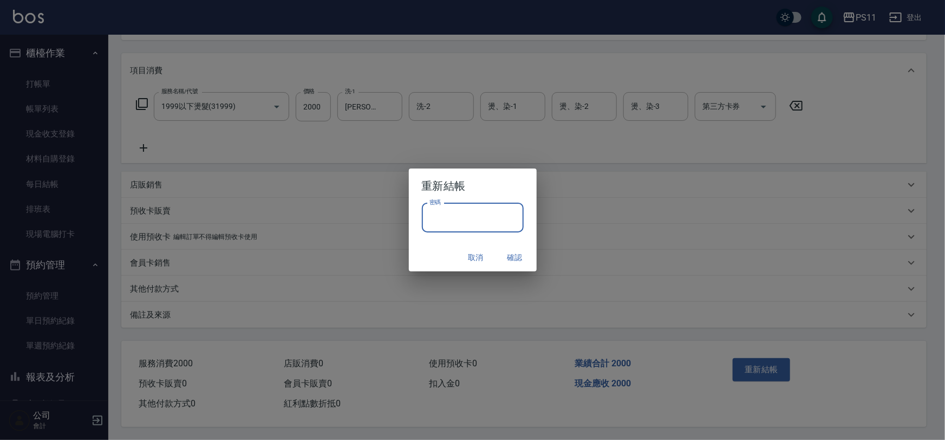
click at [493, 224] on input "密碼" at bounding box center [473, 217] width 102 height 29
drag, startPoint x: 439, startPoint y: 218, endPoint x: 420, endPoint y: 218, distance: 19.0
click at [420, 218] on div "密碼 ******** 密碼" at bounding box center [473, 223] width 128 height 40
click at [441, 212] on input "********" at bounding box center [473, 217] width 102 height 29
click at [442, 214] on input "********" at bounding box center [473, 217] width 102 height 29
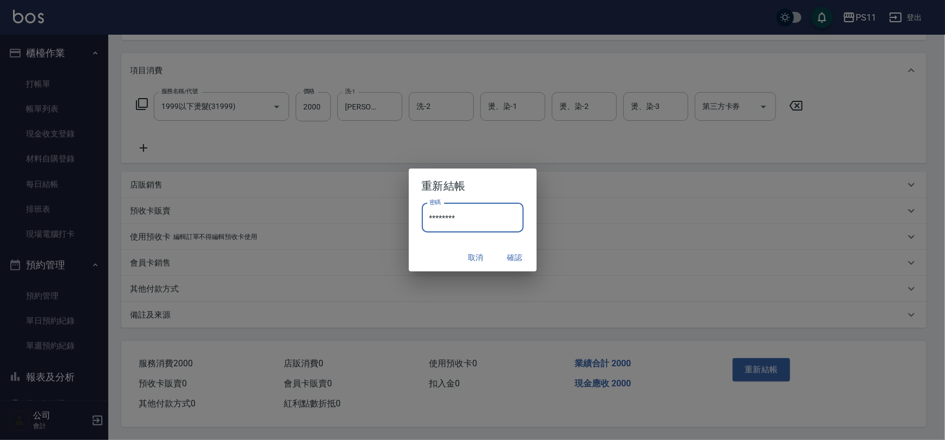
drag, startPoint x: 442, startPoint y: 214, endPoint x: 419, endPoint y: 214, distance: 23.3
click at [419, 214] on div "密碼 ******** 密碼" at bounding box center [473, 223] width 128 height 40
click at [446, 214] on input "********" at bounding box center [473, 217] width 102 height 29
click at [441, 216] on input "********" at bounding box center [473, 217] width 102 height 29
type input "****"
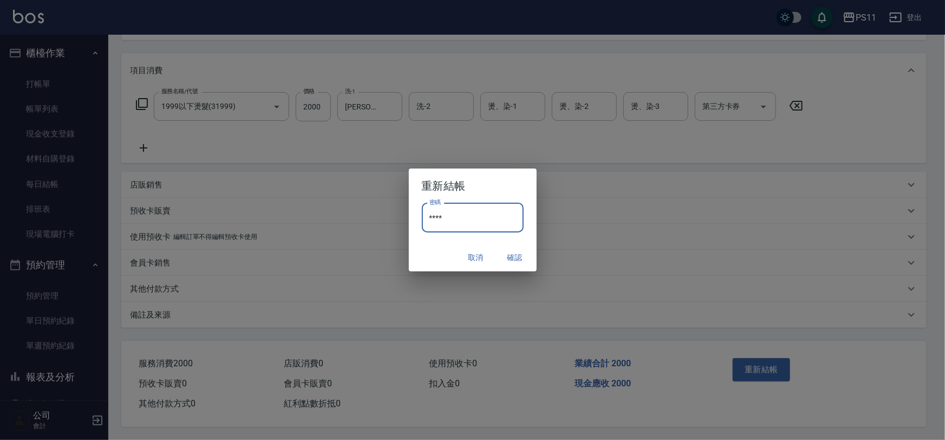
click at [518, 257] on button "確認" at bounding box center [515, 257] width 35 height 20
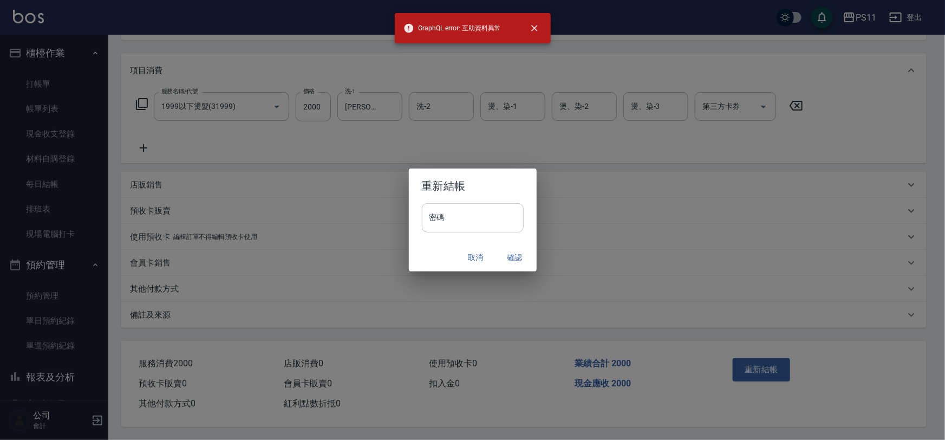
drag, startPoint x: 475, startPoint y: 256, endPoint x: 499, endPoint y: 229, distance: 36.4
click at [474, 256] on button "取消" at bounding box center [476, 257] width 35 height 20
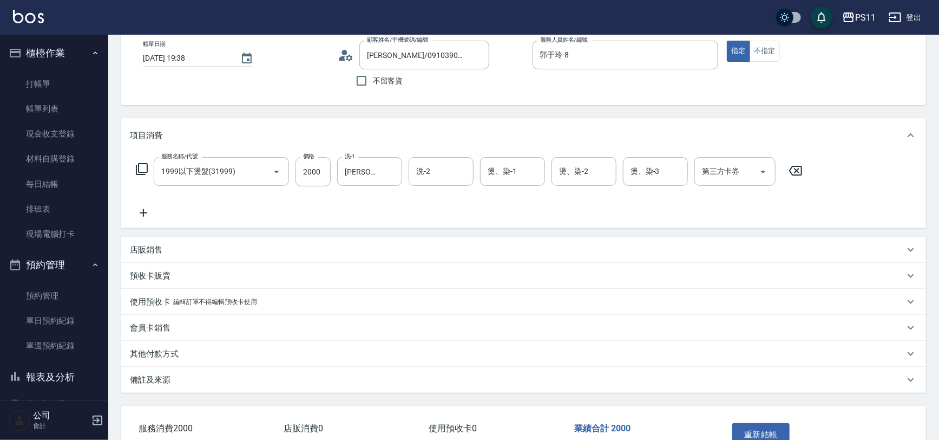
scroll to position [0, 0]
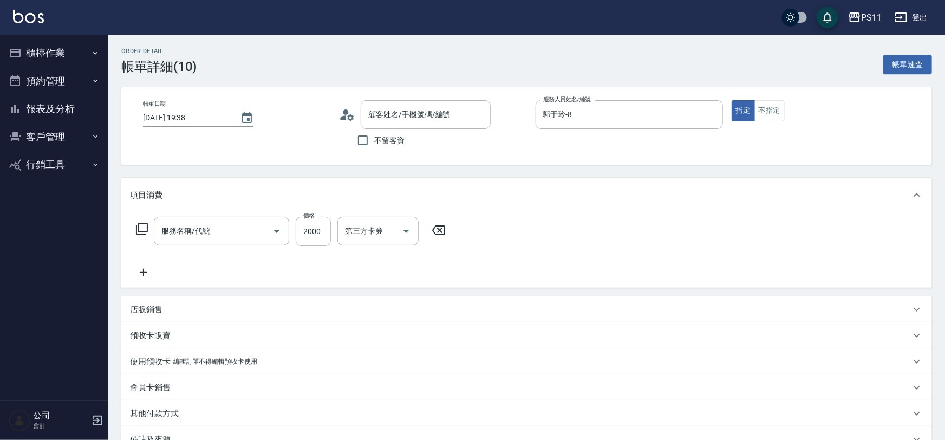
type input "[DATE] 19:38"
type input "郭于玲-8"
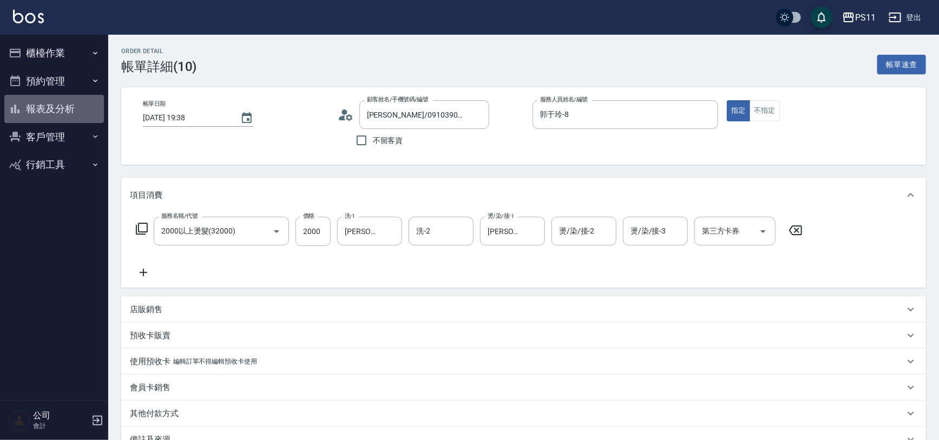
click at [71, 96] on button "報表及分析" at bounding box center [54, 109] width 100 height 28
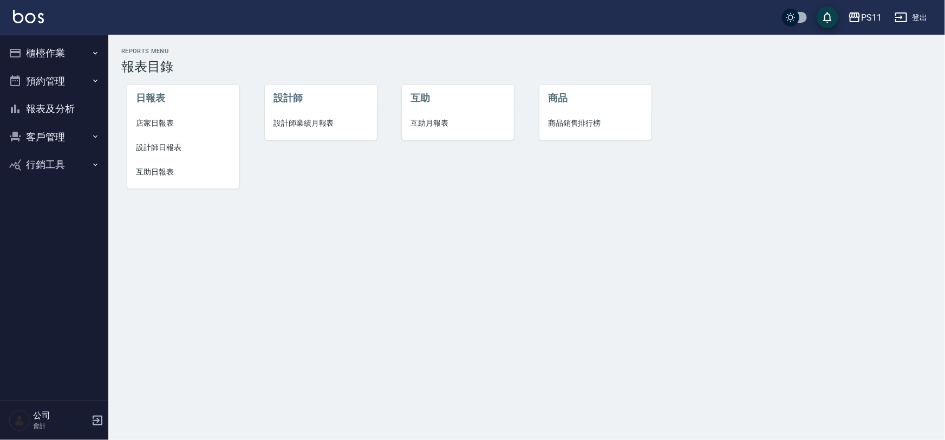
click at [152, 151] on span "設計師日報表" at bounding box center [183, 147] width 95 height 11
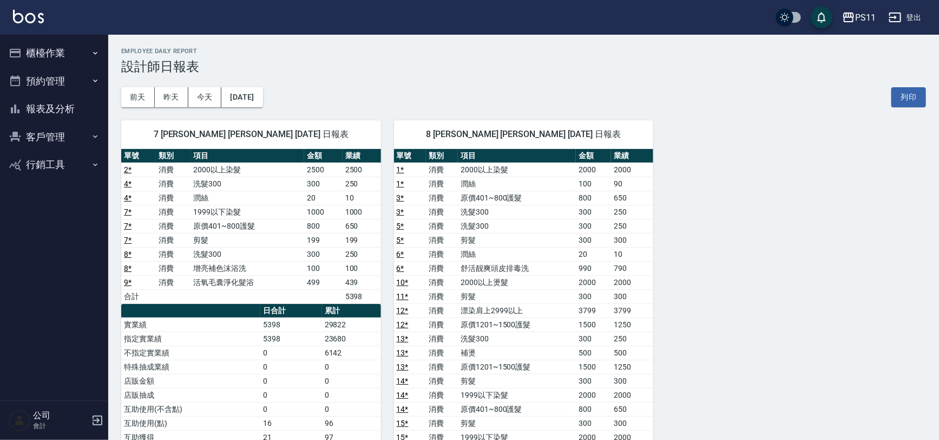
click at [809, 314] on div "7 [PERSON_NAME] [PERSON_NAME] [DATE] 日報表 單號 類別 項目 金額 業績 2 * 消費 2000以上染髮 2500 25…" at bounding box center [517, 409] width 818 height 604
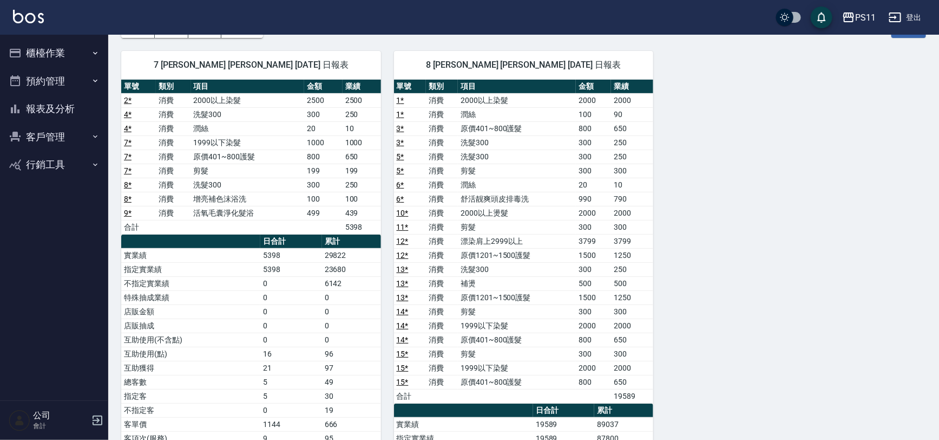
scroll to position [246, 0]
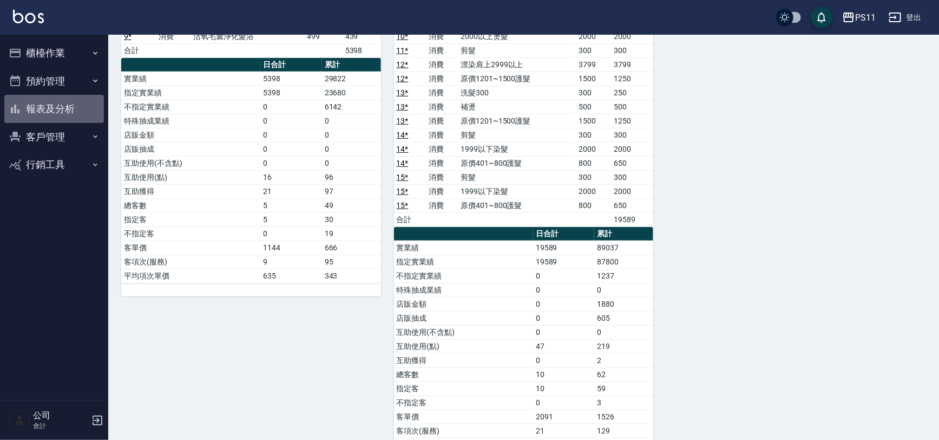
click at [87, 115] on button "報表及分析" at bounding box center [54, 109] width 100 height 28
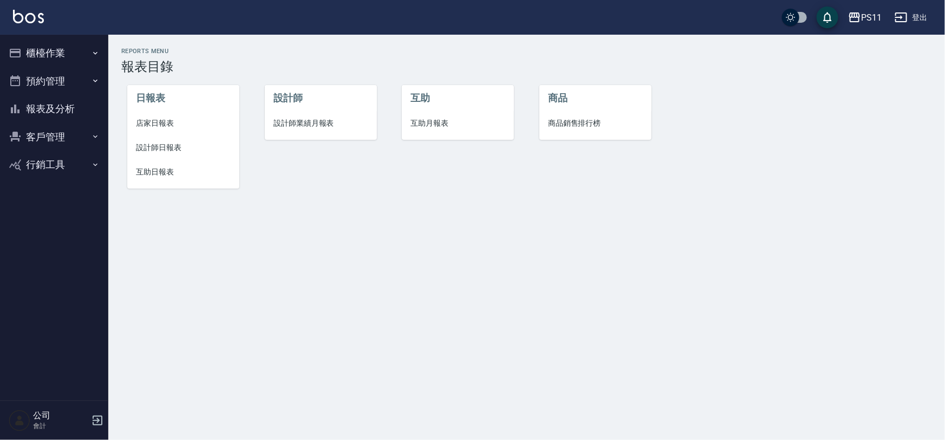
click at [150, 134] on li "店家日報表" at bounding box center [183, 123] width 112 height 24
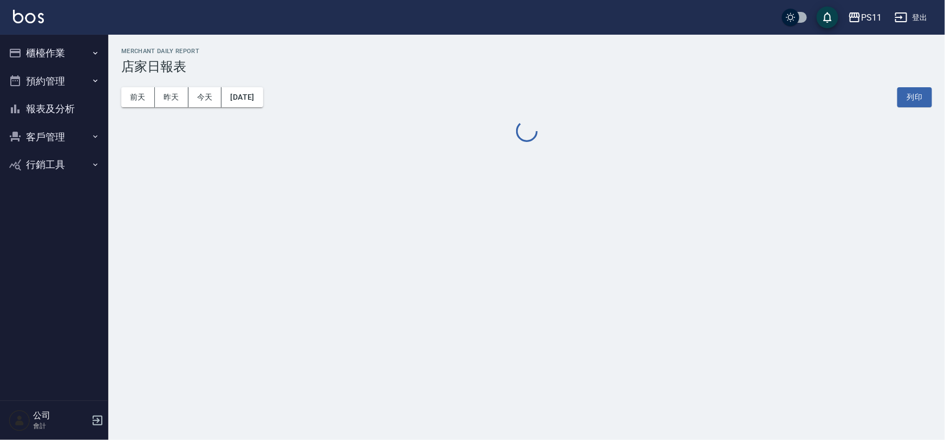
click at [467, 253] on div "PS11 [DATE] 店家日報表 列印時間： [DATE][PHONE_NUMBER]:10 Merchant Daily Report 店家日報表 [DA…" at bounding box center [472, 220] width 945 height 440
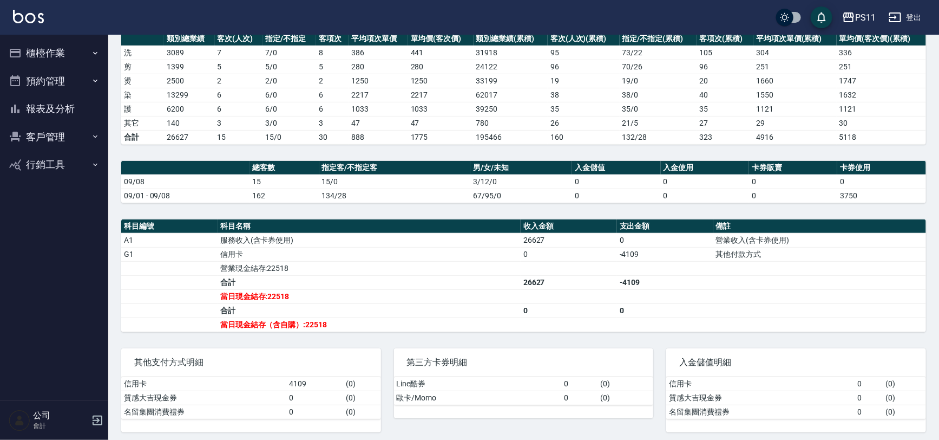
scroll to position [161, 0]
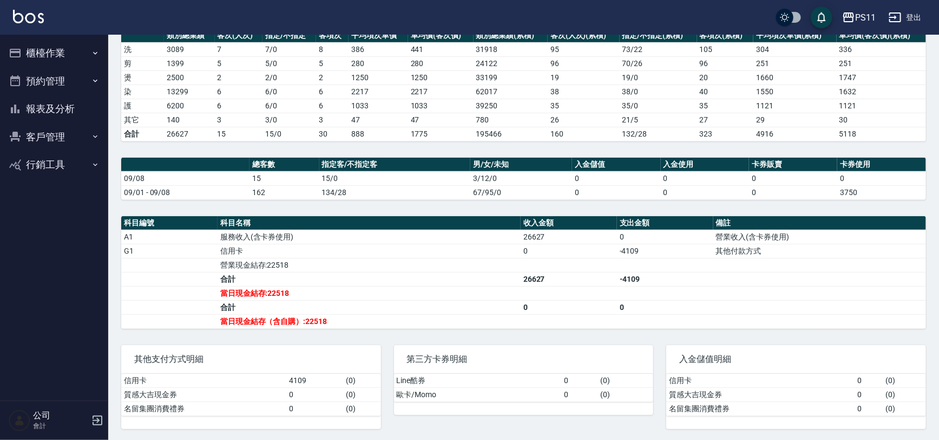
click at [76, 141] on button "客戶管理" at bounding box center [54, 137] width 100 height 28
click at [69, 107] on button "報表及分析" at bounding box center [54, 109] width 100 height 28
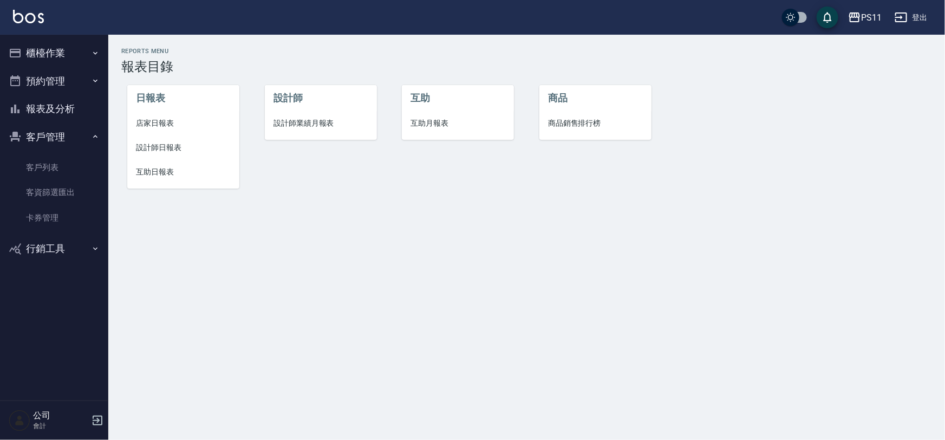
click at [175, 146] on span "設計師日報表" at bounding box center [183, 147] width 95 height 11
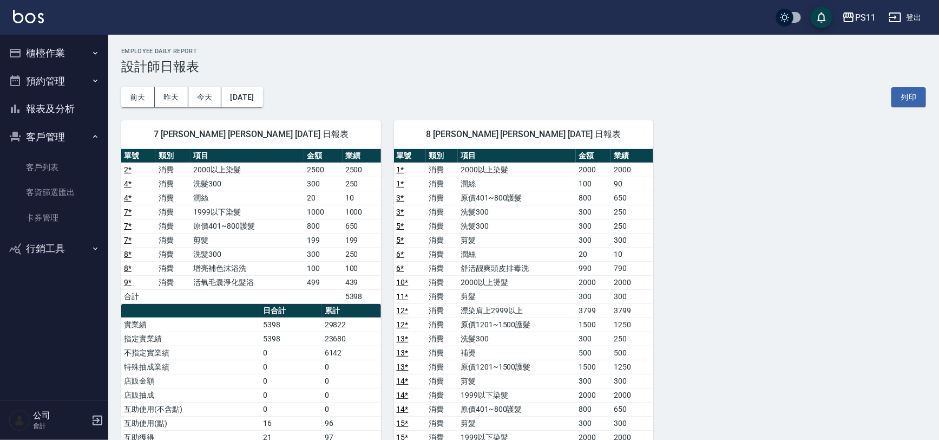
click at [625, 217] on td "250" at bounding box center [632, 212] width 42 height 14
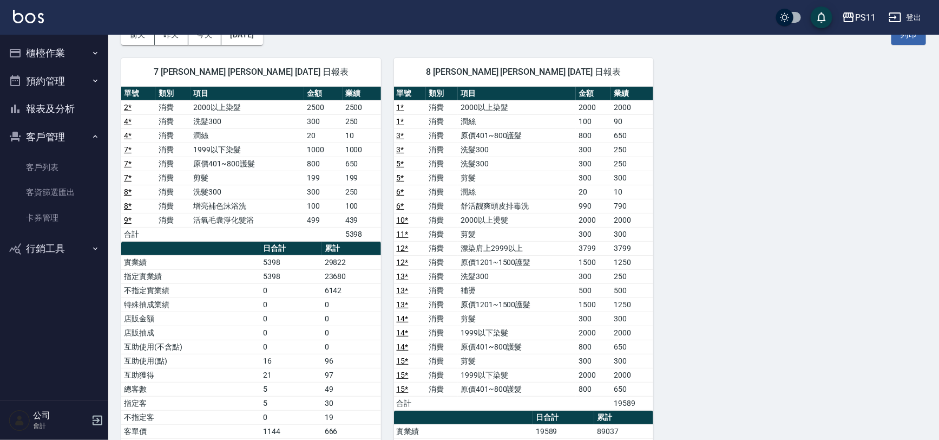
scroll to position [147, 0]
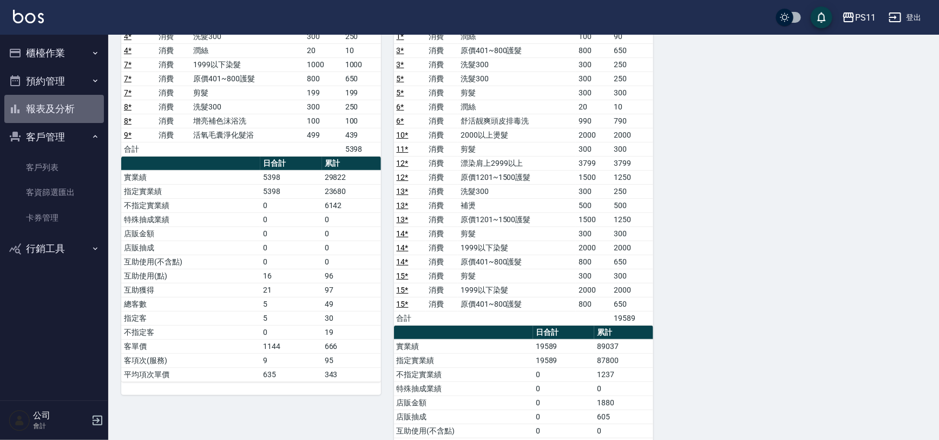
drag, startPoint x: 87, startPoint y: 104, endPoint x: 103, endPoint y: 105, distance: 16.3
click at [88, 104] on button "報表及分析" at bounding box center [54, 109] width 100 height 28
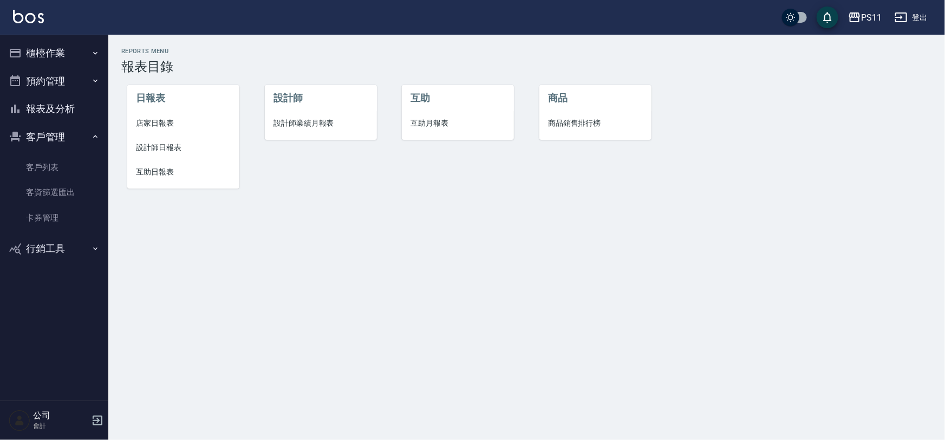
click at [168, 119] on span "店家日報表" at bounding box center [183, 122] width 95 height 11
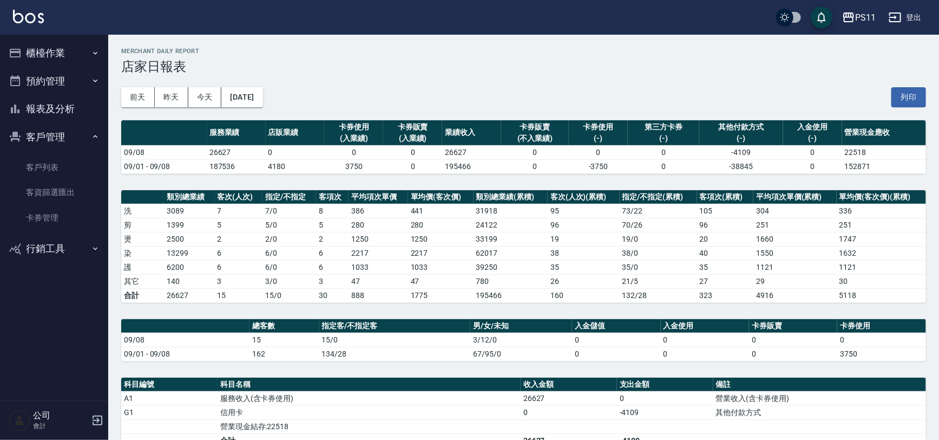
click at [662, 216] on td "73 / 22" at bounding box center [658, 211] width 77 height 14
click at [73, 165] on link "客戶列表" at bounding box center [54, 167] width 100 height 25
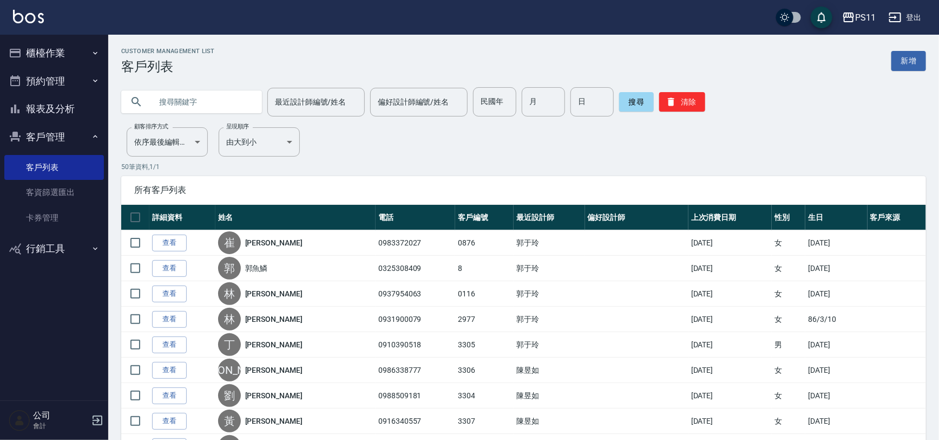
click at [200, 100] on input "text" at bounding box center [203, 101] width 102 height 29
click at [90, 49] on button "櫃檯作業" at bounding box center [54, 53] width 100 height 28
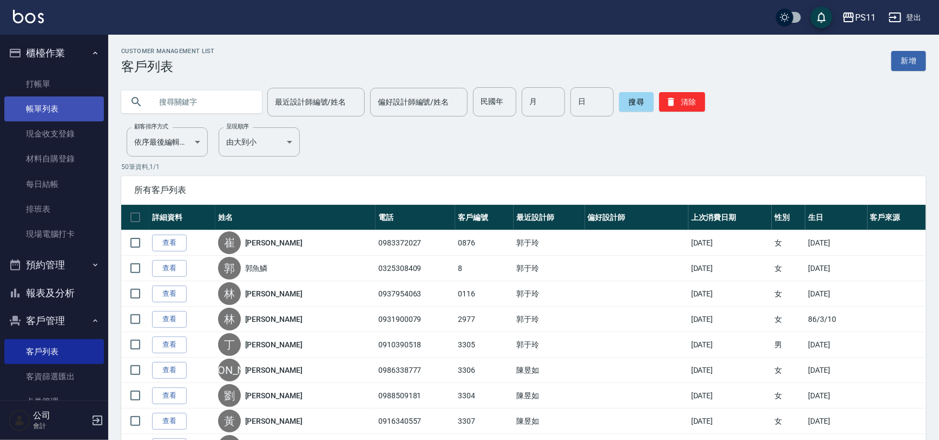
click at [61, 99] on link "帳單列表" at bounding box center [54, 108] width 100 height 25
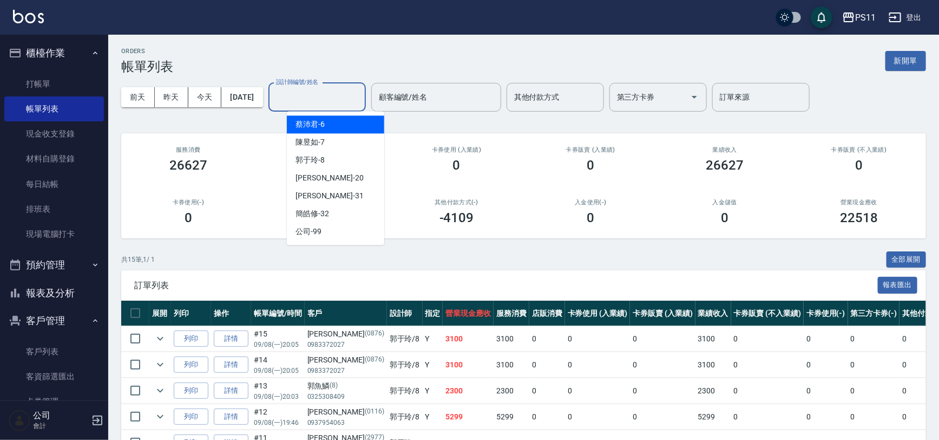
click at [319, 94] on input "設計師編號/姓名" at bounding box center [317, 97] width 88 height 19
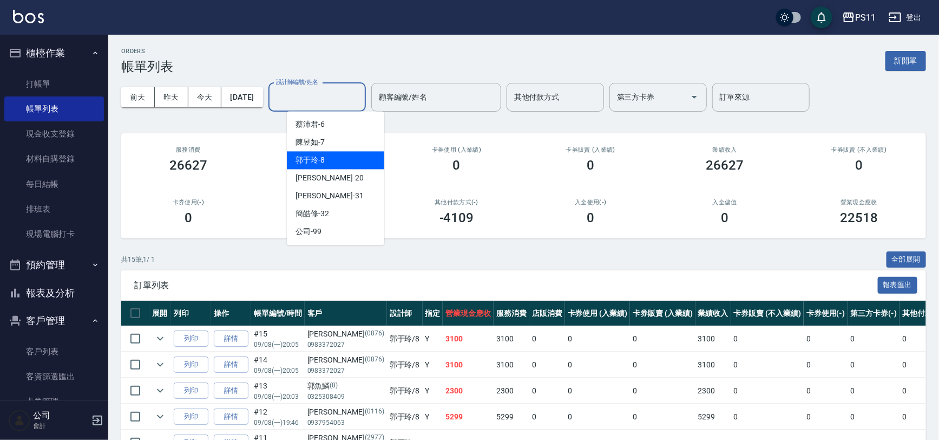
click at [331, 162] on div "郭于玲 -8" at bounding box center [335, 160] width 97 height 18
type input "郭于玲-8"
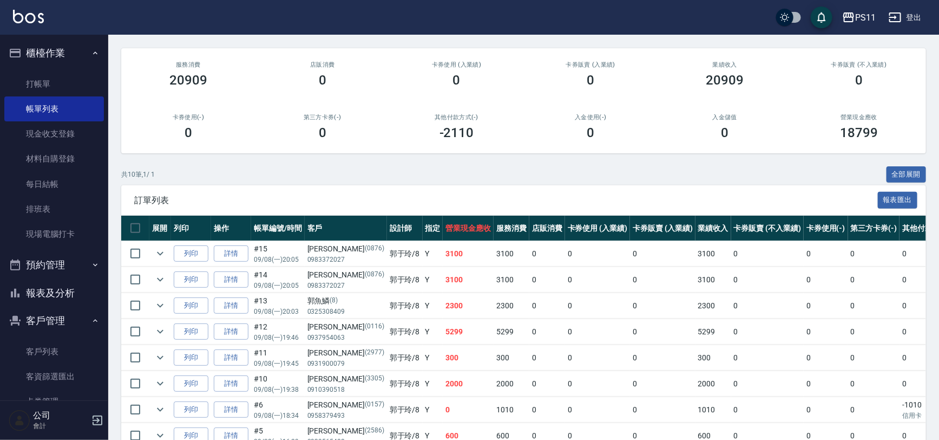
scroll to position [194, 0]
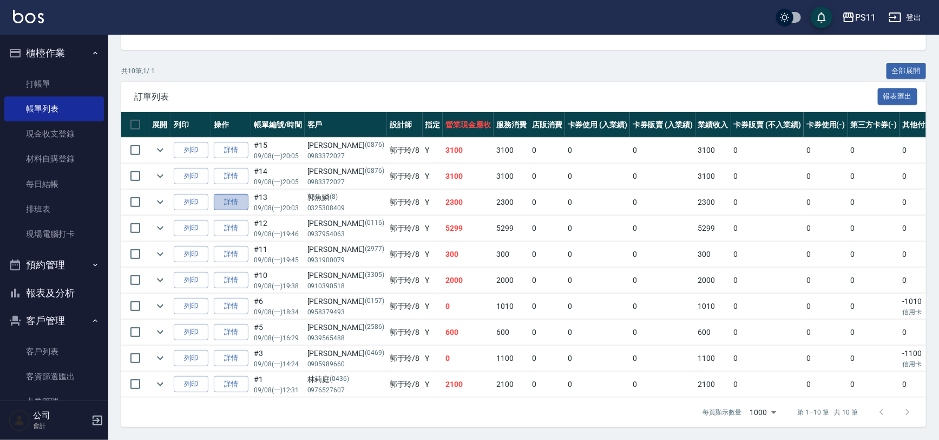
click at [232, 195] on link "詳情" at bounding box center [231, 202] width 35 height 17
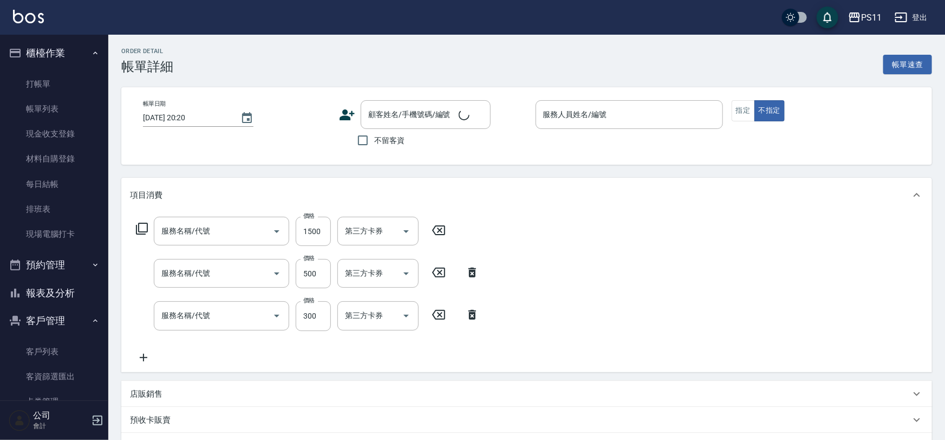
type input "[DATE] 20:03"
type input "郭于玲-8"
type input "原價1201~1500護髮(51500)"
type input "補燙(3500)"
type input "洗髮300(1300)"
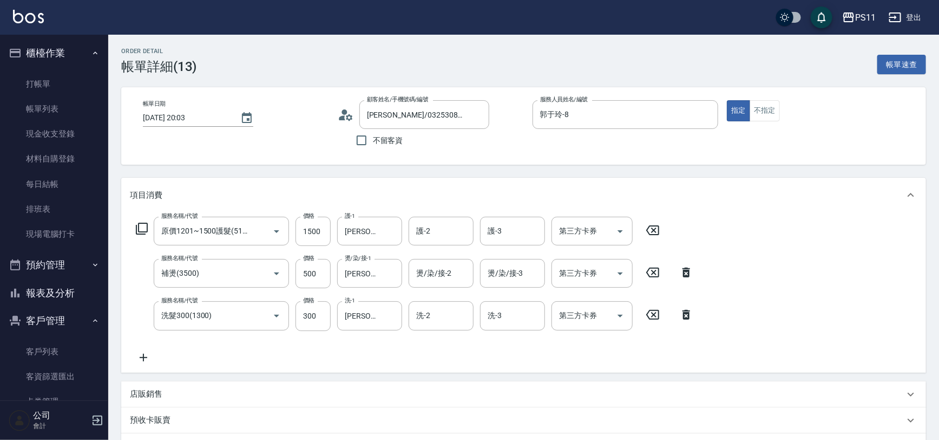
type input "[PERSON_NAME]/0325308409/8"
click at [148, 352] on icon at bounding box center [143, 357] width 27 height 13
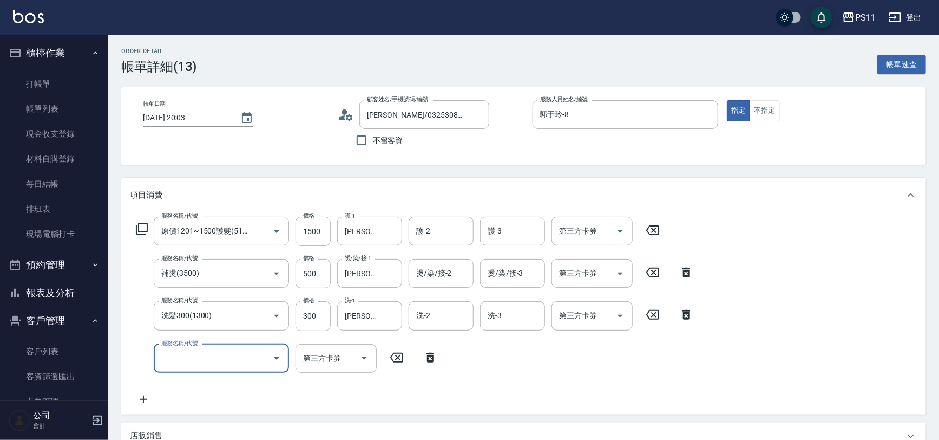
click at [185, 357] on input "服務名稱/代號" at bounding box center [213, 358] width 109 height 19
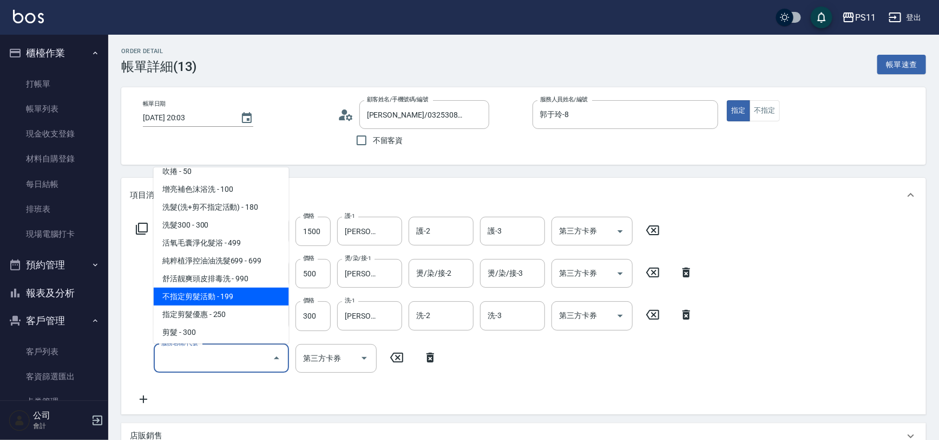
scroll to position [98, 0]
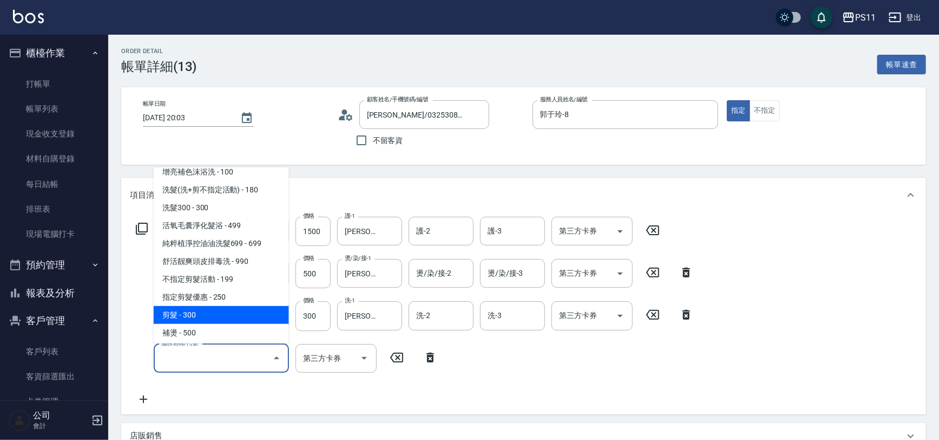
click at [214, 314] on span "剪髮 - 300" at bounding box center [221, 315] width 135 height 18
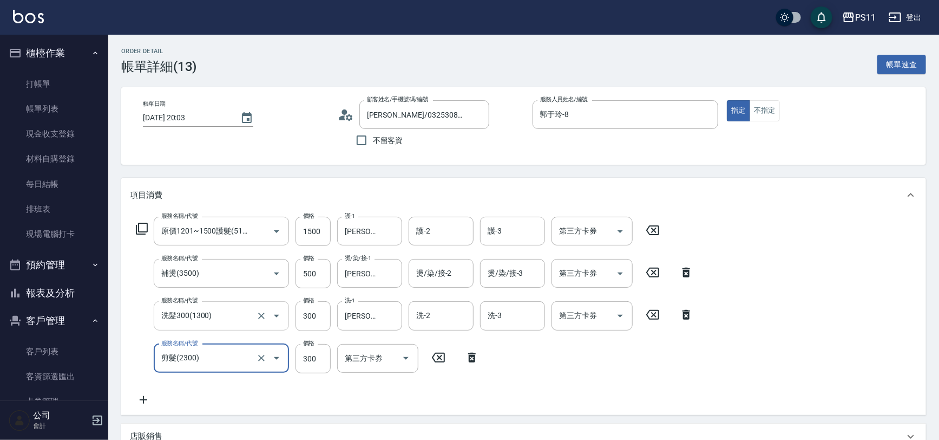
type input "剪髮(2300)"
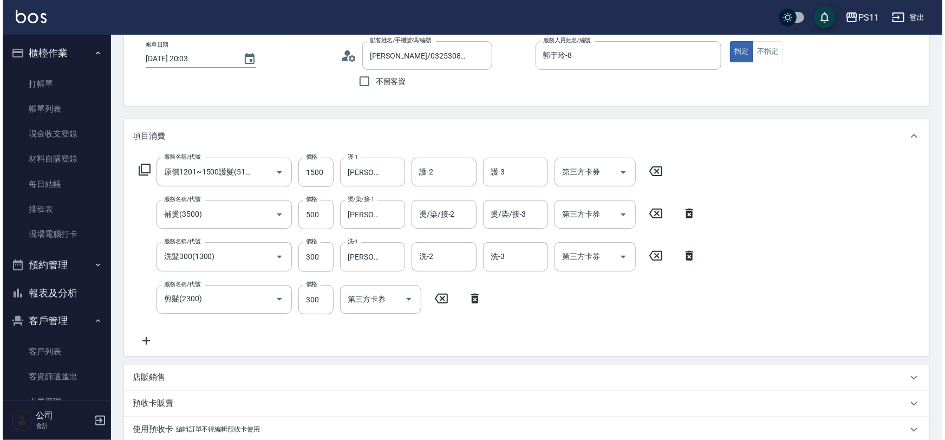
scroll to position [254, 0]
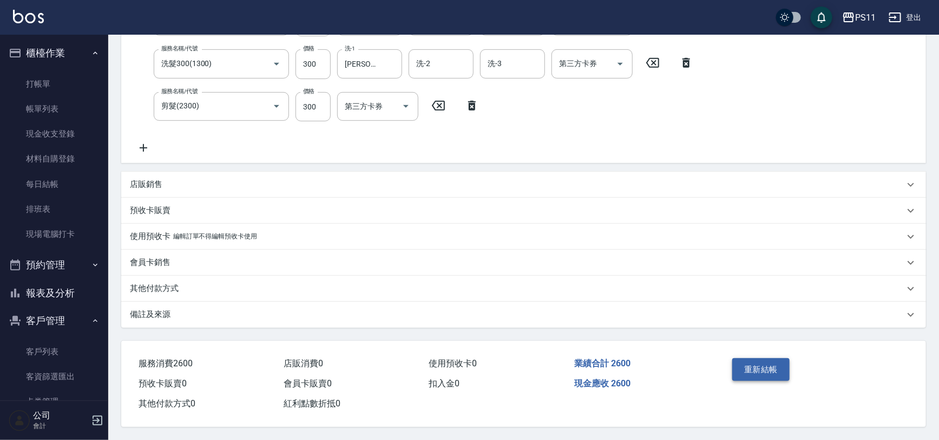
drag, startPoint x: 783, startPoint y: 283, endPoint x: 746, endPoint y: 363, distance: 88.9
click at [757, 363] on button "重新結帳" at bounding box center [761, 369] width 57 height 23
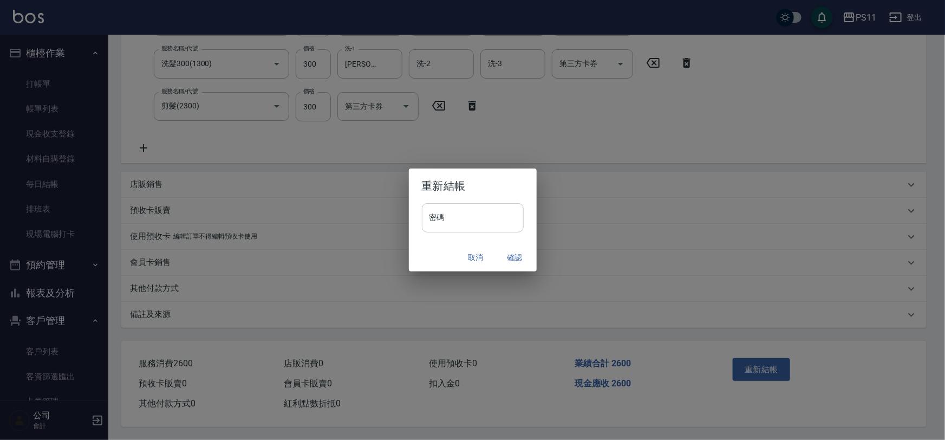
click at [485, 212] on input "密碼" at bounding box center [473, 217] width 102 height 29
drag, startPoint x: 442, startPoint y: 216, endPoint x: 420, endPoint y: 215, distance: 22.2
click at [420, 215] on div "密碼 ******** 密碼" at bounding box center [473, 223] width 128 height 40
type input "****"
click at [521, 256] on button "確認" at bounding box center [515, 257] width 35 height 20
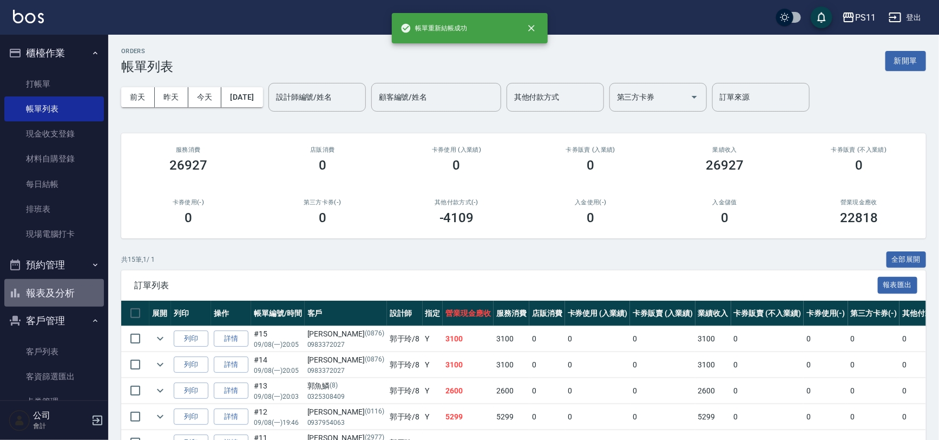
click at [71, 290] on button "報表及分析" at bounding box center [54, 293] width 100 height 28
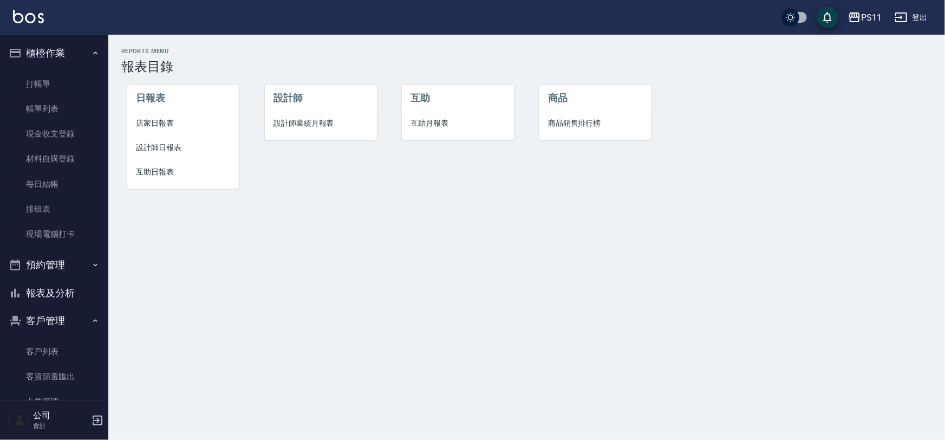
click at [149, 125] on span "店家日報表" at bounding box center [183, 122] width 95 height 11
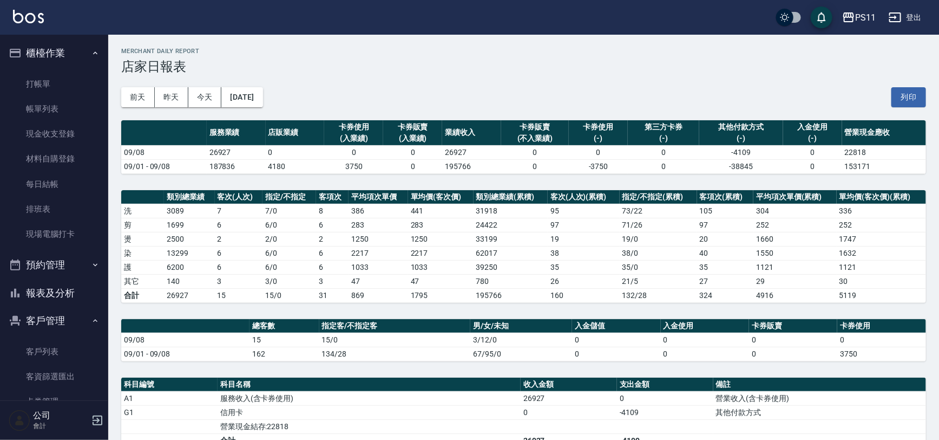
scroll to position [161, 0]
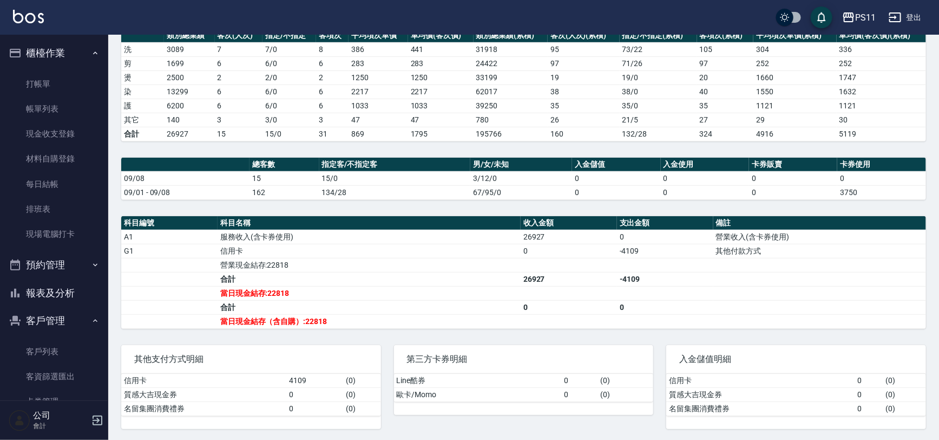
drag, startPoint x: 655, startPoint y: 211, endPoint x: 619, endPoint y: 363, distance: 156.8
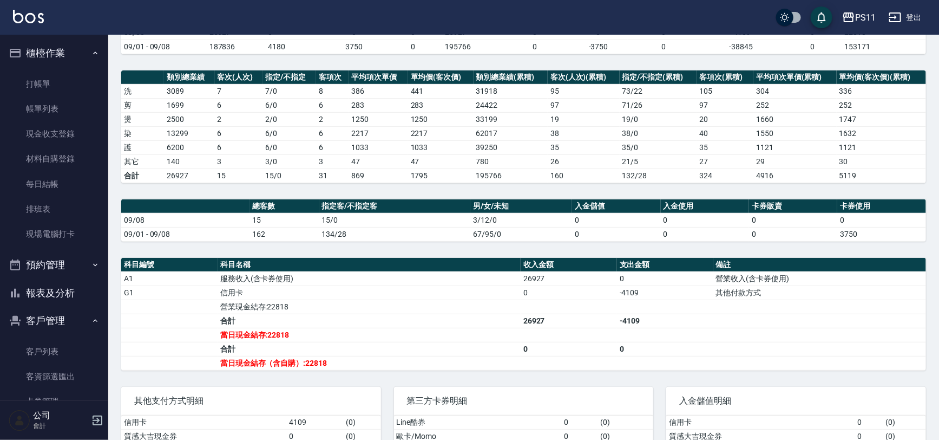
scroll to position [63, 0]
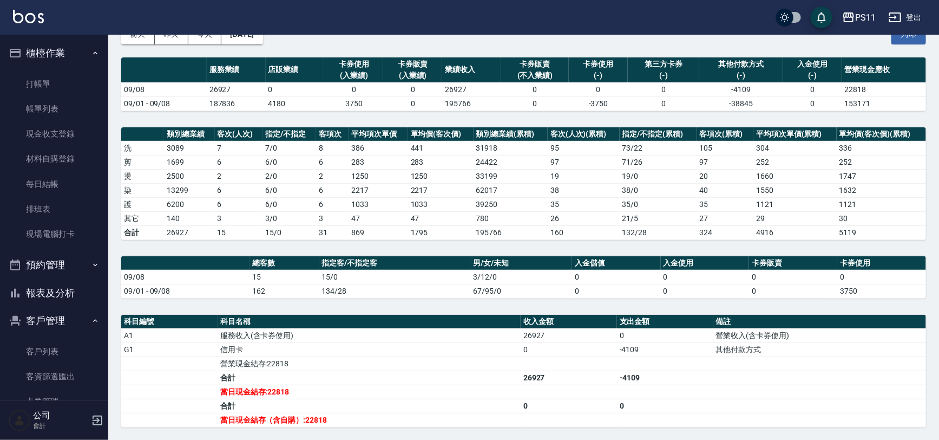
click at [49, 288] on button "報表及分析" at bounding box center [54, 293] width 100 height 28
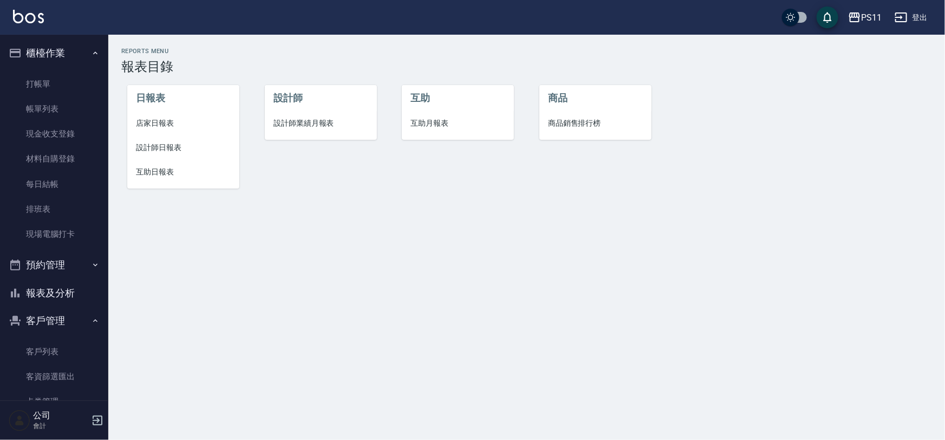
click at [165, 149] on span "設計師日報表" at bounding box center [183, 147] width 95 height 11
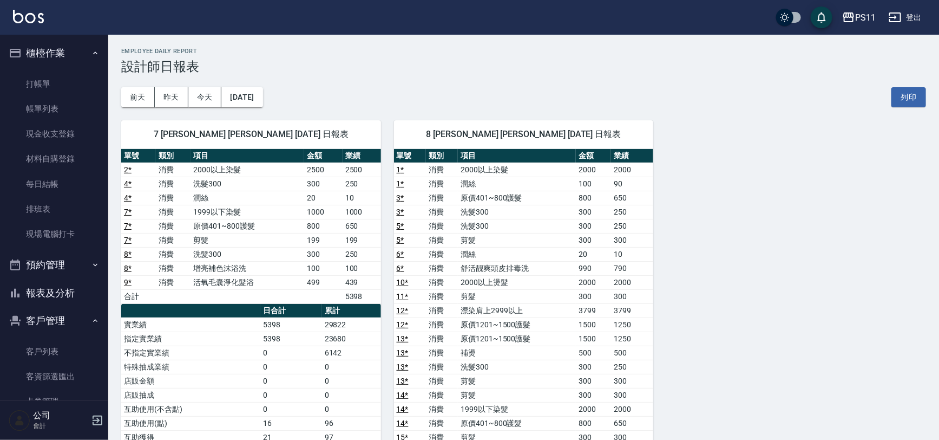
click at [499, 280] on td "2000以上燙髮" at bounding box center [517, 282] width 118 height 14
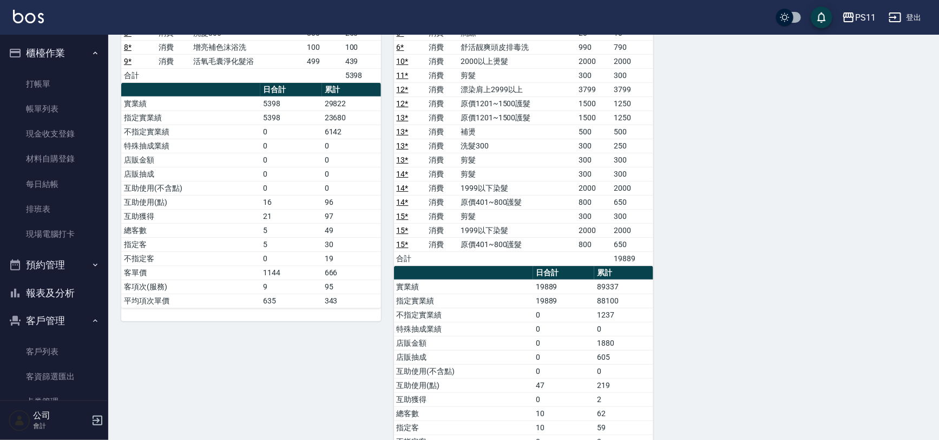
scroll to position [295, 0]
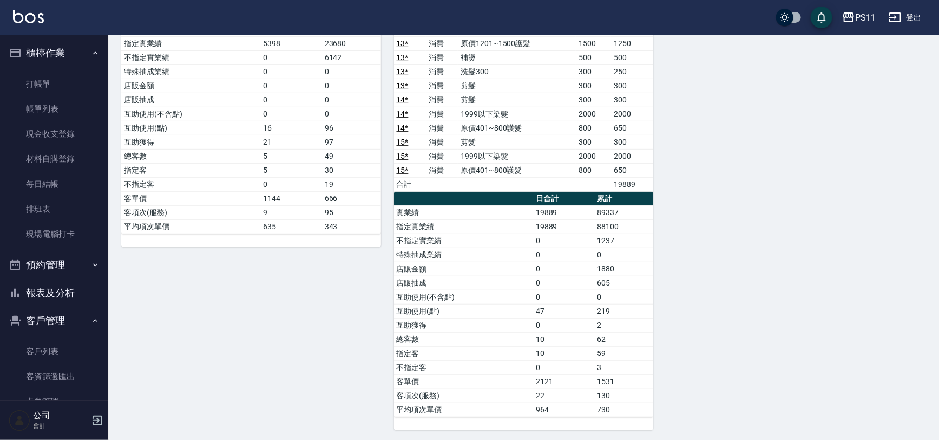
click at [852, 279] on div "7 [PERSON_NAME] [PERSON_NAME] [DATE] 日報表 單號 類別 項目 金額 業績 2 * 消費 2000以上染髮 2500 25…" at bounding box center [517, 121] width 818 height 618
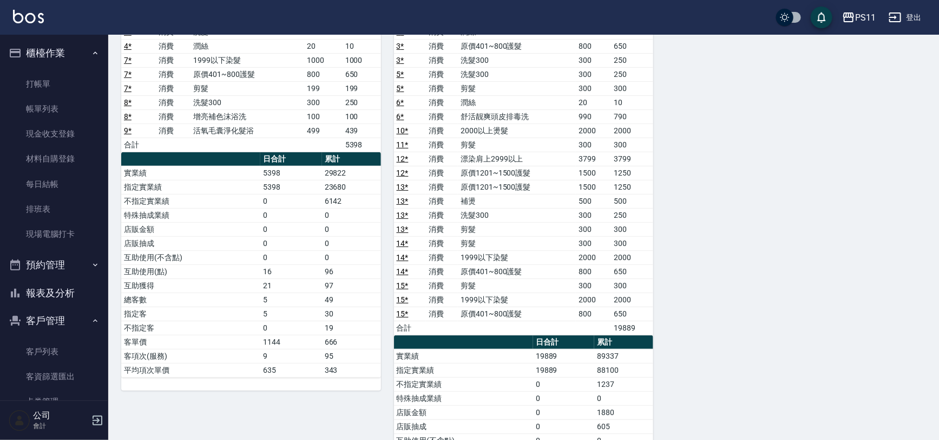
scroll to position [98, 0]
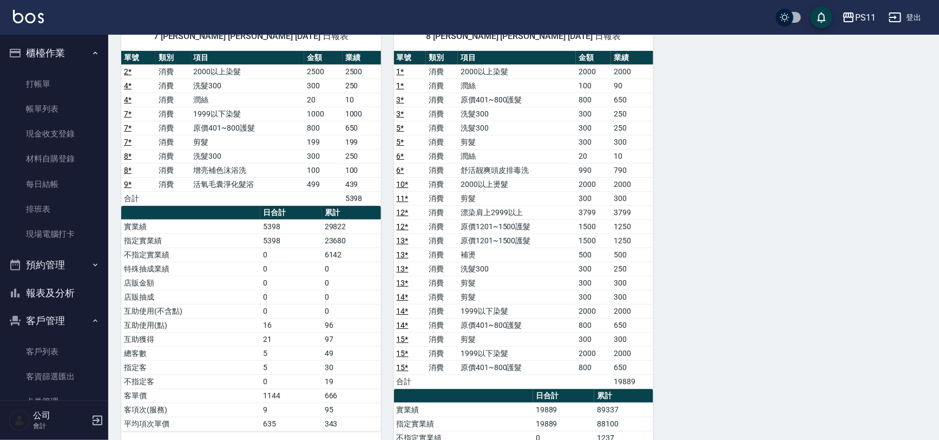
click at [60, 291] on button "報表及分析" at bounding box center [54, 293] width 100 height 28
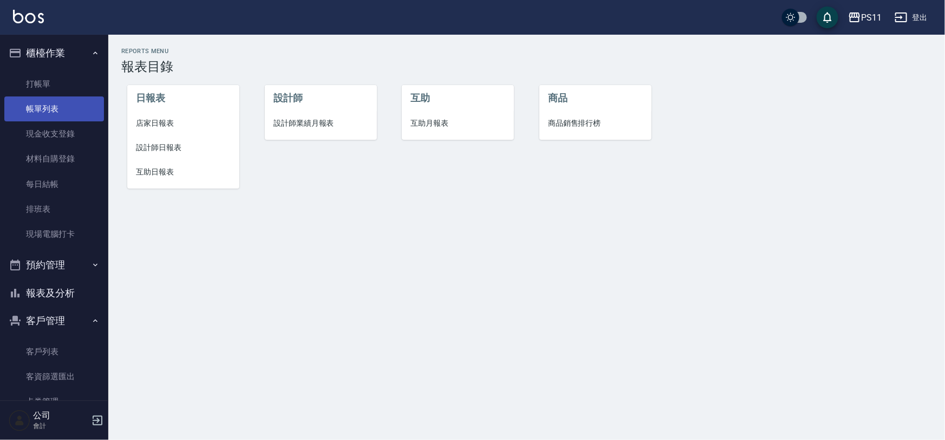
click at [68, 106] on link "帳單列表" at bounding box center [54, 108] width 100 height 25
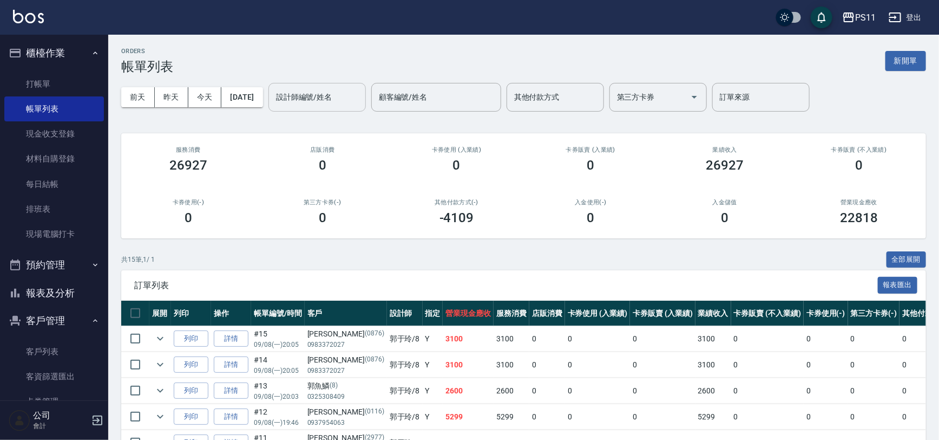
click at [324, 96] on input "設計師編號/姓名" at bounding box center [317, 97] width 88 height 19
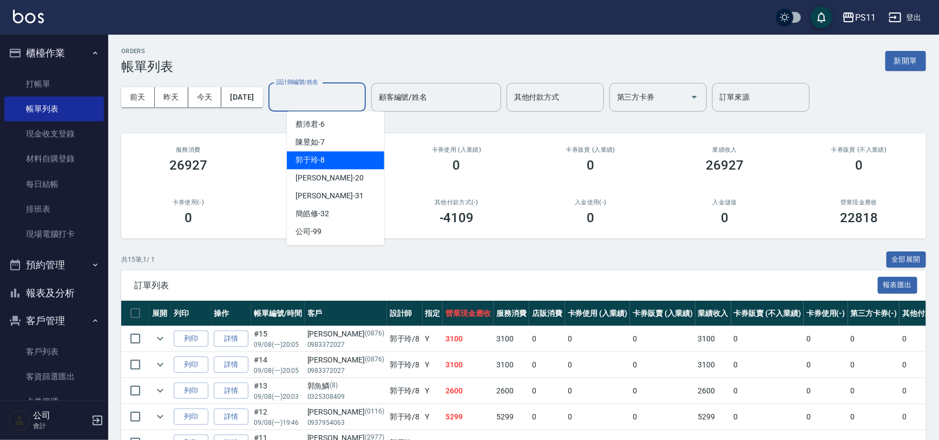
click at [329, 162] on div "郭于玲 -8" at bounding box center [335, 160] width 97 height 18
type input "郭于玲-8"
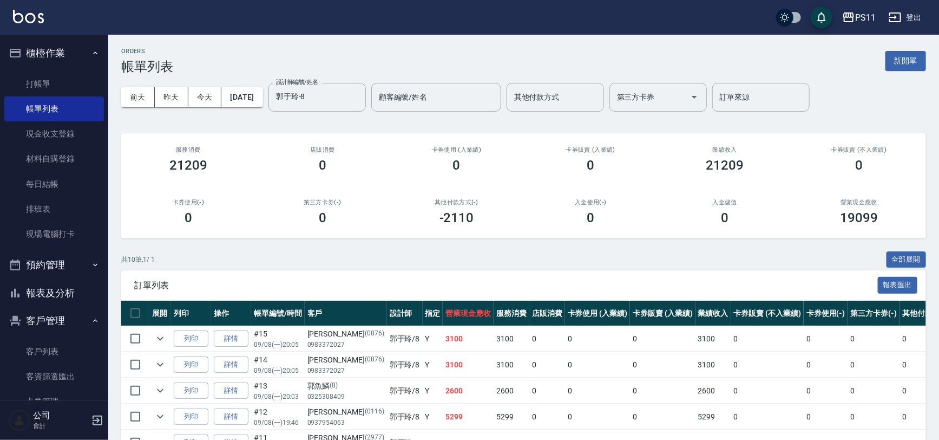
drag, startPoint x: 439, startPoint y: 328, endPoint x: 357, endPoint y: 133, distance: 210.7
